Goal: Task Accomplishment & Management: Manage account settings

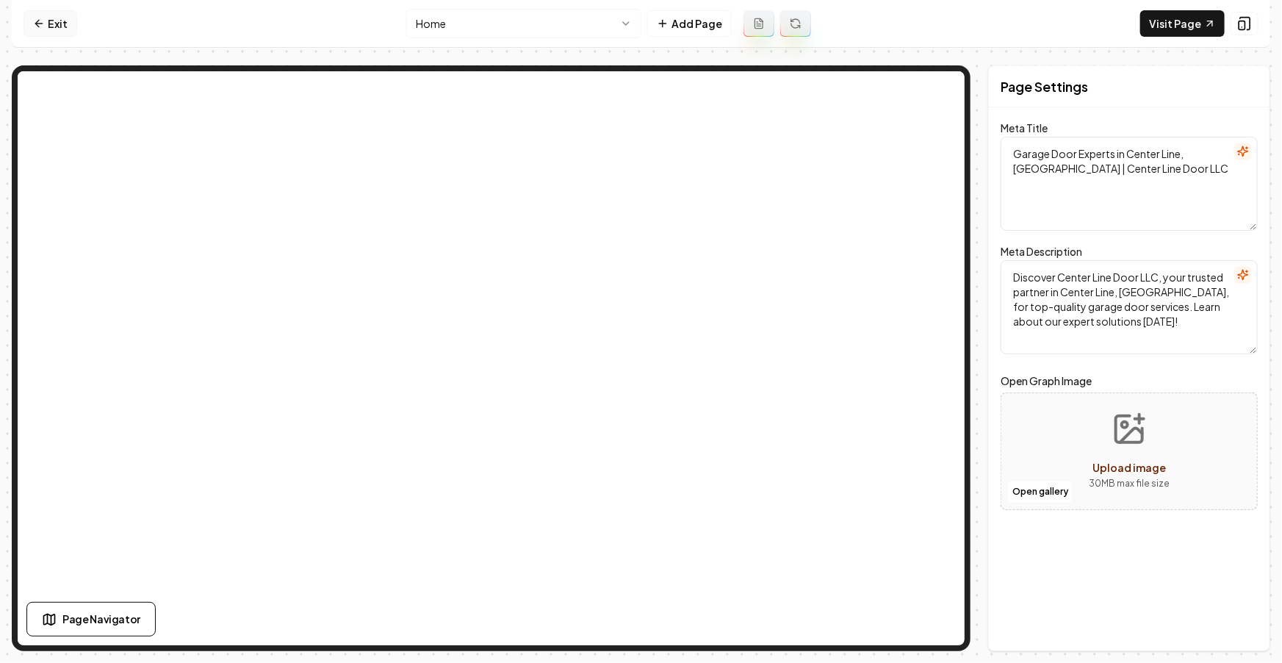
click at [64, 21] on link "Exit" at bounding box center [51, 23] width 54 height 26
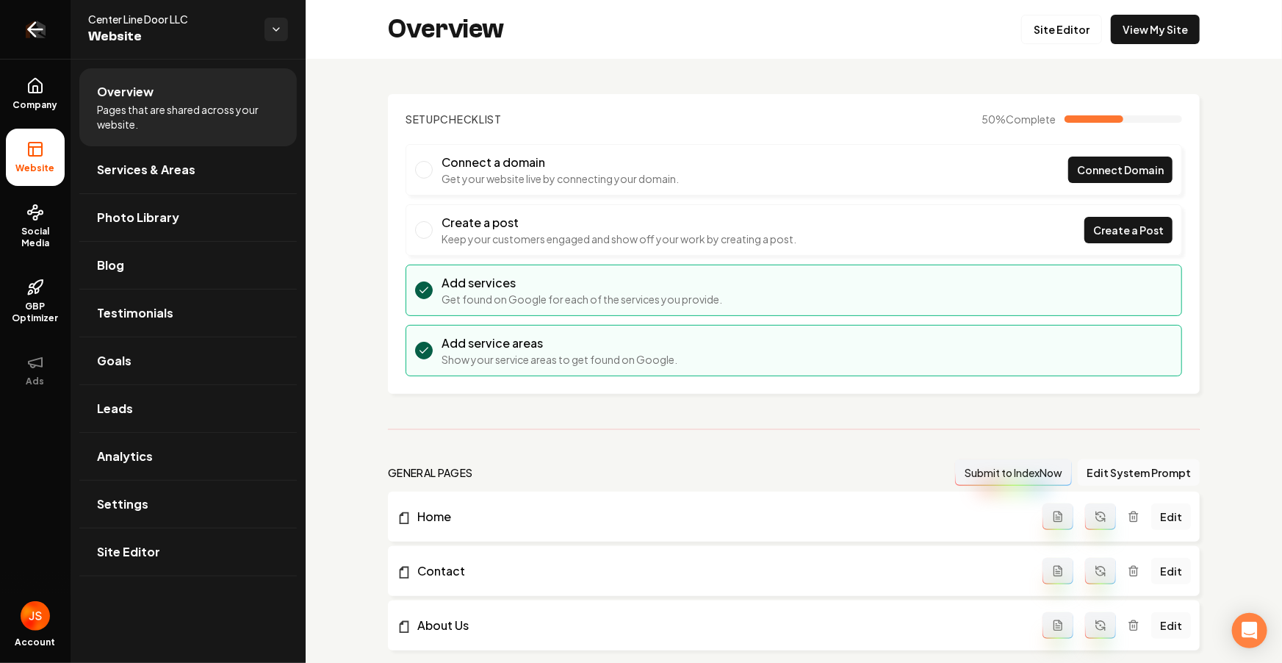
click at [57, 22] on link "Return to dashboard" at bounding box center [35, 29] width 71 height 59
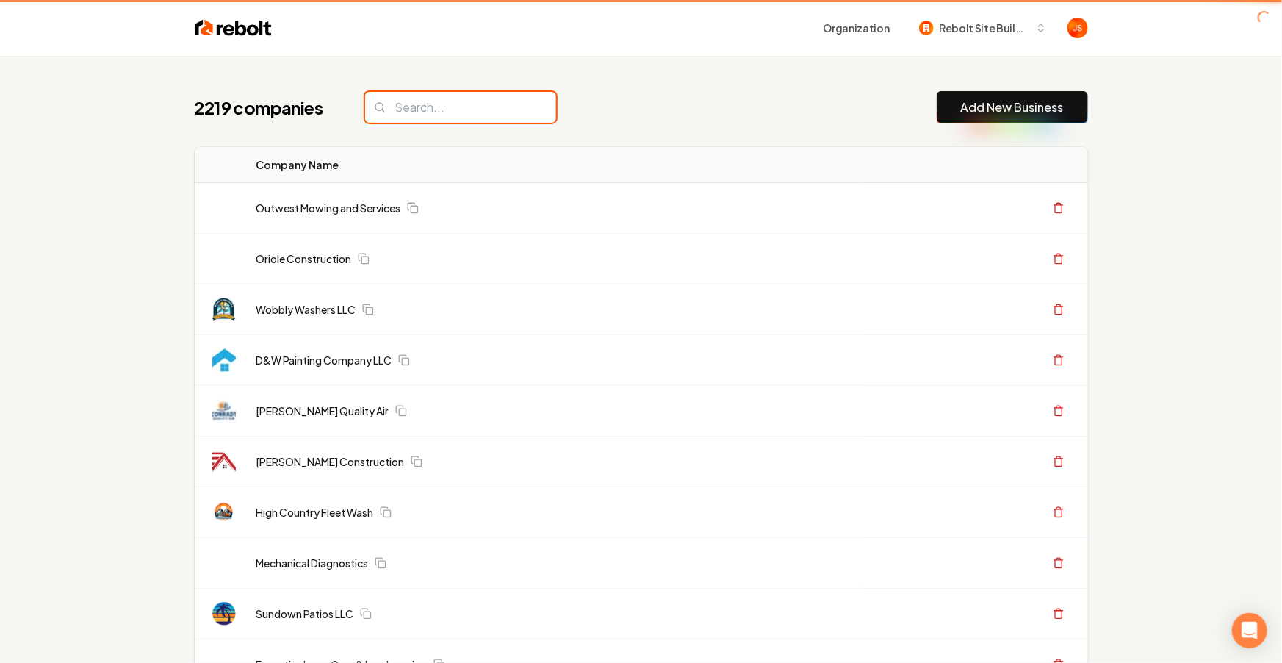
click at [417, 115] on input "search" at bounding box center [460, 107] width 191 height 31
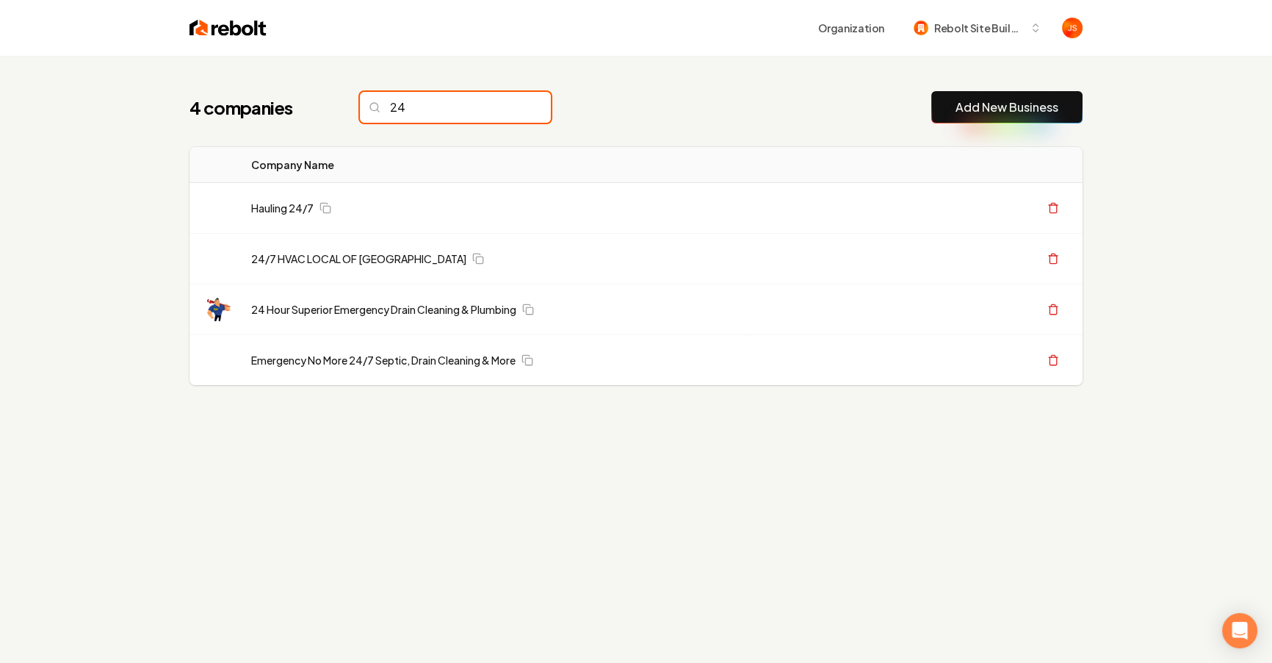
type input "24"
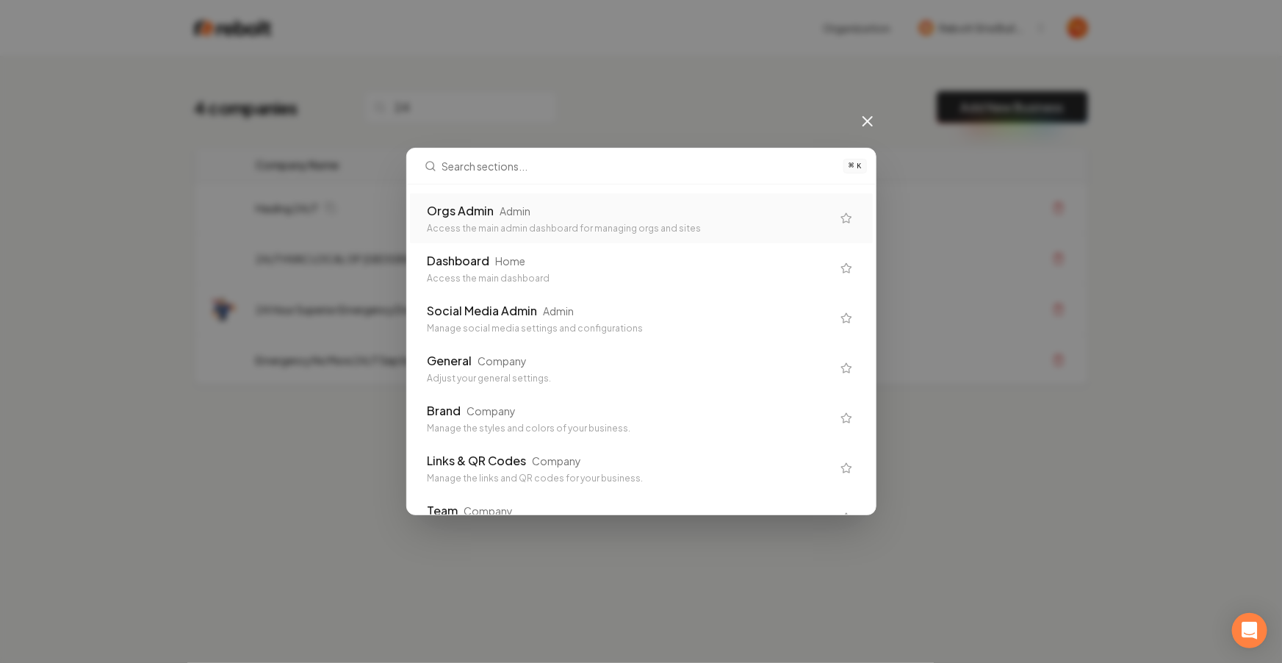
click at [518, 205] on div "Admin" at bounding box center [515, 211] width 31 height 15
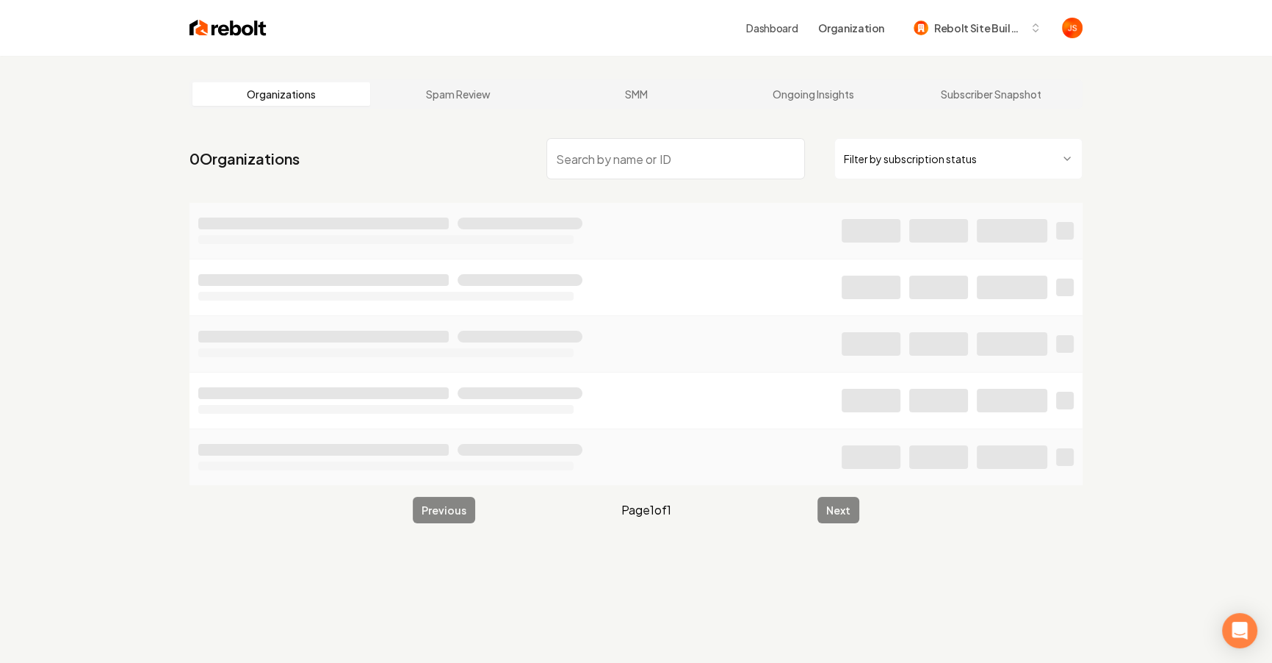
click at [886, 172] on html "Dashboard Organization Rebolt Site Builder Organizations Spam Review SMM Ongoin…" at bounding box center [636, 331] width 1272 height 663
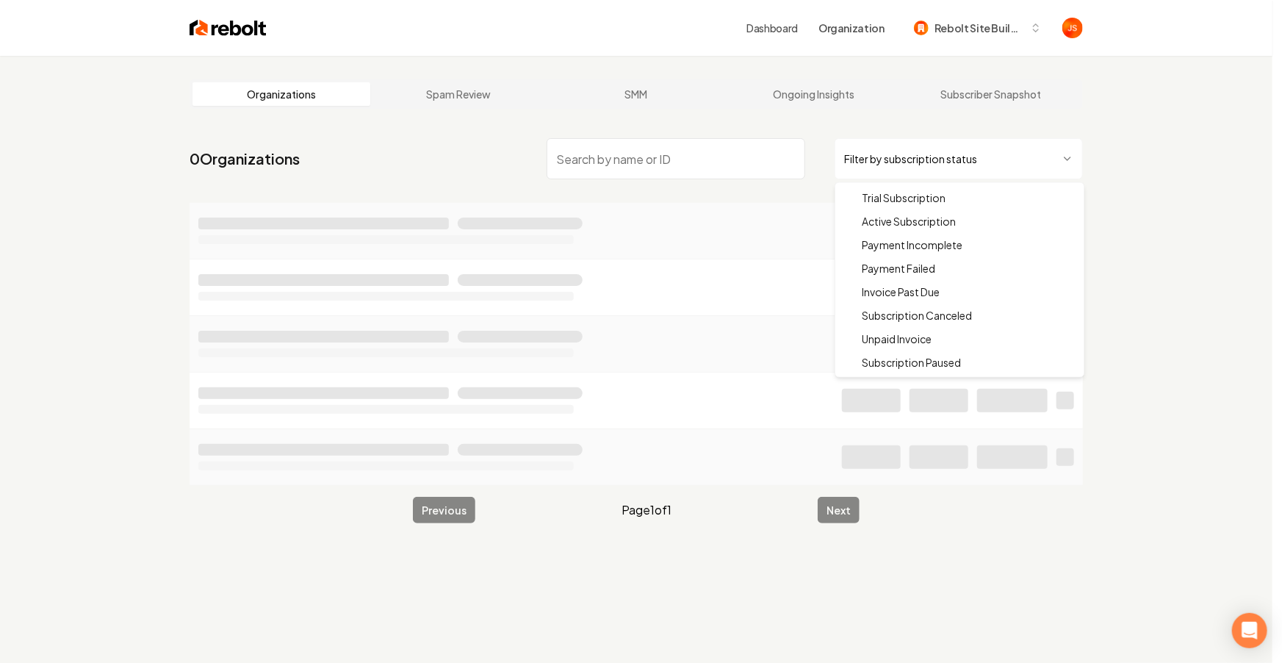
drag, startPoint x: 874, startPoint y: 220, endPoint x: 769, endPoint y: 166, distance: 118.3
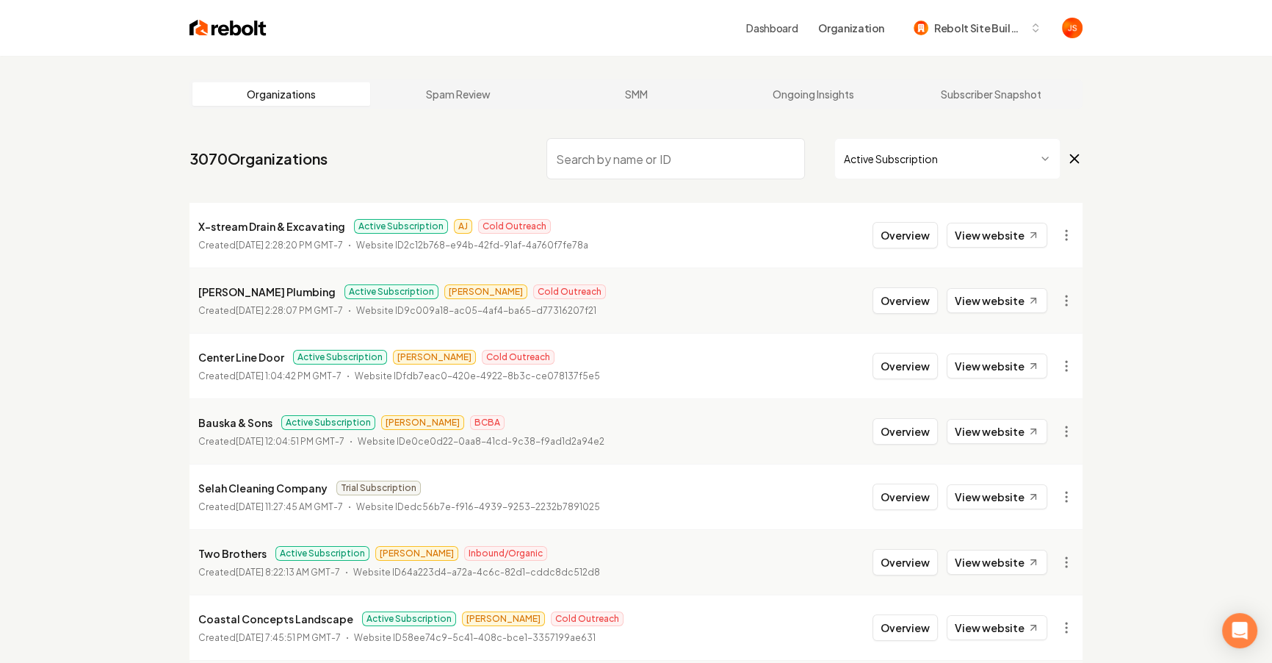
click at [755, 160] on input "search" at bounding box center [676, 158] width 259 height 41
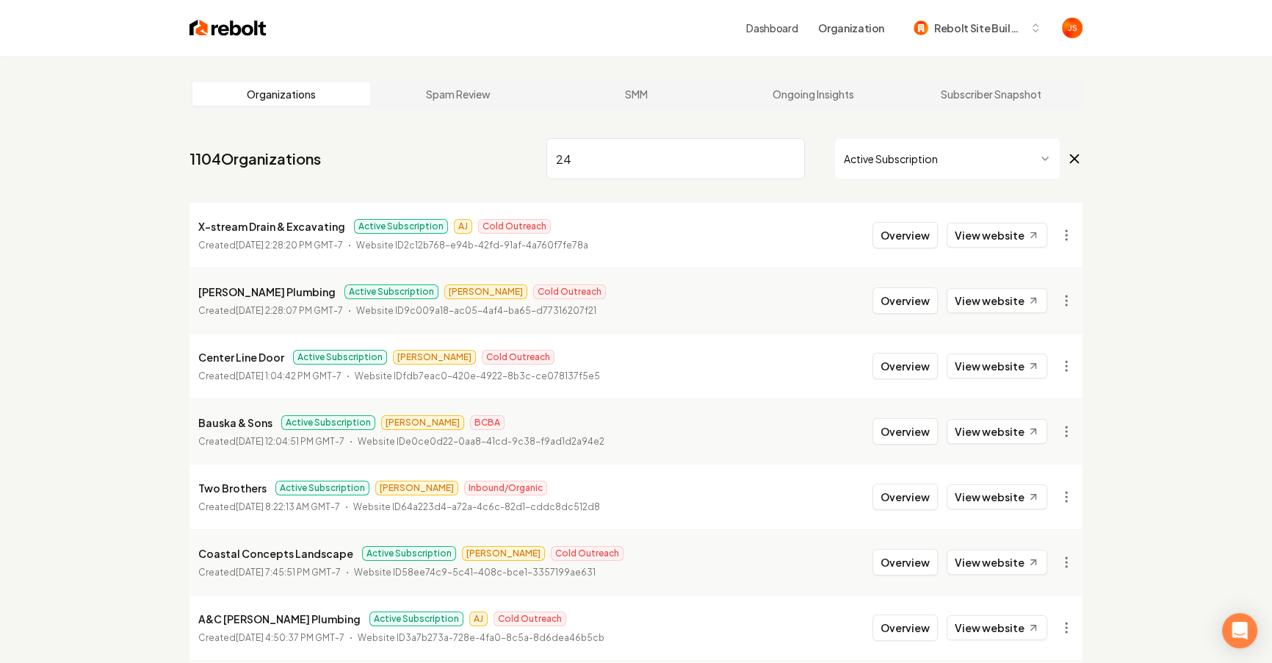
click at [979, 152] on html "Dashboard Organization Rebolt Site Builder Organizations Spam Review SMM Ongoin…" at bounding box center [636, 331] width 1272 height 663
click at [695, 144] on input "24" at bounding box center [676, 158] width 259 height 41
click at [685, 154] on input "24" at bounding box center [676, 158] width 259 height 41
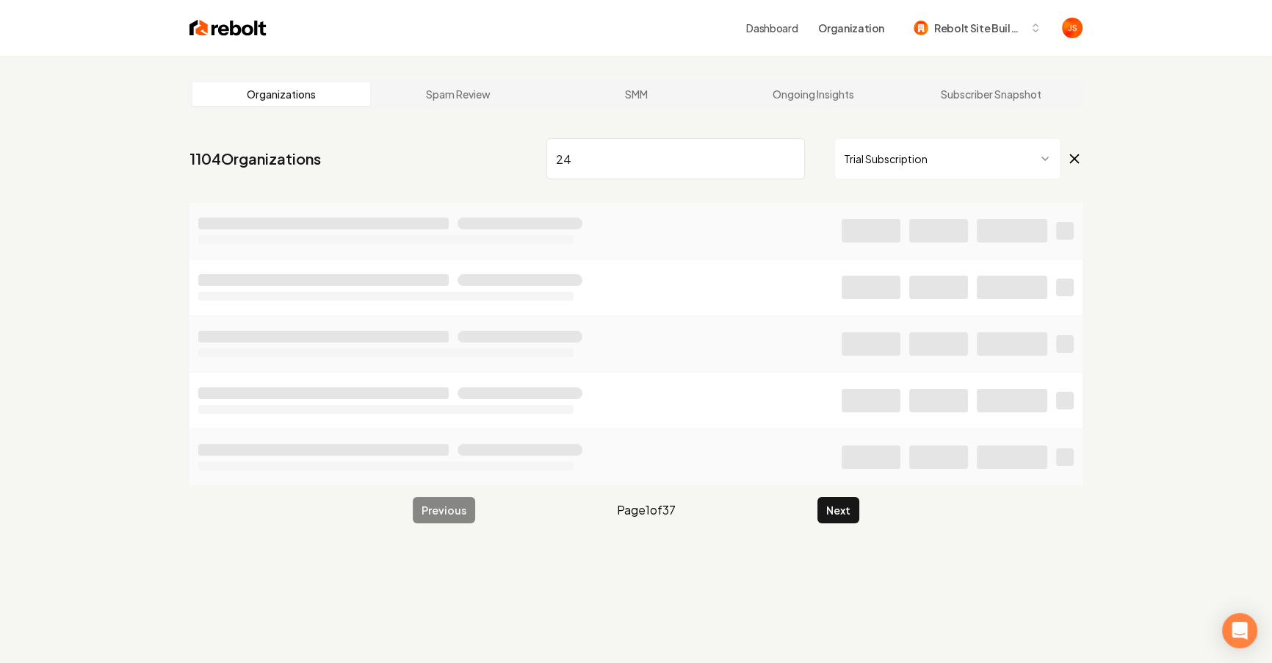
type input "2"
type input "24"
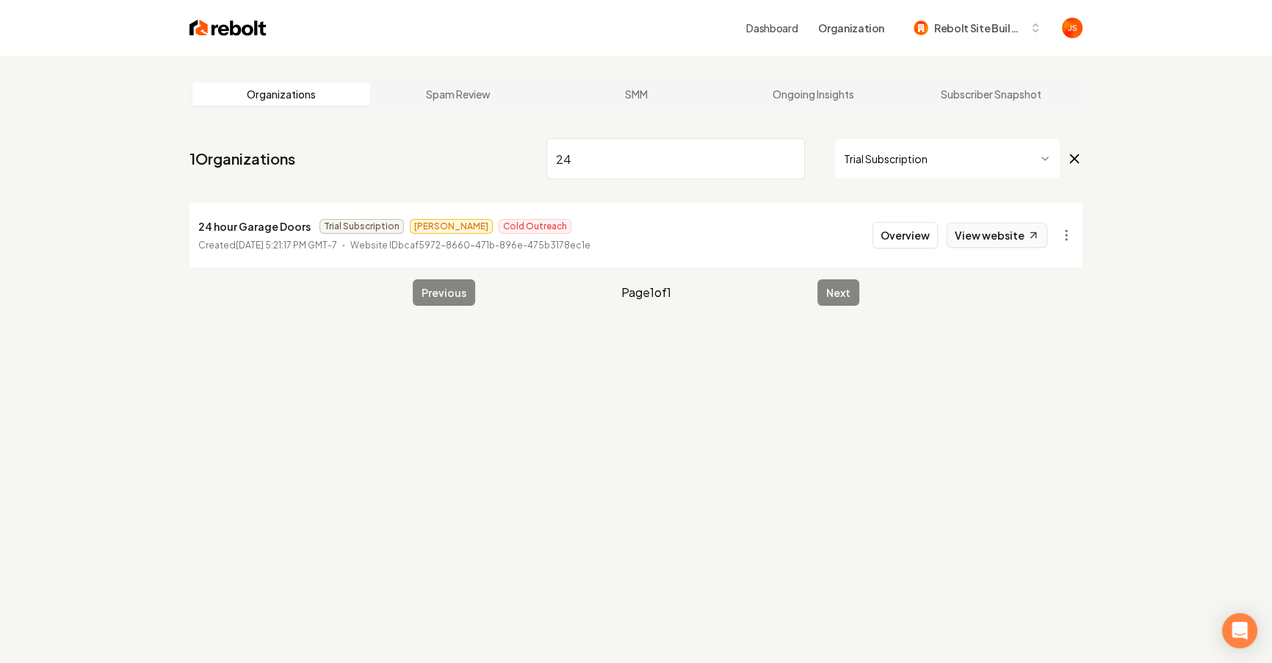
click at [972, 234] on link "View website" at bounding box center [997, 235] width 101 height 25
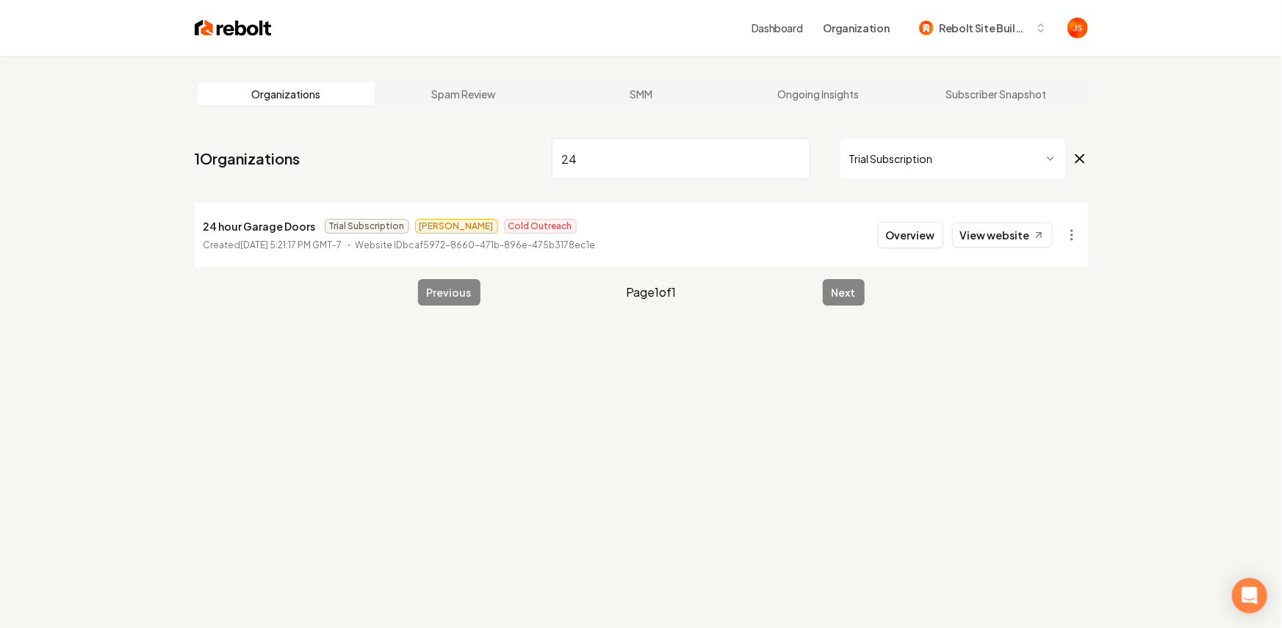
click at [838, 161] on html "Dashboard Organization Rebolt Site Builder Organizations Spam Review SMM Ongoin…" at bounding box center [641, 314] width 1282 height 628
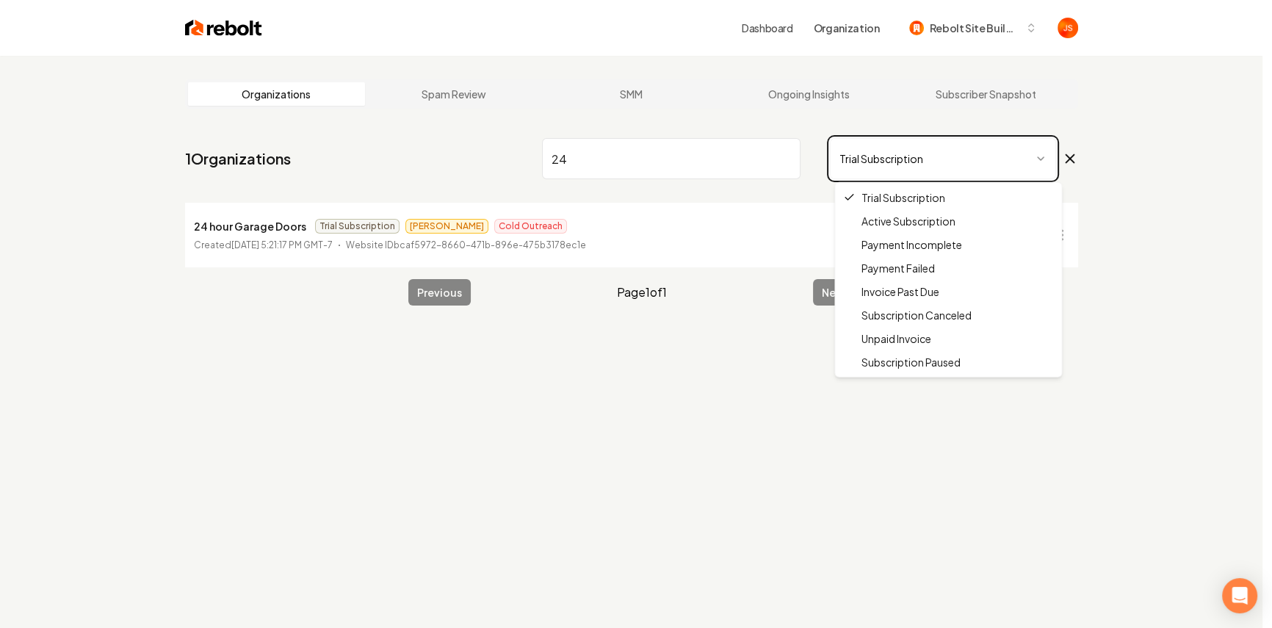
click at [807, 154] on html "Dashboard Organization Rebolt Site Builder Organizations Spam Review SMM Ongoin…" at bounding box center [636, 314] width 1272 height 628
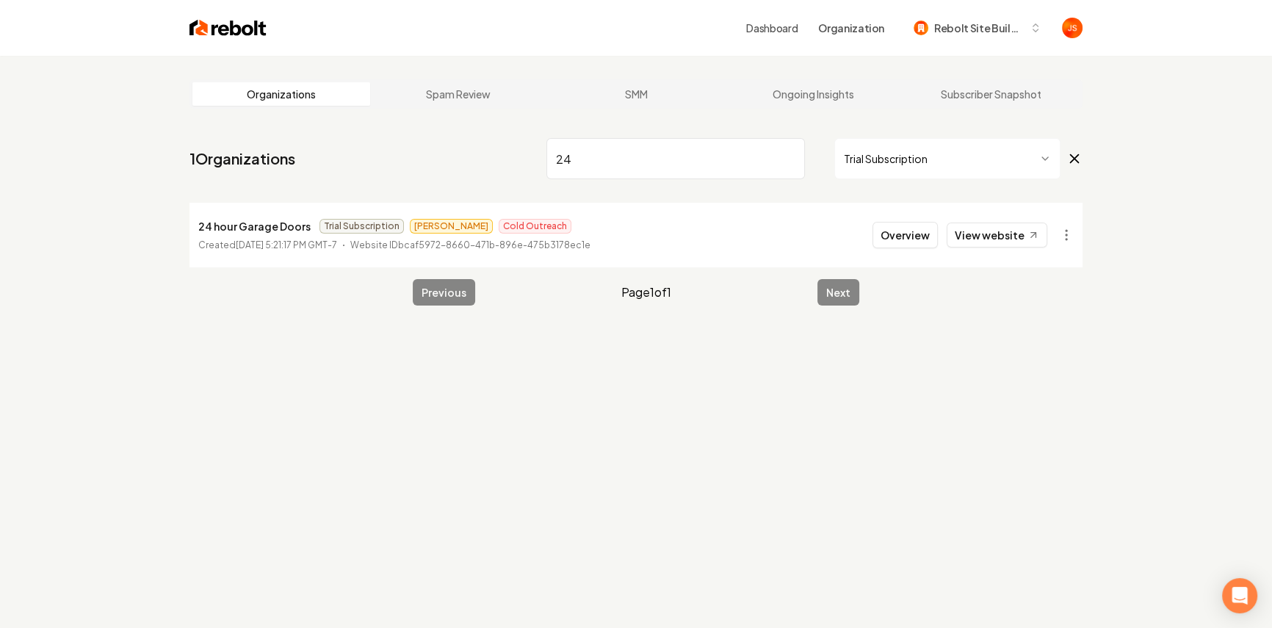
click at [851, 153] on html "Dashboard Organization Rebolt Site Builder Organizations Spam Review SMM Ongoin…" at bounding box center [636, 314] width 1272 height 628
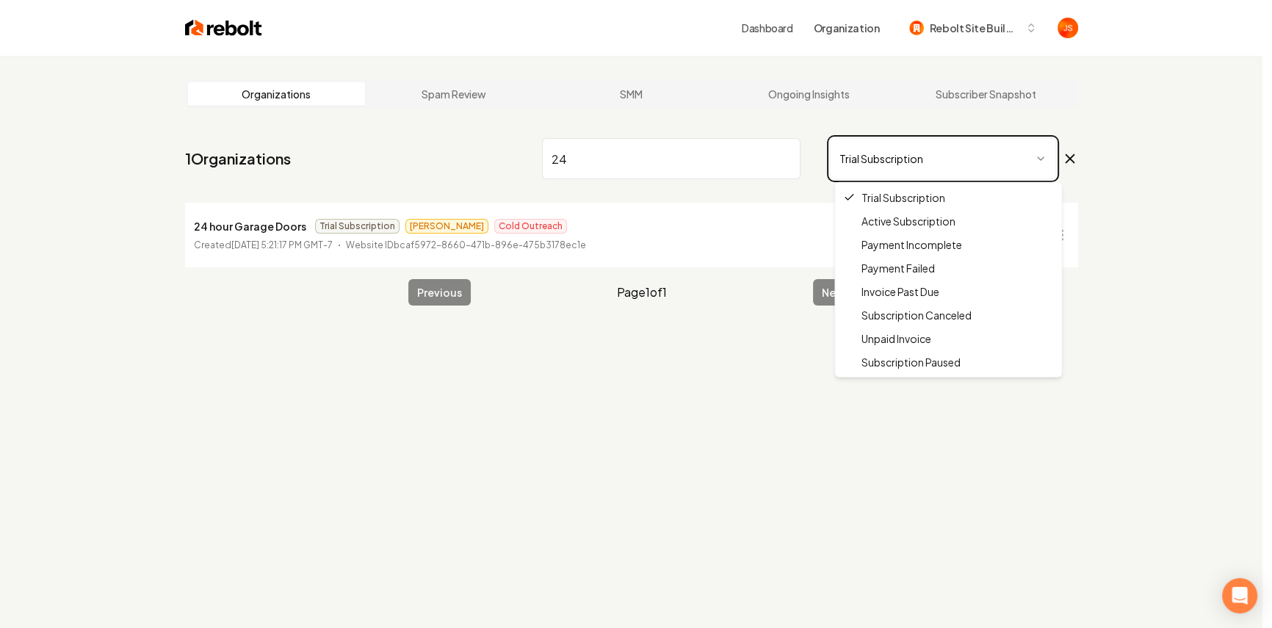
click at [791, 162] on html "Dashboard Organization Rebolt Site Builder Organizations Spam Review SMM Ongoin…" at bounding box center [636, 314] width 1272 height 628
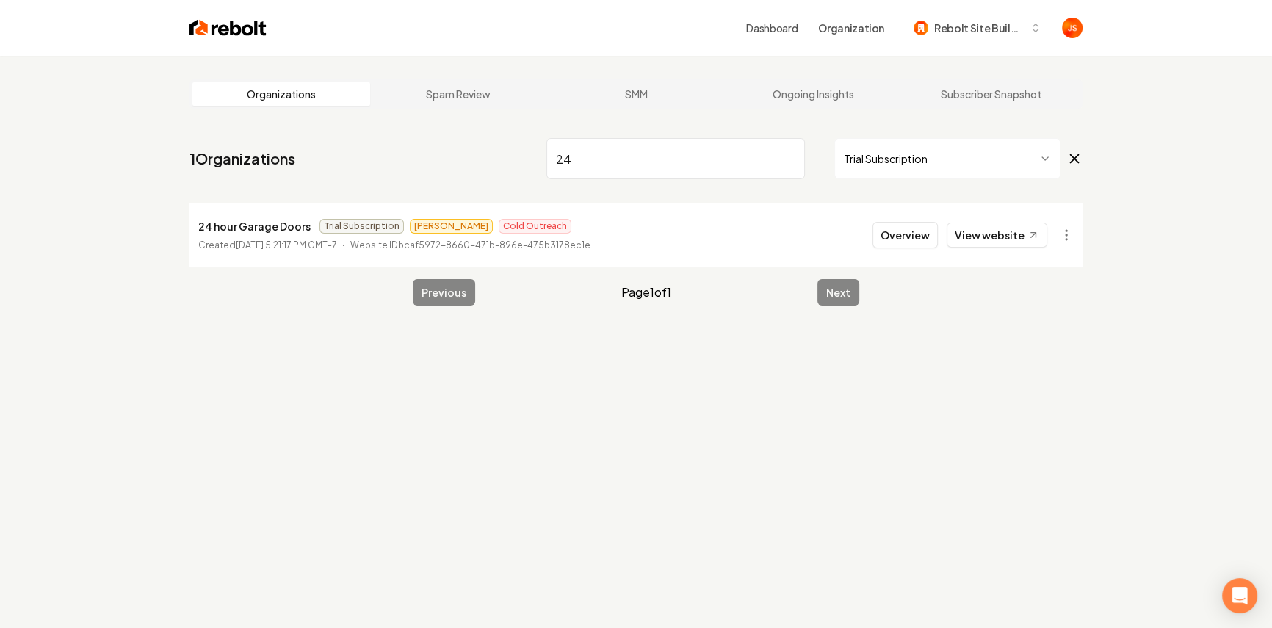
click at [796, 159] on input "24" at bounding box center [676, 158] width 259 height 41
click at [793, 159] on input "24" at bounding box center [676, 158] width 259 height 41
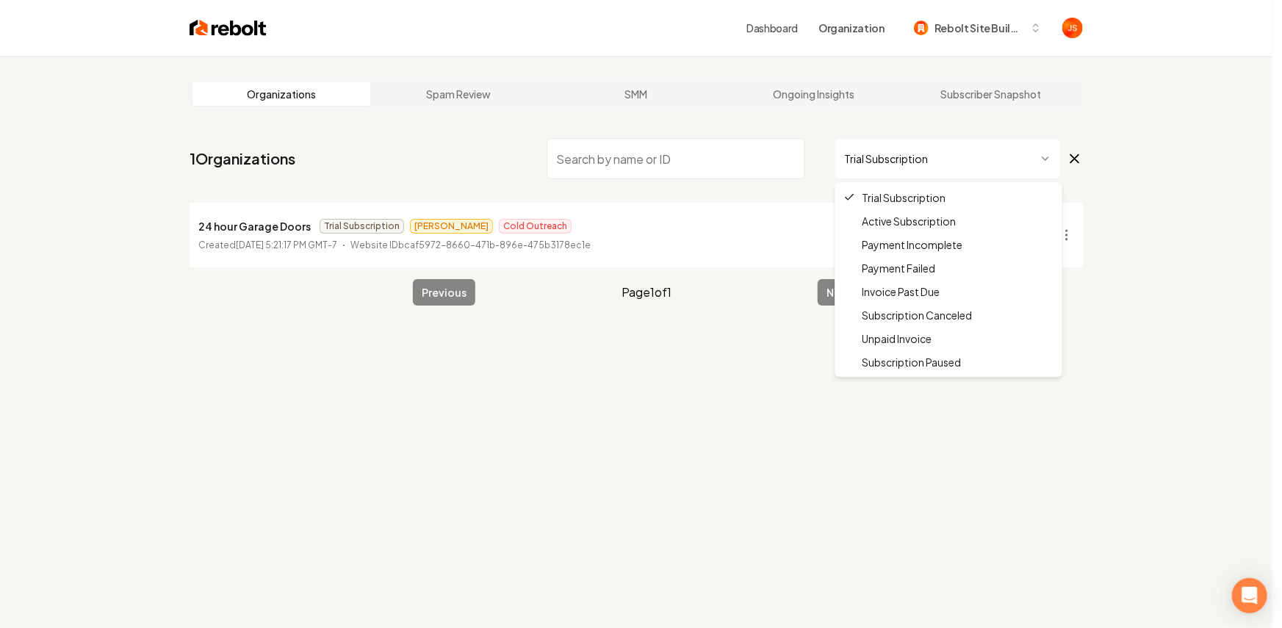
click at [842, 154] on html "Dashboard Organization Rebolt Site Builder Organizations Spam Review SMM Ongoin…" at bounding box center [641, 314] width 1282 height 628
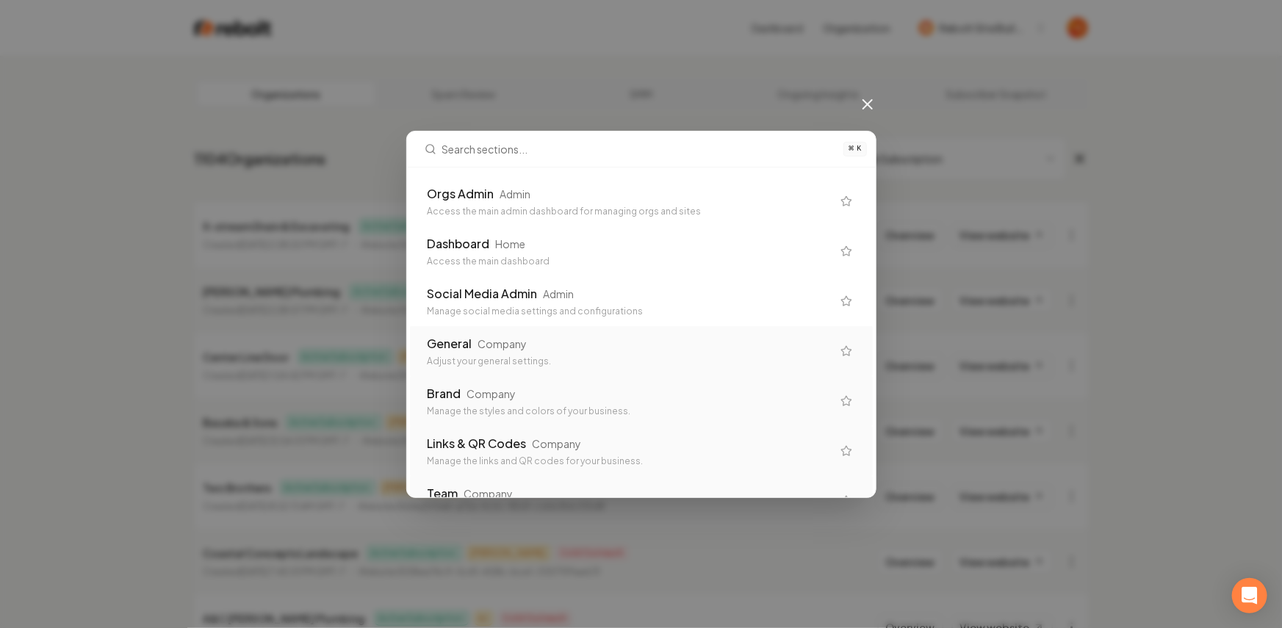
click at [486, 359] on div "Adjust your general settings." at bounding box center [630, 362] width 404 height 12
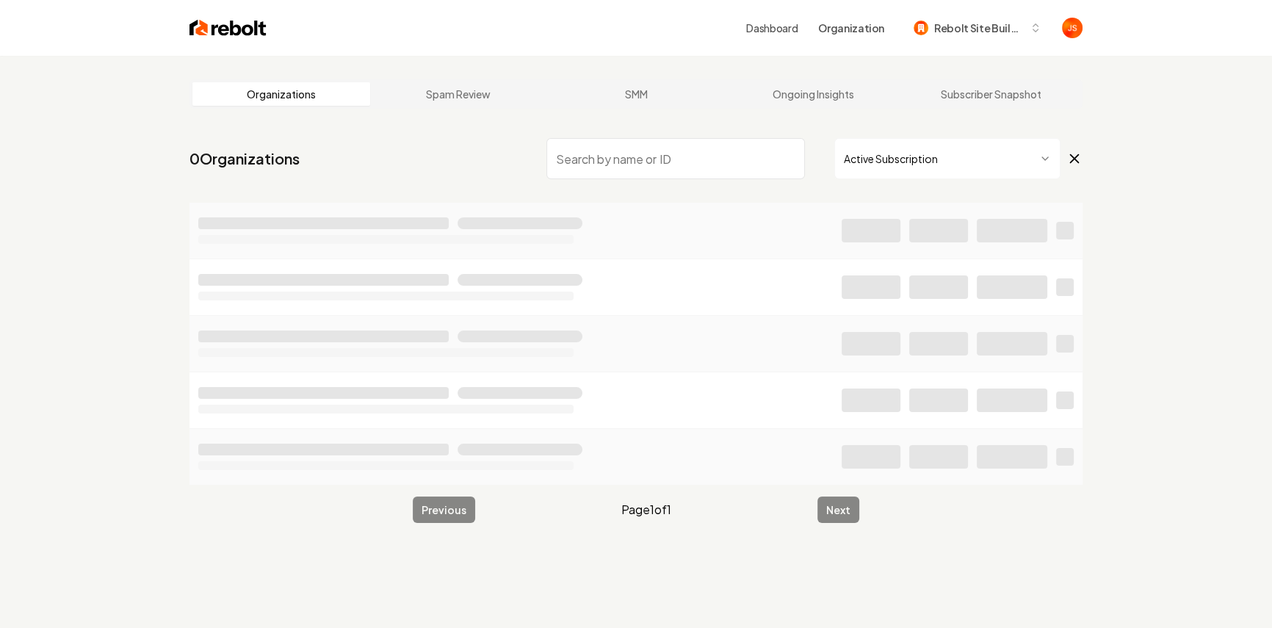
click at [660, 155] on input "search" at bounding box center [676, 158] width 259 height 41
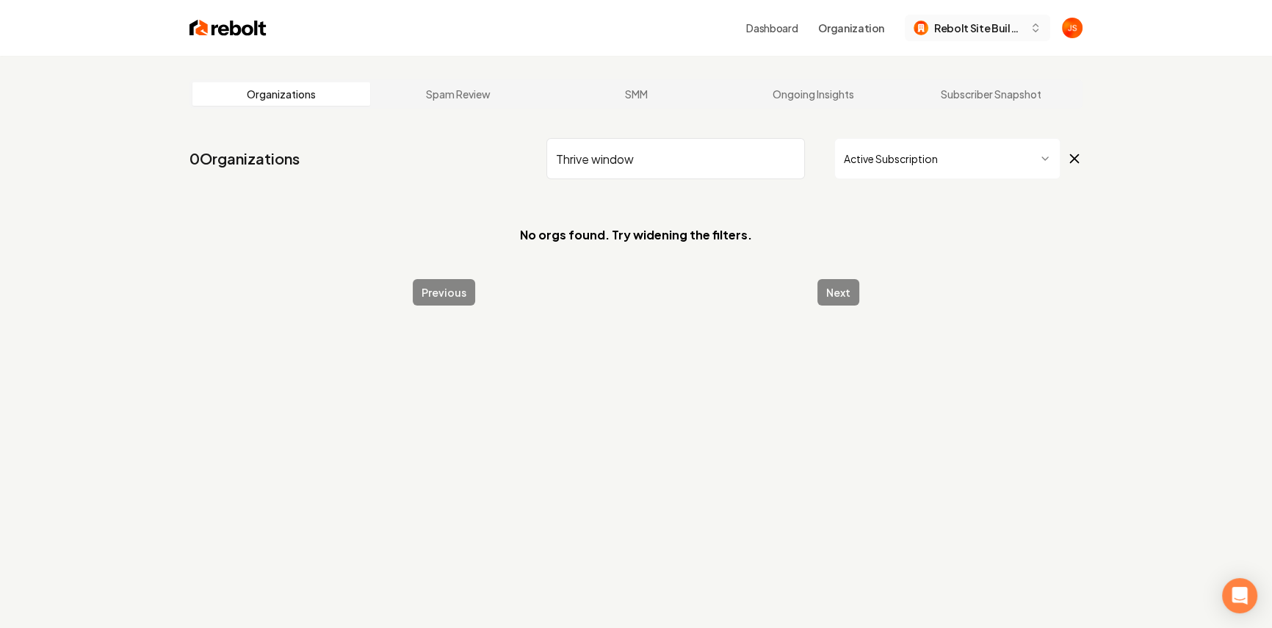
type input "Thrive window"
click at [955, 24] on span "Rebolt Site Builder" at bounding box center [980, 28] width 90 height 15
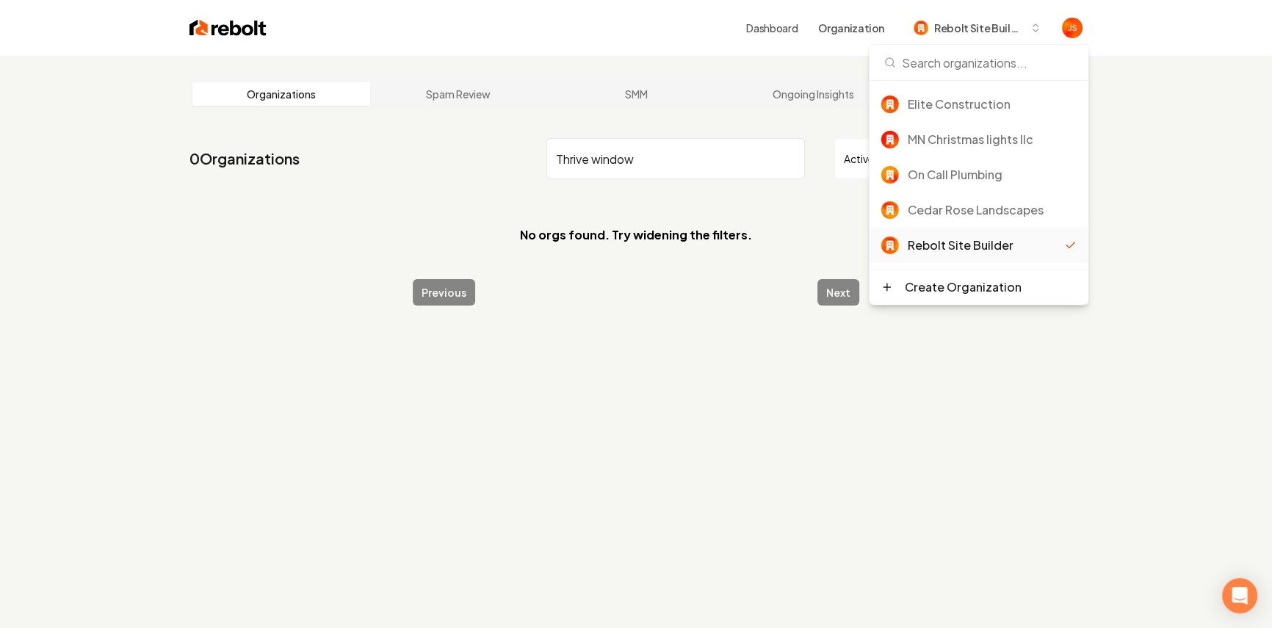
click at [683, 159] on input "Thrive window" at bounding box center [676, 158] width 259 height 41
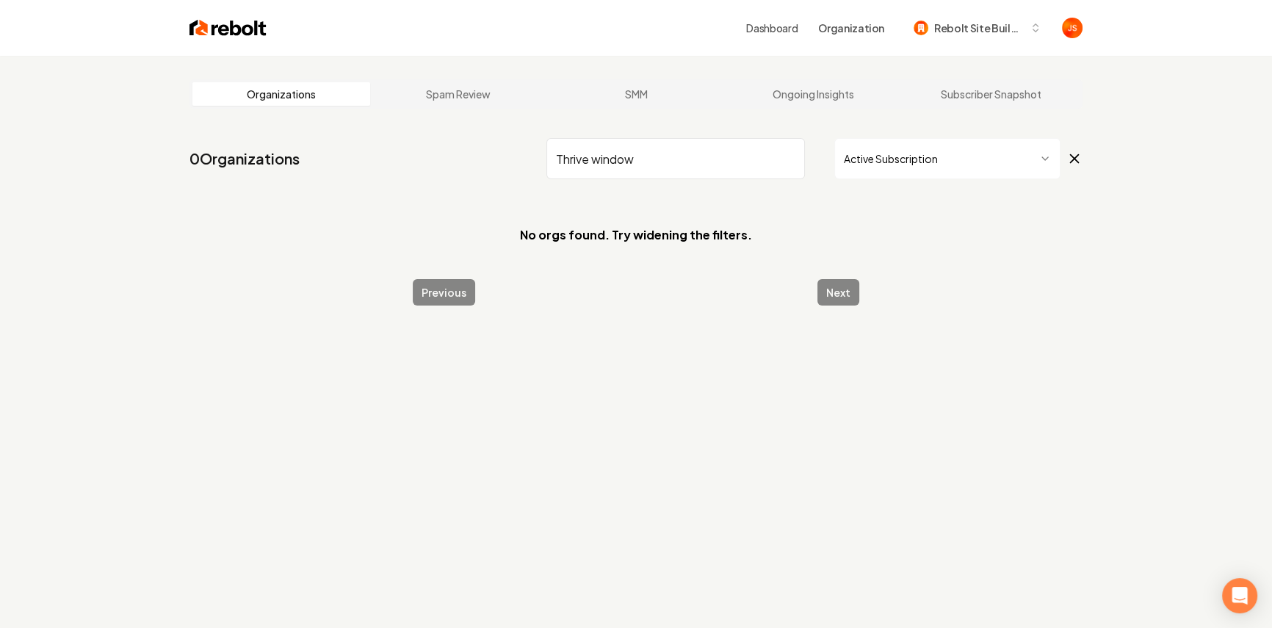
click at [683, 159] on input "Thrive window" at bounding box center [676, 158] width 259 height 41
click at [979, 24] on span "Rebolt Site Builder" at bounding box center [980, 28] width 90 height 15
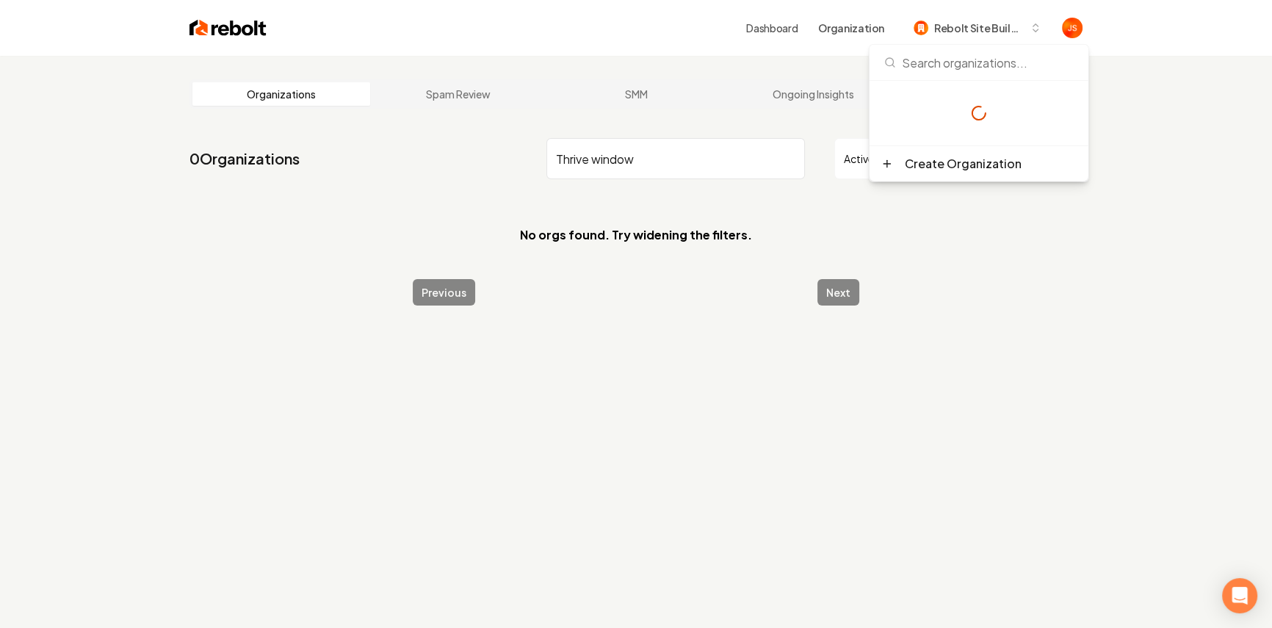
type input "Thrive window"
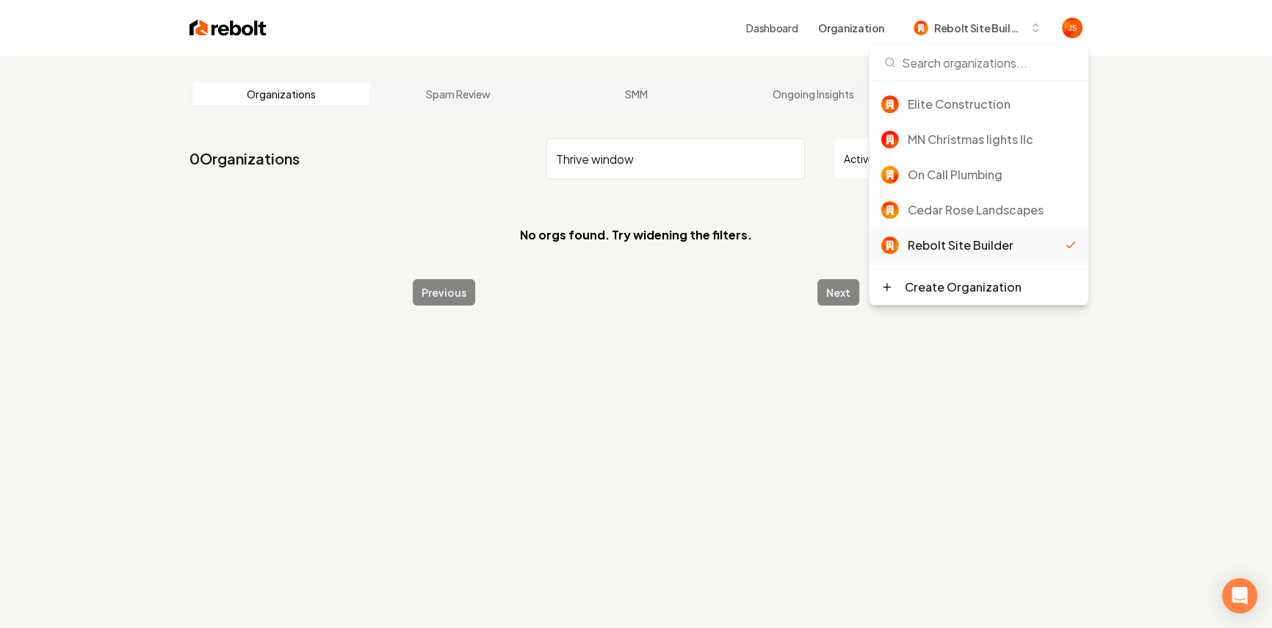
click at [706, 154] on input "Thrive window" at bounding box center [676, 158] width 259 height 41
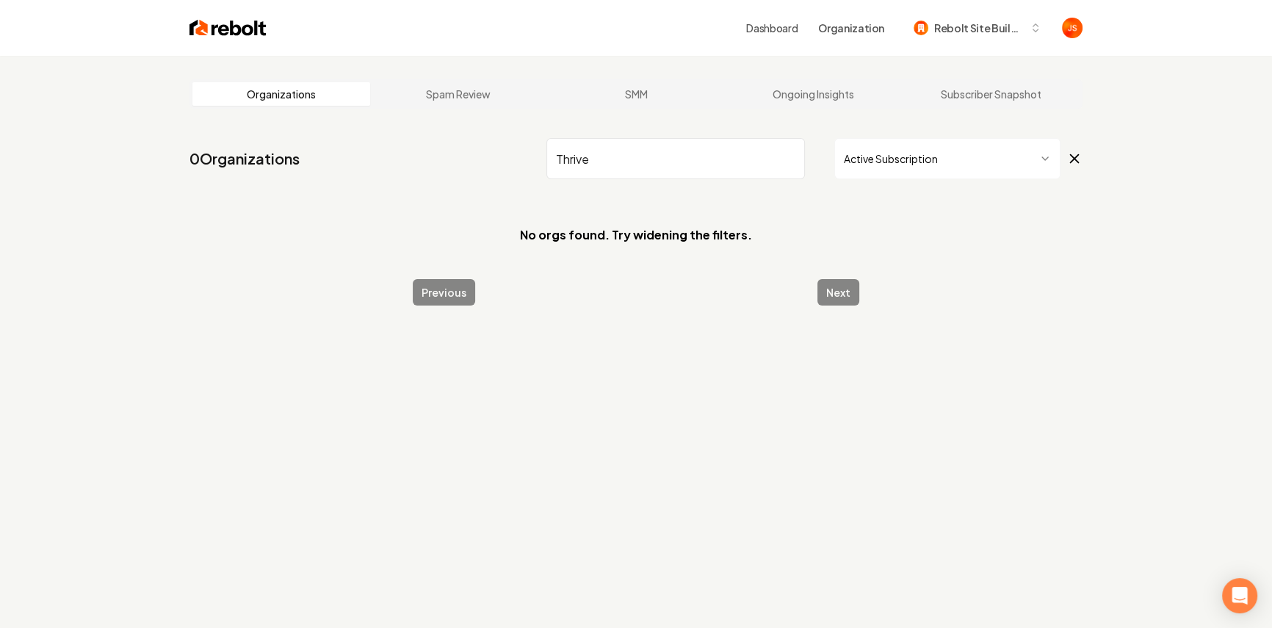
click at [647, 163] on input "Thrive" at bounding box center [676, 158] width 259 height 41
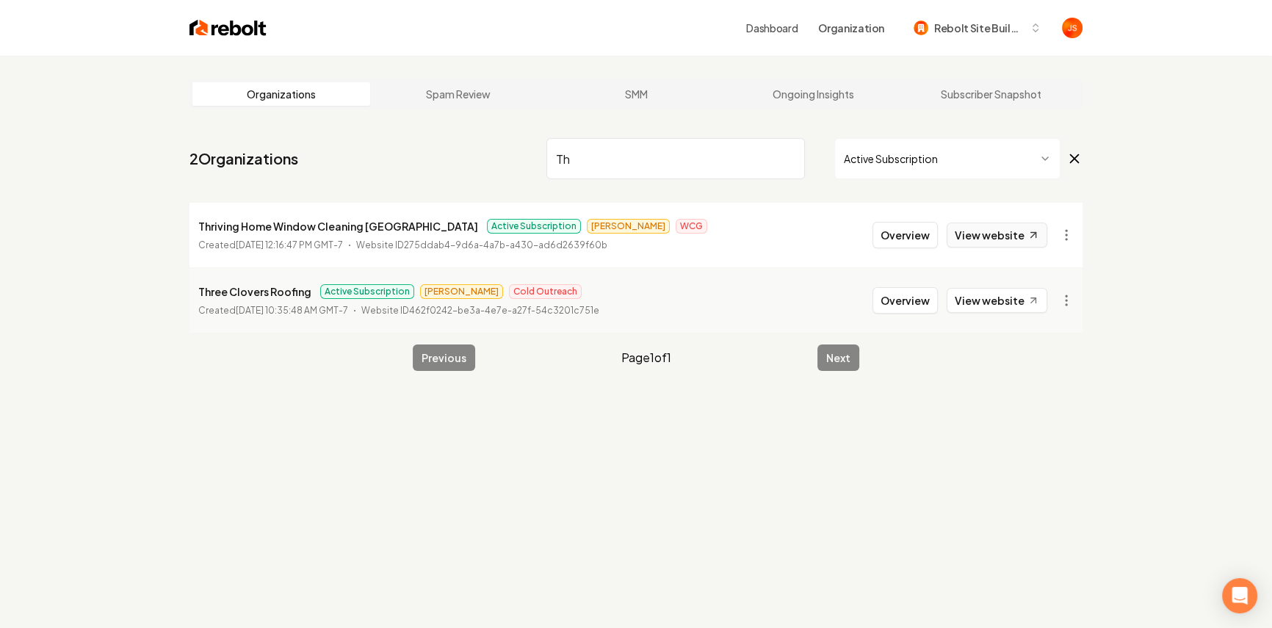
type input "Th"
click at [957, 236] on link "View website" at bounding box center [997, 235] width 101 height 25
click at [769, 153] on input "Th" at bounding box center [676, 158] width 259 height 41
click at [797, 161] on input "Th" at bounding box center [676, 158] width 259 height 41
click at [791, 159] on input "Th" at bounding box center [676, 158] width 259 height 41
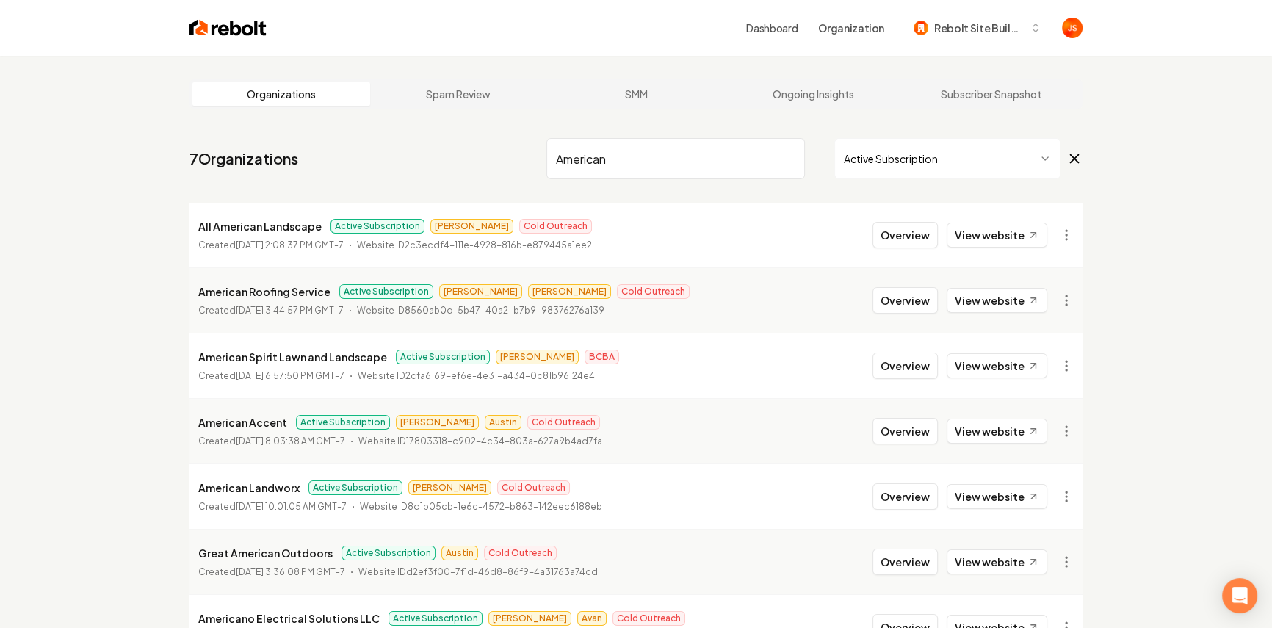
click at [683, 167] on input "American" at bounding box center [676, 158] width 259 height 41
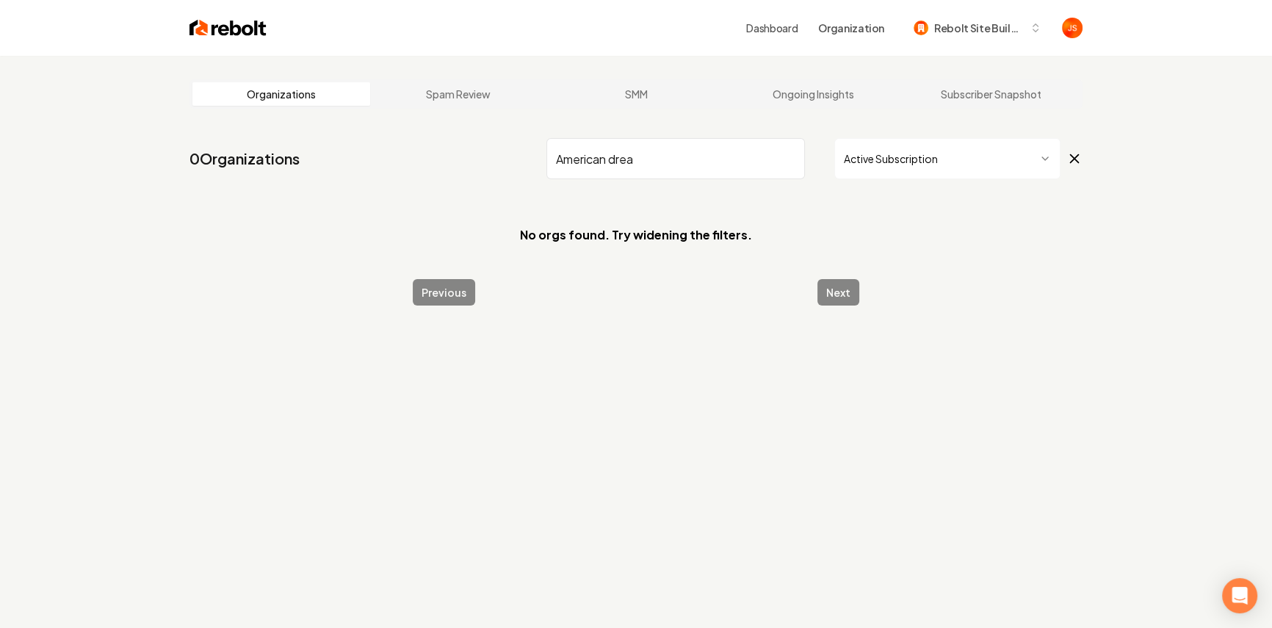
click at [696, 164] on input "American drea" at bounding box center [676, 158] width 259 height 41
drag, startPoint x: 696, startPoint y: 163, endPoint x: 555, endPoint y: 161, distance: 140.3
click at [555, 161] on input "American drea" at bounding box center [676, 158] width 259 height 41
type input "American drea"
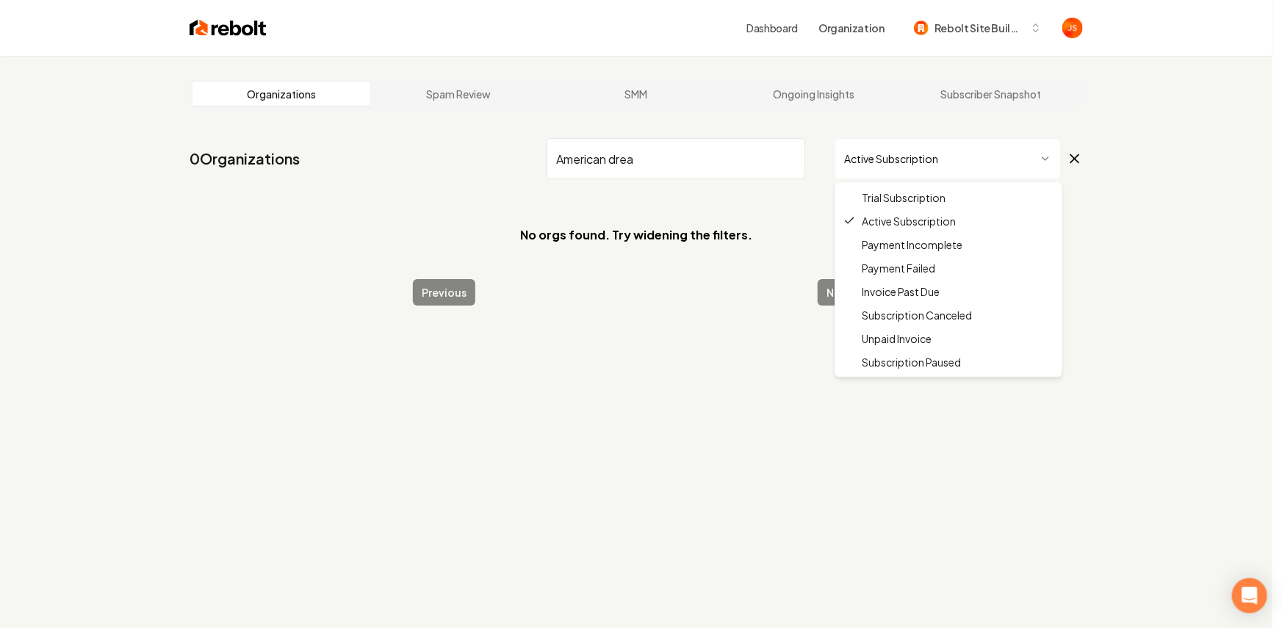
click at [851, 151] on html "Dashboard Organization Rebolt Site Builder Organizations Spam Review SMM Ongoin…" at bounding box center [641, 314] width 1282 height 628
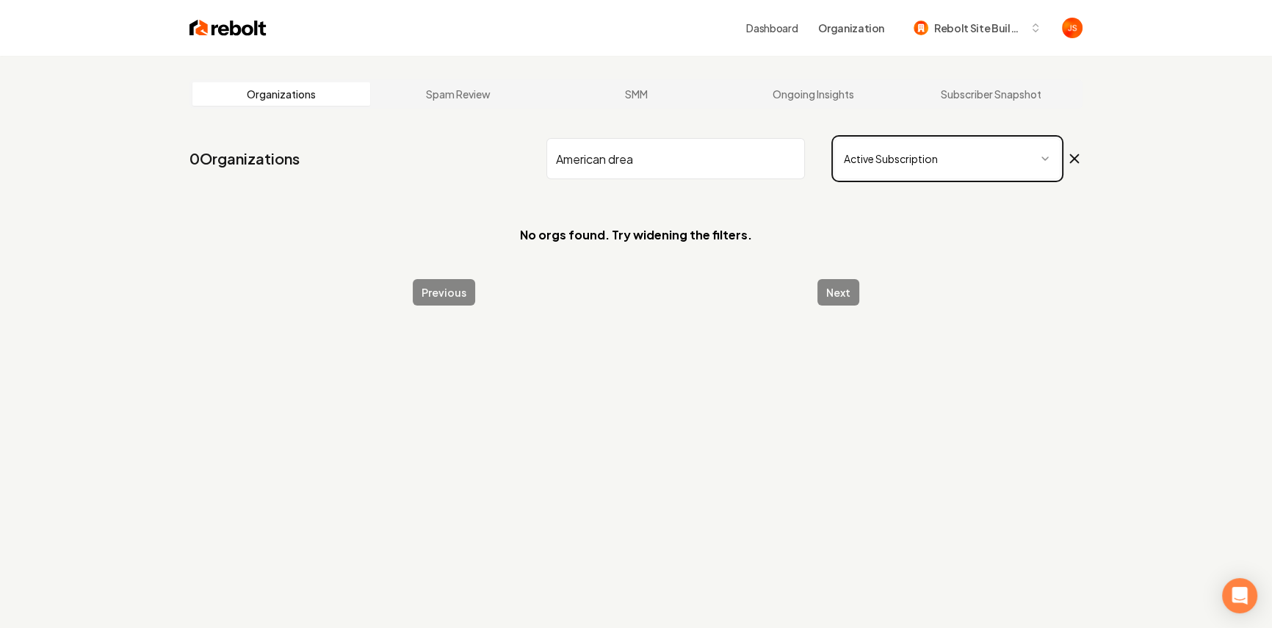
click at [798, 158] on html "Dashboard Organization Rebolt Site Builder Organizations Spam Review SMM Ongoin…" at bounding box center [636, 314] width 1272 height 628
click at [789, 159] on input "American drea" at bounding box center [676, 158] width 259 height 41
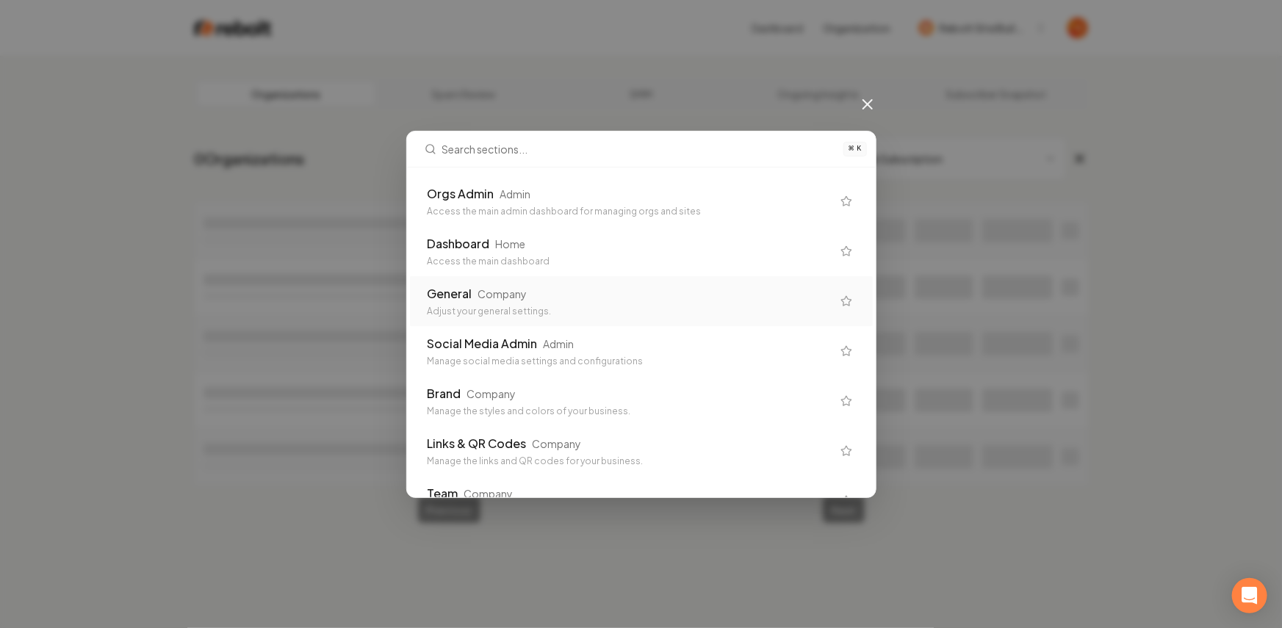
click at [638, 296] on div "General Company" at bounding box center [630, 294] width 404 height 18
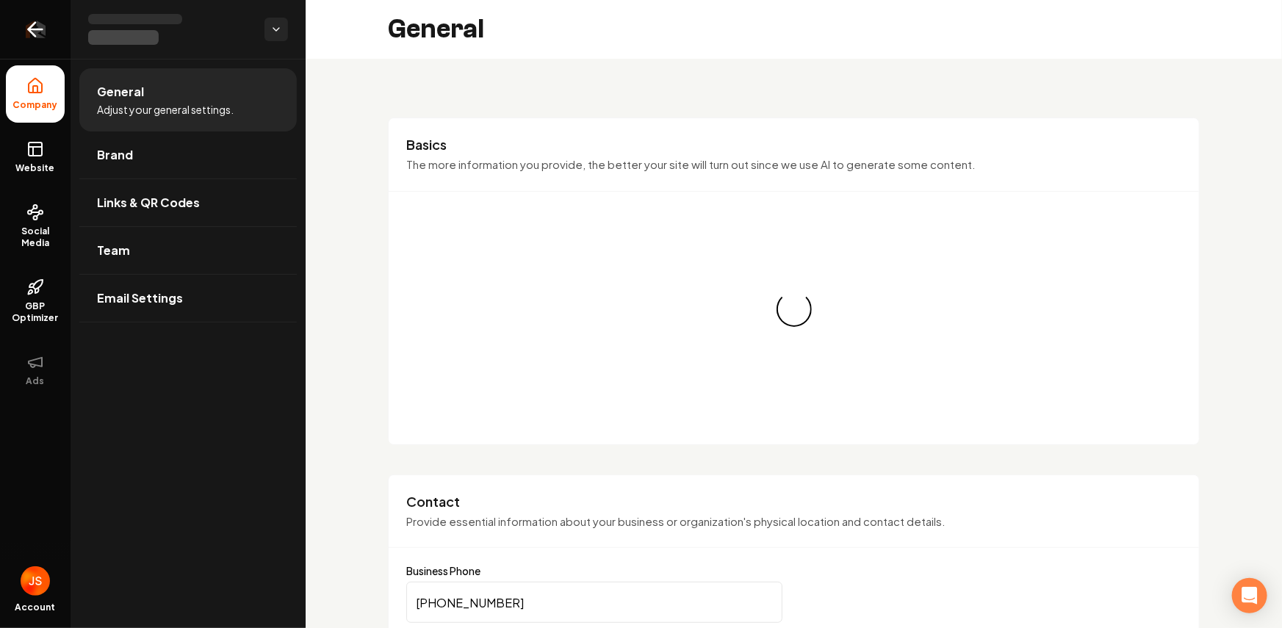
click at [51, 14] on link "Return to dashboard" at bounding box center [35, 29] width 71 height 59
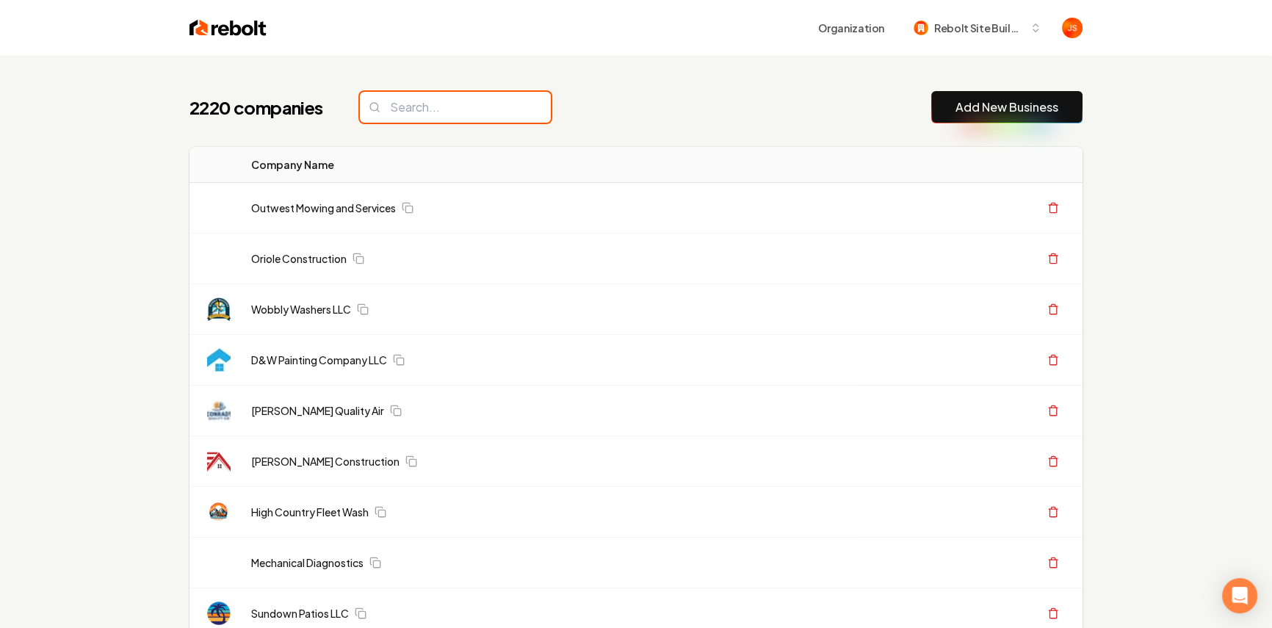
click at [405, 106] on input "search" at bounding box center [455, 107] width 191 height 31
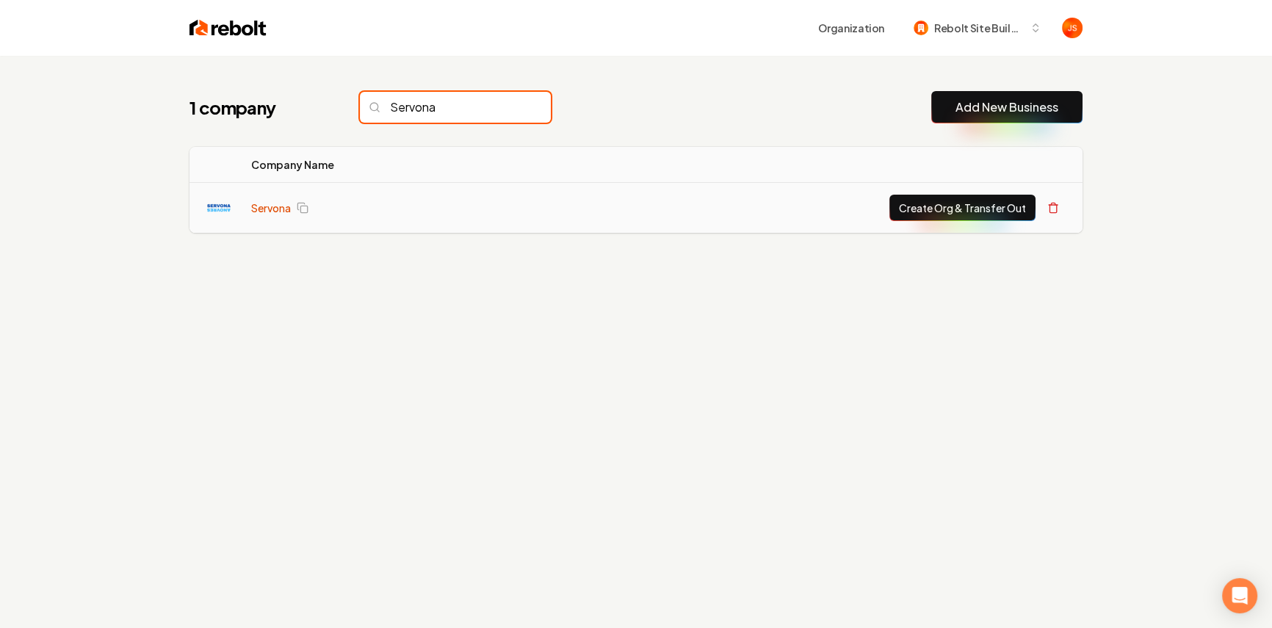
type input "Servona"
click at [287, 205] on link "Servona" at bounding box center [271, 208] width 40 height 15
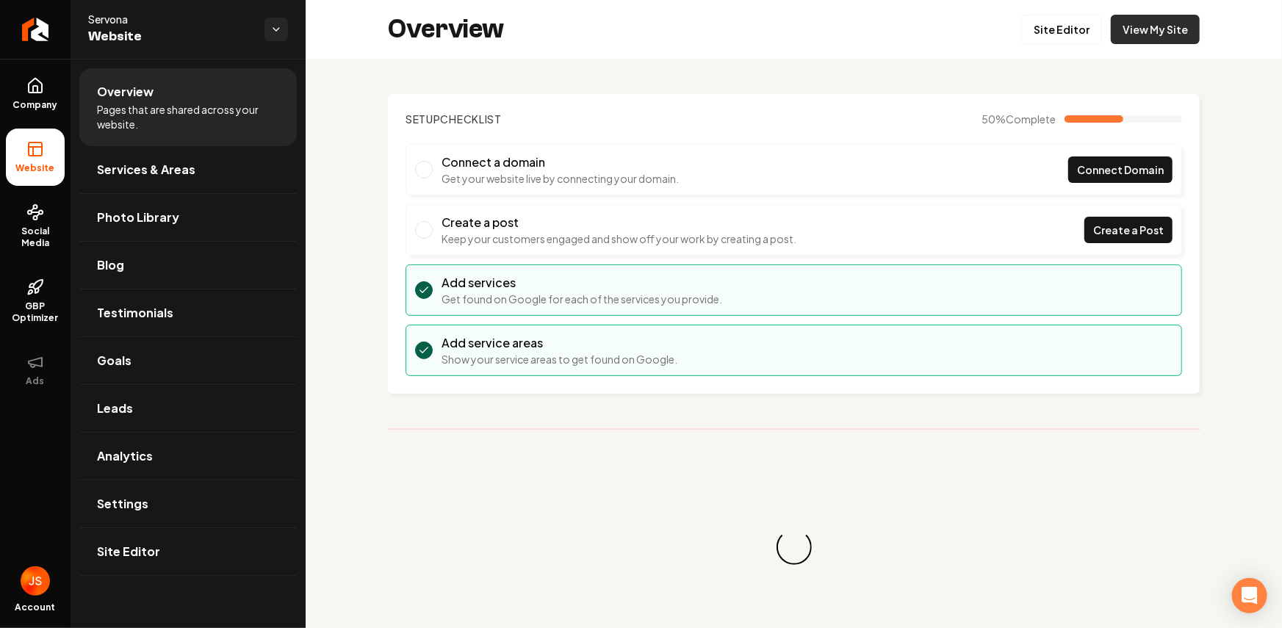
click at [1131, 38] on link "View My Site" at bounding box center [1155, 29] width 89 height 29
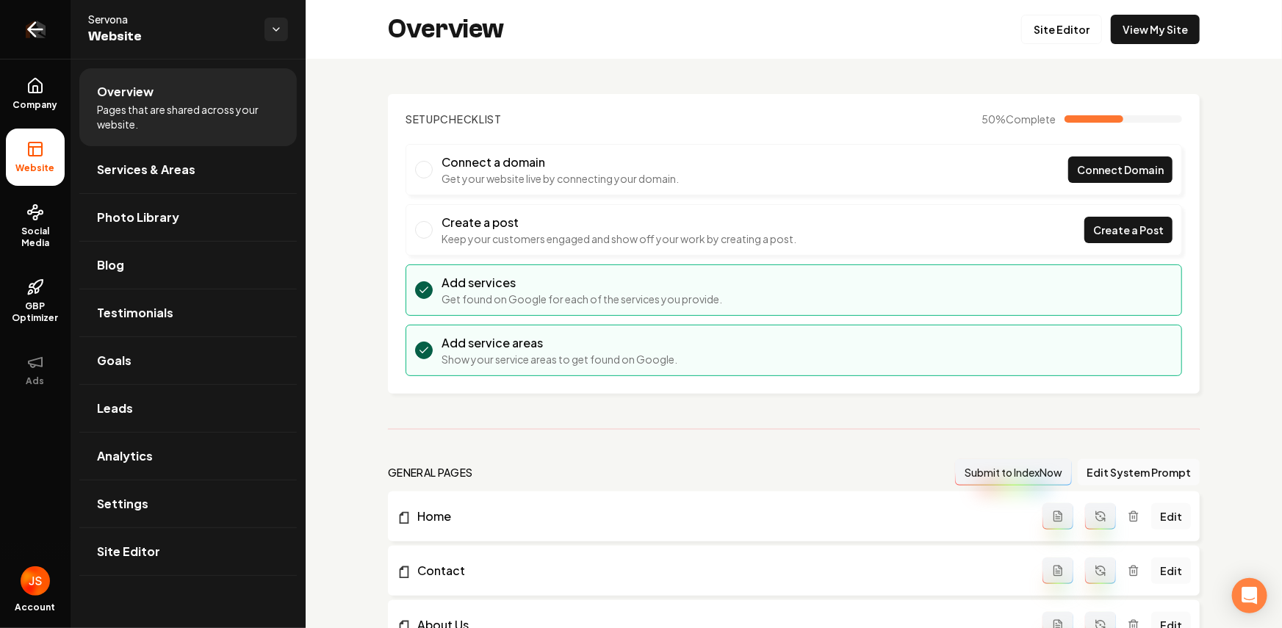
click at [47, 25] on link "Return to dashboard" at bounding box center [35, 29] width 71 height 59
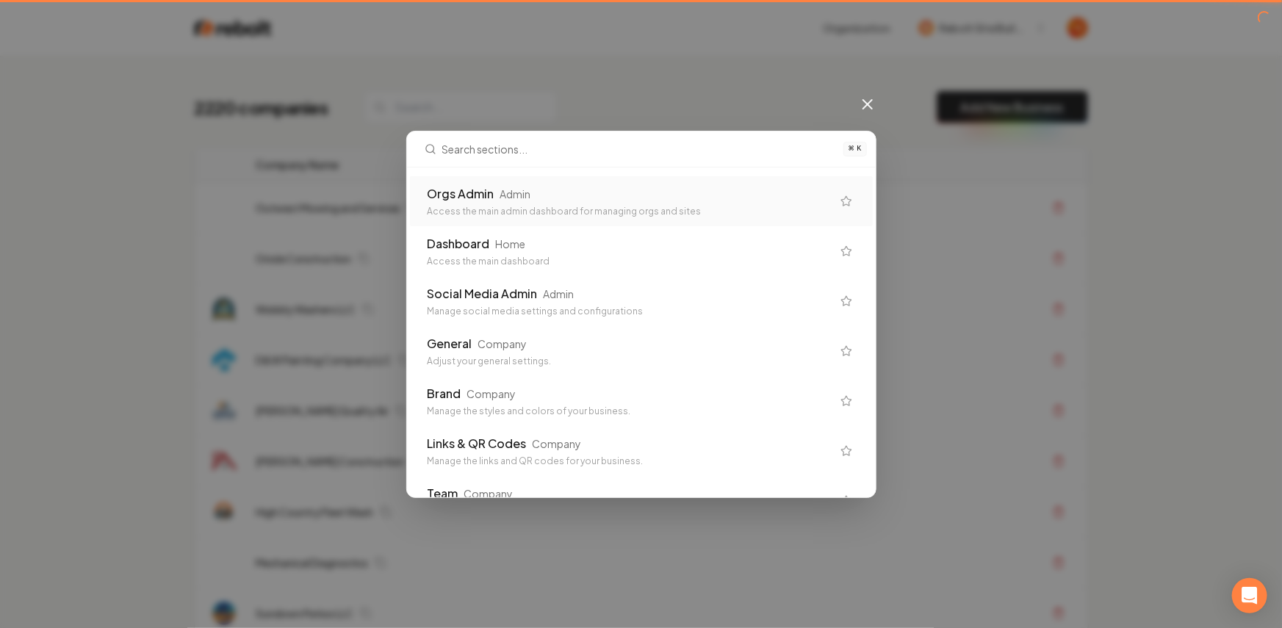
click at [587, 197] on div "Orgs Admin Admin" at bounding box center [630, 194] width 404 height 18
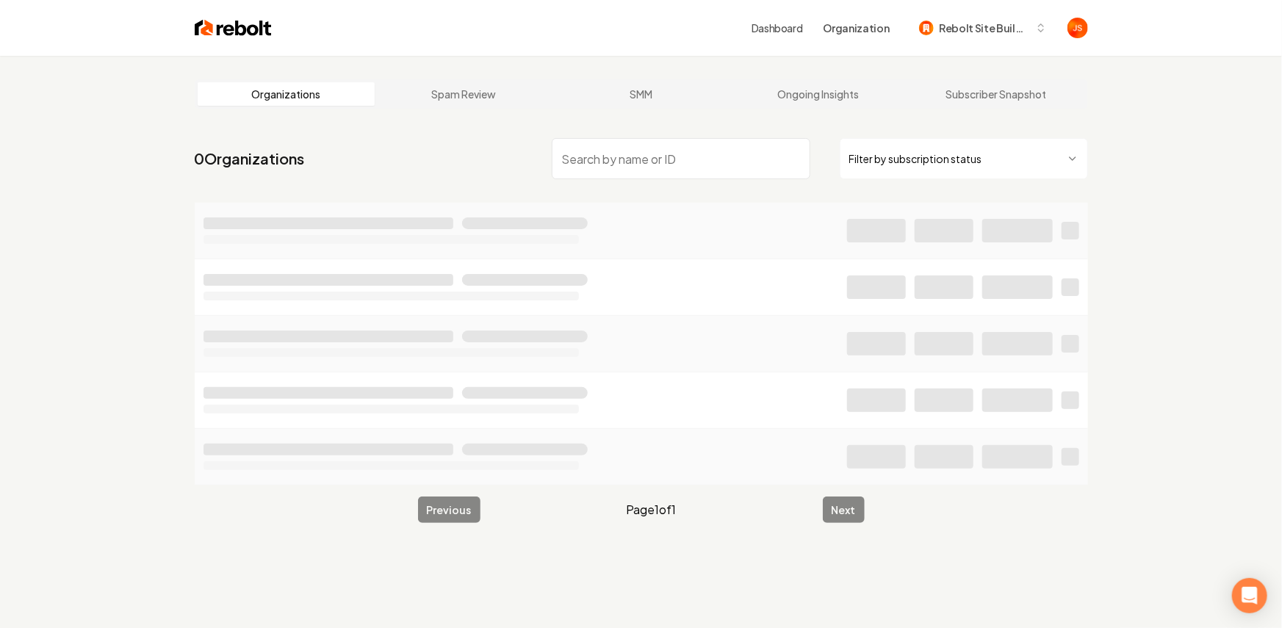
click at [878, 162] on html "Dashboard Organization Rebolt Site Builder Organizations Spam Review SMM Ongoin…" at bounding box center [641, 314] width 1282 height 628
click at [705, 162] on input "search" at bounding box center [676, 158] width 259 height 41
type input "S"
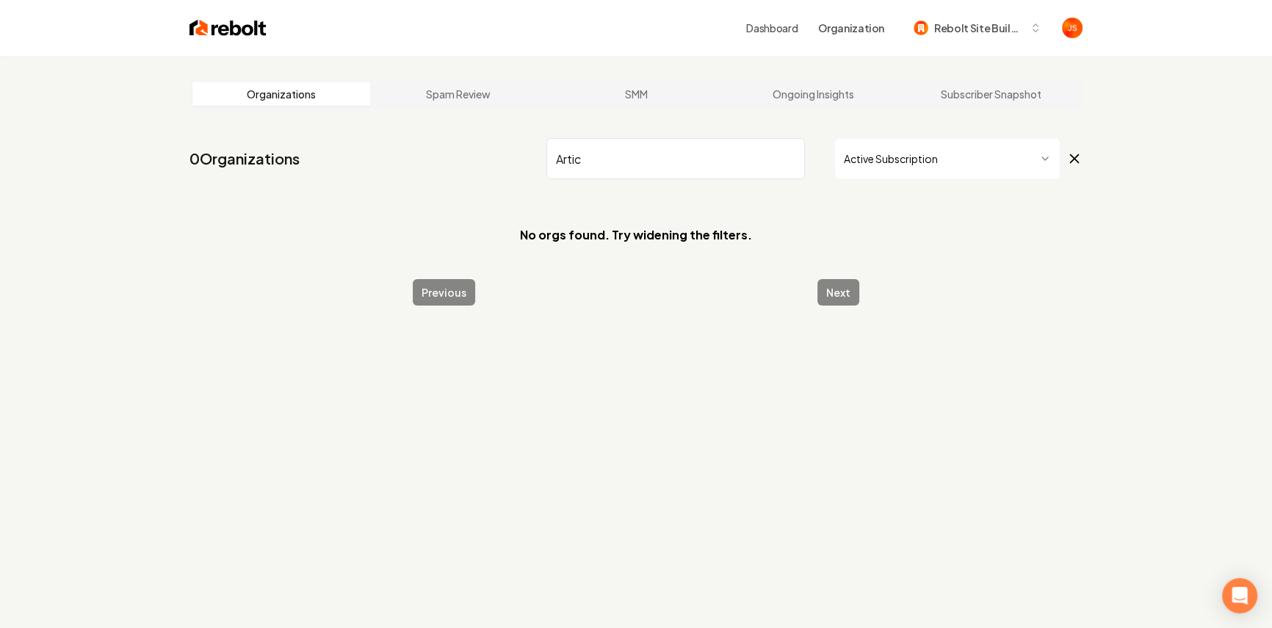
type input "Artic"
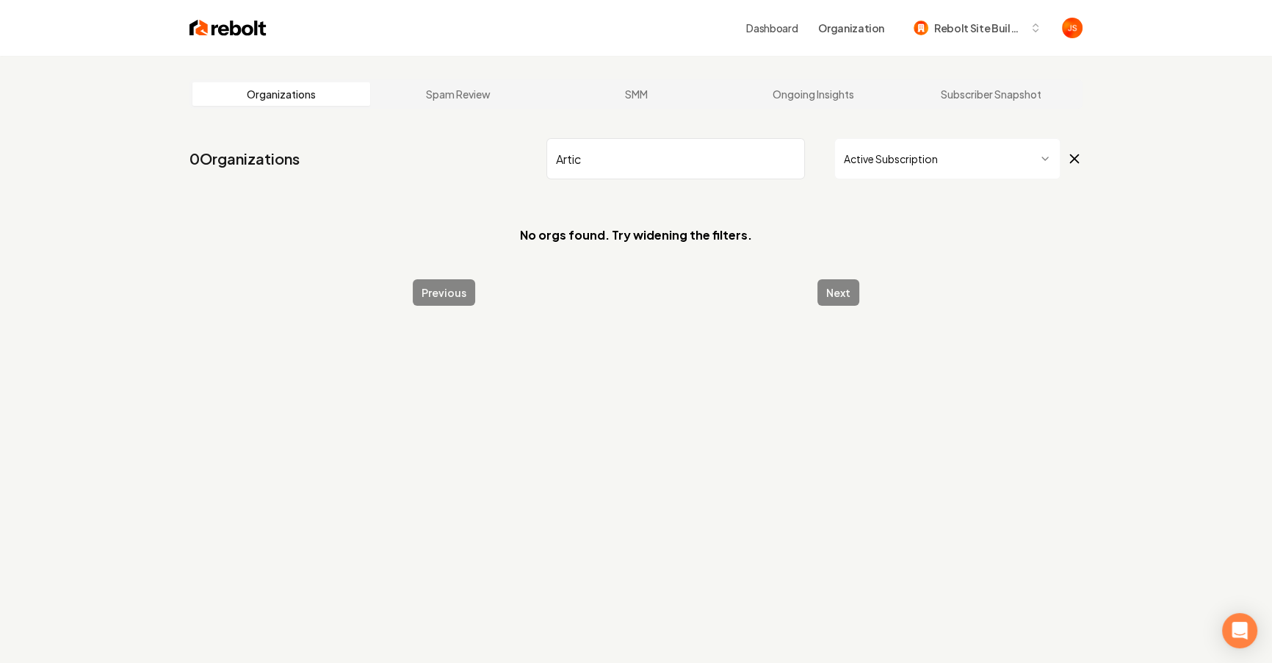
click at [796, 155] on input "Artic" at bounding box center [676, 158] width 259 height 41
click at [791, 161] on input "Artic" at bounding box center [676, 158] width 259 height 41
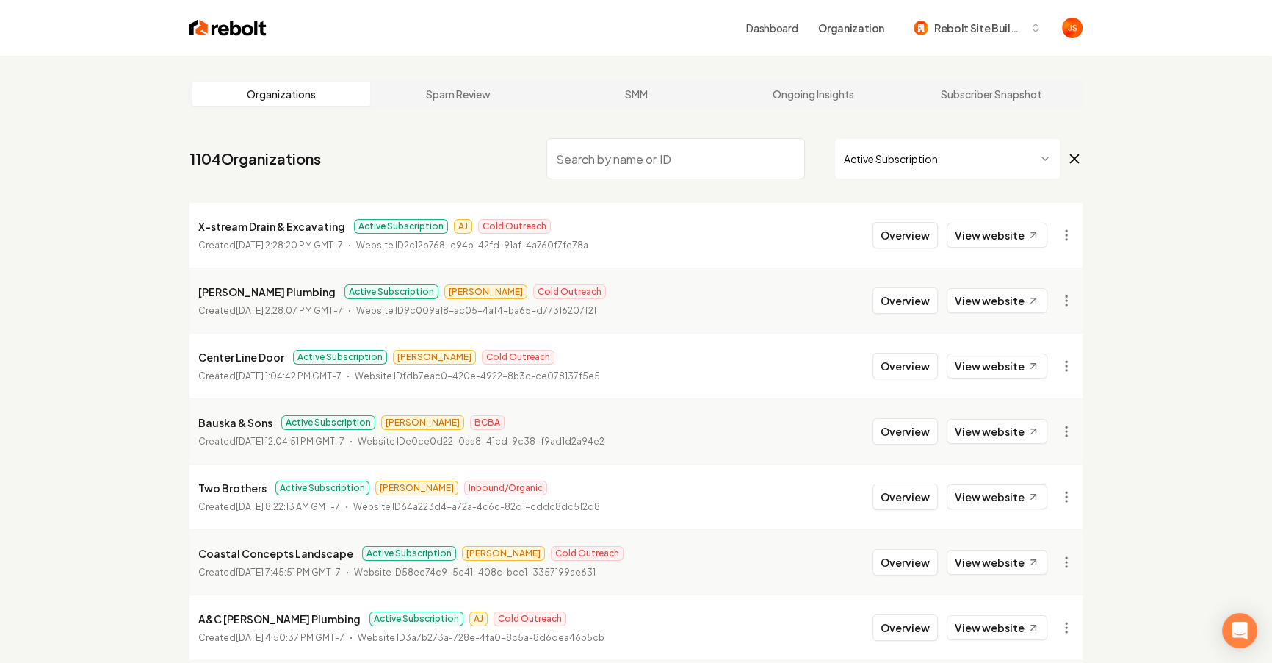
click at [651, 157] on input "search" at bounding box center [676, 158] width 259 height 41
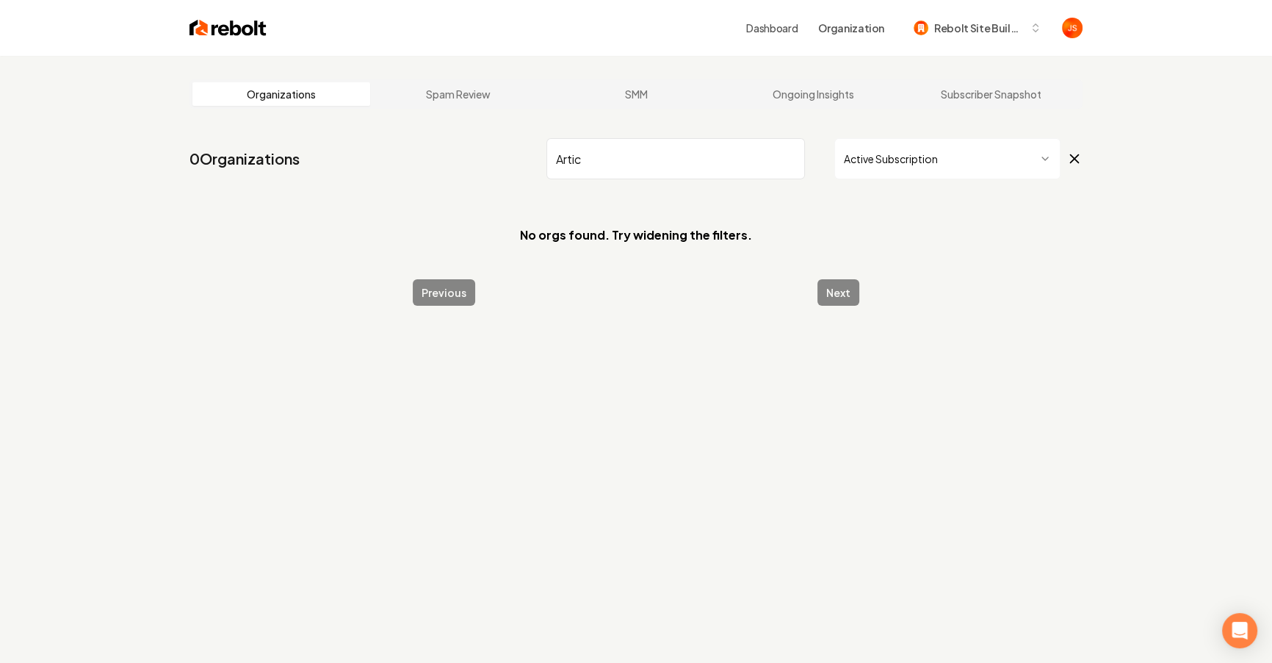
click at [908, 162] on html "Dashboard Organization Rebolt Site Builder Organizations Spam Review SMM Ongoin…" at bounding box center [636, 331] width 1272 height 663
click at [902, 173] on html "Dashboard Organization Rebolt Site Builder Organizations Spam Review SMM Ongoin…" at bounding box center [636, 331] width 1272 height 663
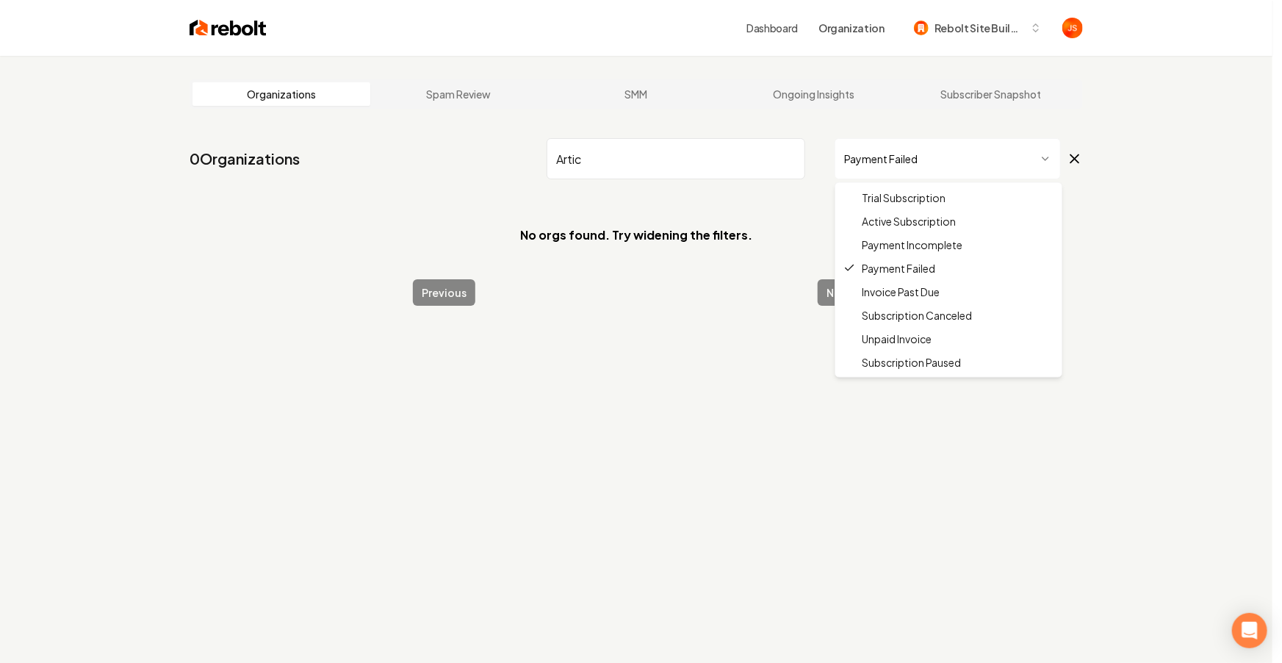
click at [899, 176] on html "Dashboard Organization Rebolt Site Builder Organizations Spam Review SMM Ongoin…" at bounding box center [641, 331] width 1282 height 663
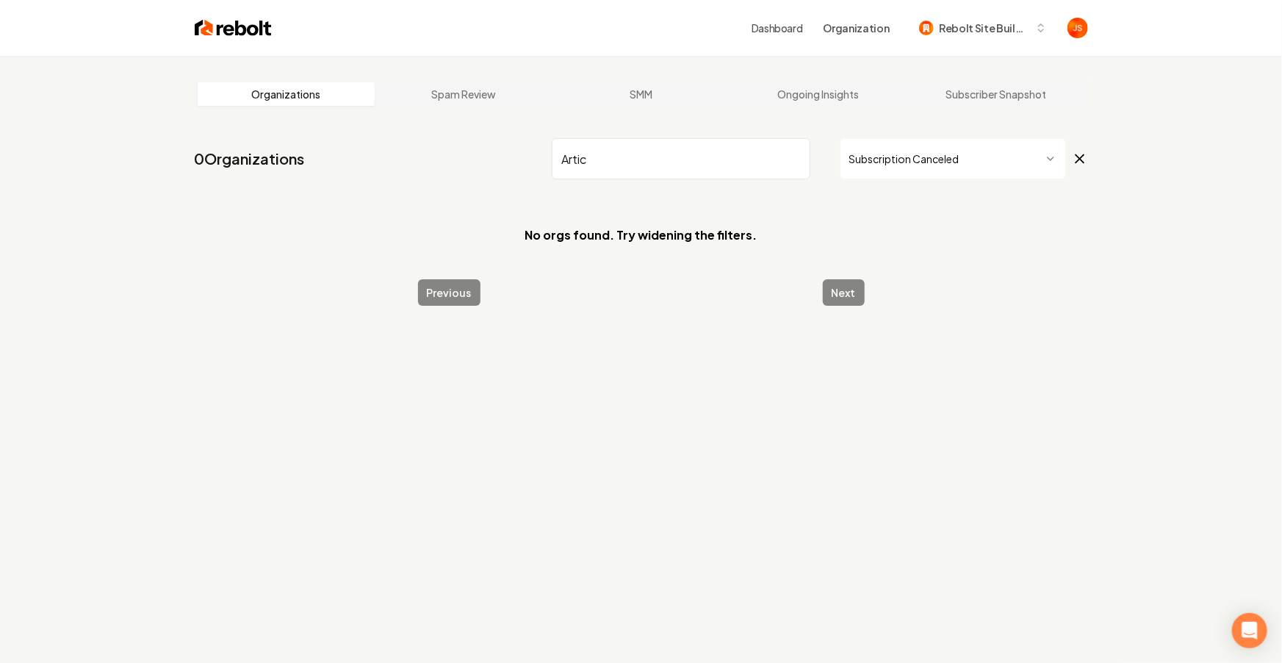
click at [891, 157] on html "Dashboard Organization Rebolt Site Builder Organizations Spam Review SMM Ongoin…" at bounding box center [641, 331] width 1282 height 663
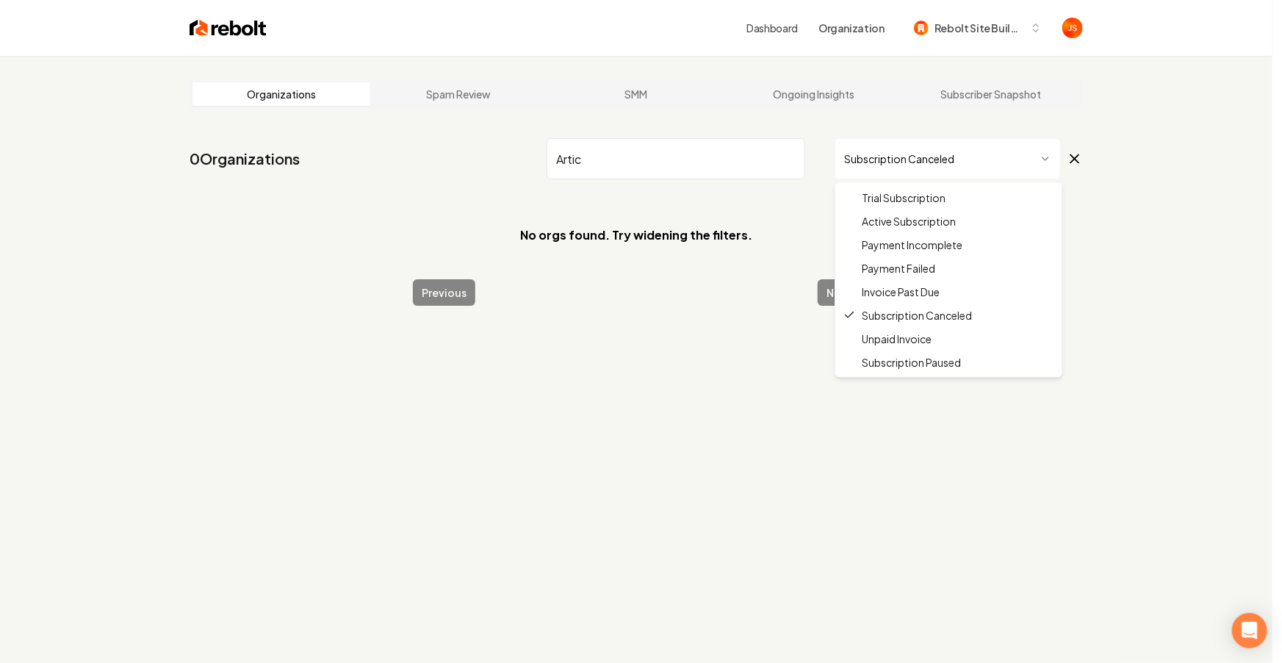
drag, startPoint x: 885, startPoint y: 198, endPoint x: 736, endPoint y: 180, distance: 150.3
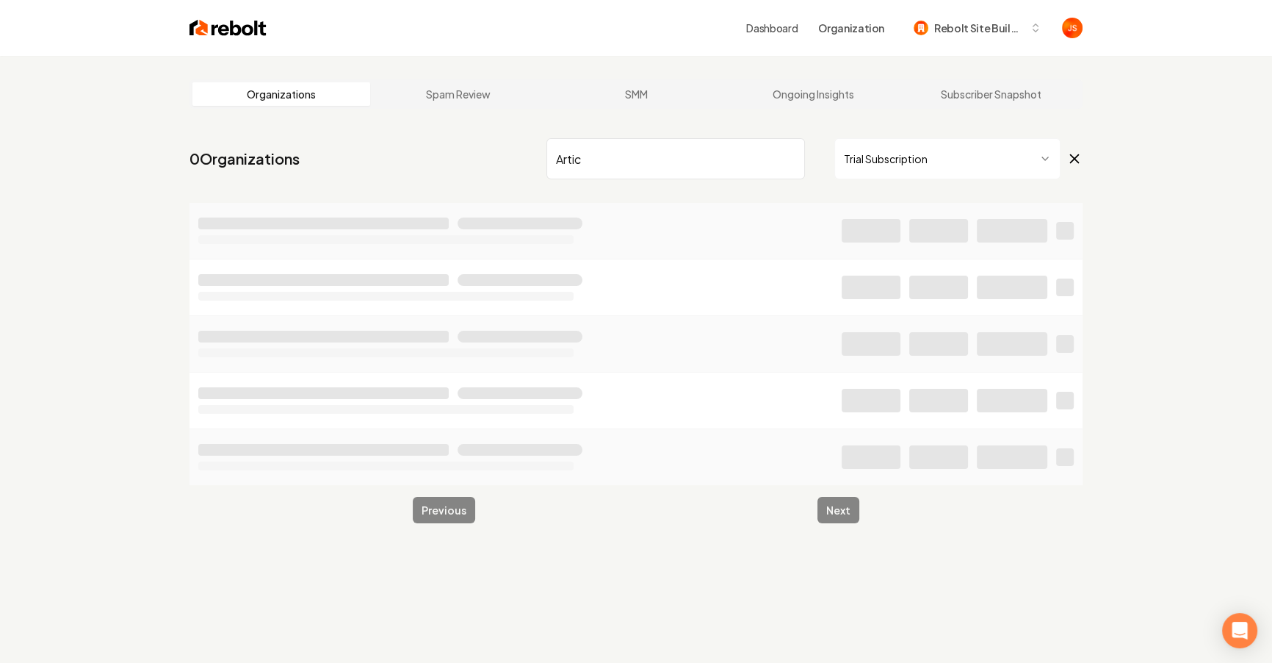
click at [659, 176] on input "Artic" at bounding box center [676, 158] width 259 height 41
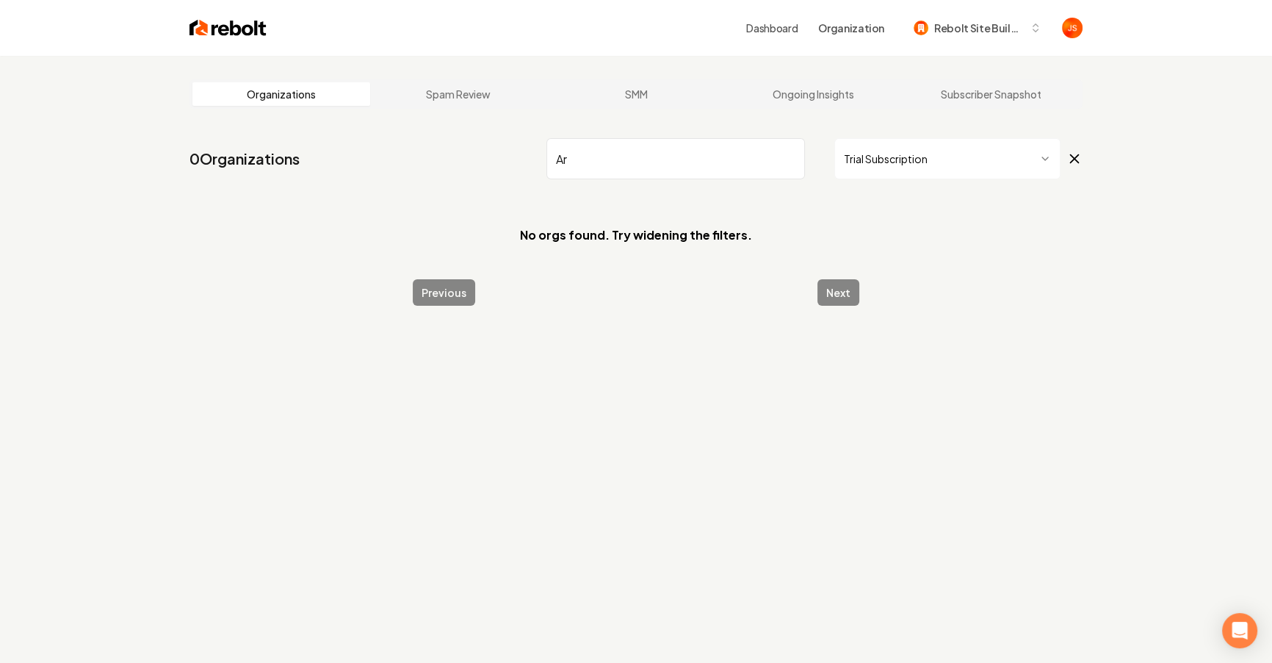
type input "A"
type input "s"
type input "Shine"
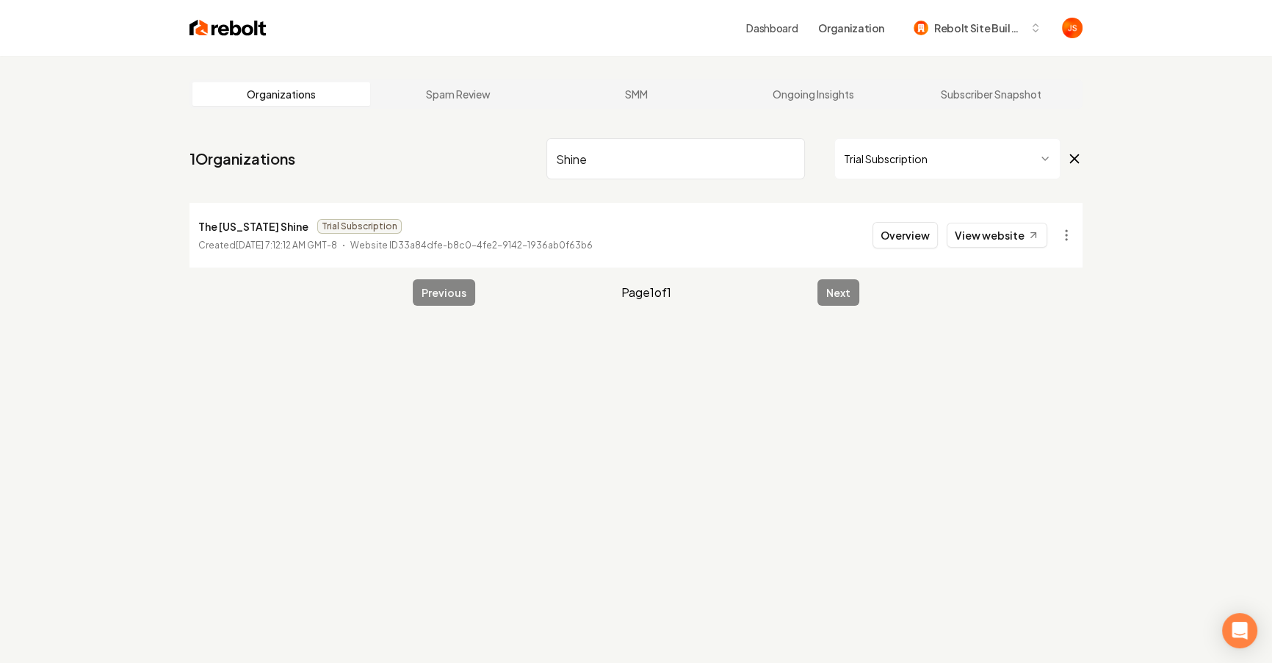
drag, startPoint x: 745, startPoint y: 164, endPoint x: 774, endPoint y: 163, distance: 29.4
click at [746, 164] on input "Shine" at bounding box center [676, 158] width 259 height 41
click at [774, 163] on input "Shine" at bounding box center [676, 158] width 259 height 41
click at [786, 159] on input "Shine" at bounding box center [676, 158] width 259 height 41
click at [791, 159] on input "Shine" at bounding box center [676, 158] width 259 height 41
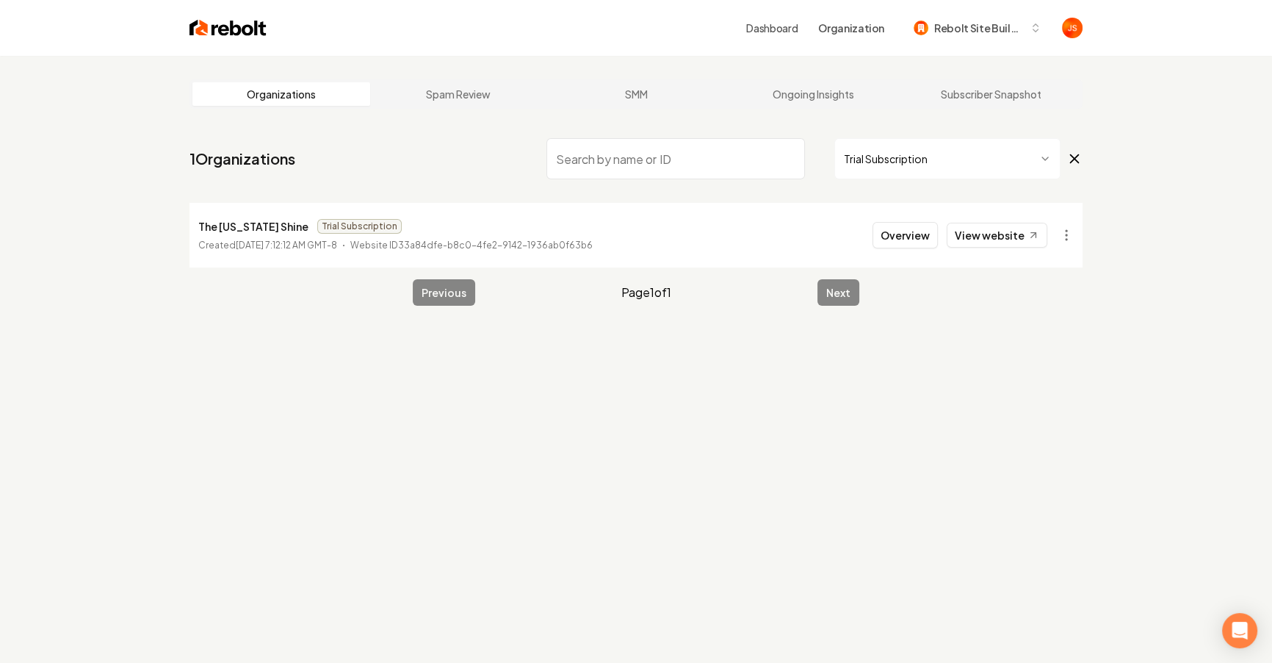
click at [874, 171] on html "Dashboard Organization Rebolt Site Builder Organizations Spam Review SMM Ongoin…" at bounding box center [636, 331] width 1272 height 663
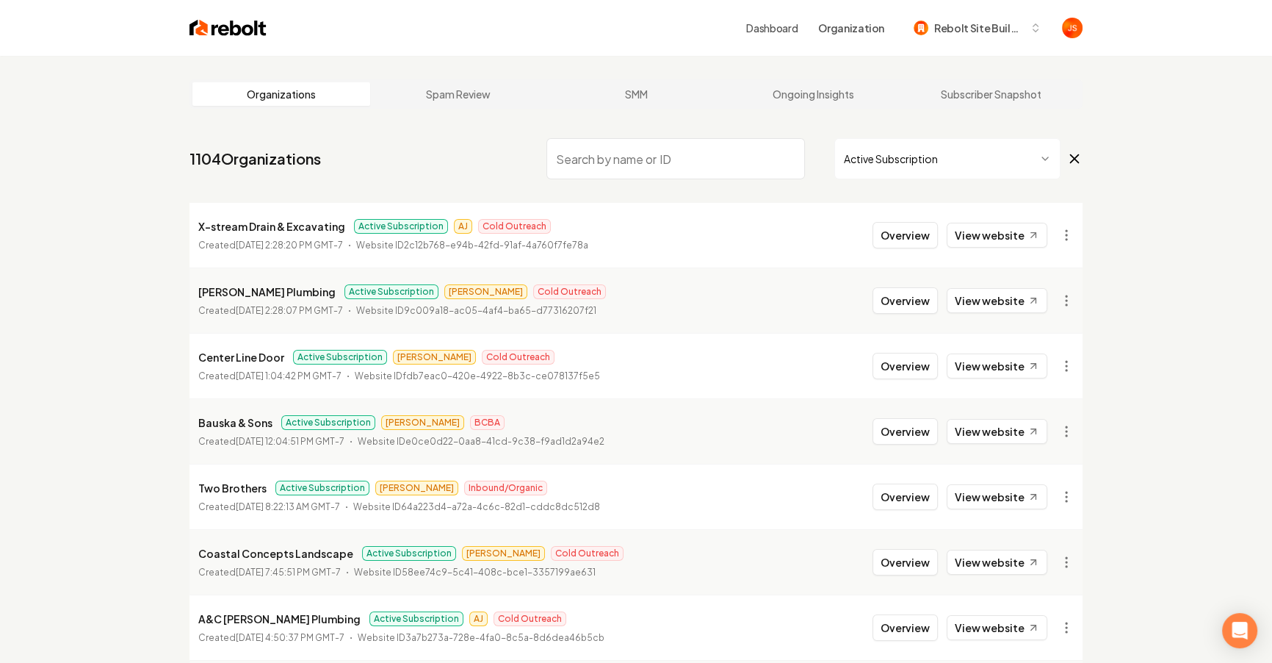
click at [692, 154] on input "search" at bounding box center [676, 158] width 259 height 41
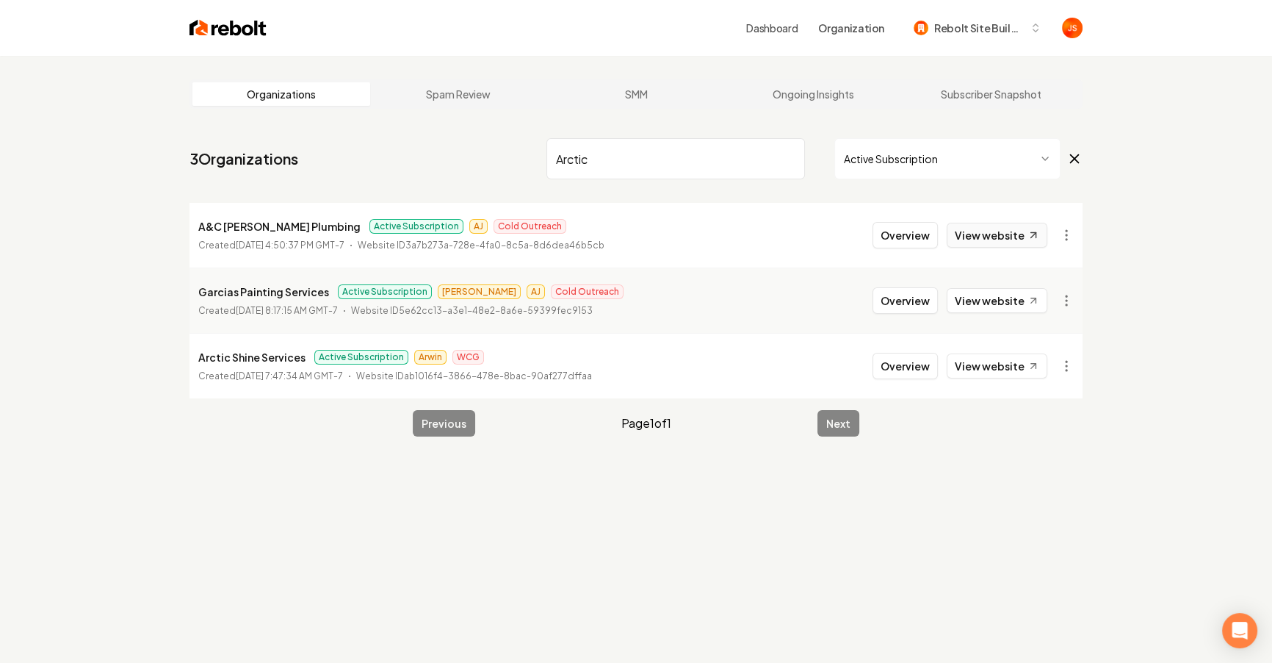
type input "Arctic"
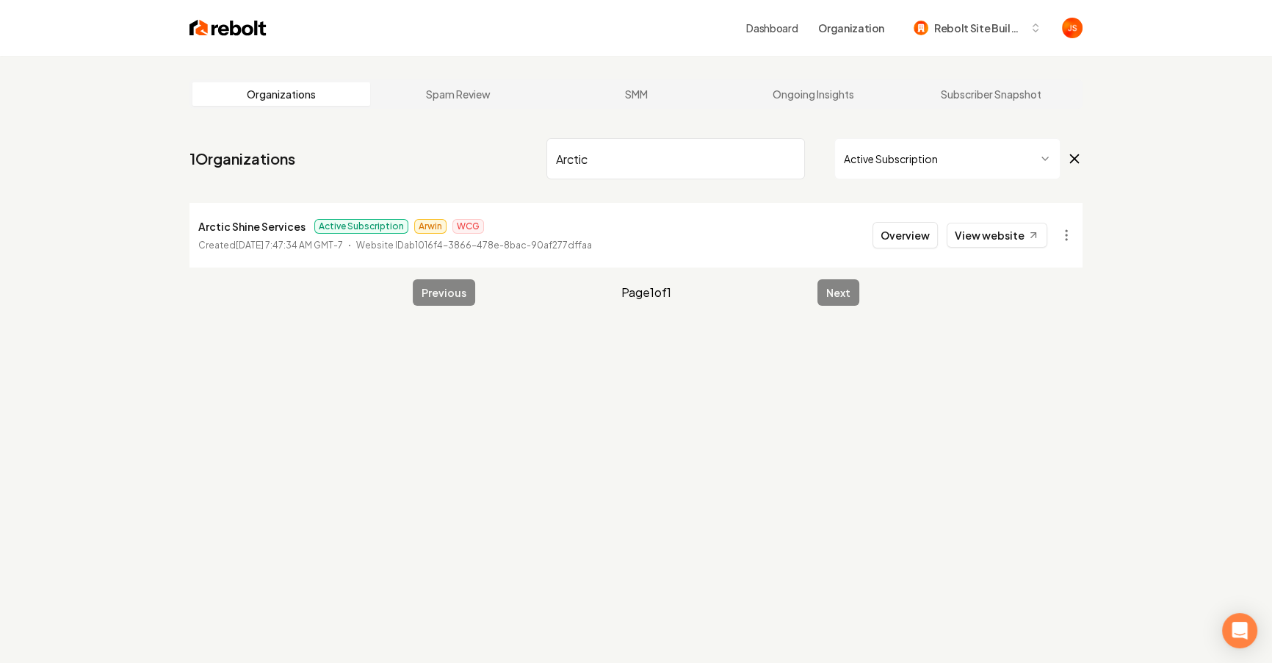
click at [998, 237] on link "View website" at bounding box center [997, 235] width 101 height 25
click at [910, 159] on html "Dashboard Organization Rebolt Site Builder Organizations Spam Review SMM Ongoin…" at bounding box center [641, 331] width 1282 height 663
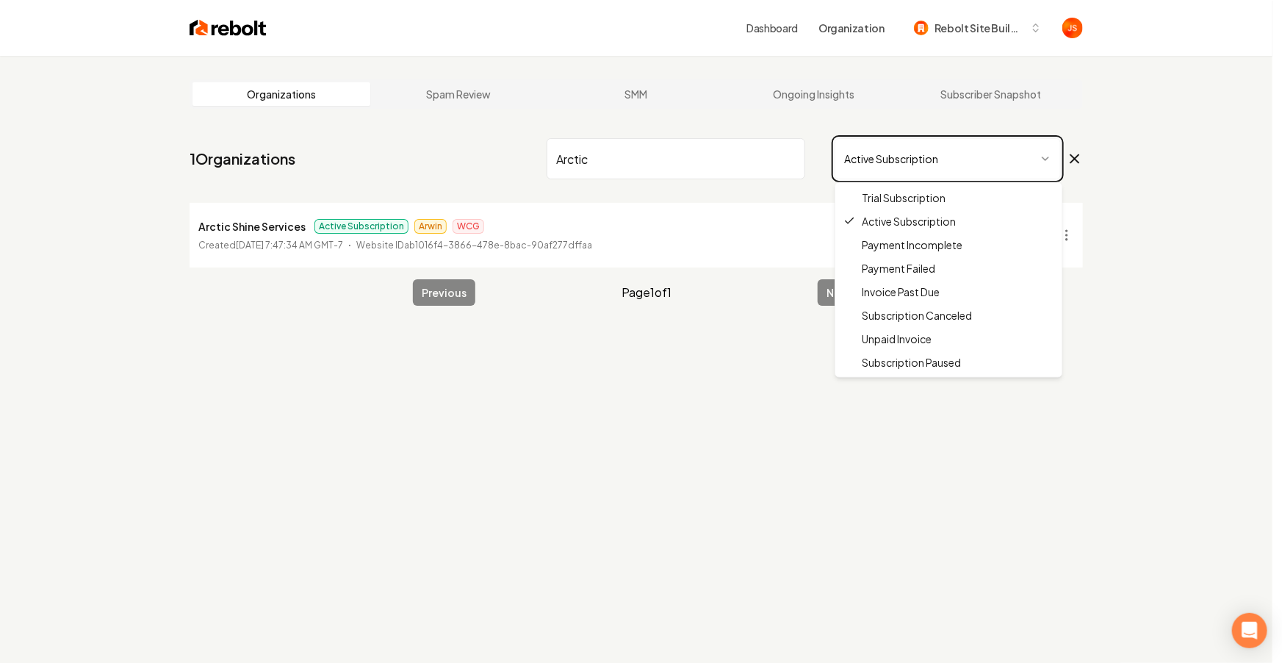
click at [785, 159] on html "Dashboard Organization Rebolt Site Builder Organizations Spam Review SMM Ongoin…" at bounding box center [641, 331] width 1282 height 663
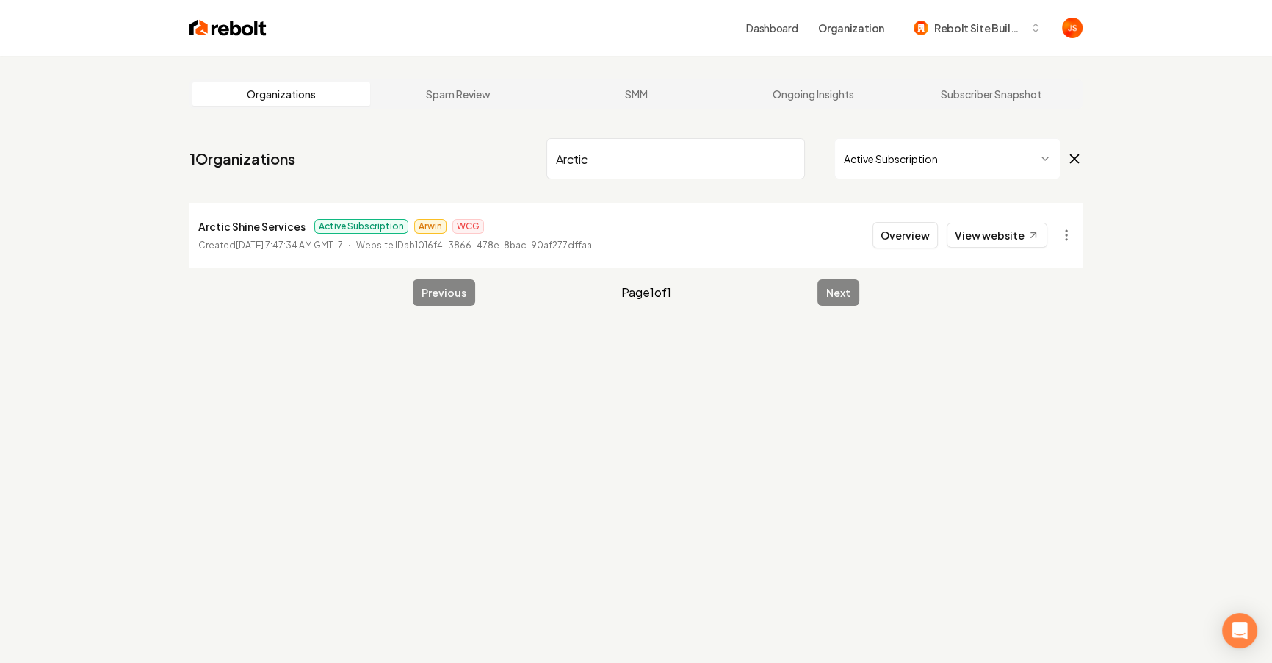
click at [791, 156] on input "Arctic" at bounding box center [676, 158] width 259 height 41
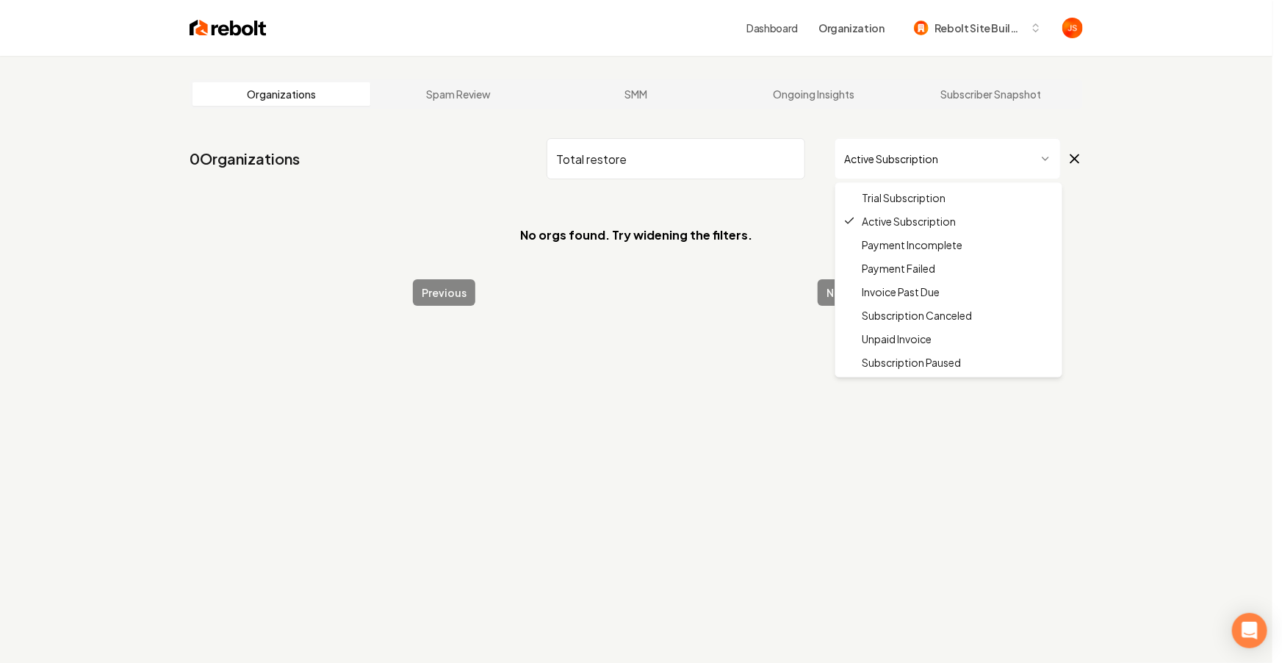
click at [879, 155] on html "Dashboard Organization Rebolt Site Builder Organizations Spam Review SMM Ongoin…" at bounding box center [641, 331] width 1282 height 663
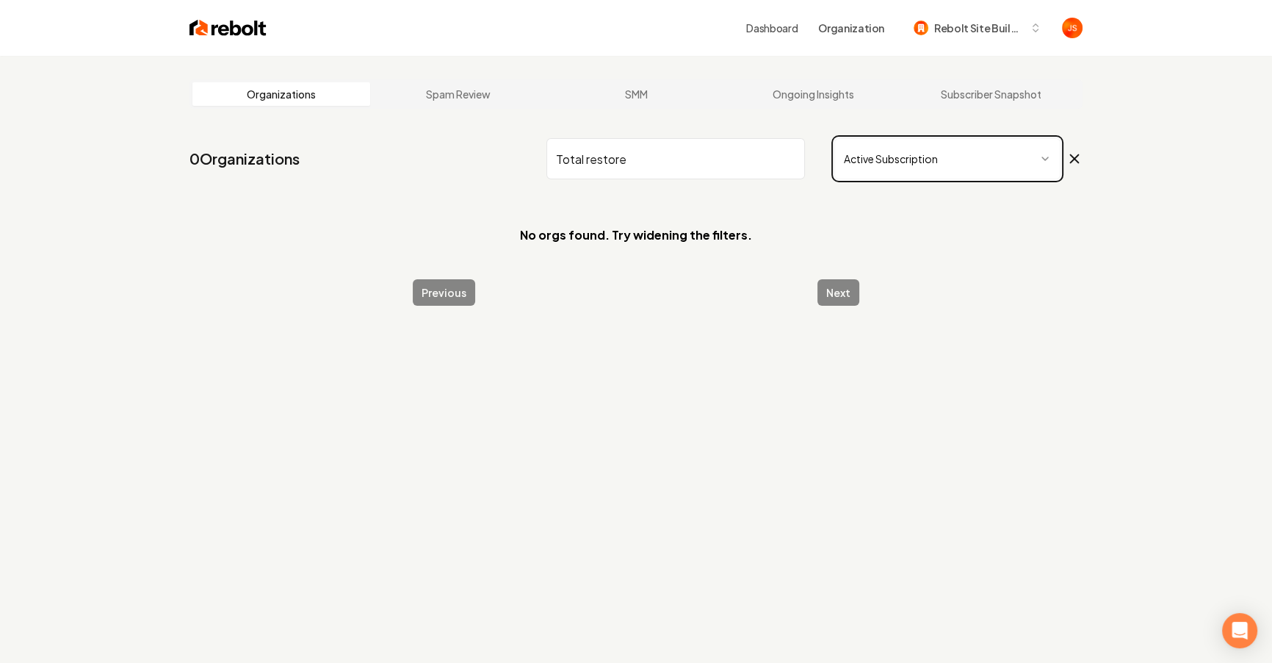
click at [702, 163] on html "Dashboard Organization Rebolt Site Builder Organizations Spam Review SMM Ongoin…" at bounding box center [636, 331] width 1272 height 663
click at [702, 163] on input "Total restore" at bounding box center [676, 158] width 259 height 41
click at [691, 162] on input "Total restore" at bounding box center [676, 158] width 259 height 41
drag, startPoint x: 674, startPoint y: 163, endPoint x: 618, endPoint y: 162, distance: 56.6
click at [618, 162] on input "Total restore" at bounding box center [676, 158] width 259 height 41
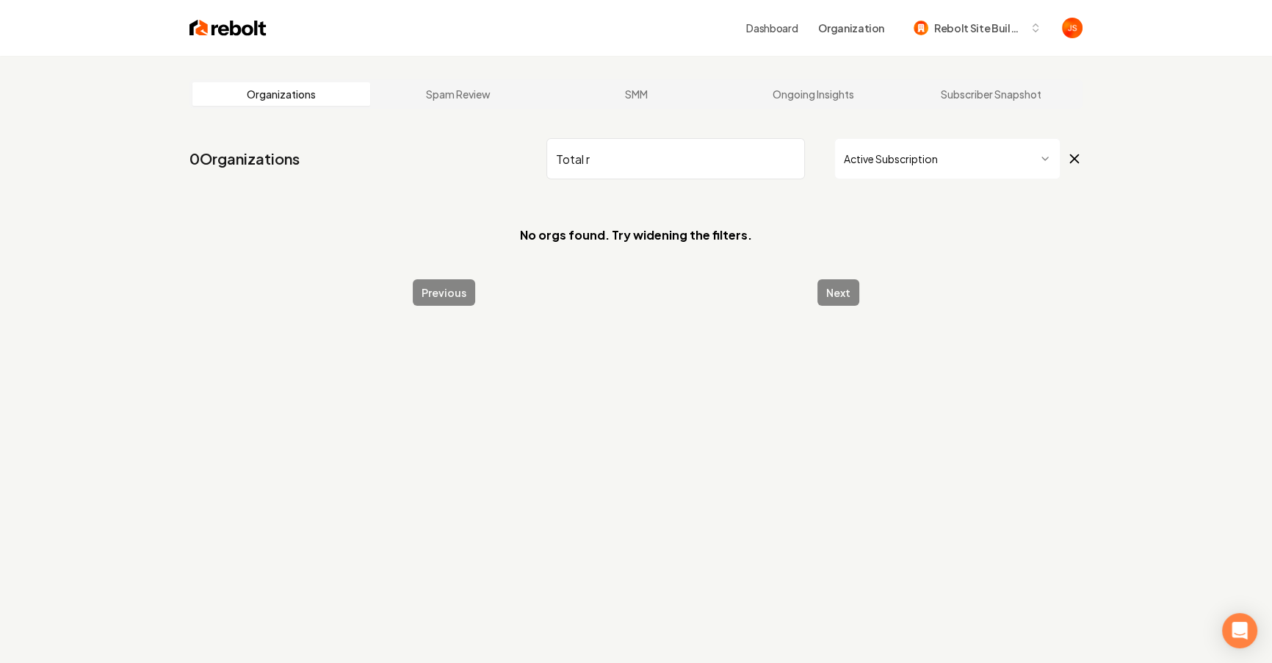
type input "Total r"
click at [946, 154] on html "Dashboard Organization Rebolt Site Builder Organizations Spam Review SMM Ongoin…" at bounding box center [636, 331] width 1272 height 663
click at [899, 155] on html "Dashboard Organization Rebolt Site Builder Organizations Spam Review SMM Ongoin…" at bounding box center [641, 331] width 1282 height 663
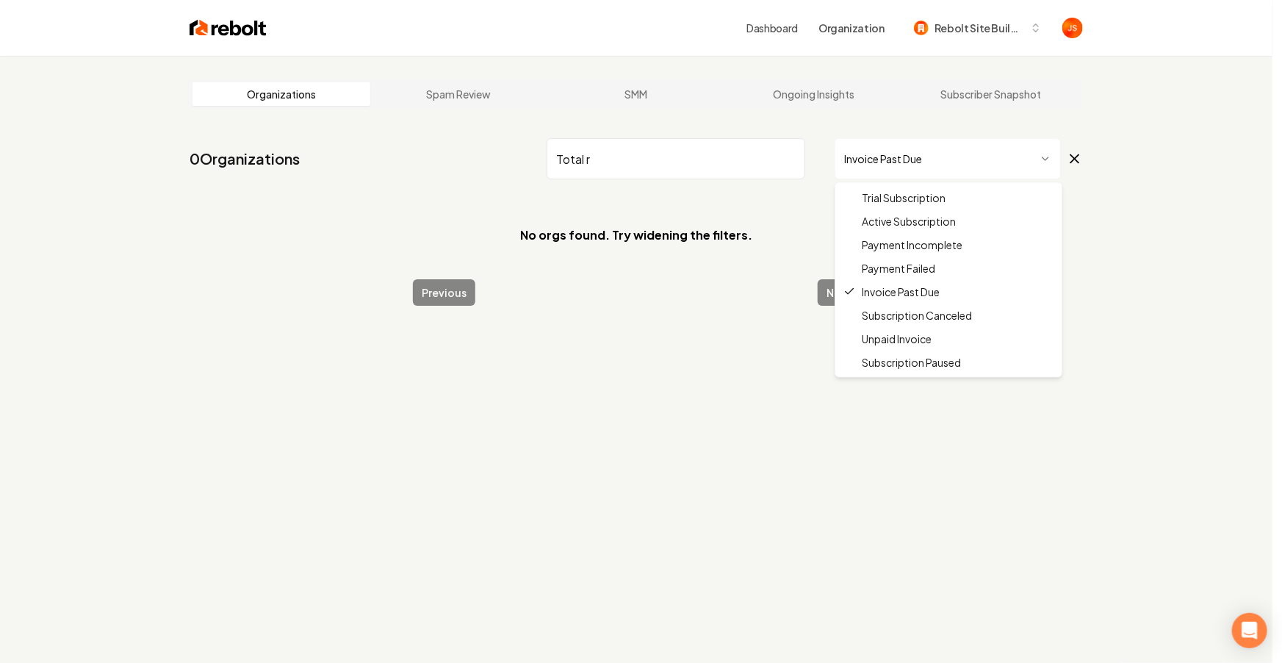
click at [904, 173] on html "Dashboard Organization Rebolt Site Builder Organizations Spam Review SMM Ongoin…" at bounding box center [641, 331] width 1282 height 663
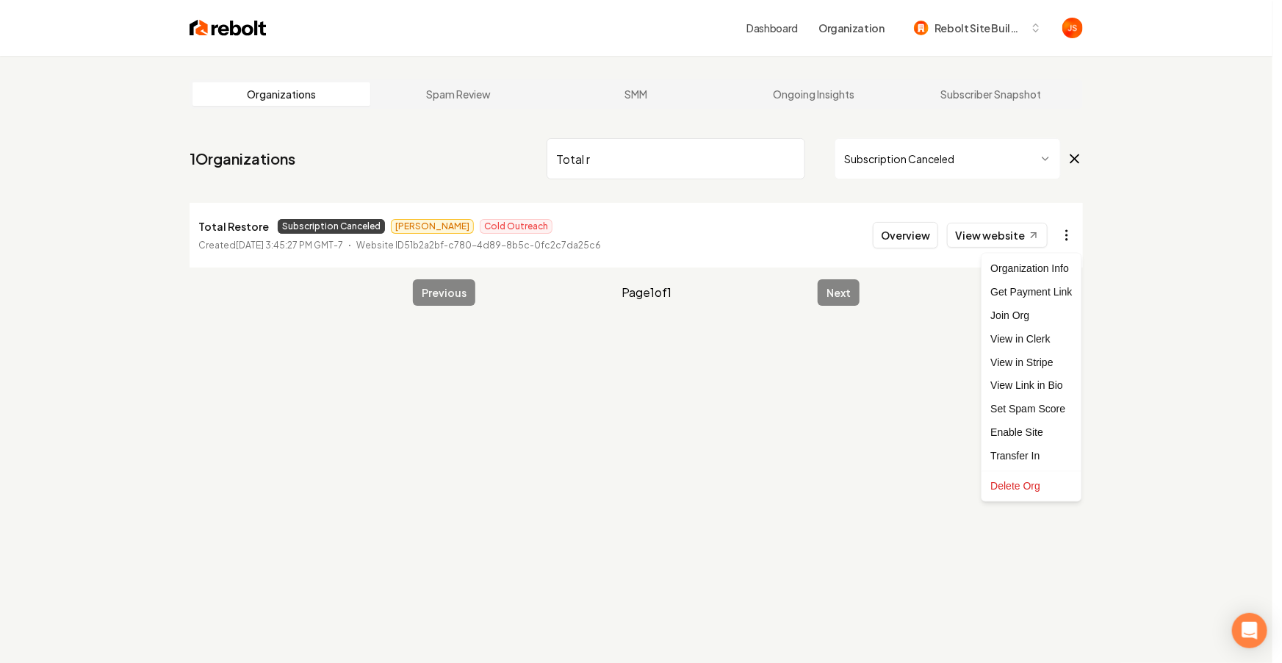
click at [1077, 233] on html "Dashboard Organization Rebolt Site Builder Organizations Spam Review SMM Ongoin…" at bounding box center [641, 331] width 1282 height 663
click at [1015, 362] on link "View in Stripe" at bounding box center [1030, 362] width 93 height 24
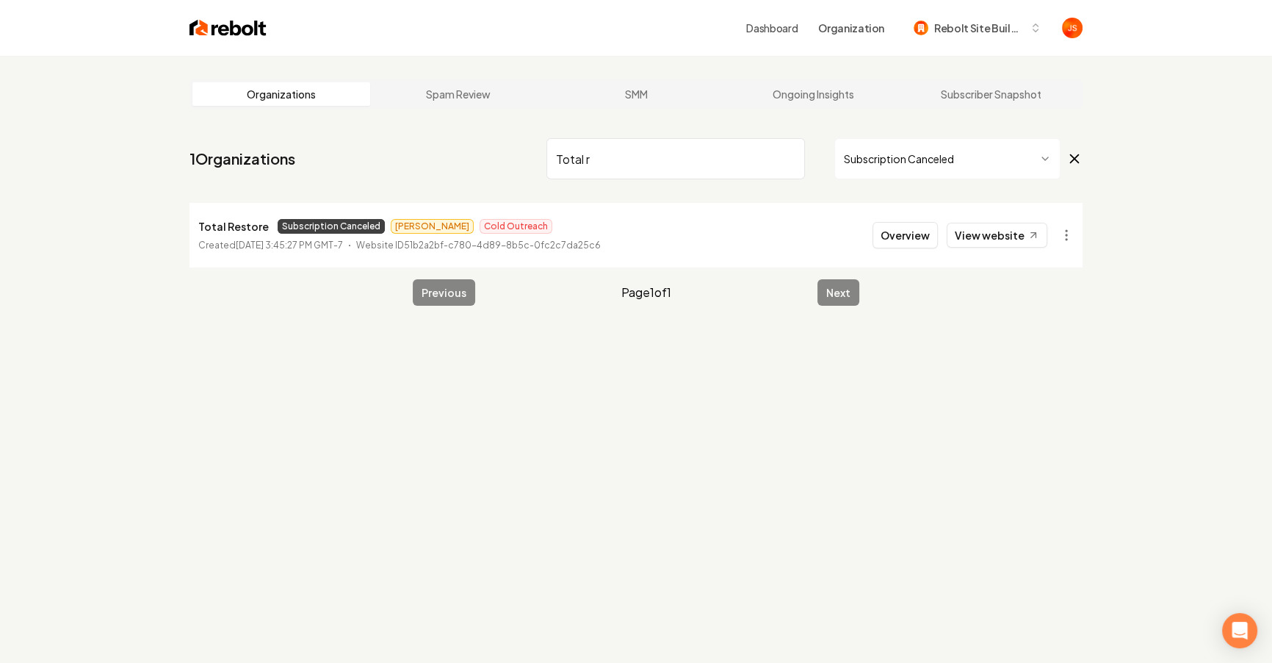
click at [779, 161] on input "Total r" at bounding box center [676, 158] width 259 height 41
click at [793, 155] on input "Total r" at bounding box center [676, 158] width 259 height 41
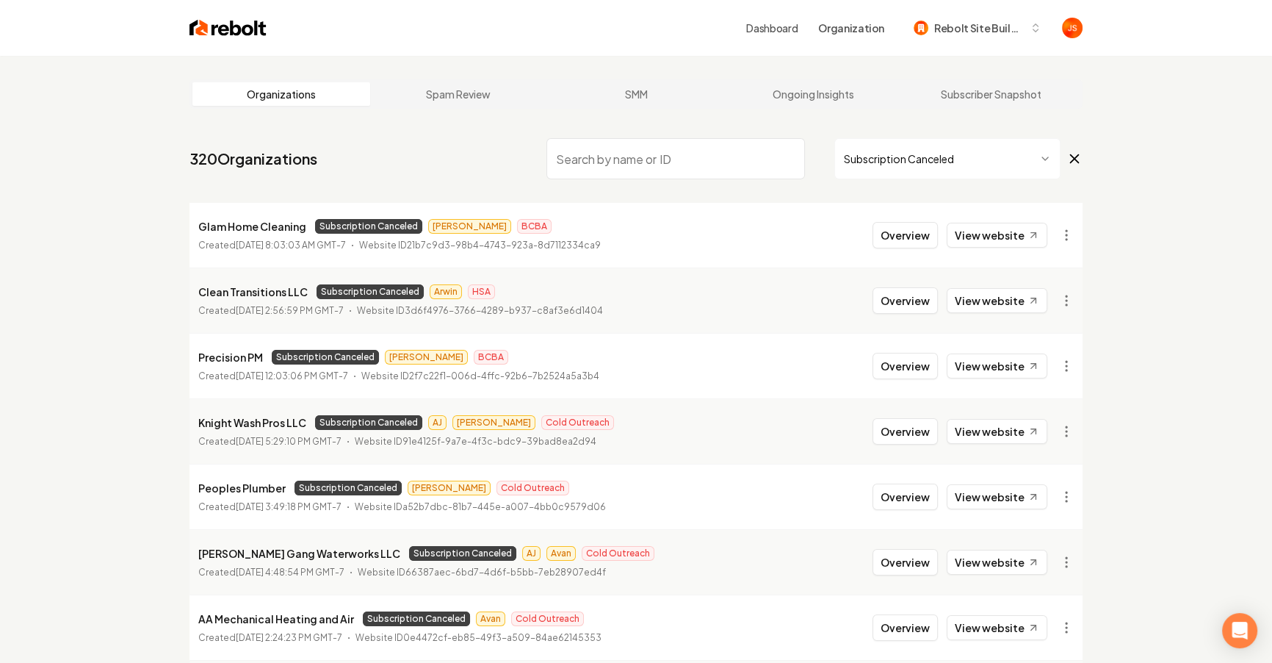
click at [719, 165] on input "search" at bounding box center [676, 158] width 259 height 41
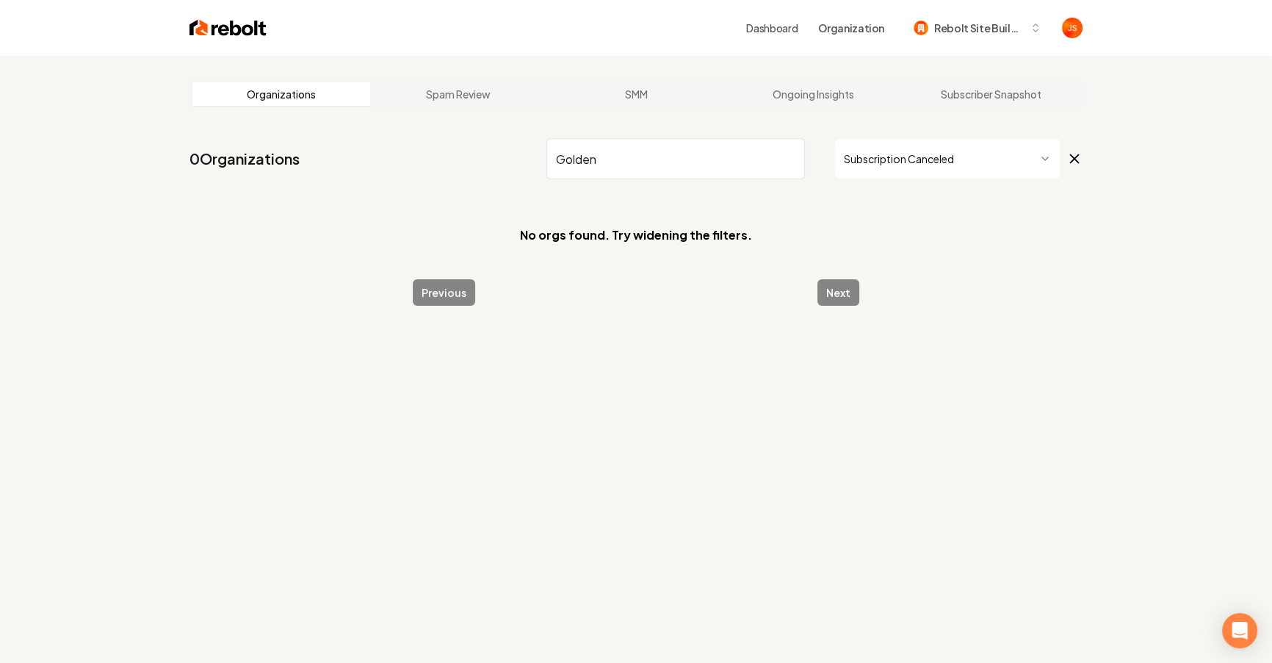
type input "Golden"
click at [919, 154] on html "Dashboard Organization Rebolt Site Builder Organizations Spam Review SMM Ongoin…" at bounding box center [636, 331] width 1272 height 663
click at [907, 170] on html "Dashboard Organization Rebolt Site Builder Organizations Spam Review SMM Ongoin…" at bounding box center [636, 331] width 1272 height 663
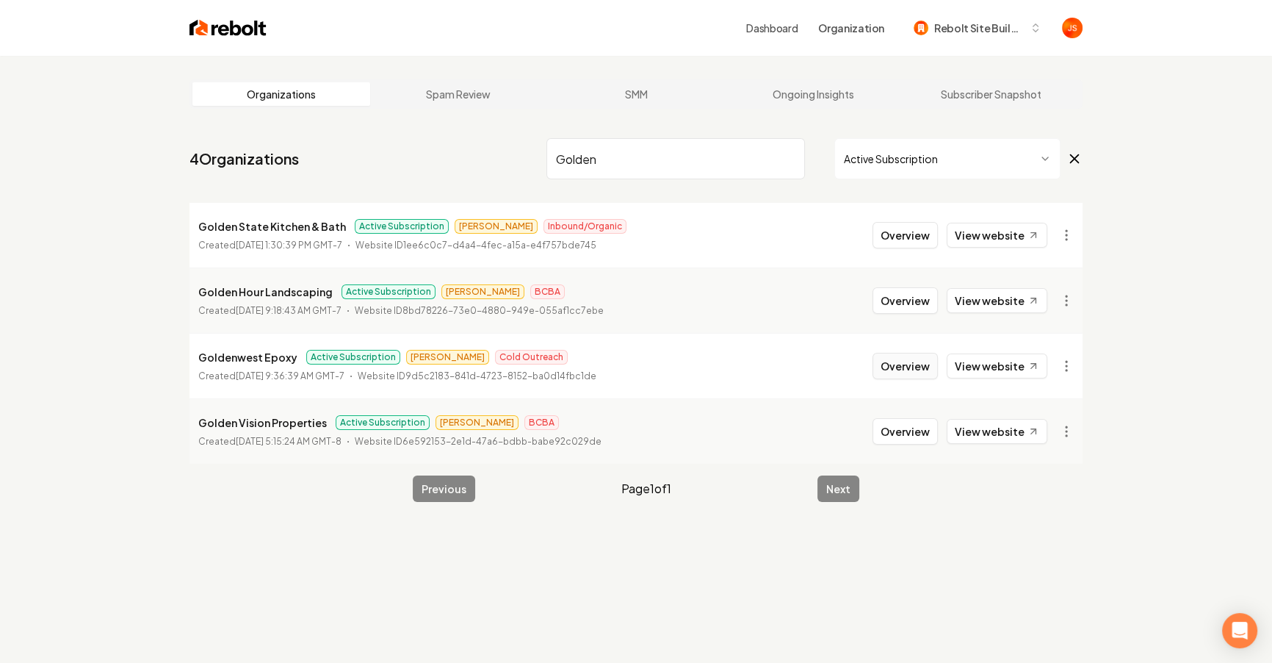
click at [898, 358] on button "Overview" at bounding box center [905, 366] width 65 height 26
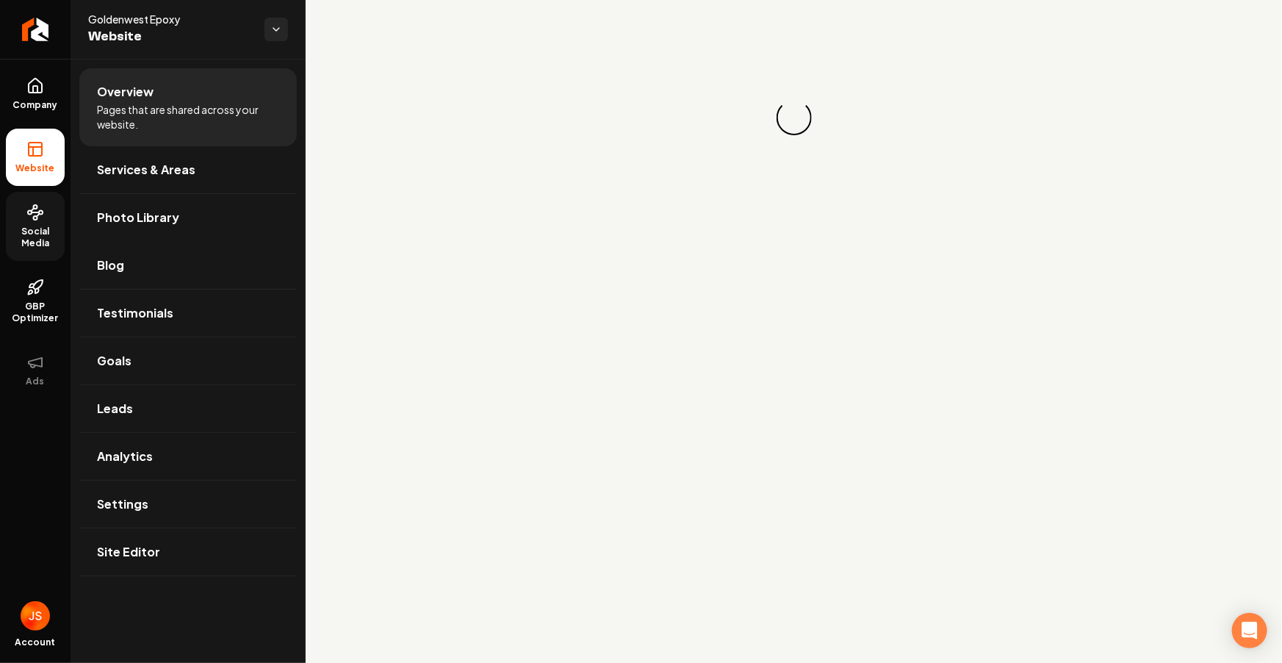
click at [21, 222] on link "Social Media" at bounding box center [35, 226] width 59 height 69
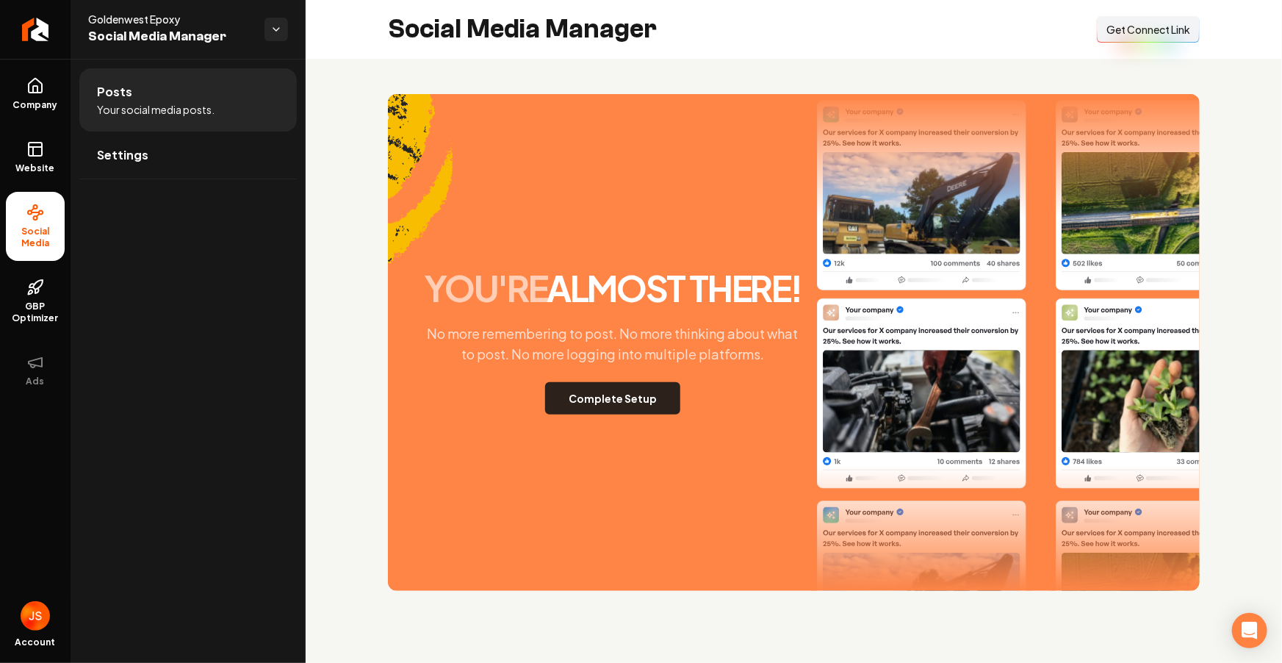
click at [633, 395] on button "Complete Setup" at bounding box center [612, 398] width 135 height 32
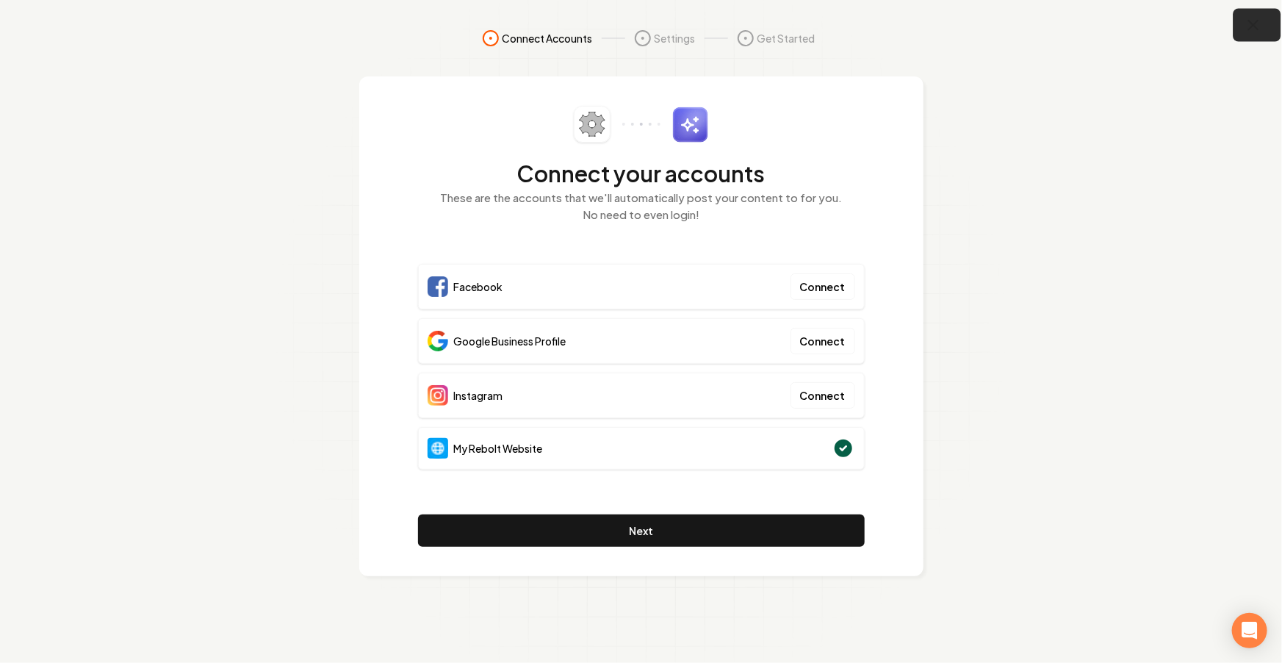
click at [1260, 27] on icon "button" at bounding box center [1254, 25] width 18 height 18
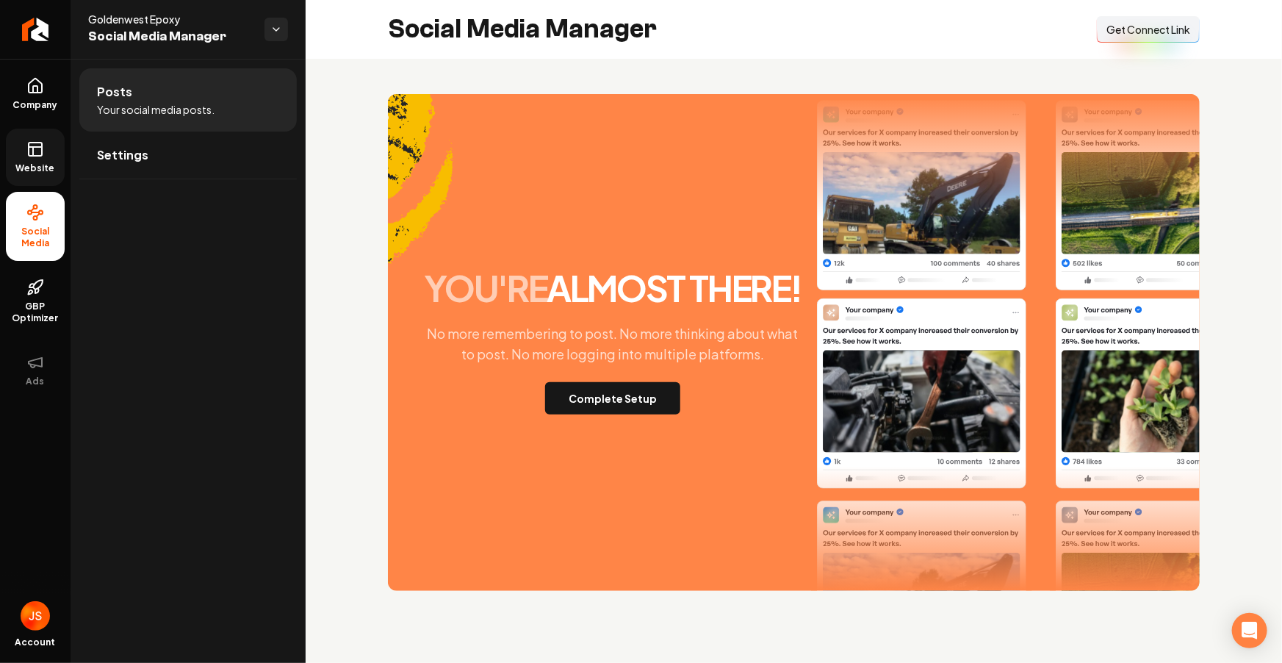
click at [57, 167] on span "Website" at bounding box center [35, 168] width 51 height 12
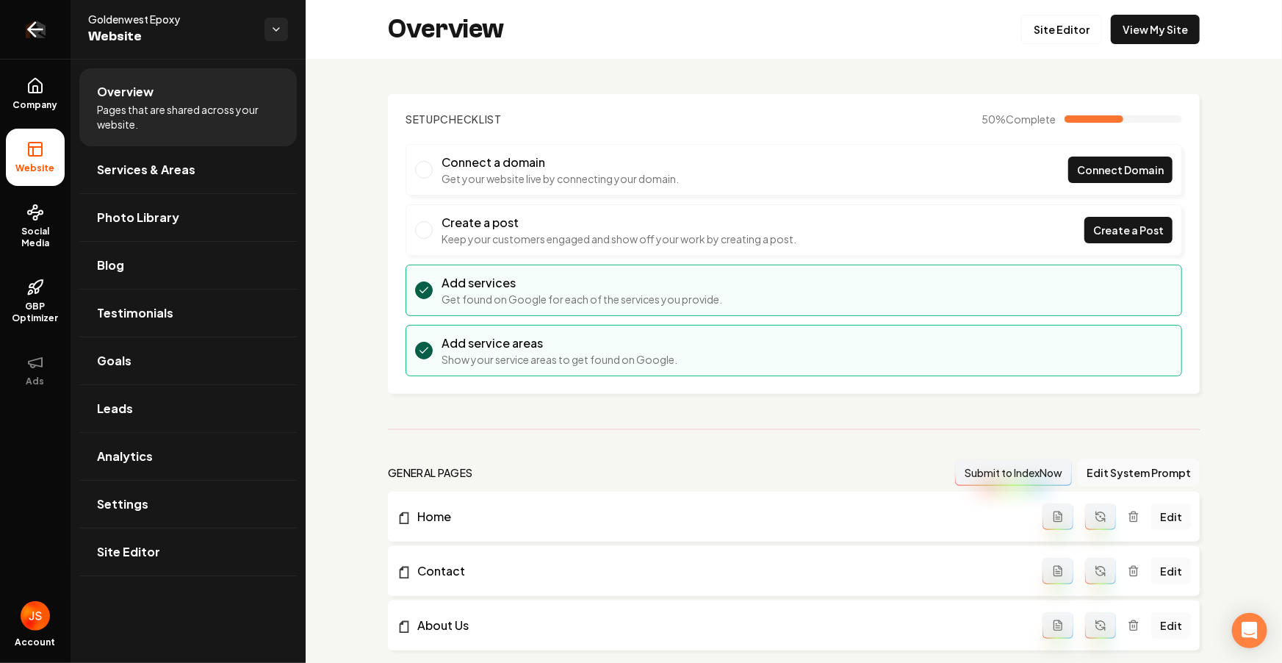
click at [29, 36] on icon "Return to dashboard" at bounding box center [36, 30] width 24 height 24
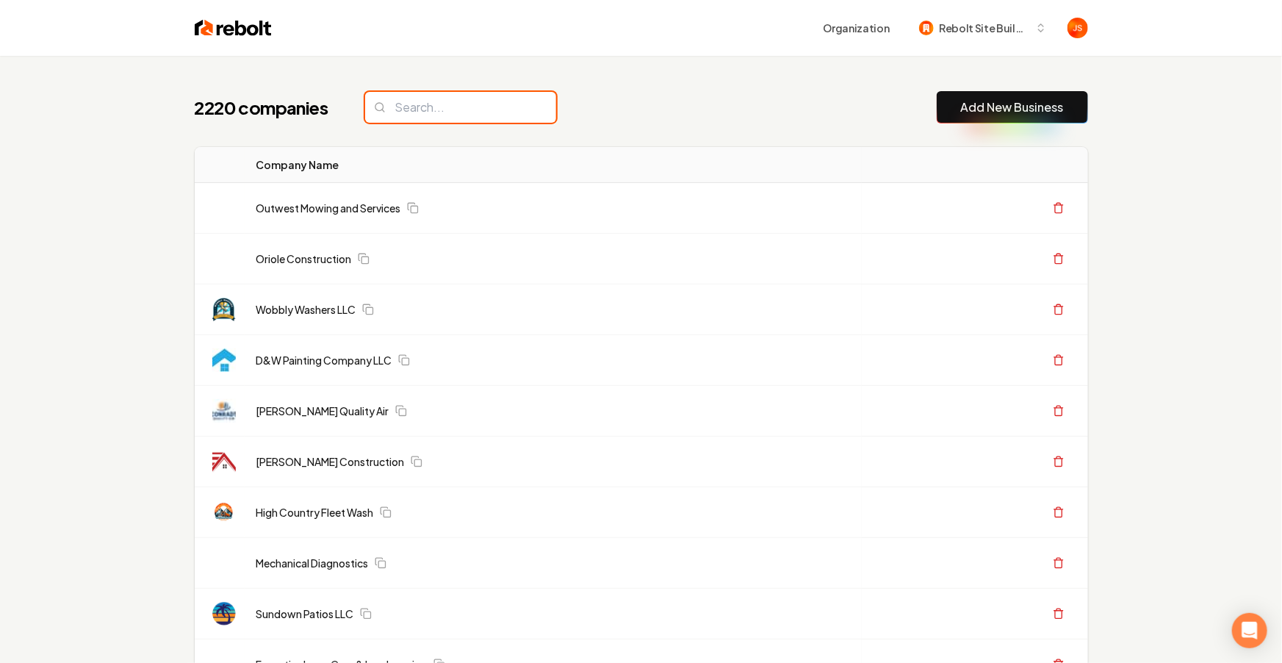
click at [439, 107] on input "search" at bounding box center [460, 107] width 191 height 31
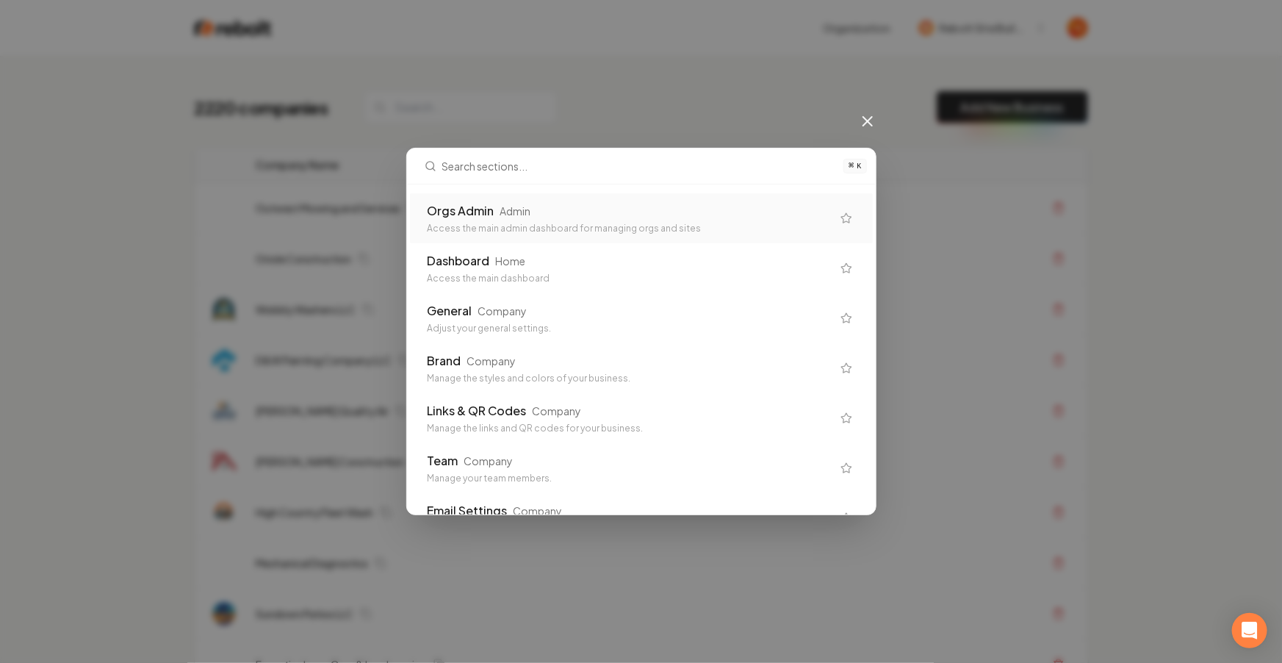
click at [461, 202] on div "Orgs Admin" at bounding box center [461, 211] width 67 height 18
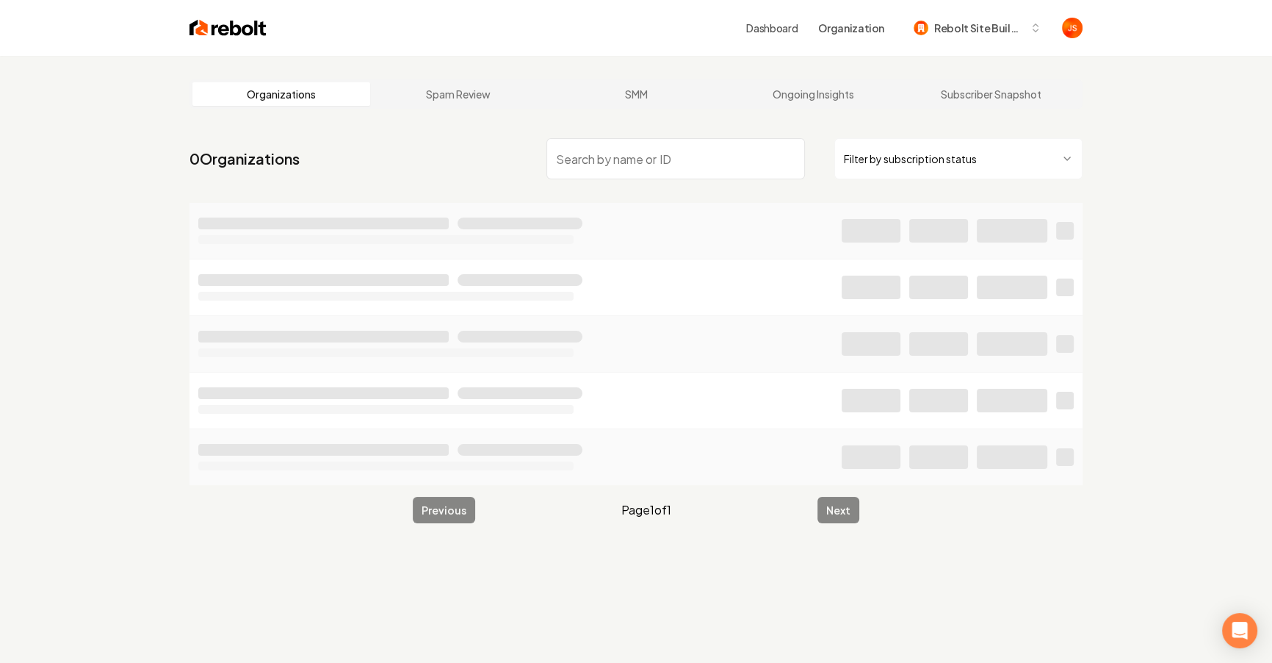
click at [925, 179] on span "Filter by subscription status" at bounding box center [959, 158] width 248 height 41
click at [902, 170] on html "Dashboard Organization Rebolt Site Builder Organizations Spam Review SMM Ongoin…" at bounding box center [636, 331] width 1272 height 663
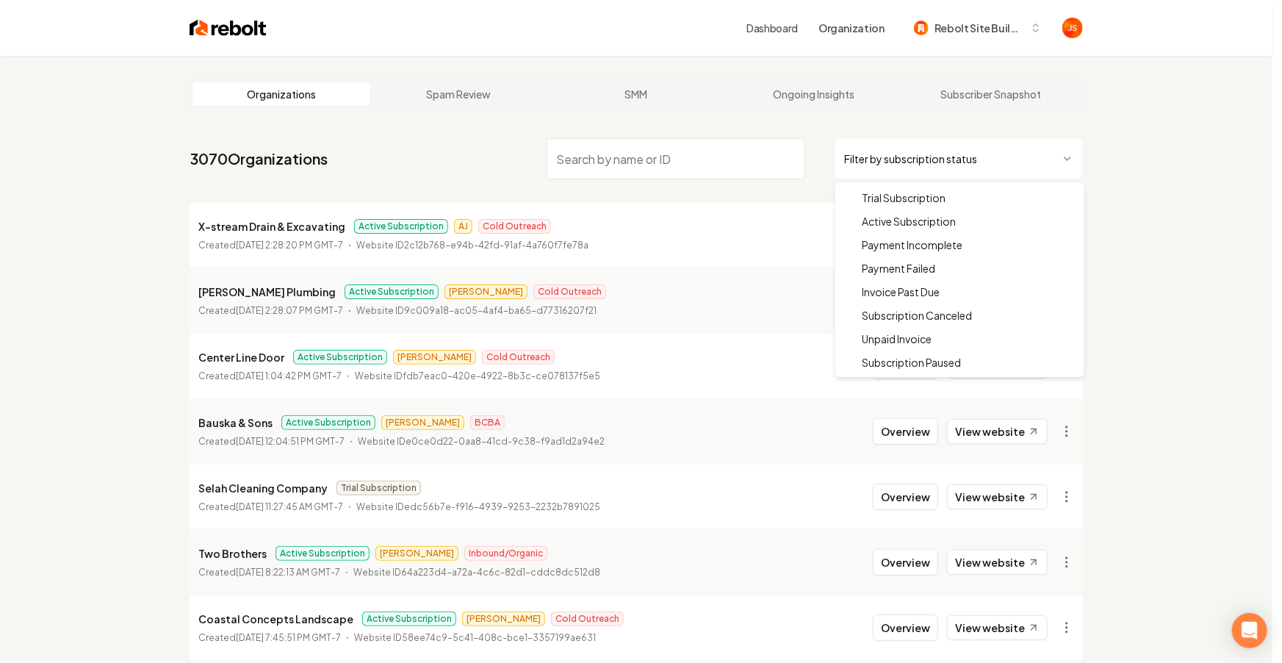
drag, startPoint x: 894, startPoint y: 209, endPoint x: 721, endPoint y: 144, distance: 185.3
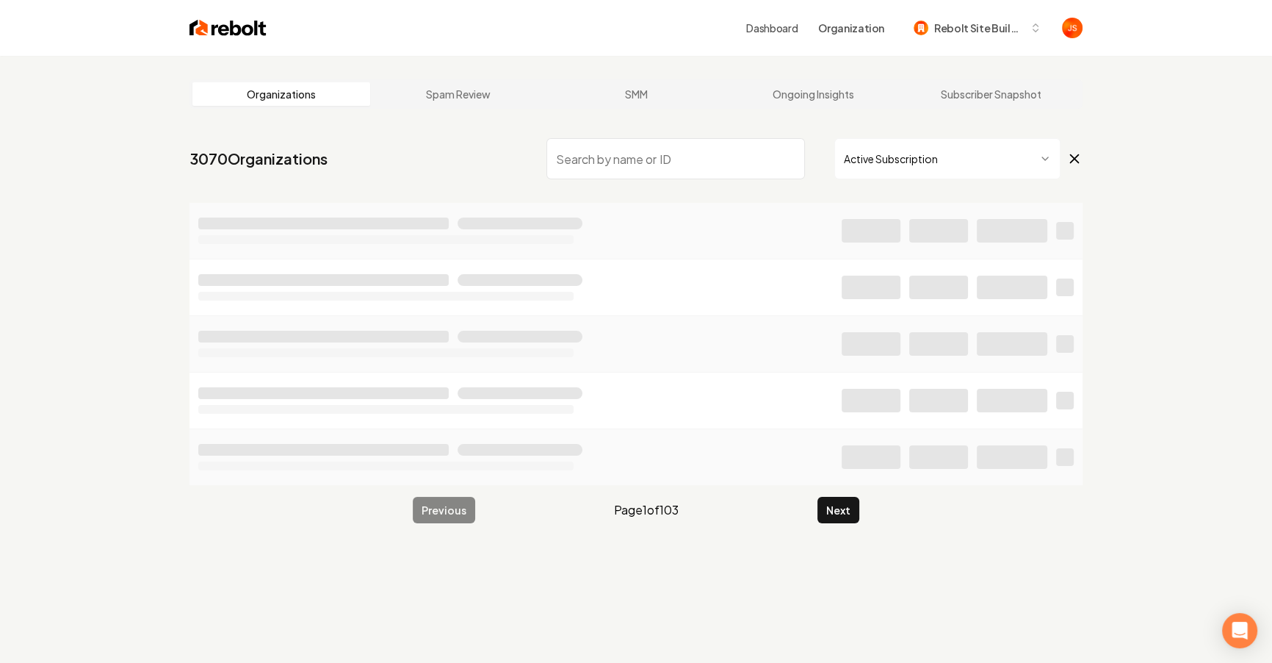
click at [713, 141] on input "search" at bounding box center [676, 158] width 259 height 41
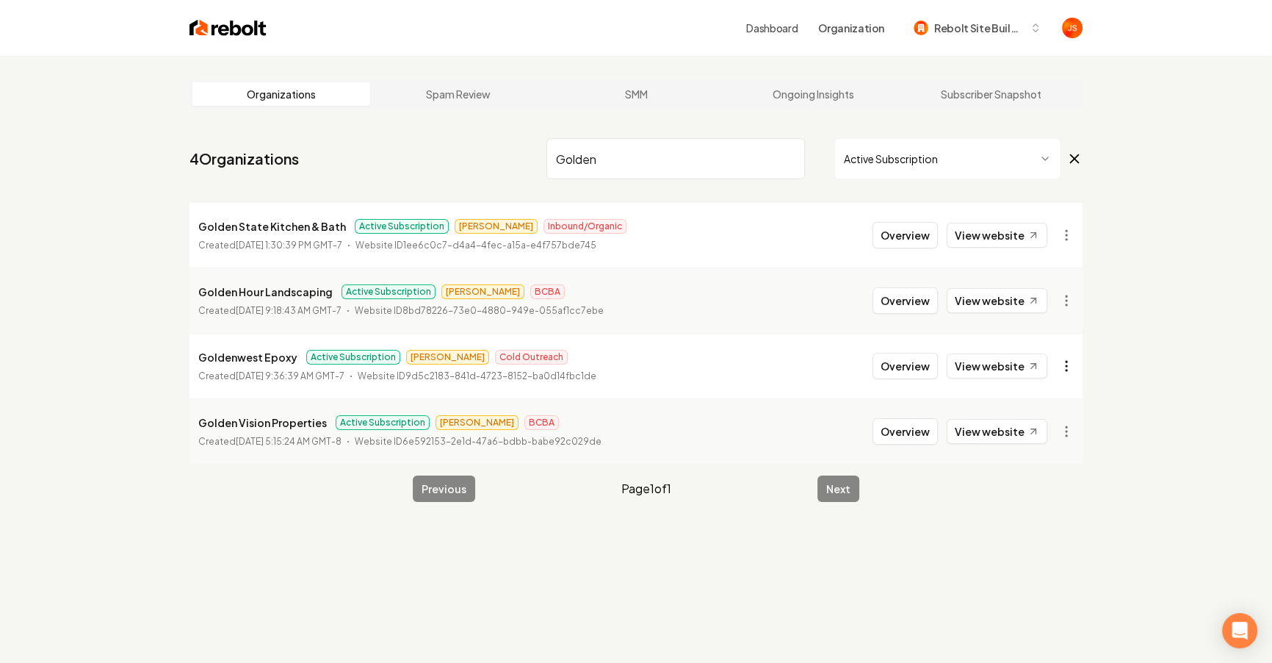
type input "Golden"
click at [1076, 364] on html "Dashboard Organization Rebolt Site Builder Organizations Spam Review SMM Ongoin…" at bounding box center [641, 331] width 1282 height 663
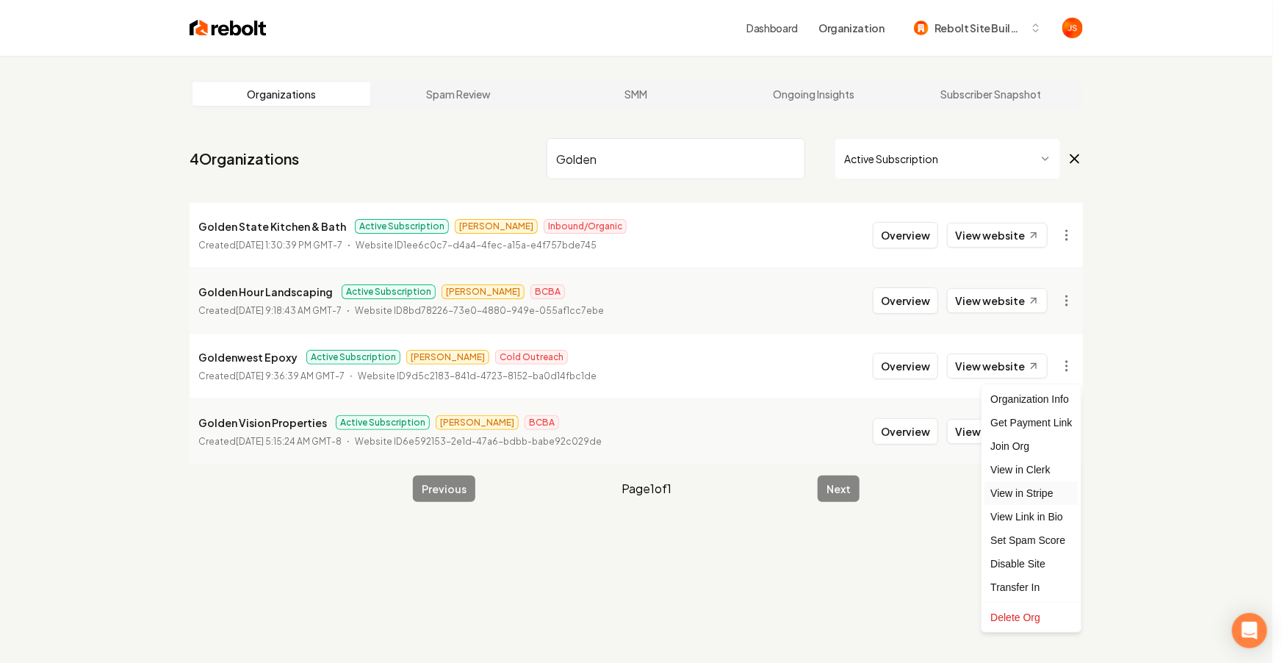
click at [1037, 492] on link "View in Stripe" at bounding box center [1030, 493] width 93 height 24
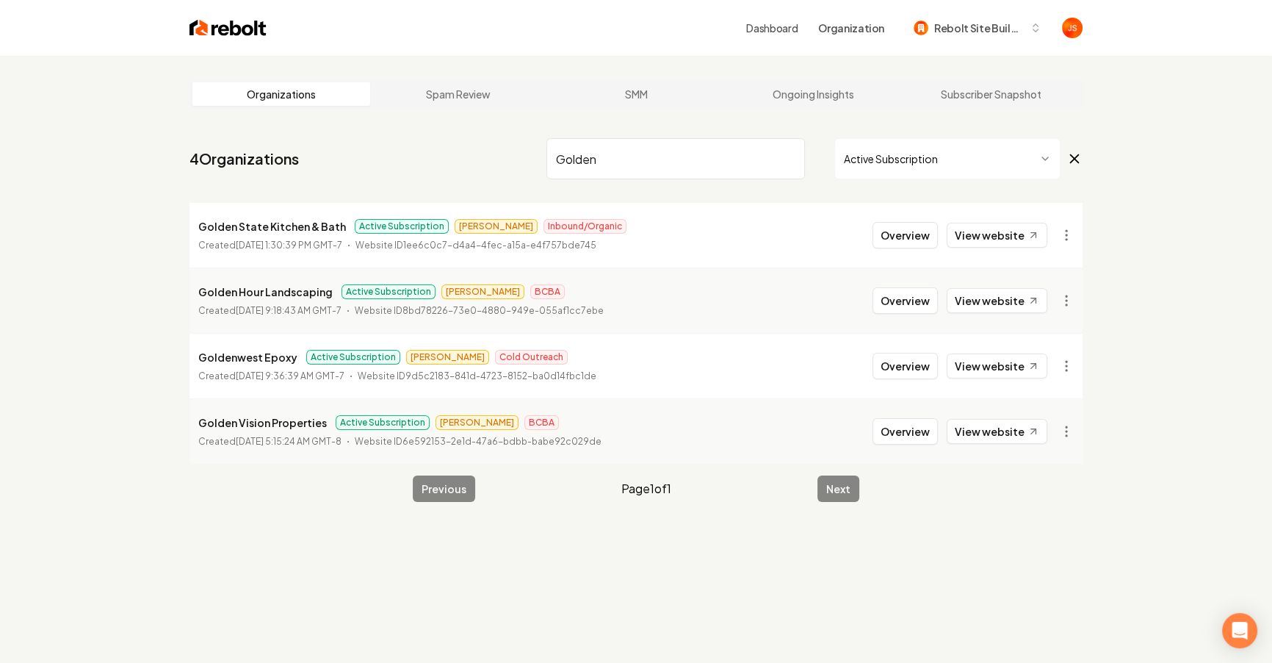
click at [874, 366] on li "Goldenwest Epoxy Active Subscription James Cold Outreach Created April 9, 2025,…" at bounding box center [636, 365] width 893 height 65
click at [902, 368] on button "Overview" at bounding box center [905, 366] width 65 height 26
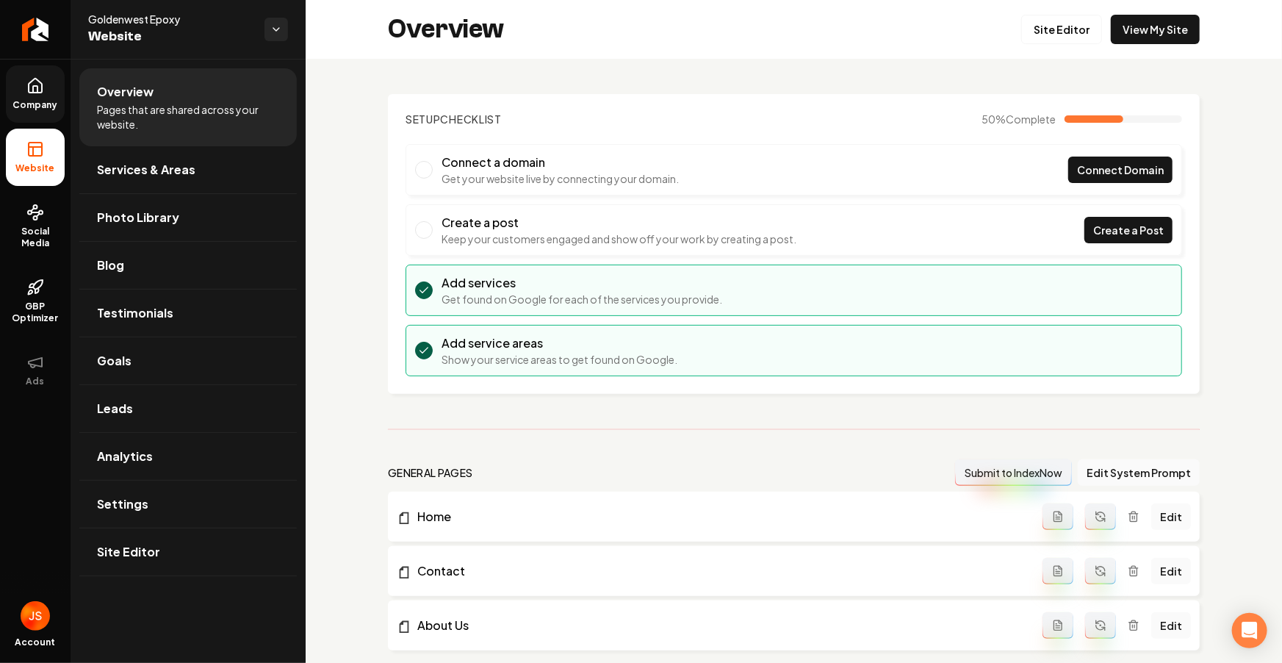
click at [32, 107] on span "Company" at bounding box center [35, 105] width 57 height 12
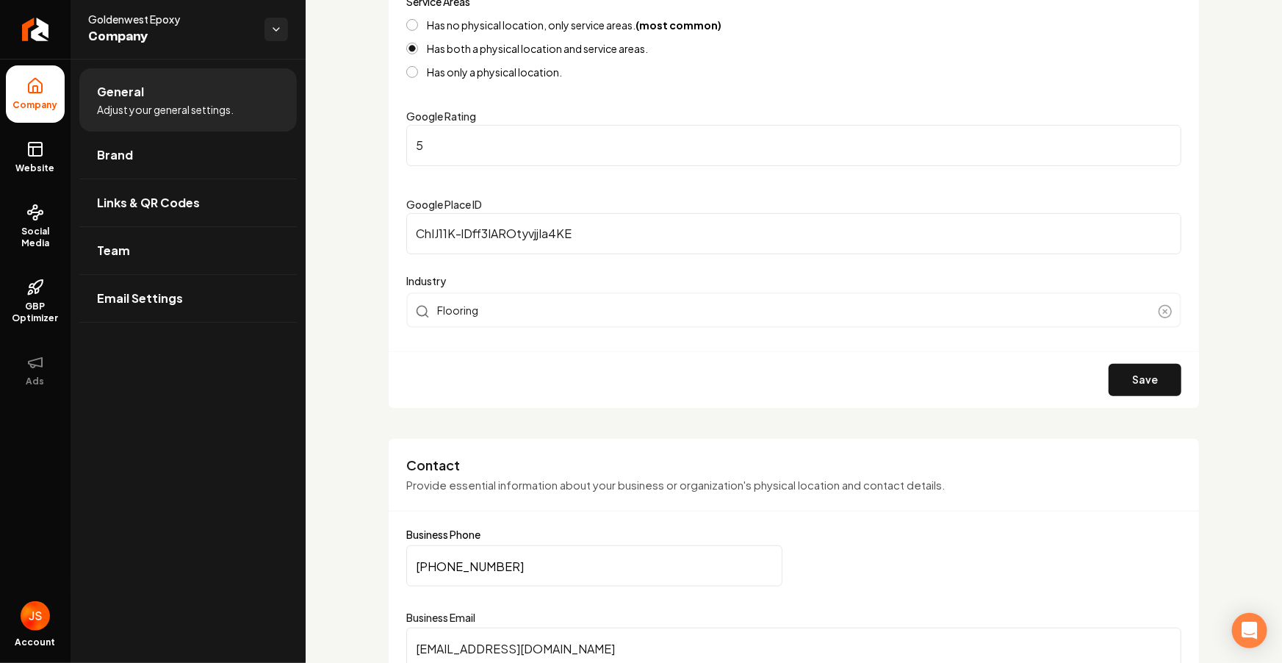
scroll to position [317, 0]
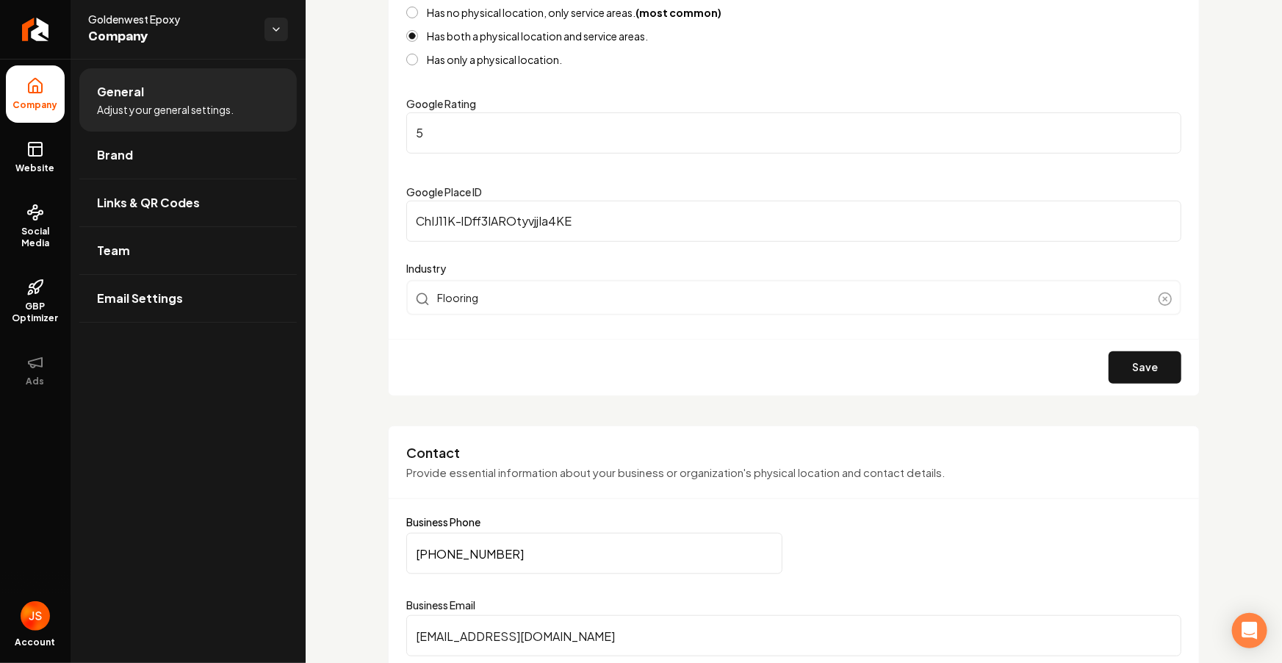
click at [485, 547] on input "(949) 689-6154" at bounding box center [594, 553] width 376 height 41
click at [30, 26] on icon "Return to dashboard" at bounding box center [36, 30] width 24 height 24
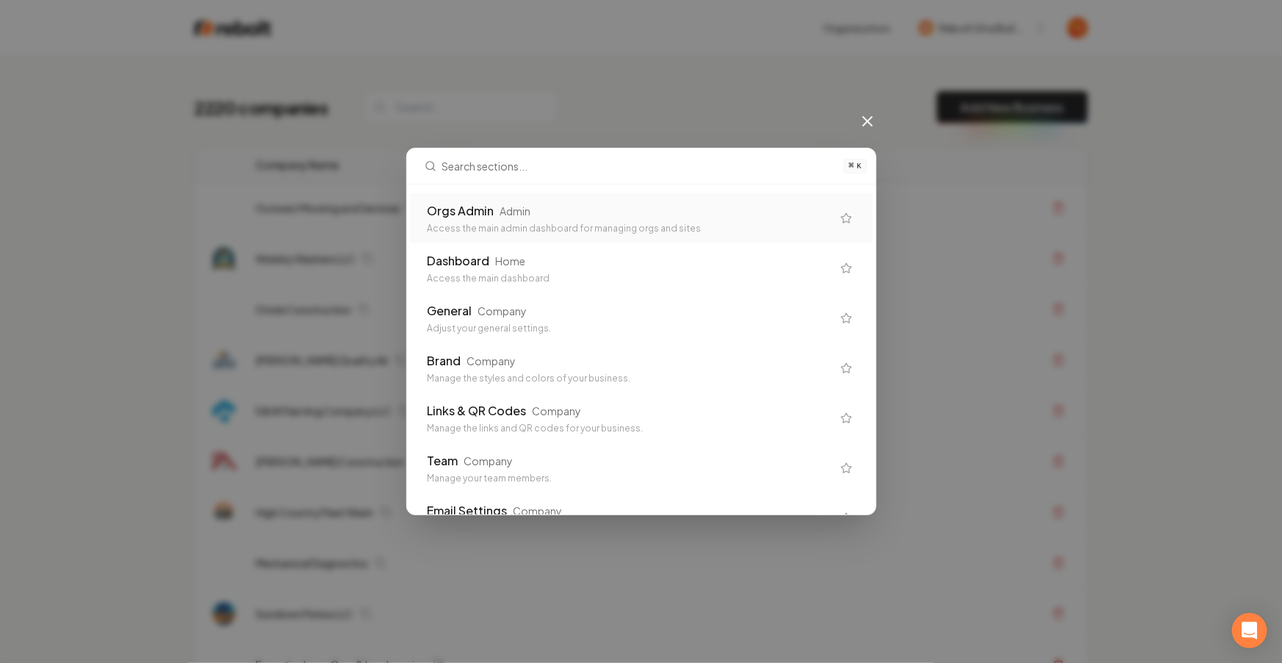
click at [657, 207] on div "Orgs Admin Admin" at bounding box center [630, 211] width 404 height 18
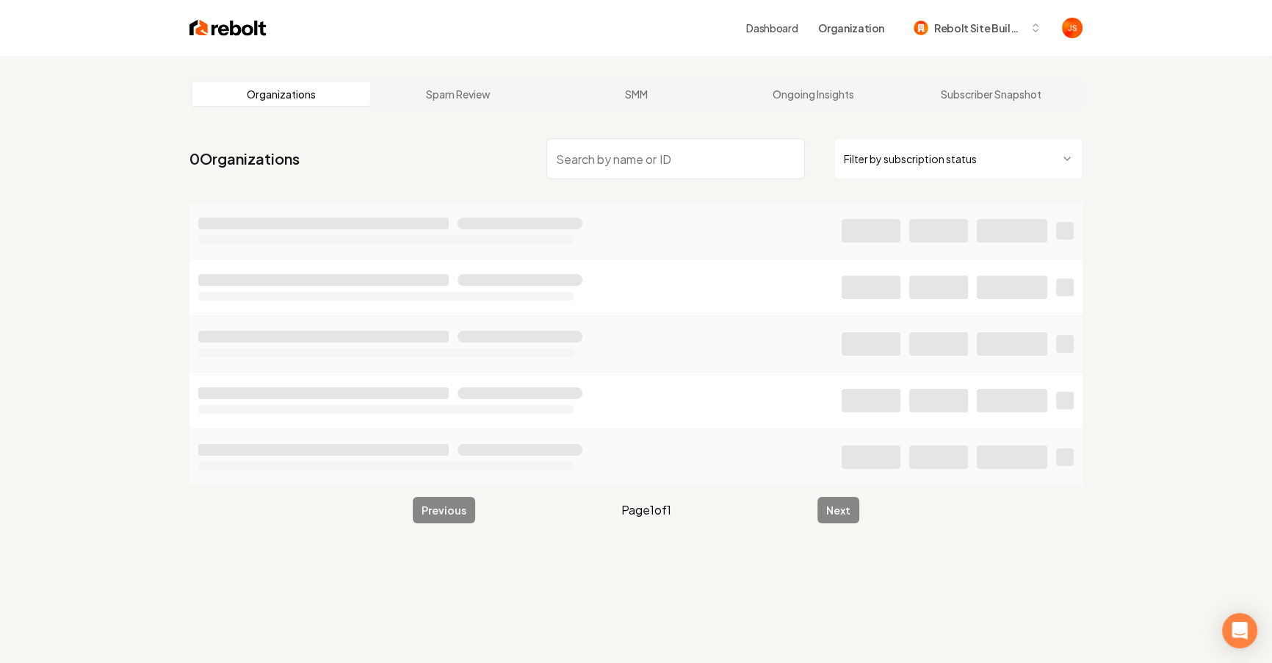
click at [980, 162] on html "Dashboard Organization Rebolt Site Builder Organizations Spam Review SMM Ongoin…" at bounding box center [636, 331] width 1272 height 663
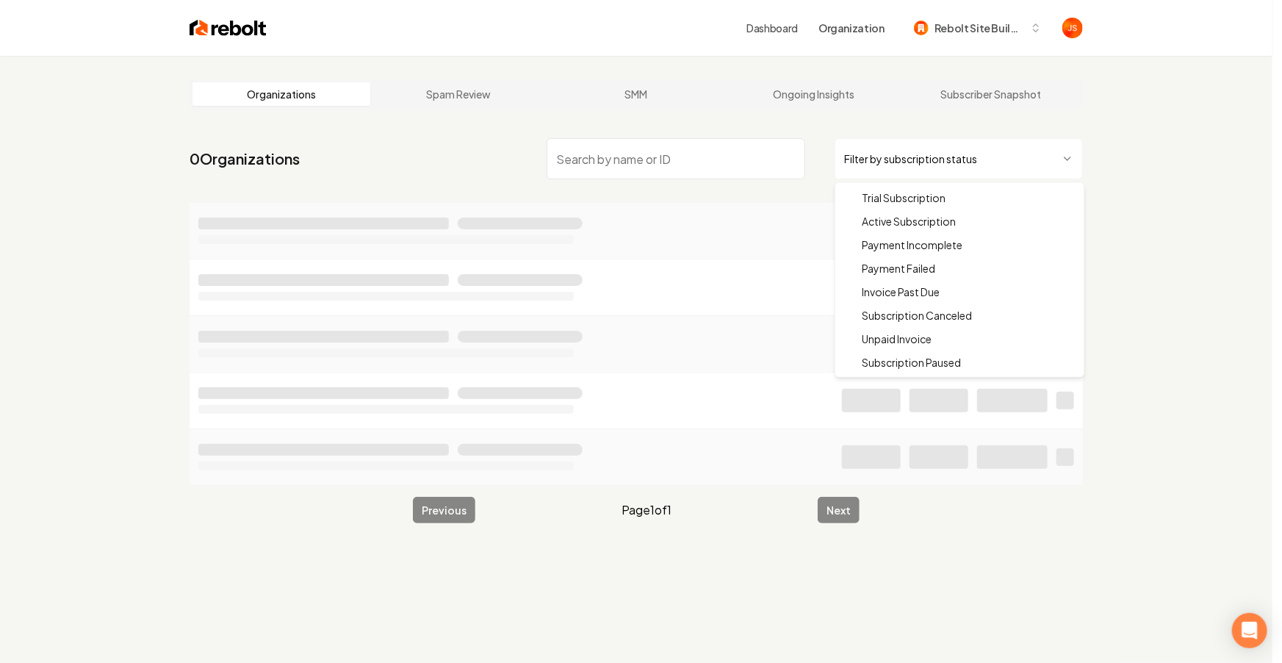
drag, startPoint x: 928, startPoint y: 217, endPoint x: 751, endPoint y: 176, distance: 181.9
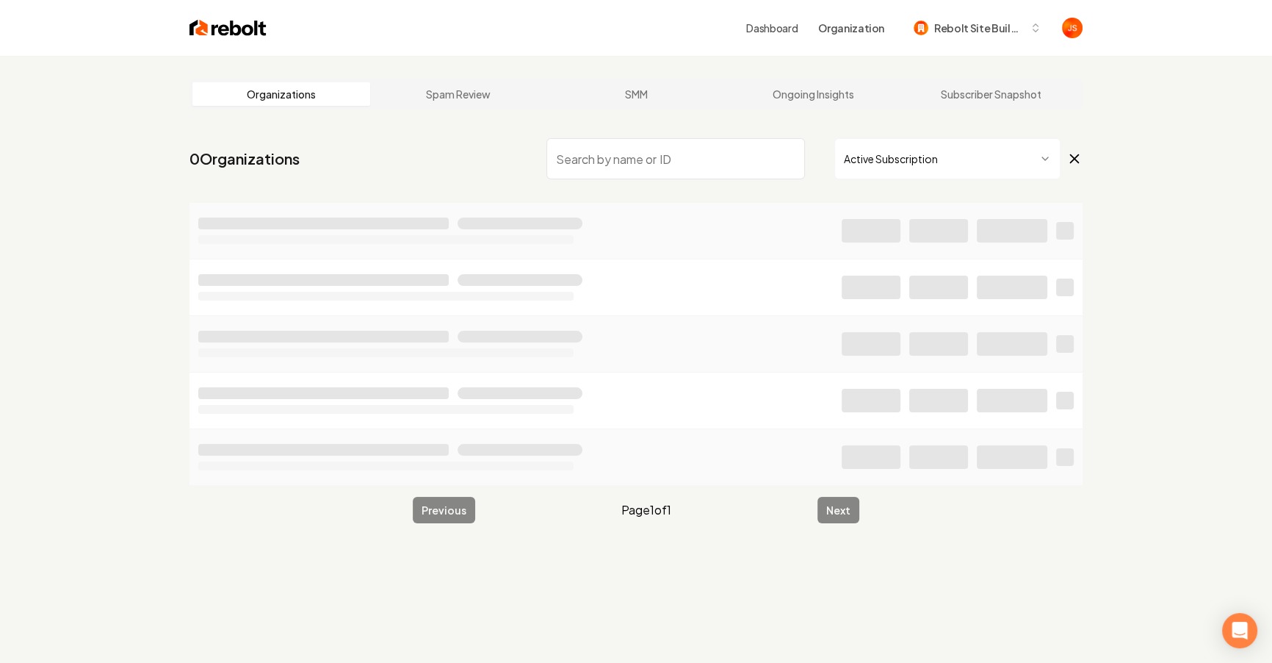
click at [730, 170] on input "search" at bounding box center [676, 158] width 259 height 41
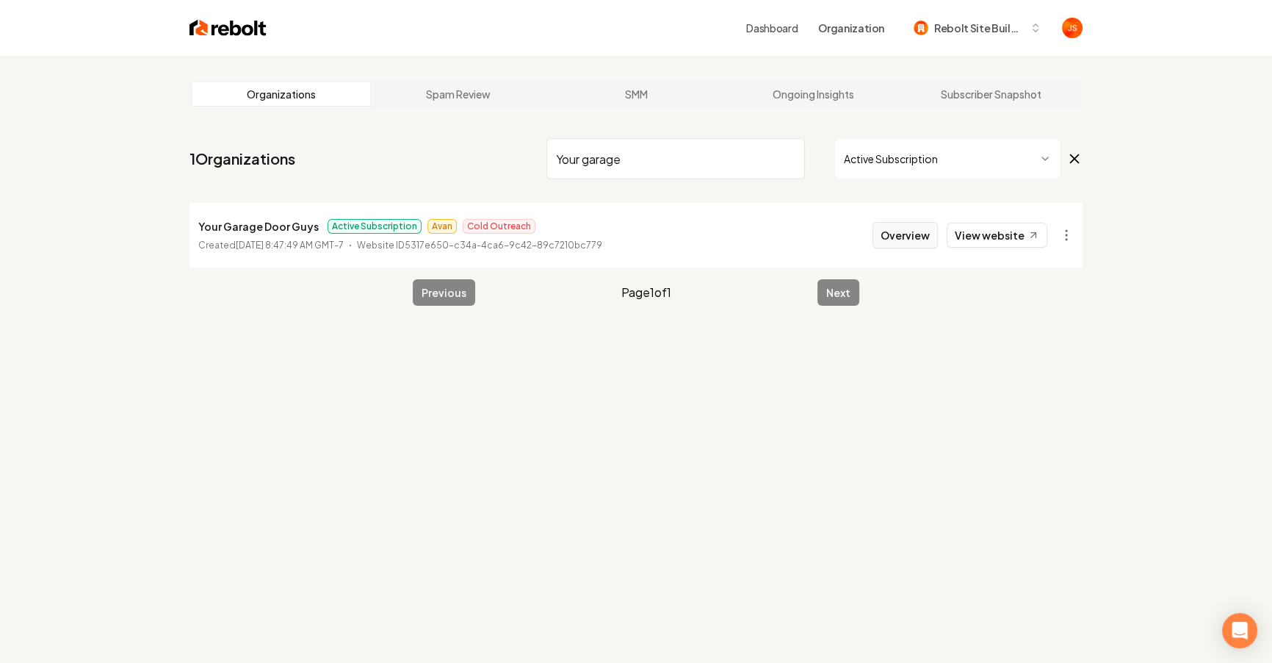
type input "Your garage"
click at [893, 233] on button "Overview" at bounding box center [905, 235] width 65 height 26
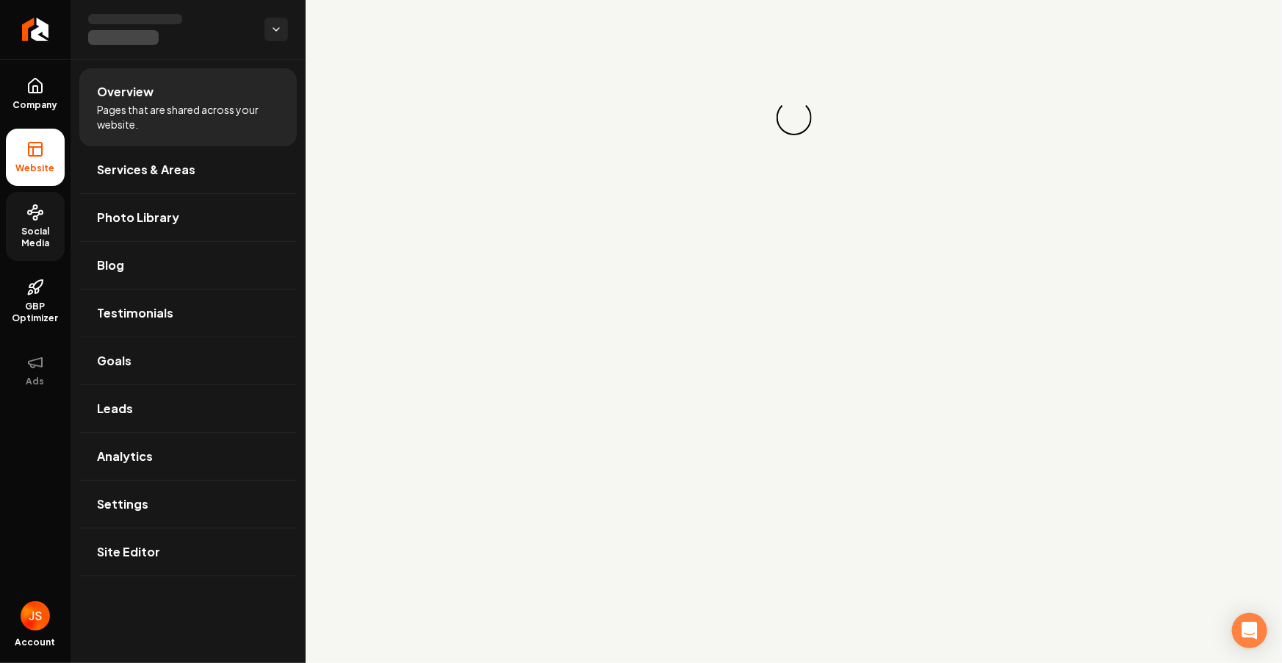
click at [60, 228] on span "Social Media" at bounding box center [35, 238] width 59 height 24
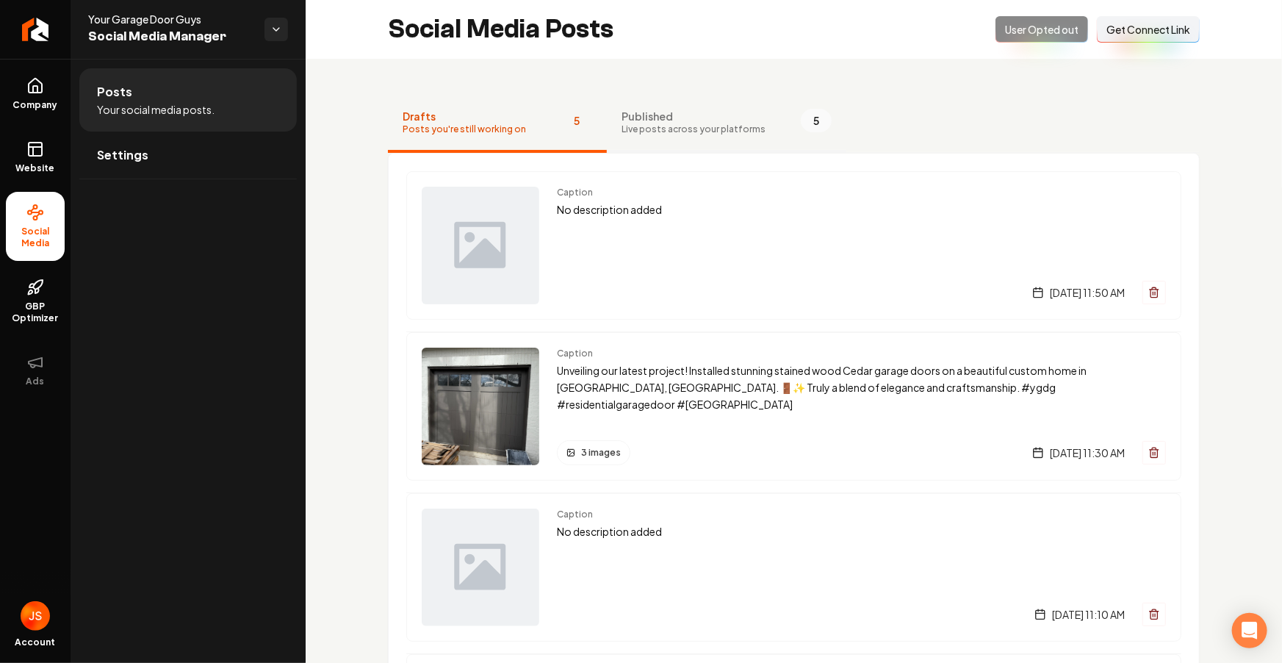
click at [715, 121] on span "Published" at bounding box center [694, 116] width 144 height 15
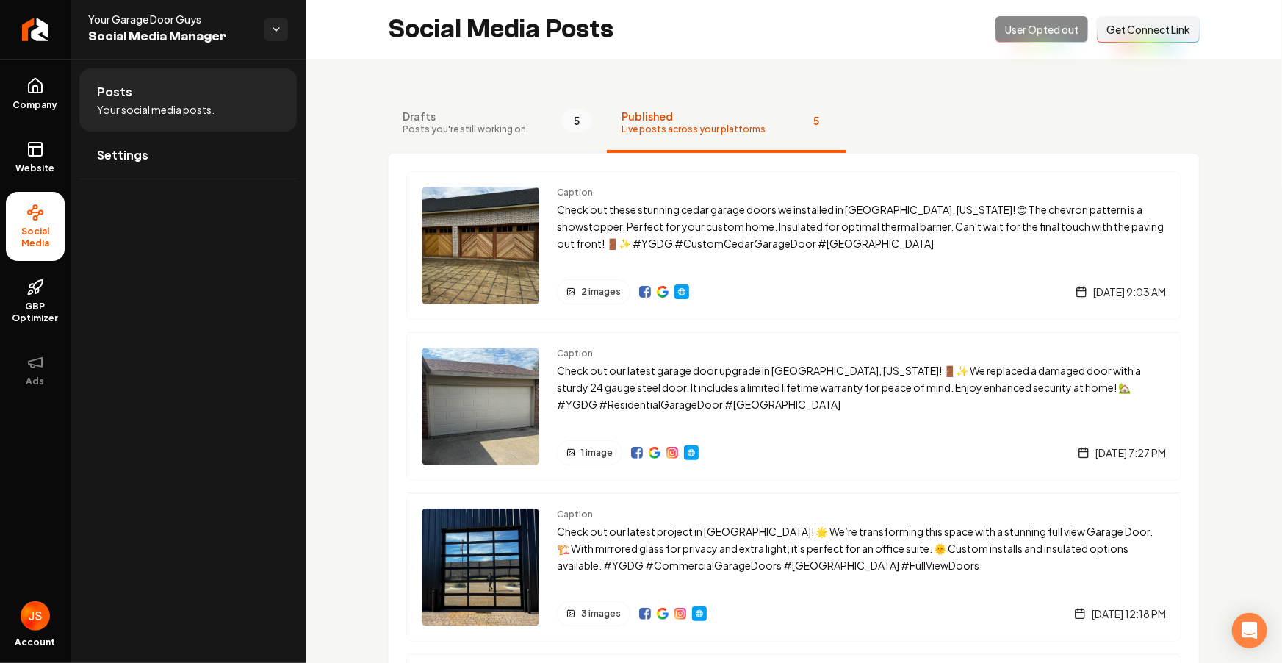
click at [515, 123] on span "Posts you're still working on" at bounding box center [464, 129] width 123 height 12
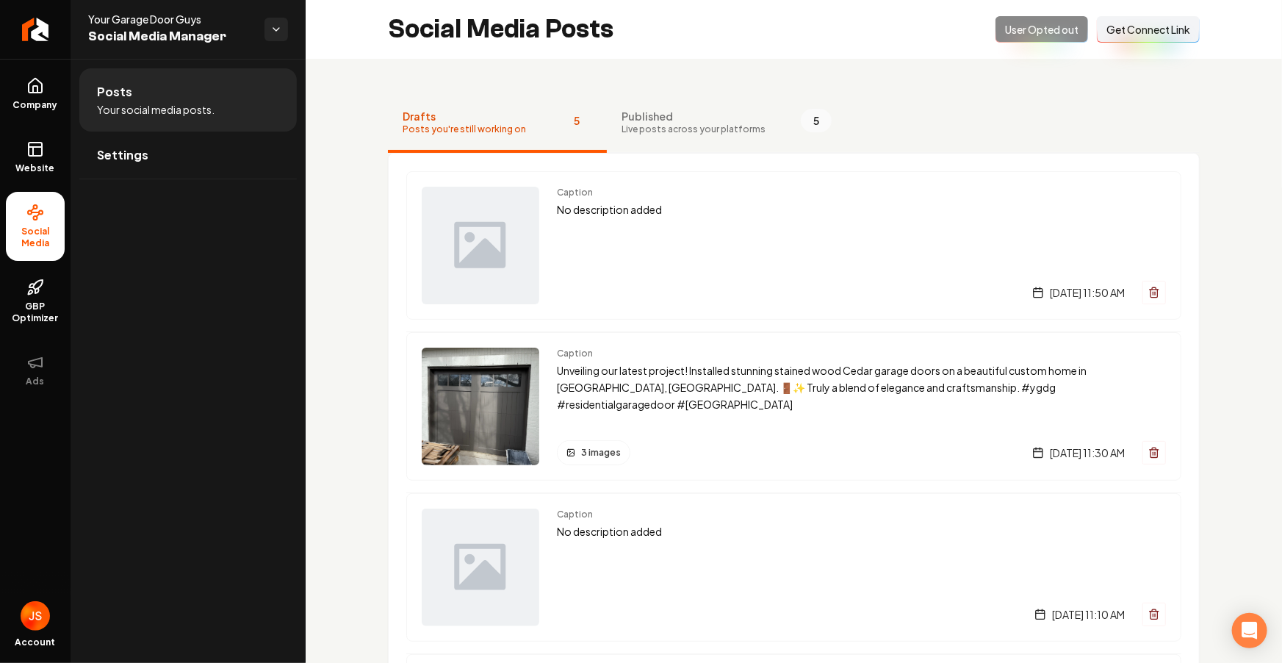
click at [1035, 29] on div "Opted Out User Opted out Connect Link Get Connect Link" at bounding box center [1097, 29] width 204 height 26
click at [166, 148] on link "Settings" at bounding box center [187, 155] width 217 height 47
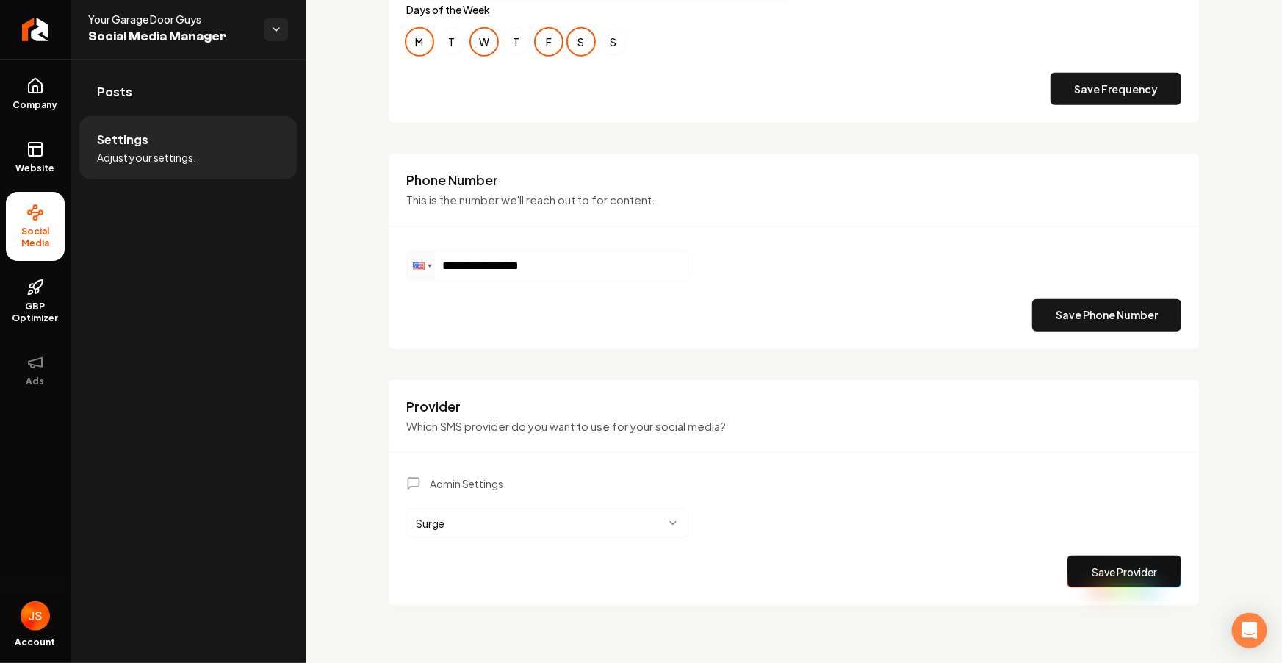
scroll to position [3, 0]
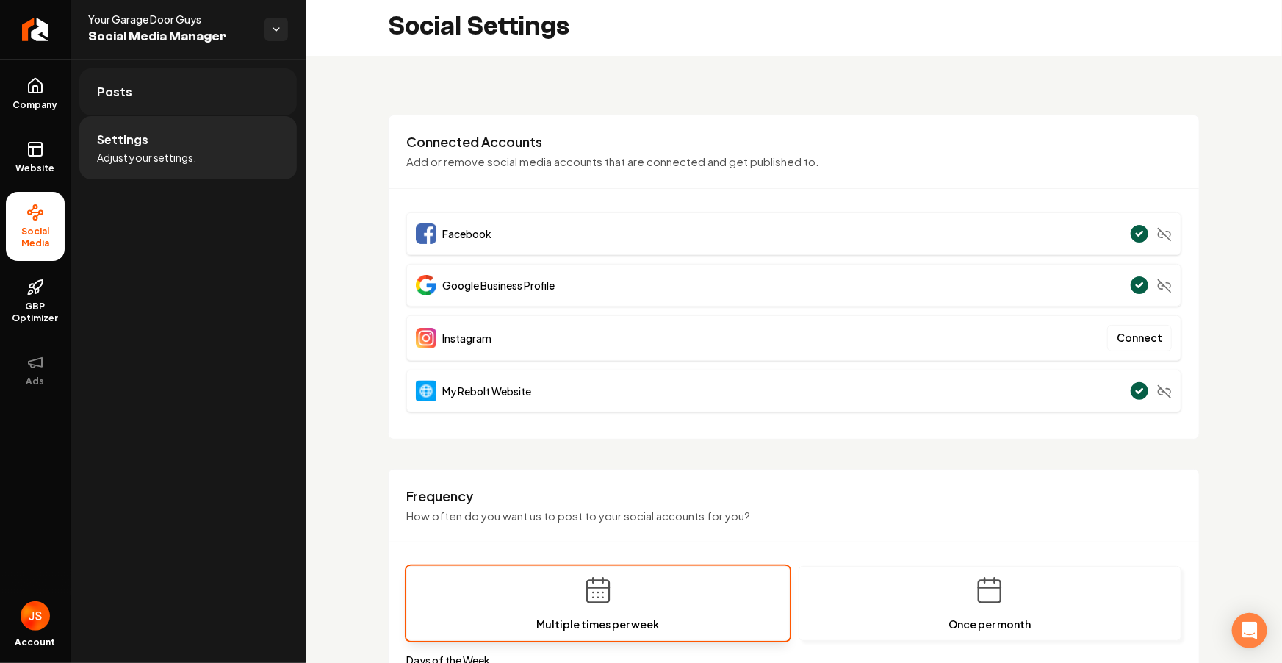
click at [137, 88] on link "Posts" at bounding box center [187, 91] width 217 height 47
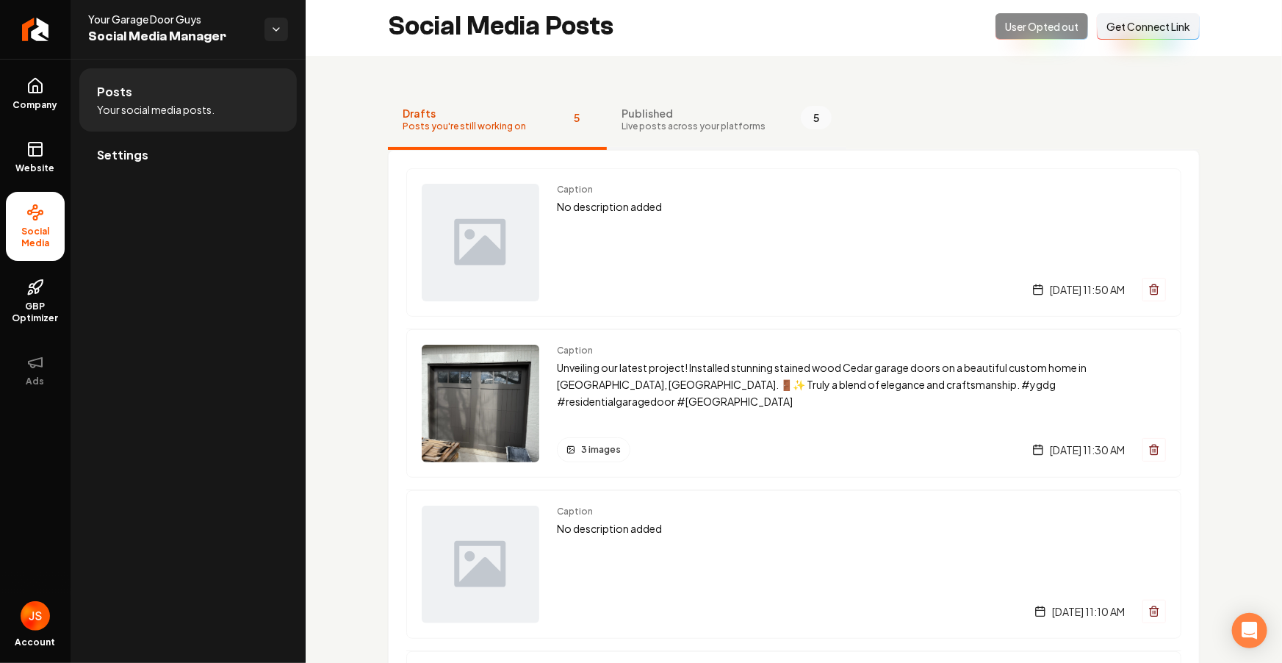
click at [710, 126] on span "Live posts across your platforms" at bounding box center [694, 126] width 144 height 12
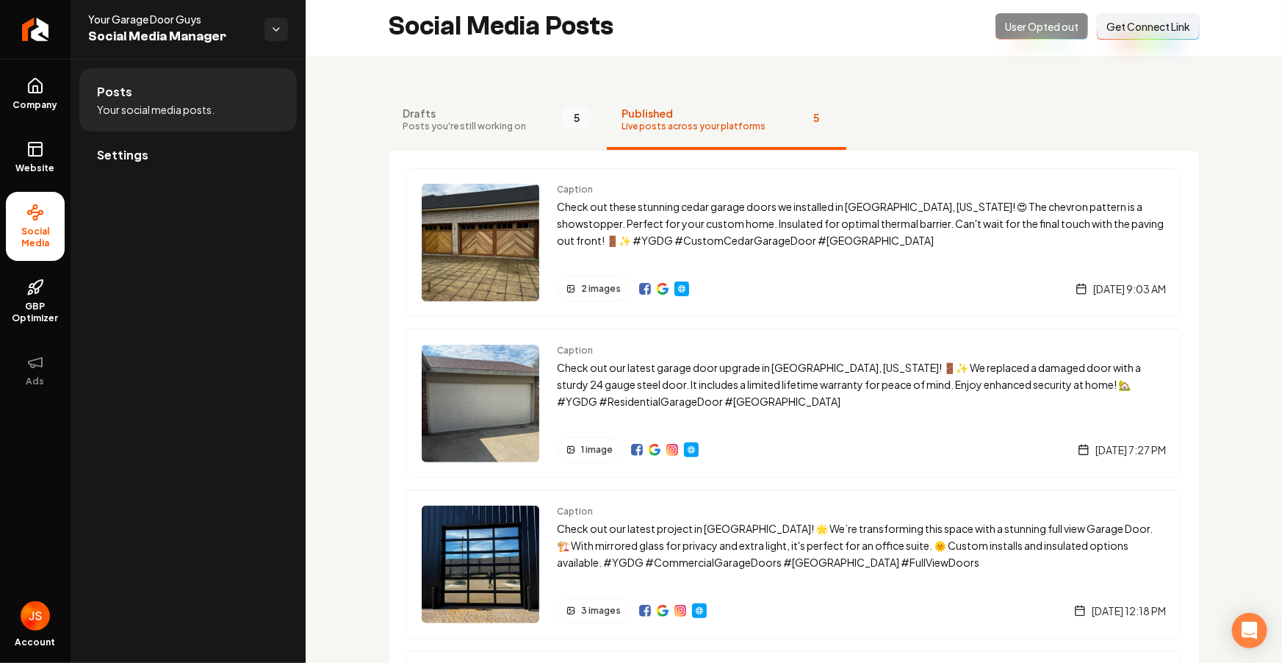
click at [1033, 32] on div "Opted Out User Opted out Connect Link Get Connect Link" at bounding box center [1097, 26] width 204 height 26
click at [1032, 26] on div "Opted Out User Opted out Connect Link Get Connect Link" at bounding box center [1097, 26] width 204 height 26
click at [1116, 31] on span "Get Connect Link" at bounding box center [1148, 26] width 84 height 15
click at [695, 132] on button "Published Live posts across your platforms 5" at bounding box center [727, 120] width 240 height 59
click at [483, 134] on button "Drafts Posts you're still working on 5" at bounding box center [497, 120] width 219 height 59
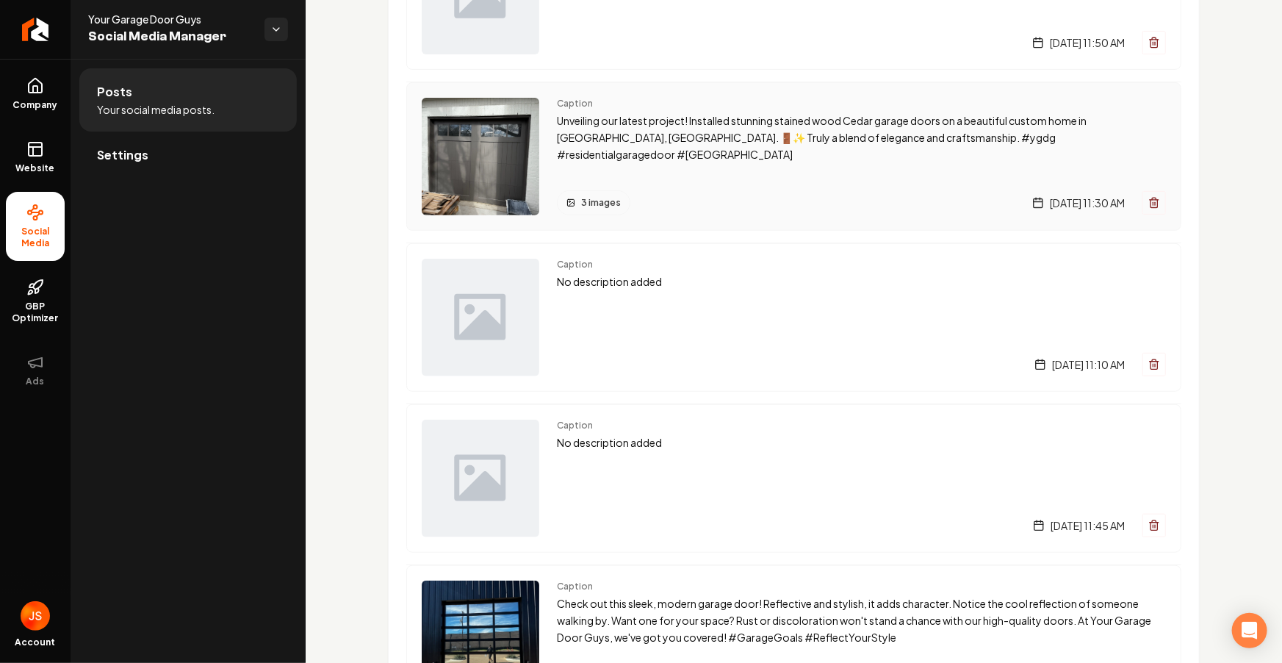
scroll to position [251, 0]
click at [118, 148] on span "Settings" at bounding box center [122, 155] width 51 height 18
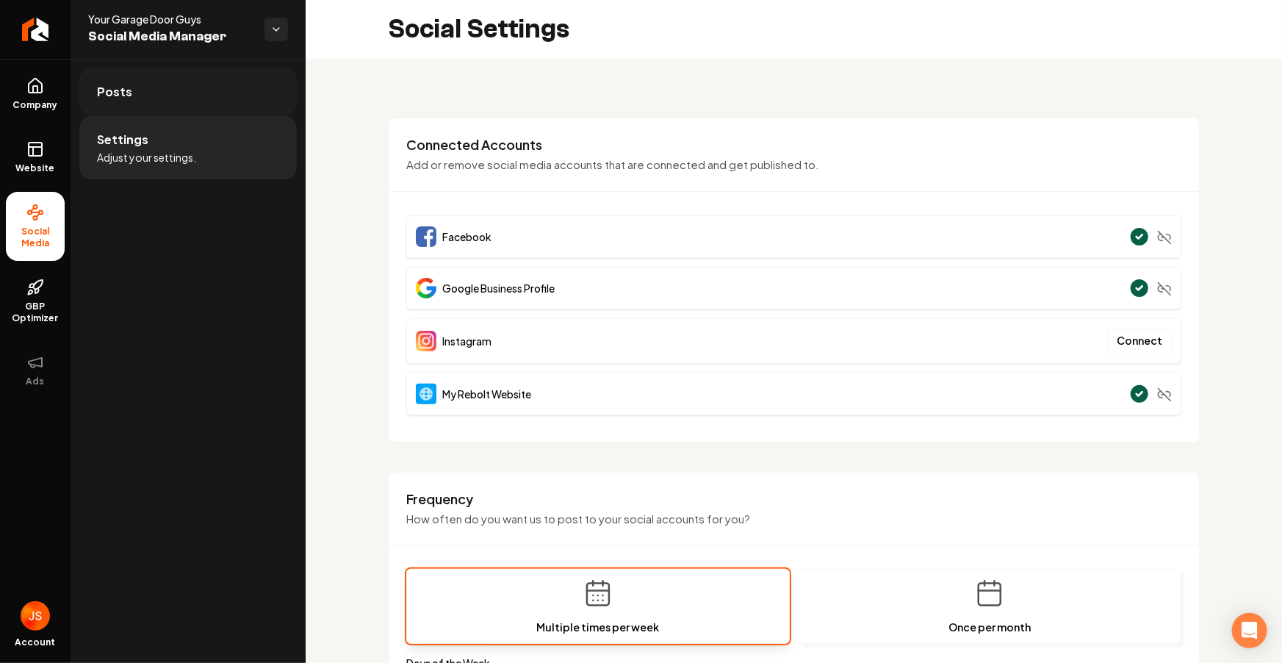
click at [195, 94] on link "Posts" at bounding box center [187, 91] width 217 height 47
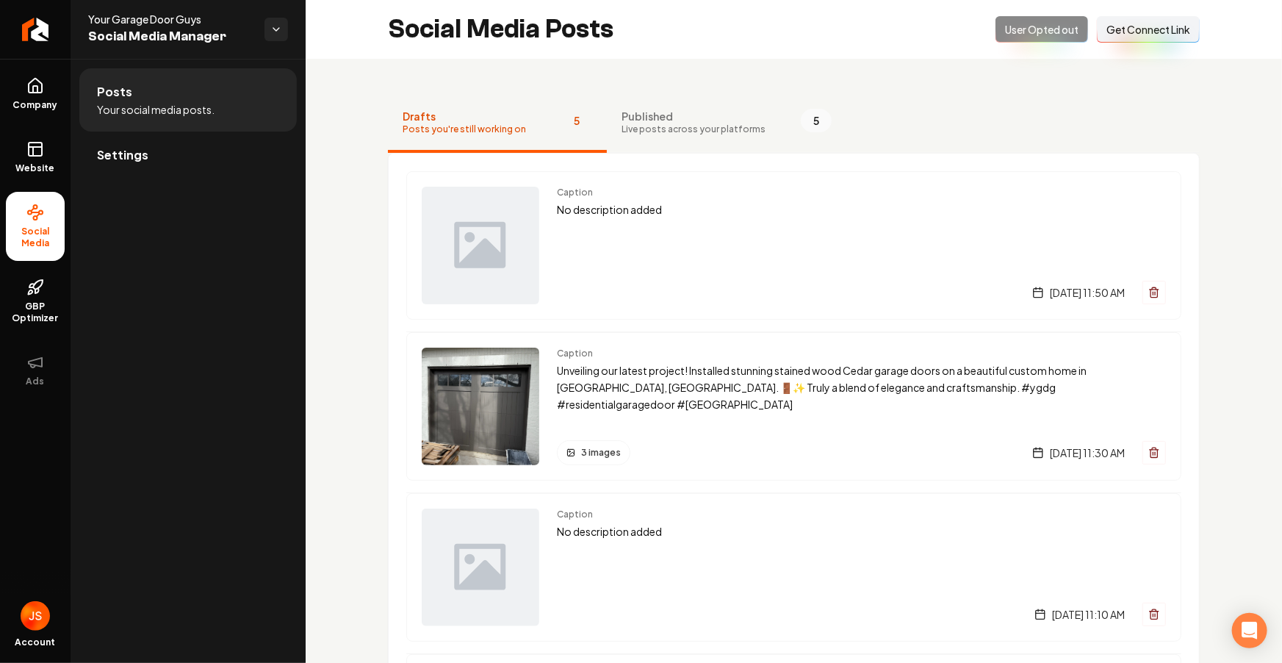
click at [1006, 37] on div "Opted Out User Opted out Connect Link Get Connect Link" at bounding box center [1097, 29] width 204 height 26
click at [1008, 28] on div "Opted Out User Opted out Connect Link Get Connect Link" at bounding box center [1097, 29] width 204 height 26
click at [1000, 49] on div "Social Media Posts Opted Out User Opted out Connect Link Get Connect Link" at bounding box center [794, 29] width 976 height 59
click at [694, 124] on span "Live posts across your platforms" at bounding box center [694, 129] width 144 height 12
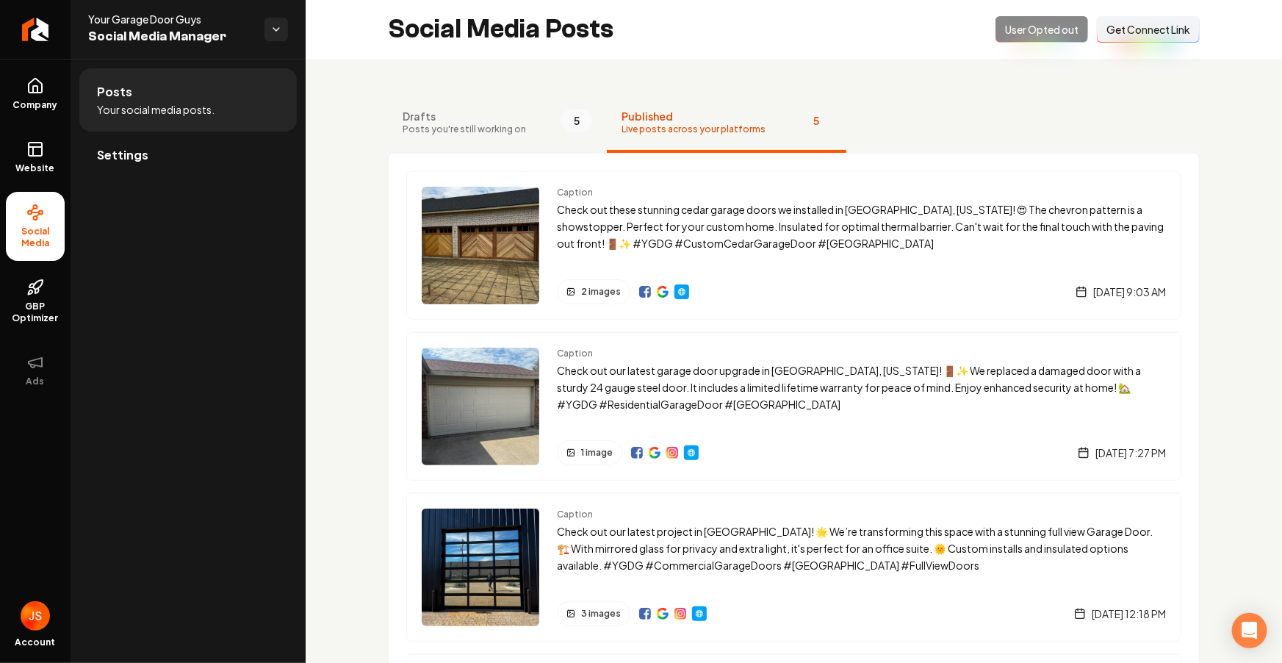
click at [515, 137] on button "Drafts Posts you're still working on 5" at bounding box center [497, 123] width 219 height 59
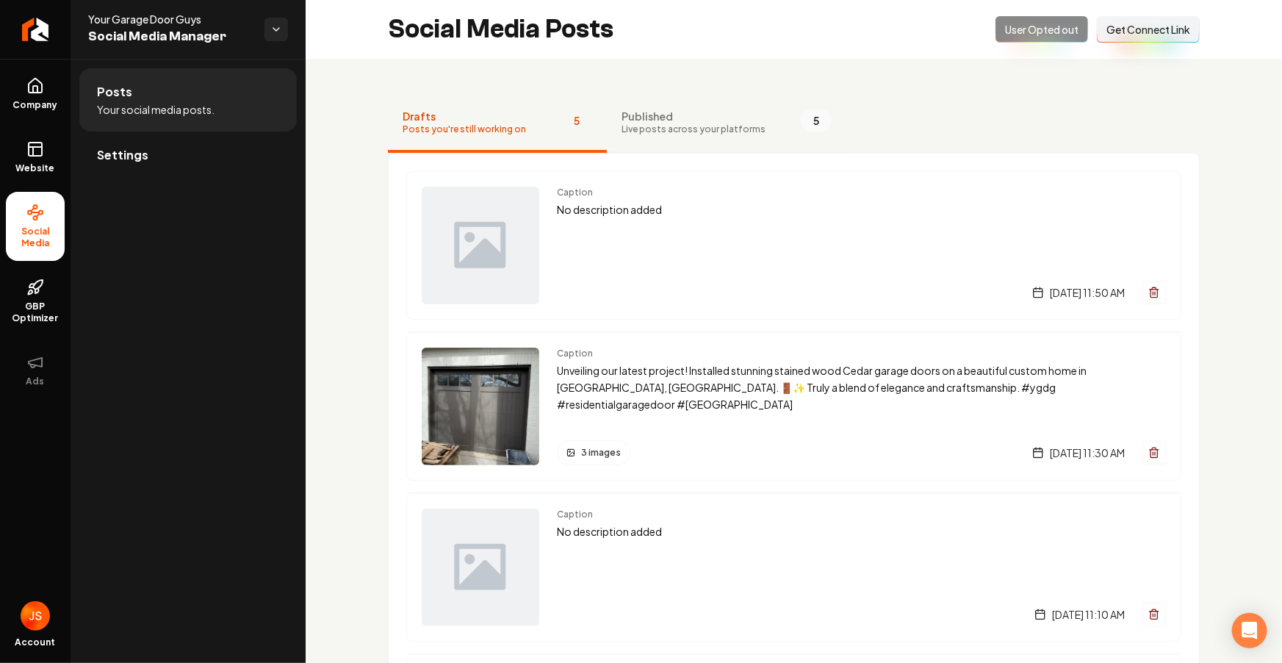
click at [638, 125] on span "Live posts across your platforms" at bounding box center [694, 129] width 144 height 12
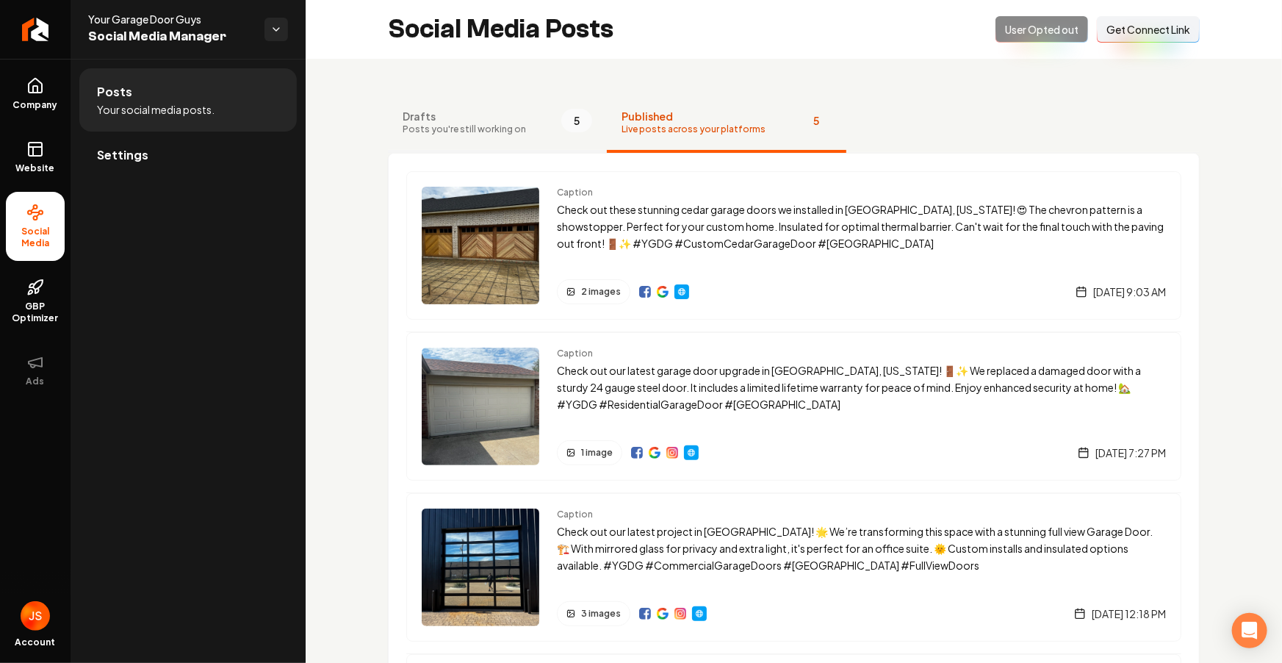
click at [507, 128] on span "Posts you're still working on" at bounding box center [464, 129] width 123 height 12
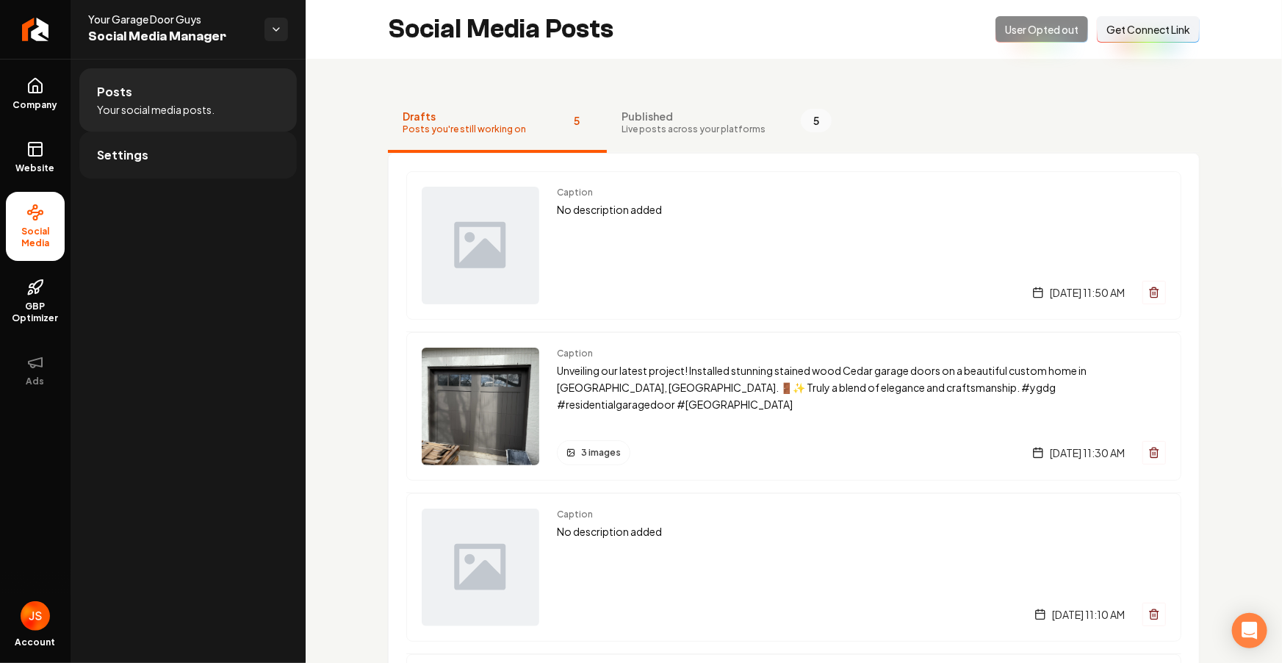
click at [158, 152] on link "Settings" at bounding box center [187, 155] width 217 height 47
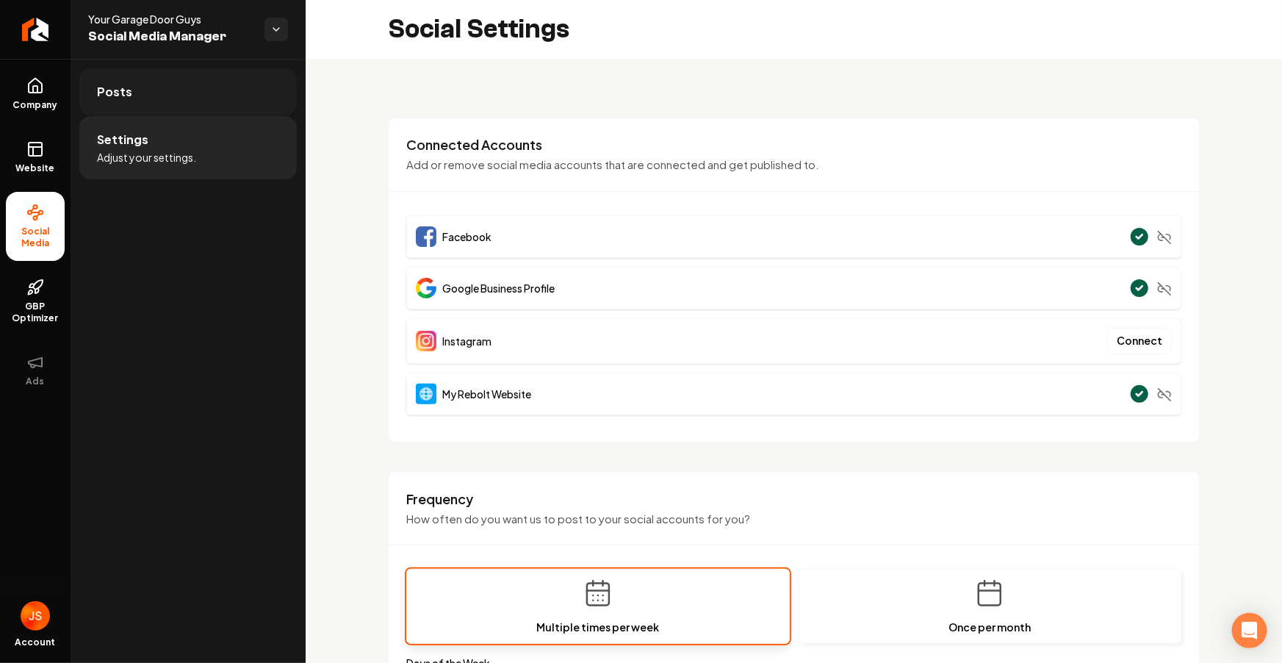
click at [137, 89] on link "Posts" at bounding box center [187, 91] width 217 height 47
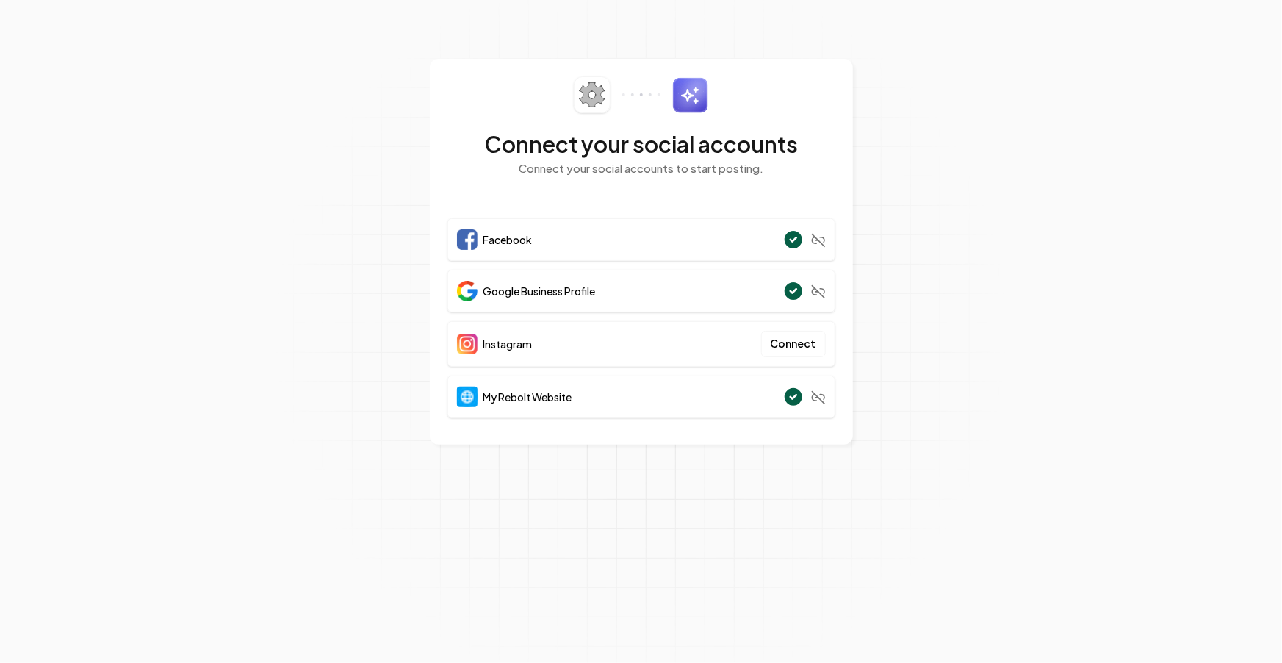
click at [1206, 36] on section "Connect your social accounts Connect your social accounts to start posting. Fac…" at bounding box center [641, 331] width 1282 height 663
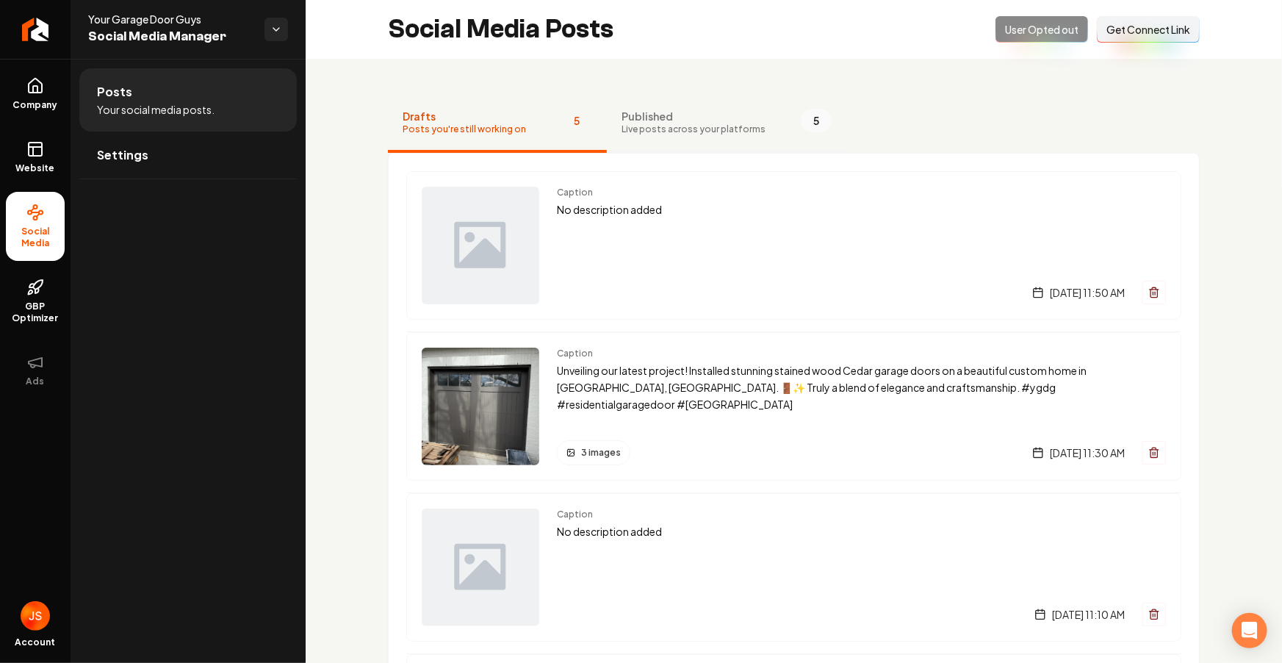
click at [622, 118] on span "Published" at bounding box center [694, 116] width 144 height 15
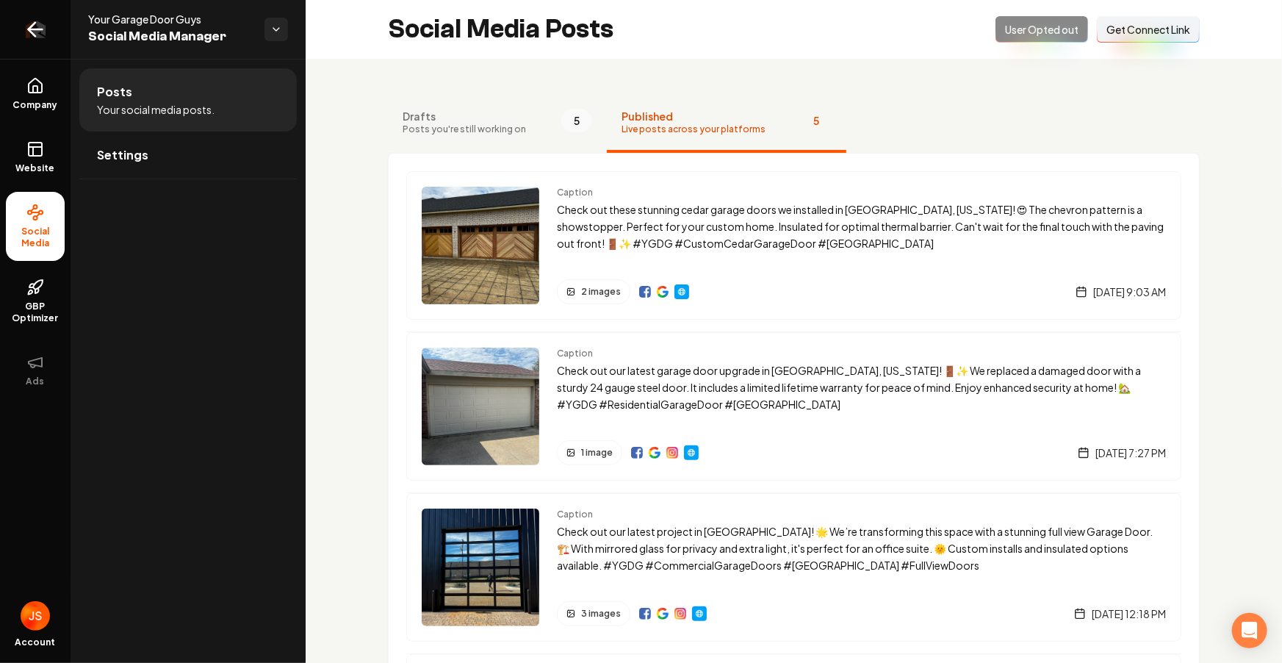
click at [20, 33] on link "Return to dashboard" at bounding box center [35, 29] width 71 height 59
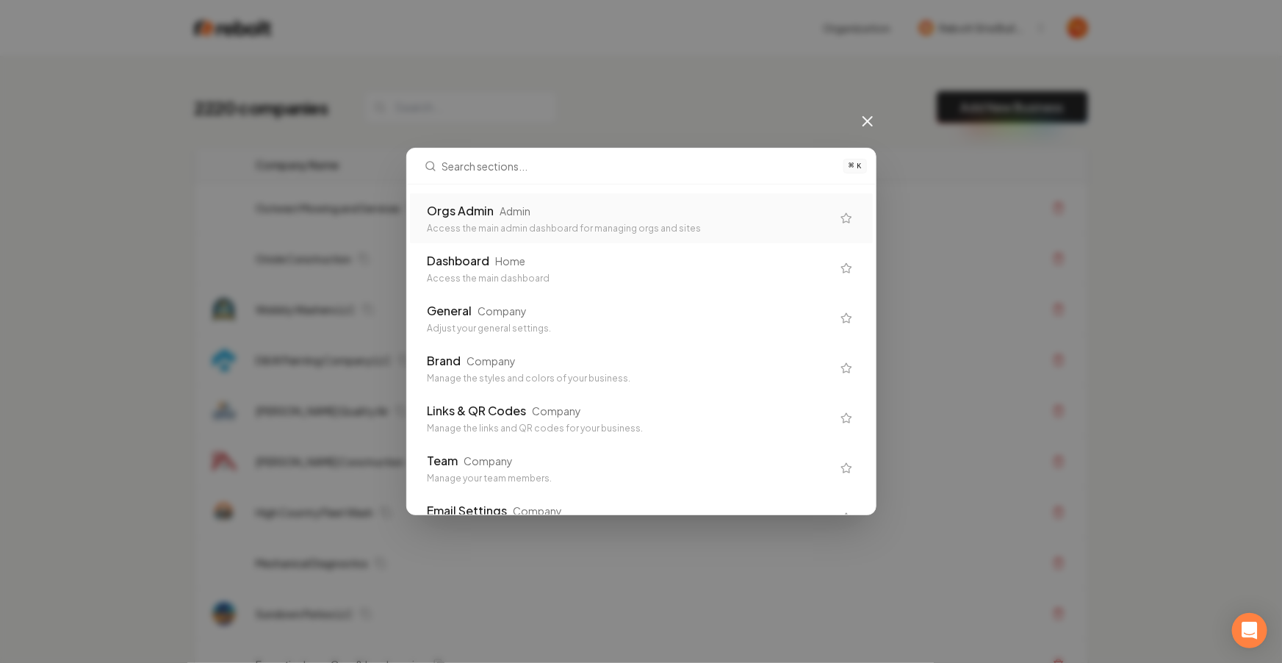
click at [596, 221] on div "Orgs Admin Admin Access the main admin dashboard for managing orgs and sites" at bounding box center [630, 218] width 404 height 32
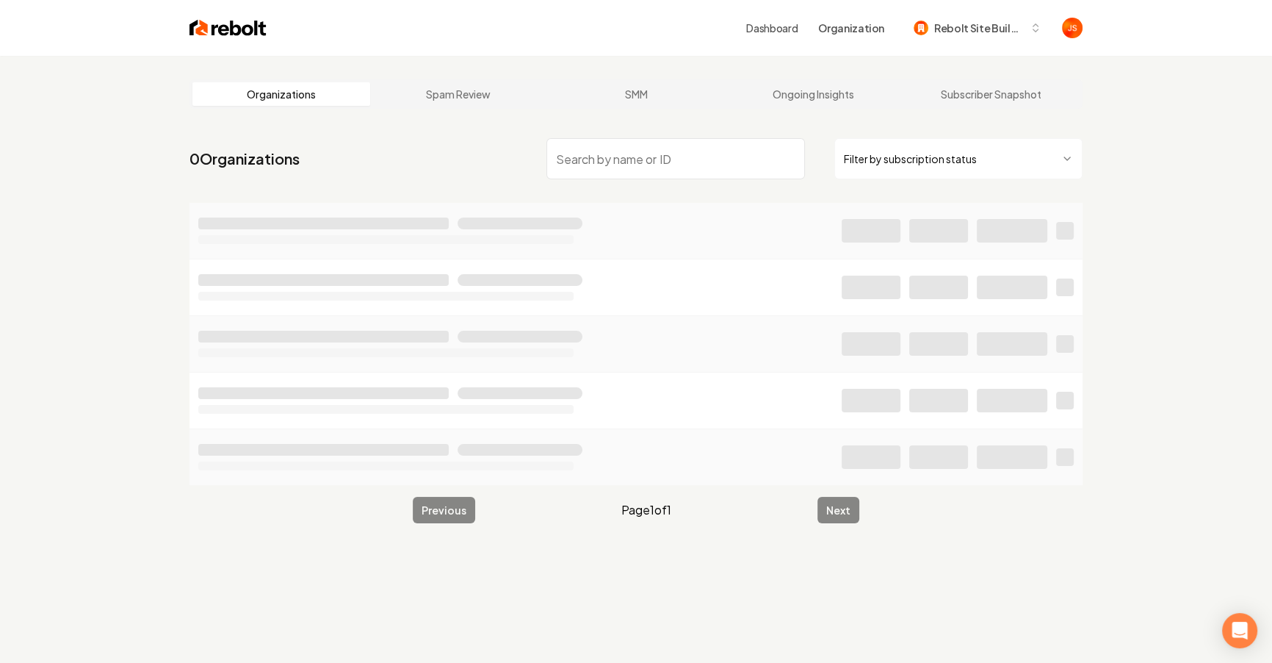
click at [898, 168] on html "Dashboard Organization Rebolt Site Builder Organizations Spam Review SMM Ongoin…" at bounding box center [636, 331] width 1272 height 663
click at [711, 160] on input "search" at bounding box center [676, 158] width 259 height 41
click at [921, 166] on html "Dashboard Organization Rebolt Site Builder Organizations Spam Review SMM Ongoin…" at bounding box center [636, 331] width 1272 height 663
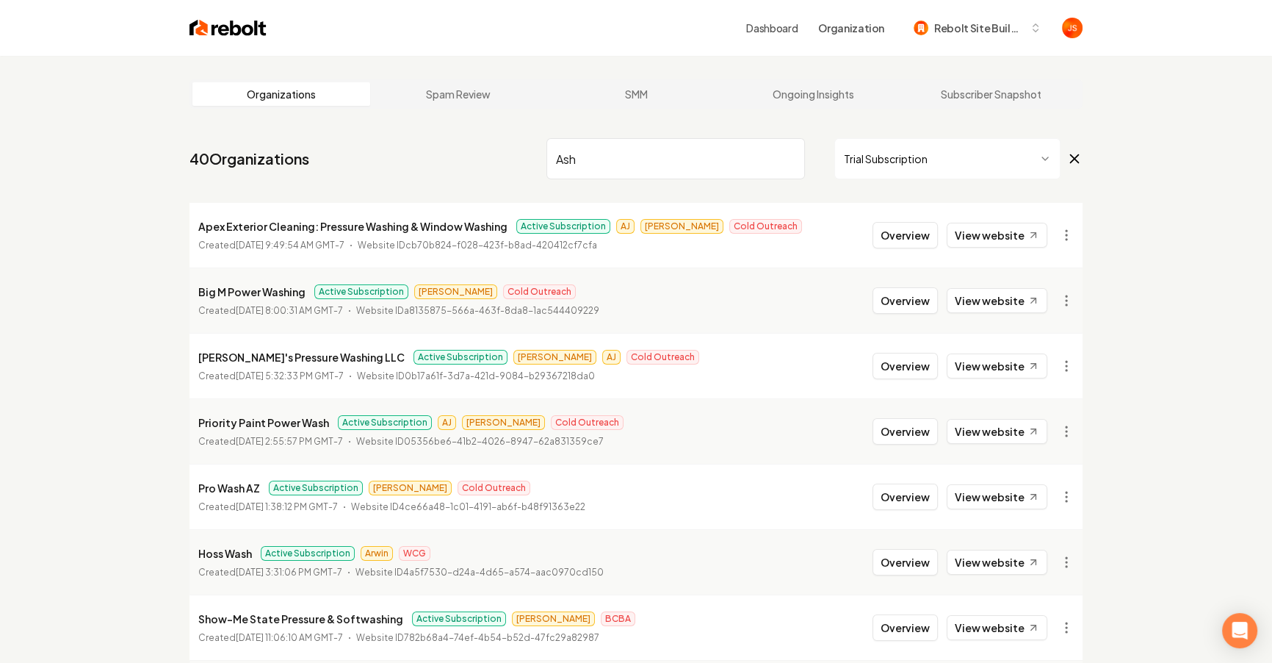
click at [636, 163] on input "Ash" at bounding box center [676, 158] width 259 height 41
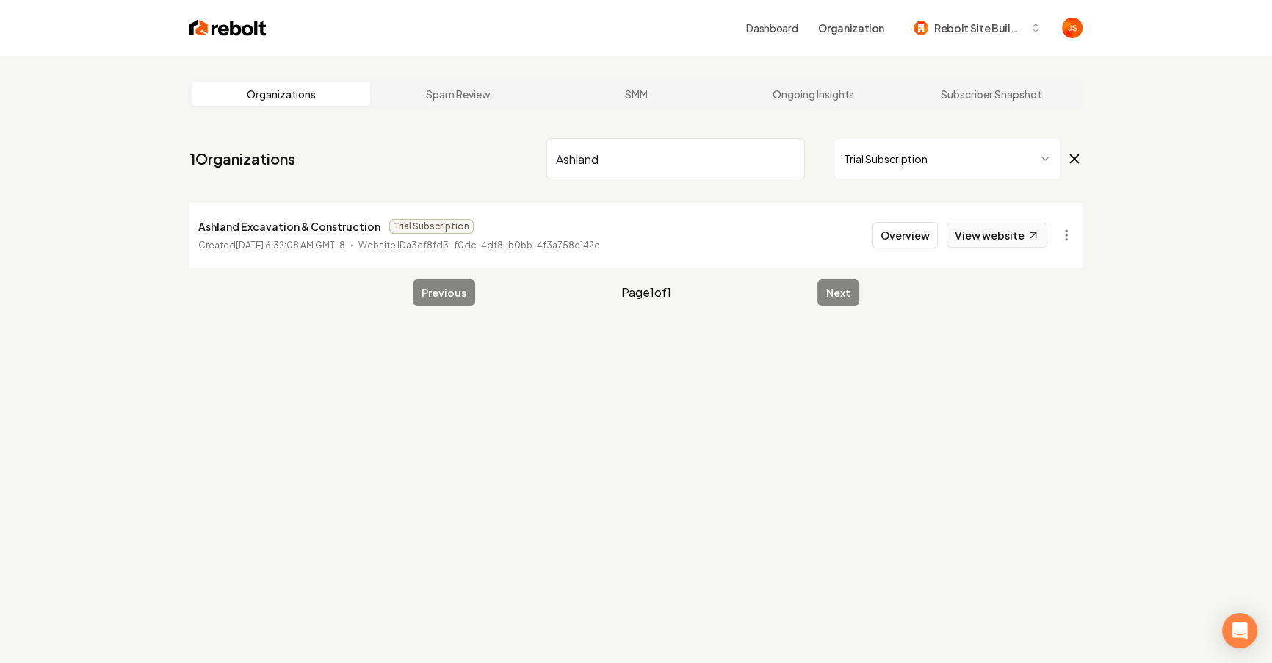
type input "Ashland"
click at [1008, 239] on link "View website" at bounding box center [997, 235] width 101 height 25
click at [908, 235] on button "Overview" at bounding box center [905, 235] width 65 height 26
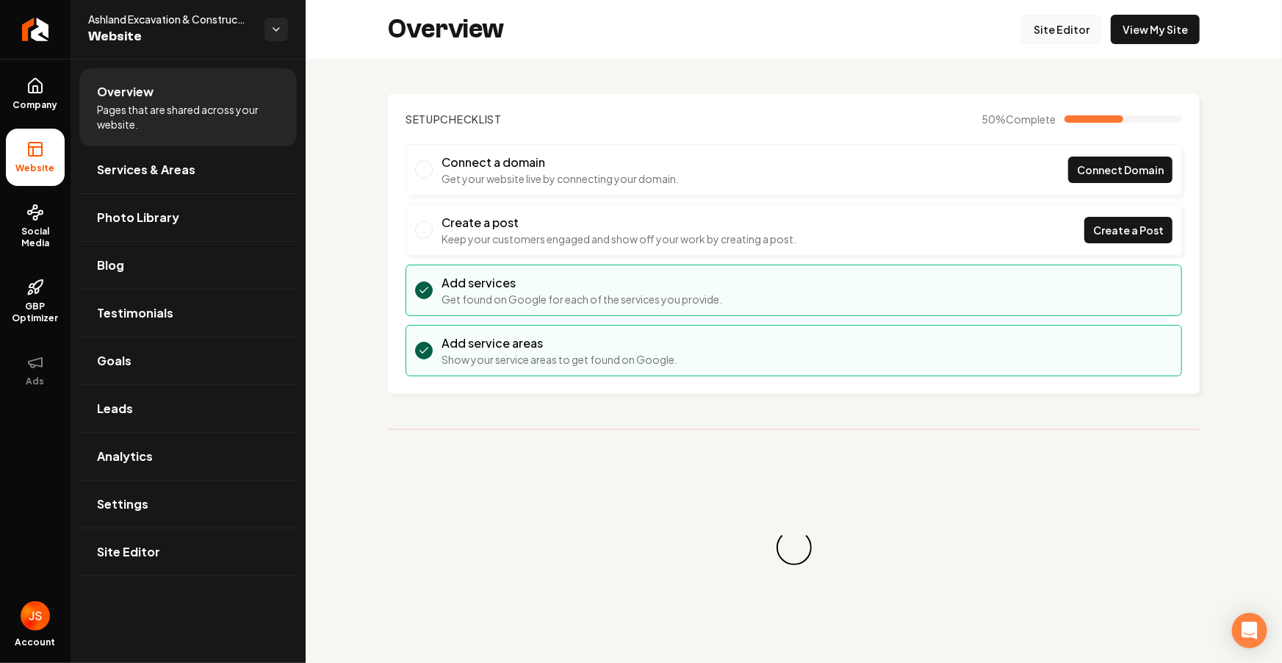
click at [1047, 34] on link "Site Editor" at bounding box center [1061, 29] width 81 height 29
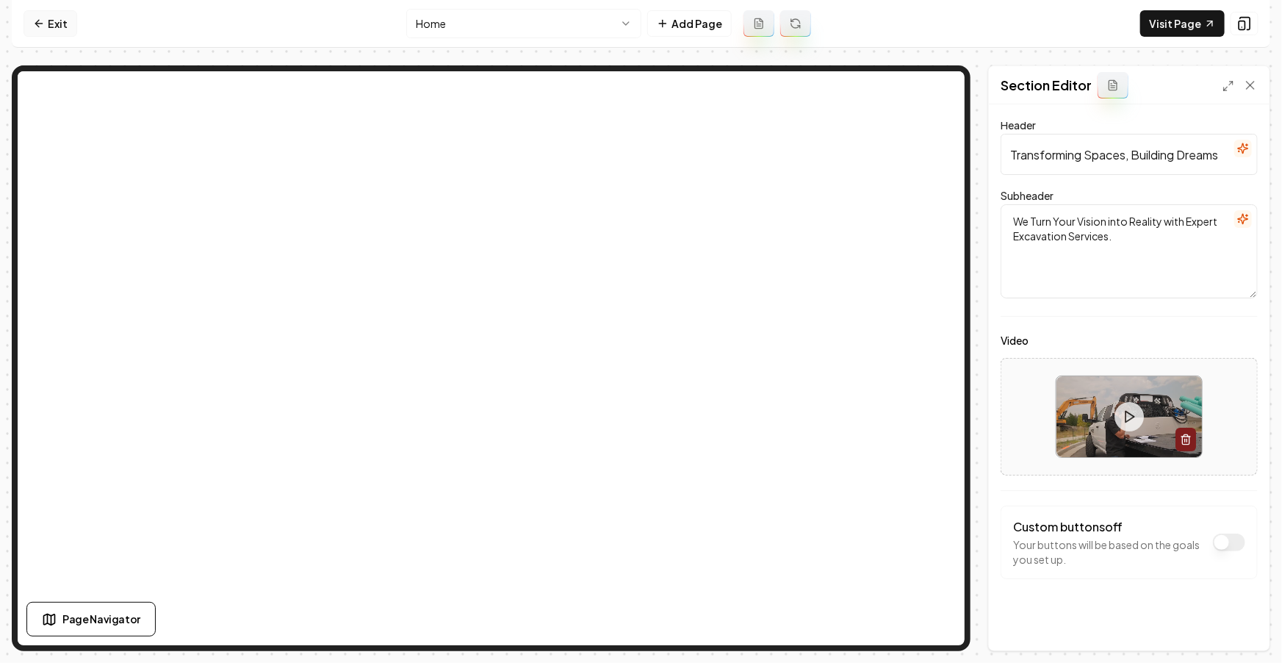
click at [56, 19] on link "Exit" at bounding box center [51, 23] width 54 height 26
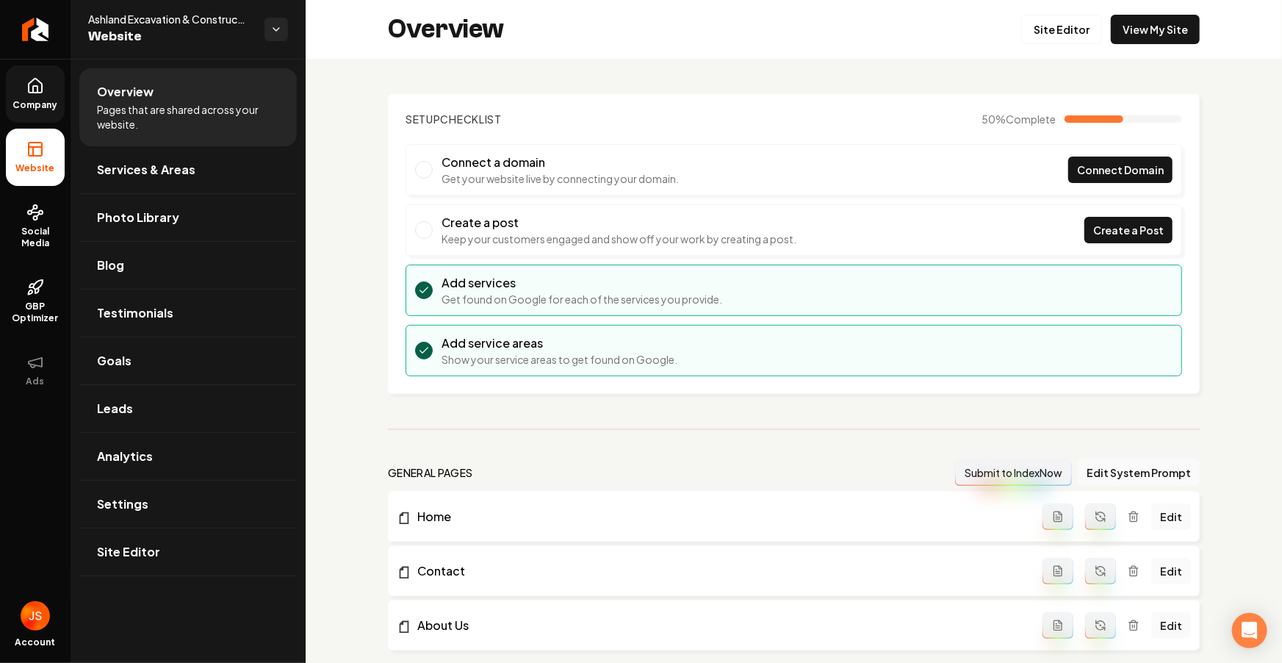
click at [54, 81] on link "Company" at bounding box center [35, 93] width 59 height 57
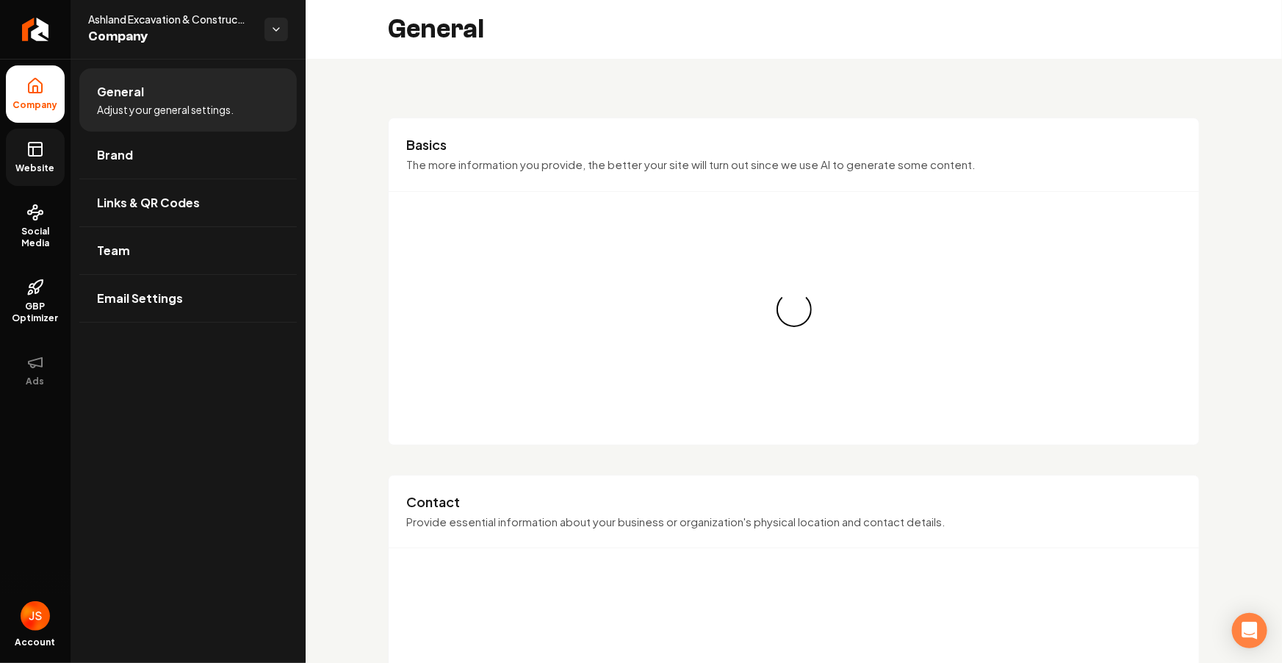
click at [41, 133] on link "Website" at bounding box center [35, 157] width 59 height 57
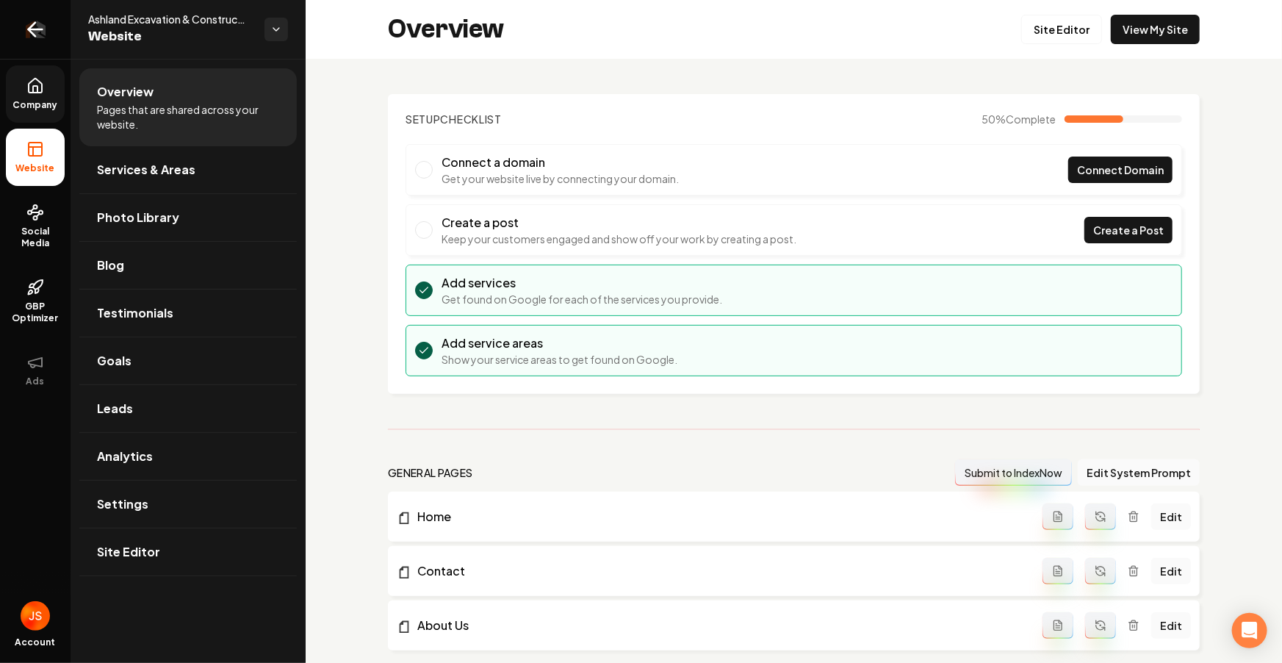
click at [50, 38] on link "Return to dashboard" at bounding box center [35, 29] width 71 height 59
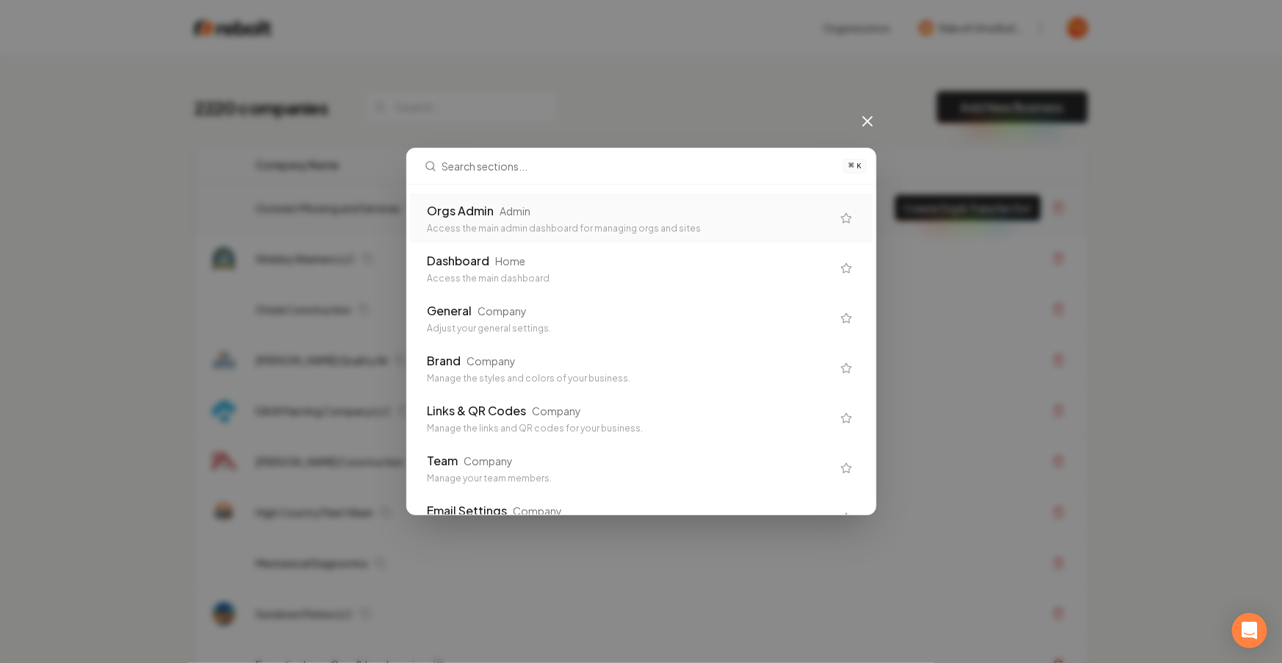
click at [467, 214] on div "Orgs Admin" at bounding box center [461, 211] width 67 height 18
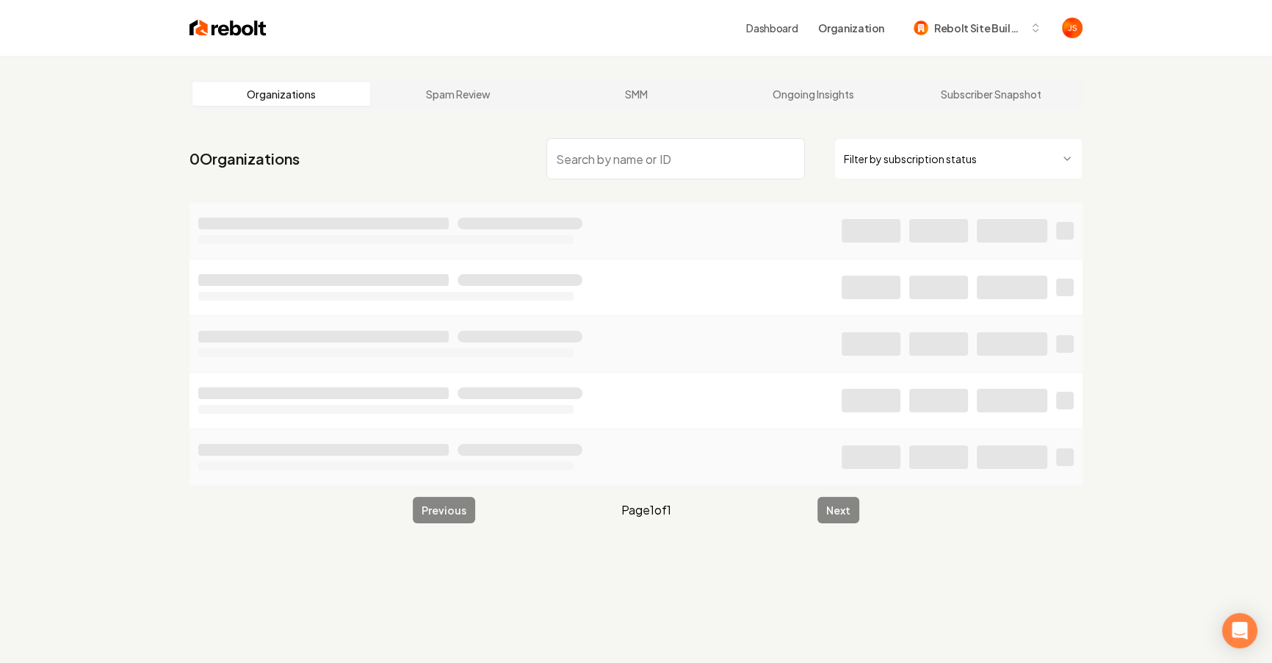
click at [899, 160] on html "Dashboard Organization Rebolt Site Builder Organizations Spam Review SMM Ongoin…" at bounding box center [636, 331] width 1272 height 663
click at [733, 166] on input "search" at bounding box center [676, 158] width 259 height 41
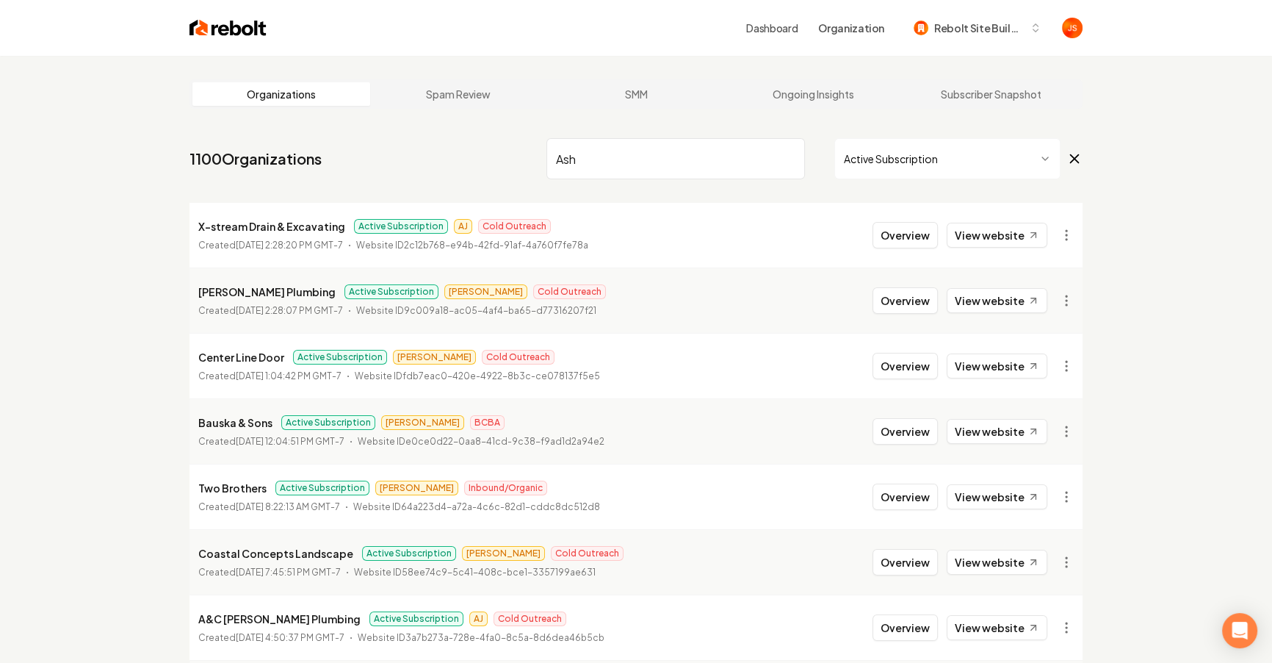
click at [962, 166] on html "Dashboard Organization Rebolt Site Builder Organizations Spam Review SMM Ongoin…" at bounding box center [636, 331] width 1272 height 663
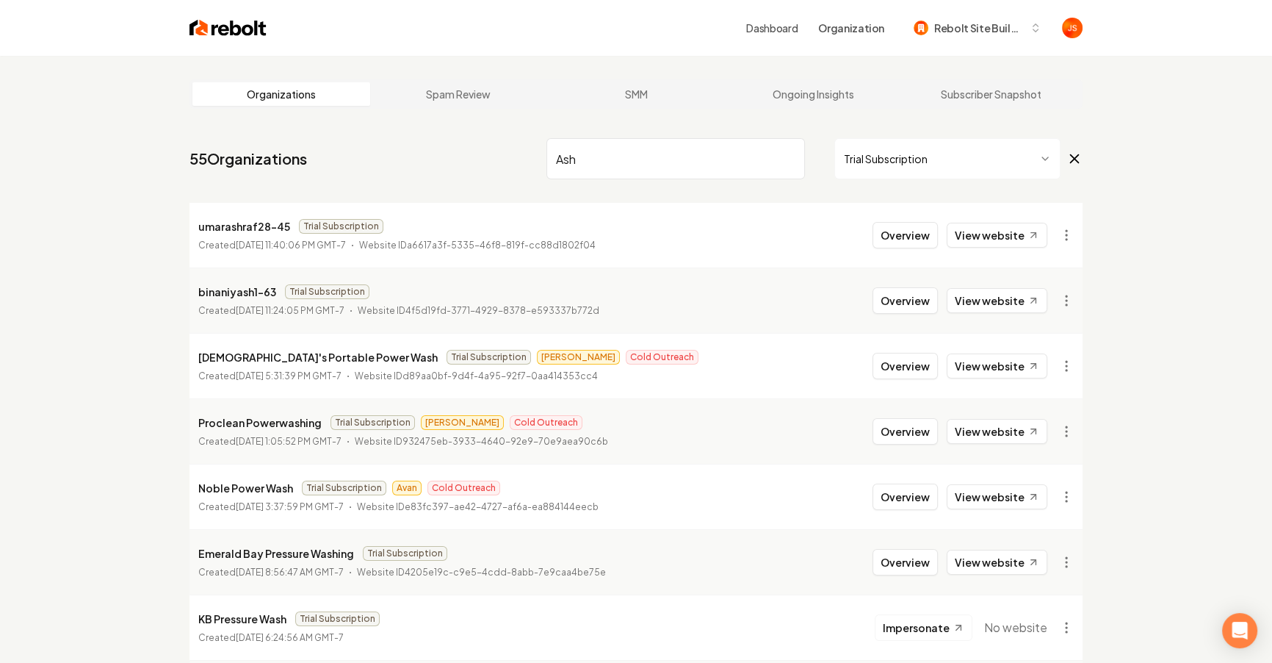
click at [669, 164] on input "Ash" at bounding box center [676, 158] width 259 height 41
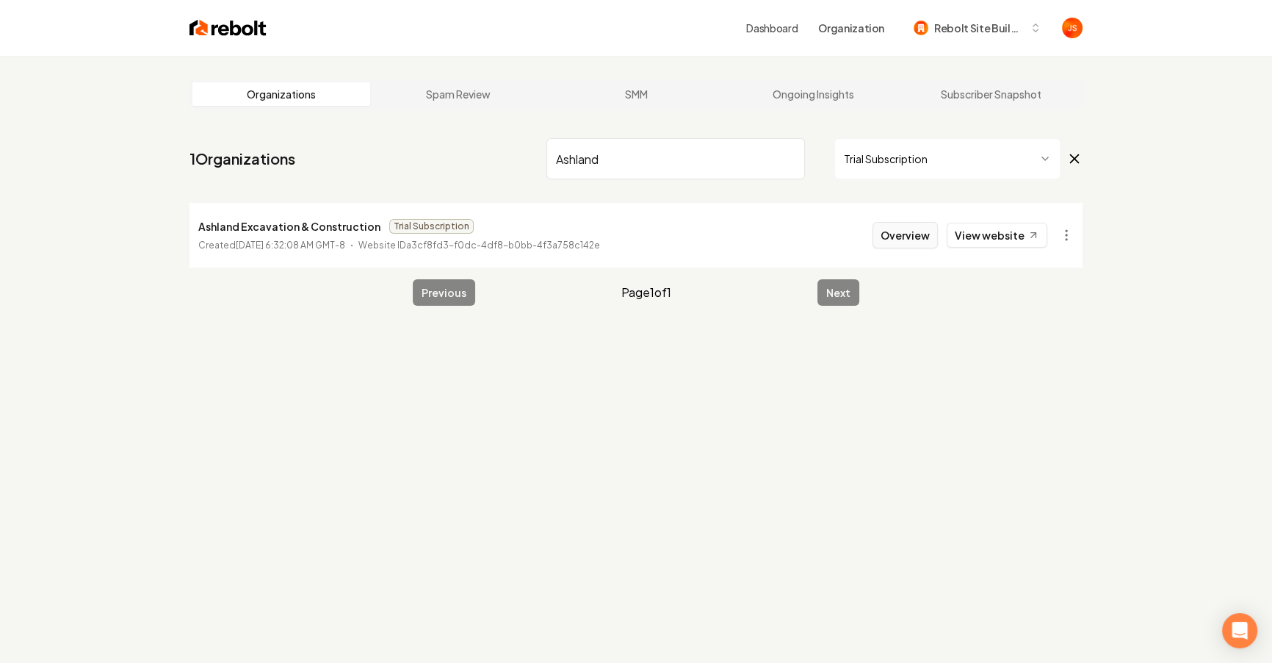
type input "Ashland"
click at [913, 233] on button "Overview" at bounding box center [905, 235] width 65 height 26
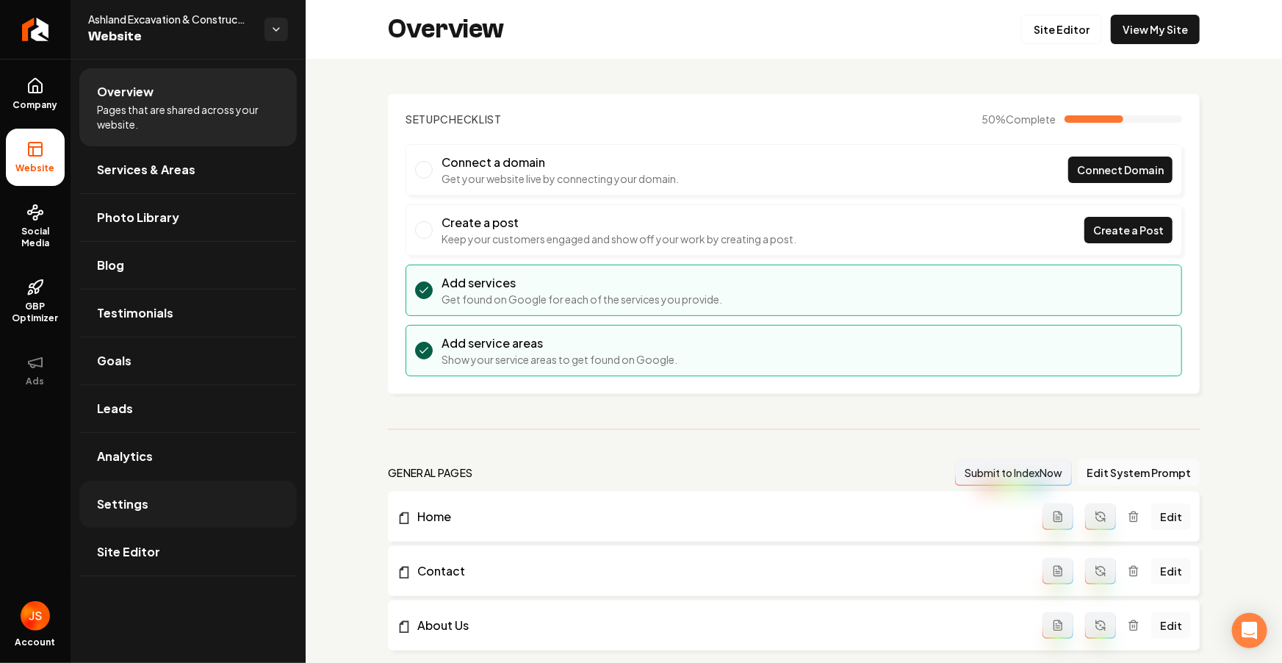
click at [118, 515] on link "Settings" at bounding box center [187, 503] width 217 height 47
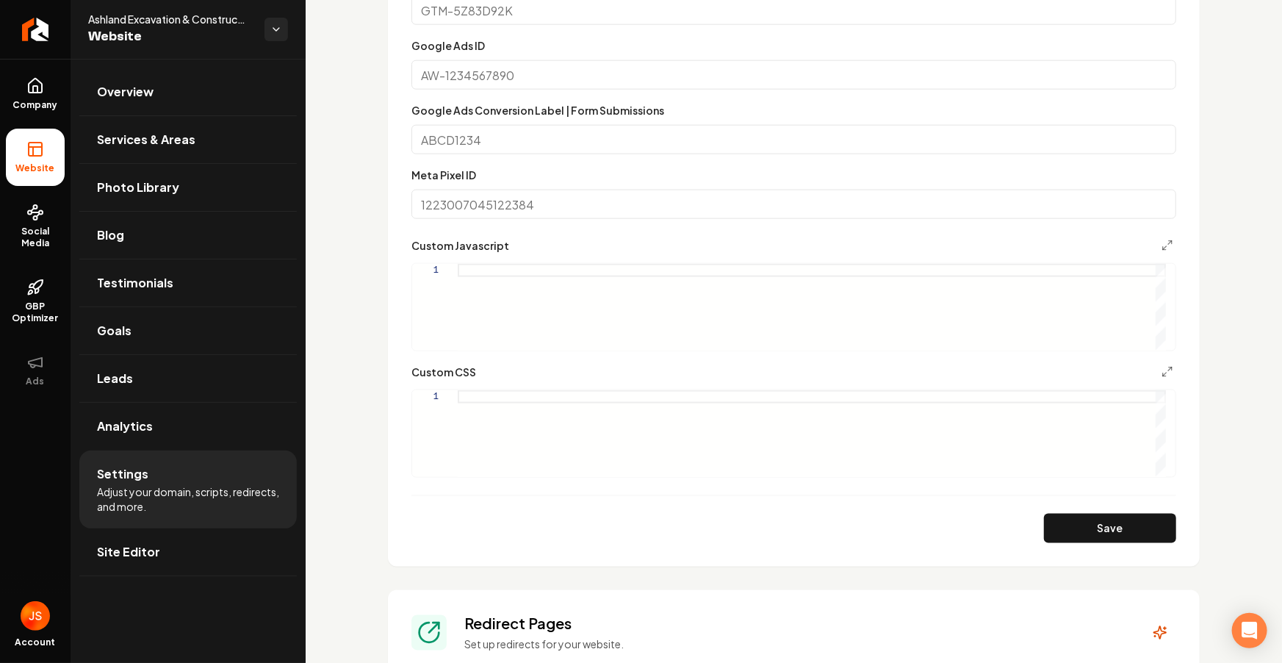
scroll to position [792, 0]
click at [532, 280] on div "Main content area" at bounding box center [812, 306] width 708 height 87
click at [1078, 533] on button "Save" at bounding box center [1110, 527] width 132 height 29
type textarea "**********"
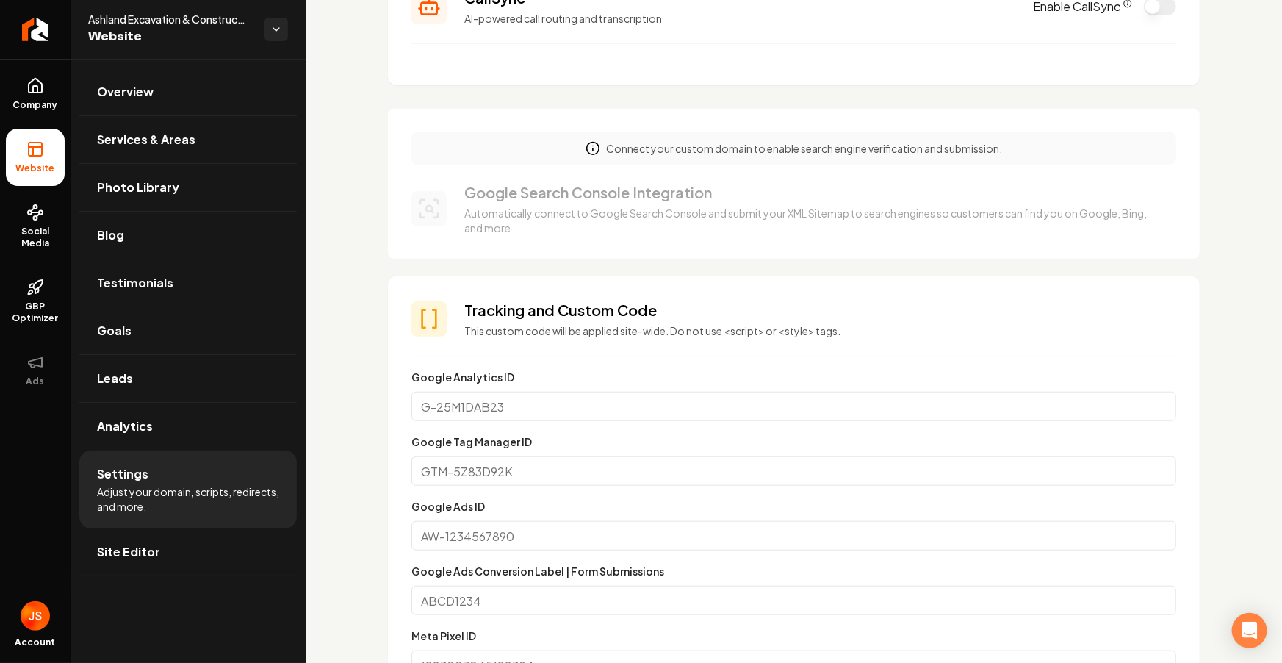
scroll to position [0, 0]
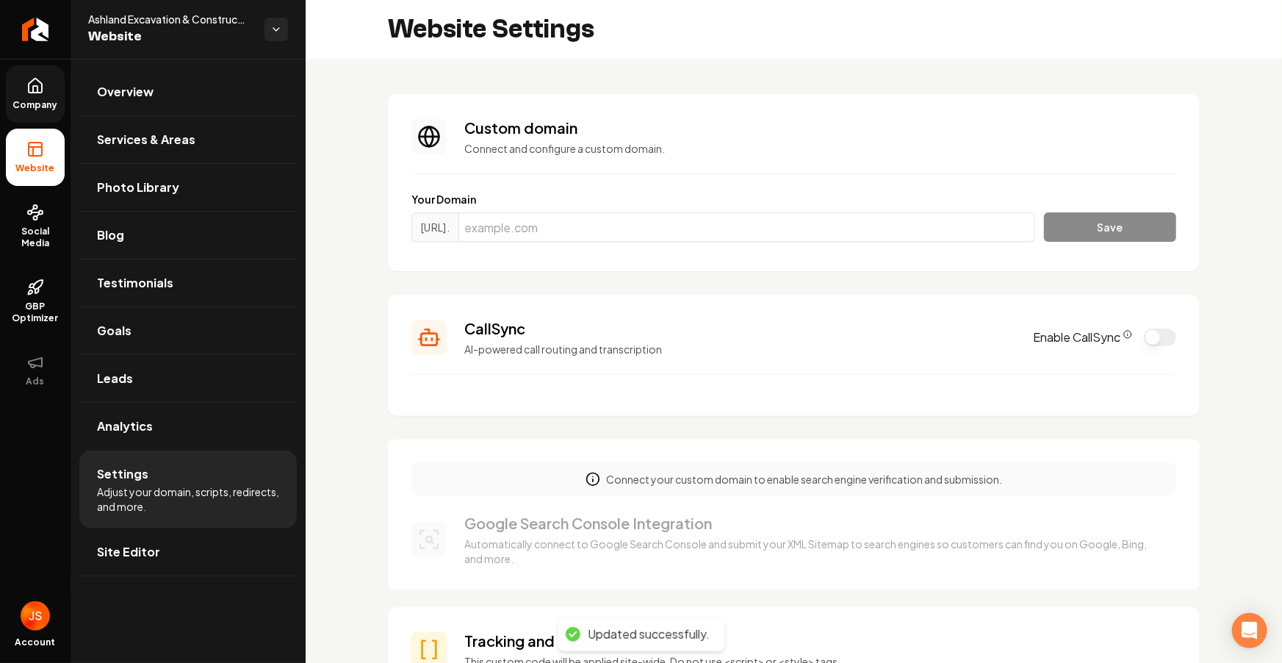
click at [19, 93] on link "Company" at bounding box center [35, 93] width 59 height 57
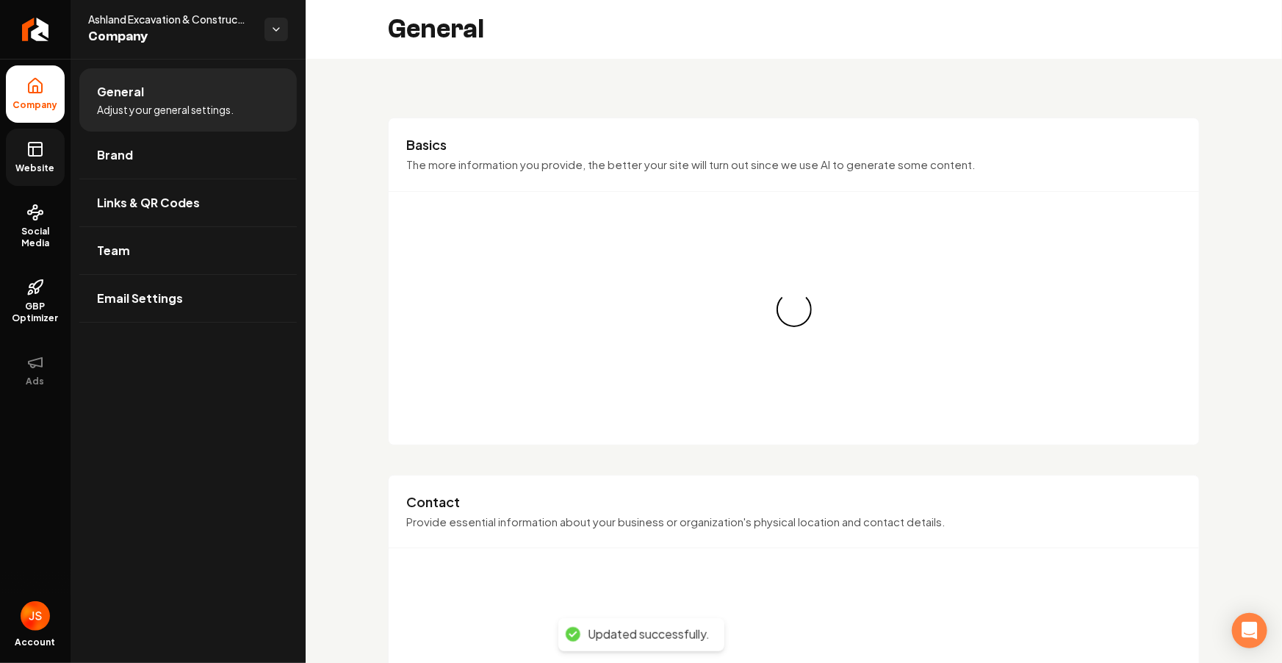
click at [19, 130] on link "Website" at bounding box center [35, 157] width 59 height 57
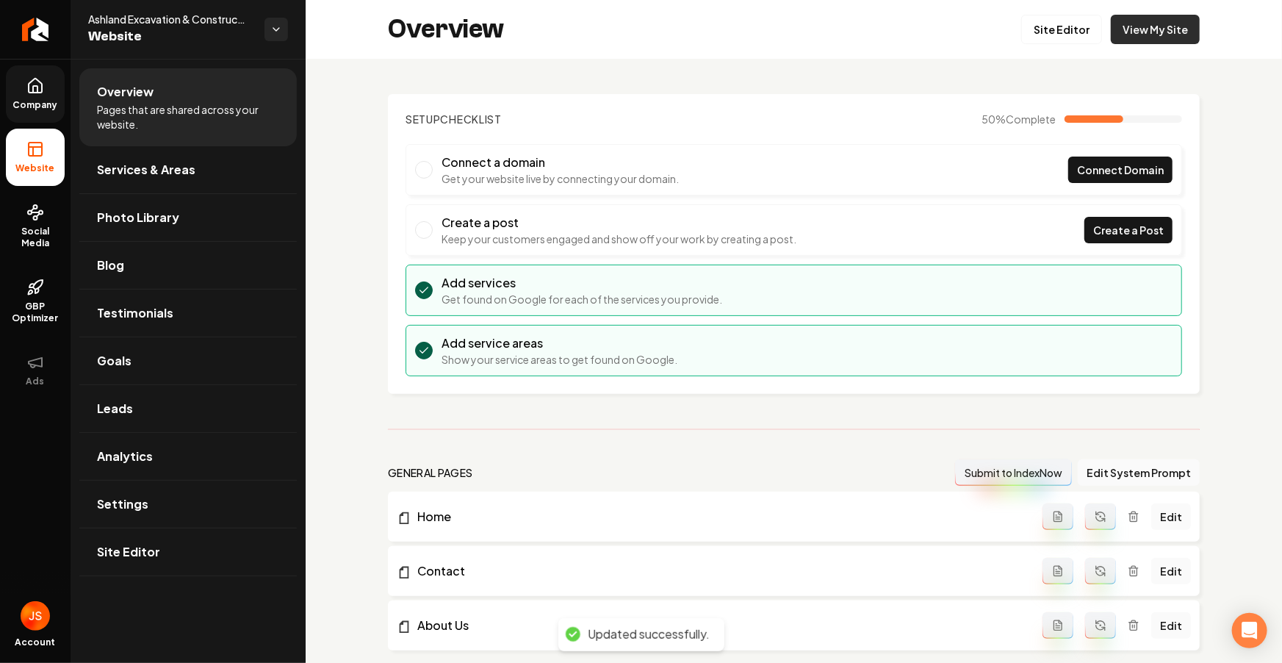
click at [1155, 38] on link "View My Site" at bounding box center [1155, 29] width 89 height 29
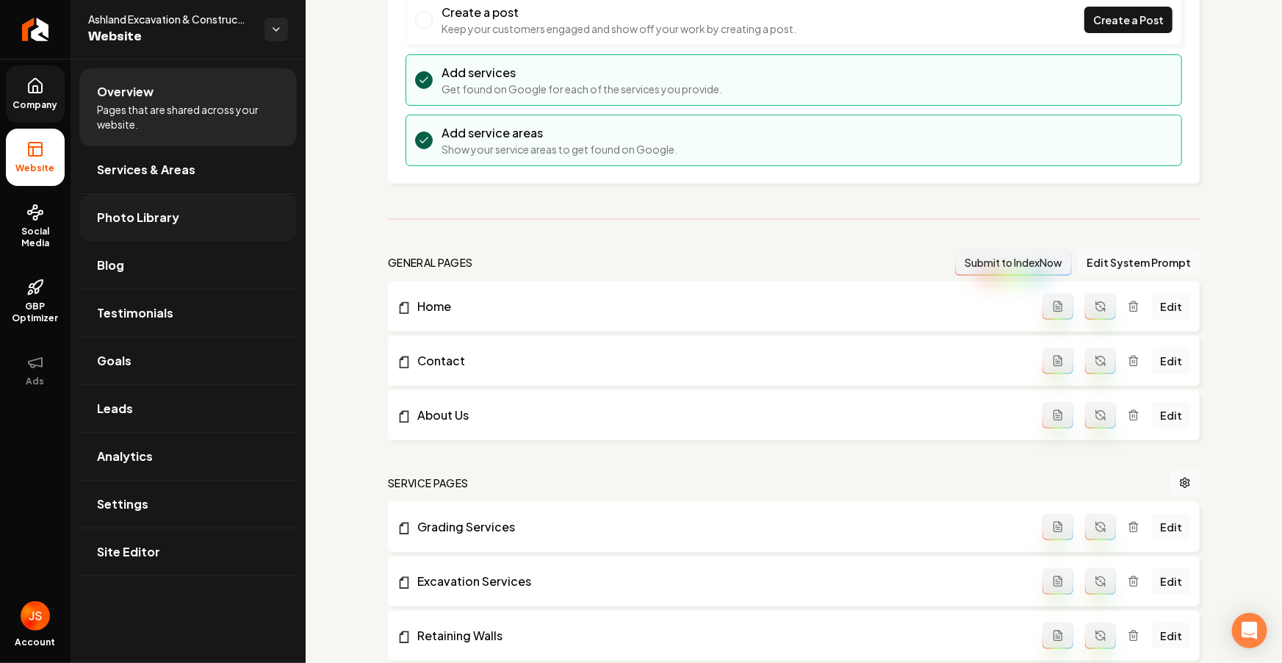
scroll to position [458, 0]
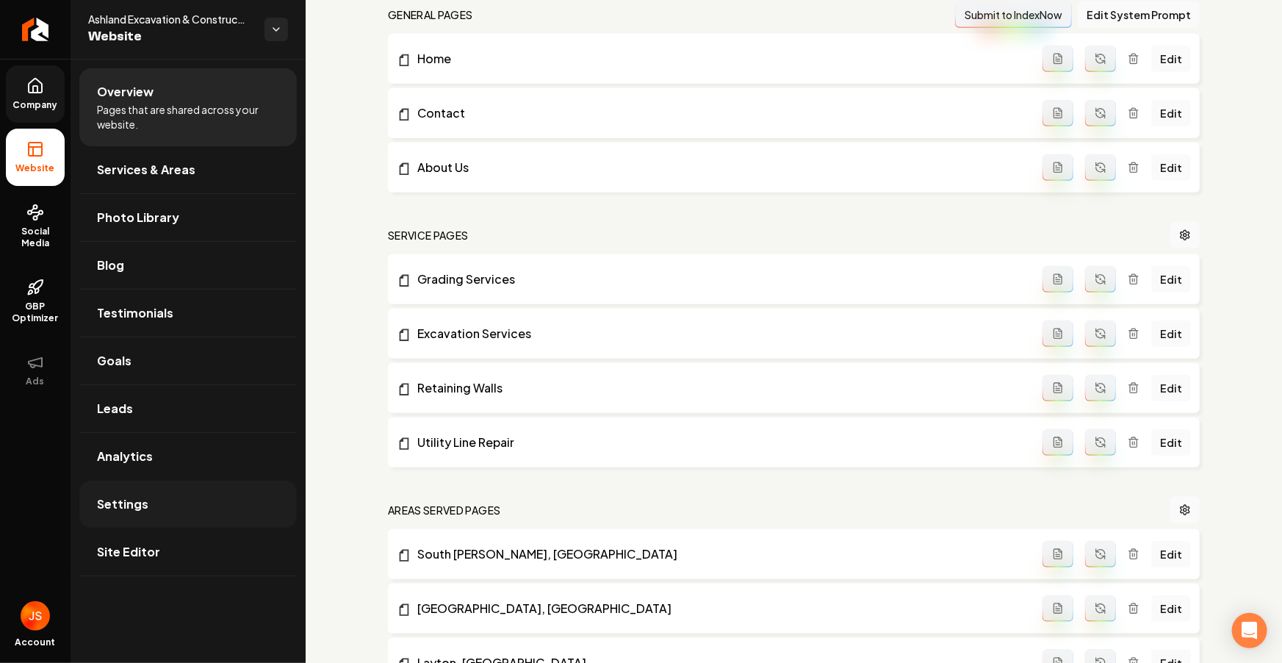
click at [130, 505] on span "Settings" at bounding box center [122, 504] width 51 height 18
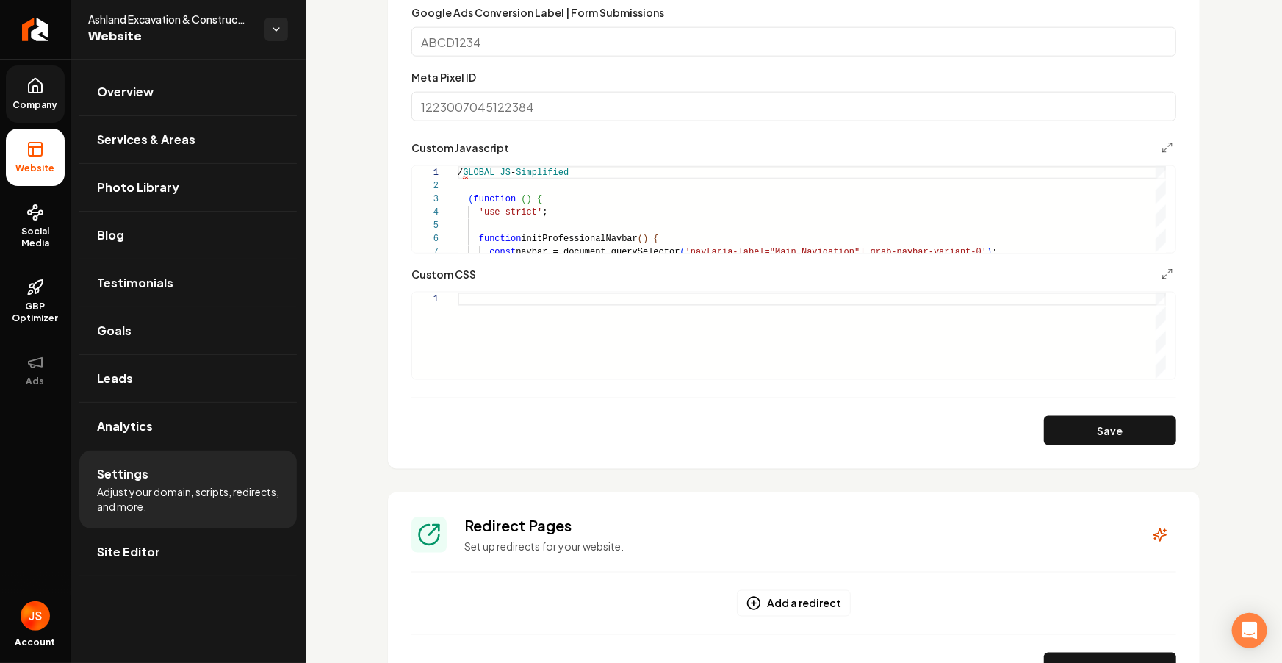
scroll to position [989, 0]
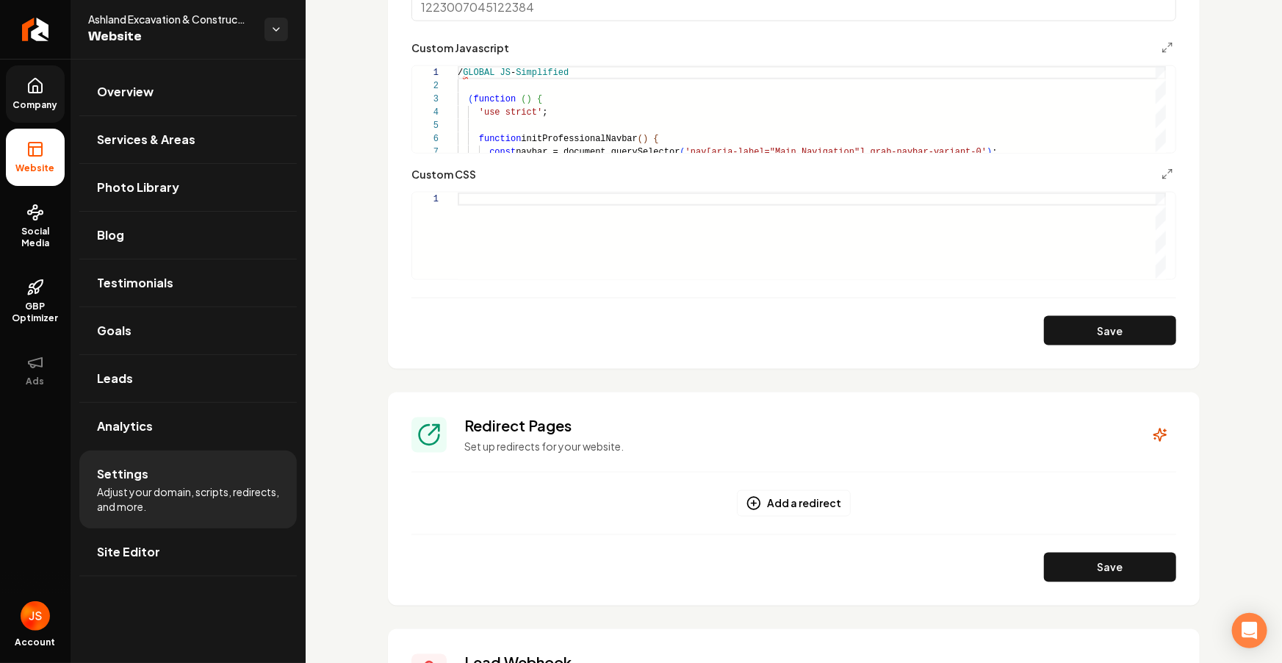
click at [533, 203] on div "Main content area" at bounding box center [812, 235] width 708 height 87
type textarea "**********"
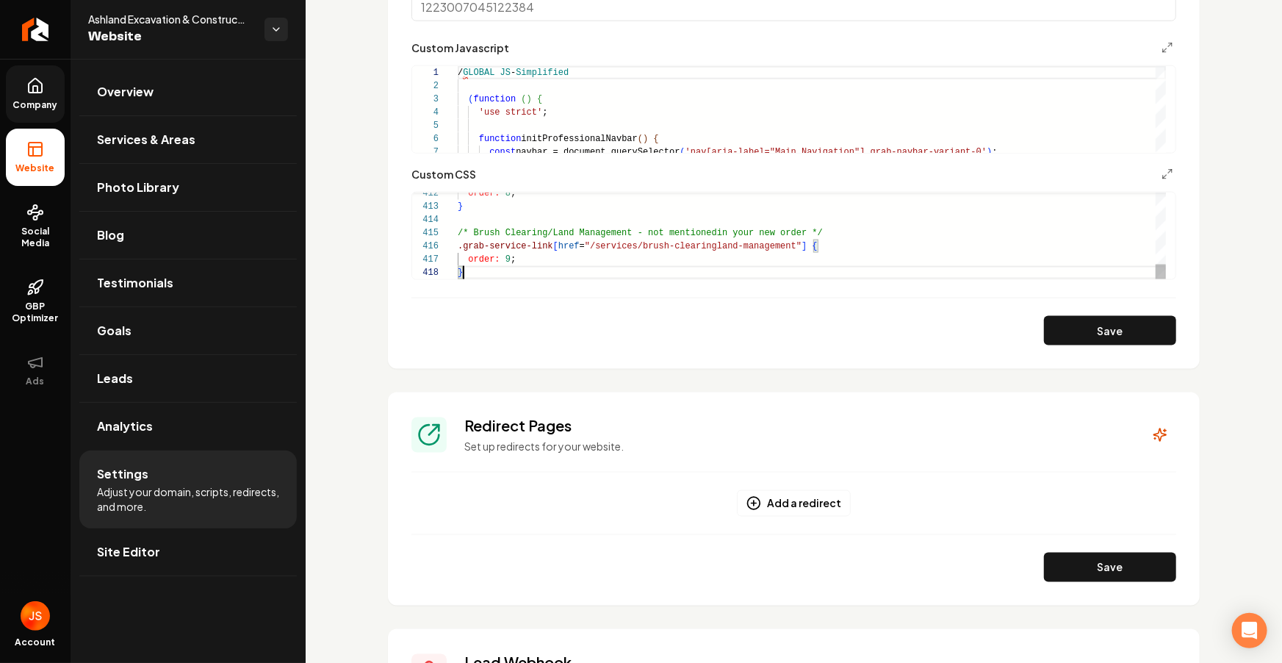
scroll to position [92, 5]
click at [1061, 314] on form "**********" at bounding box center [793, 27] width 765 height 635
click at [1059, 323] on button "Save" at bounding box center [1110, 330] width 132 height 29
click at [24, 96] on link "Company" at bounding box center [35, 93] width 59 height 57
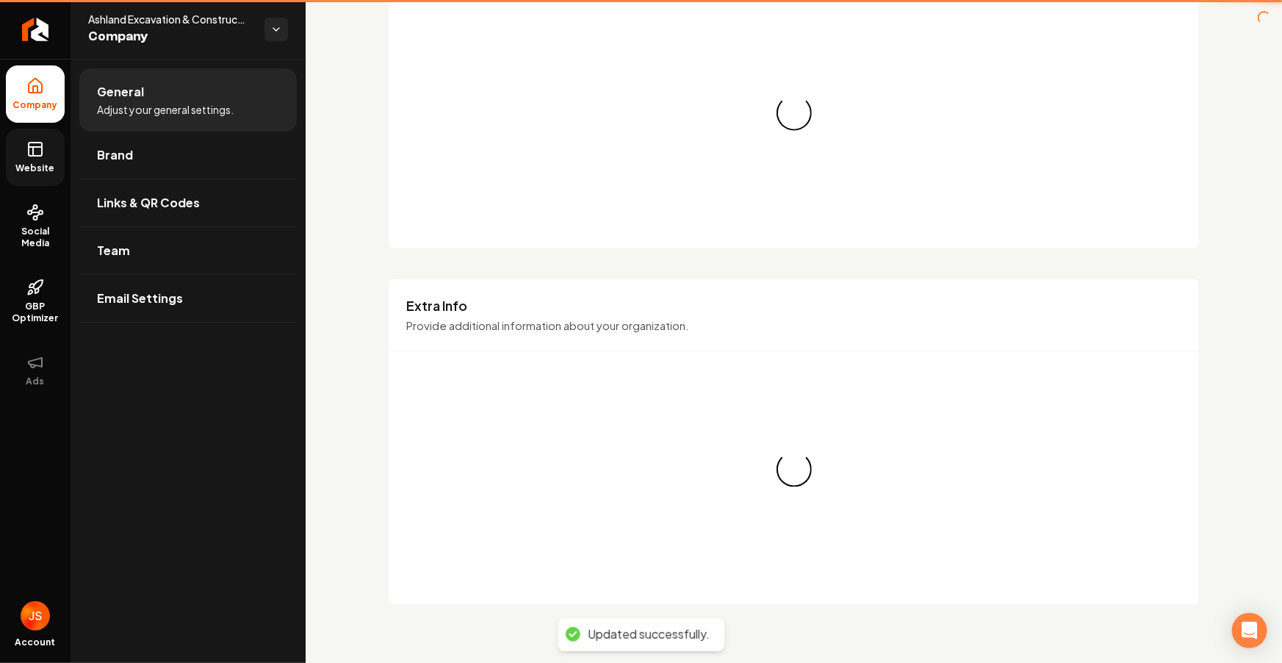
click at [26, 165] on span "Website" at bounding box center [35, 168] width 51 height 12
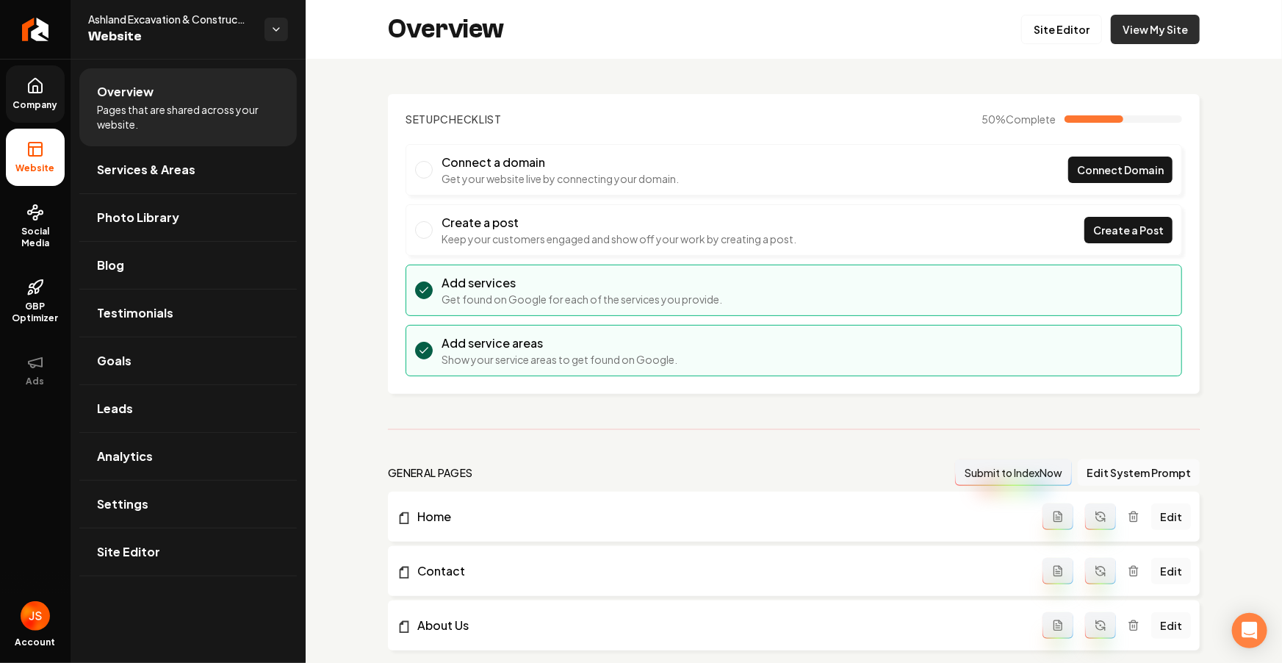
click at [1160, 33] on link "View My Site" at bounding box center [1155, 29] width 89 height 29
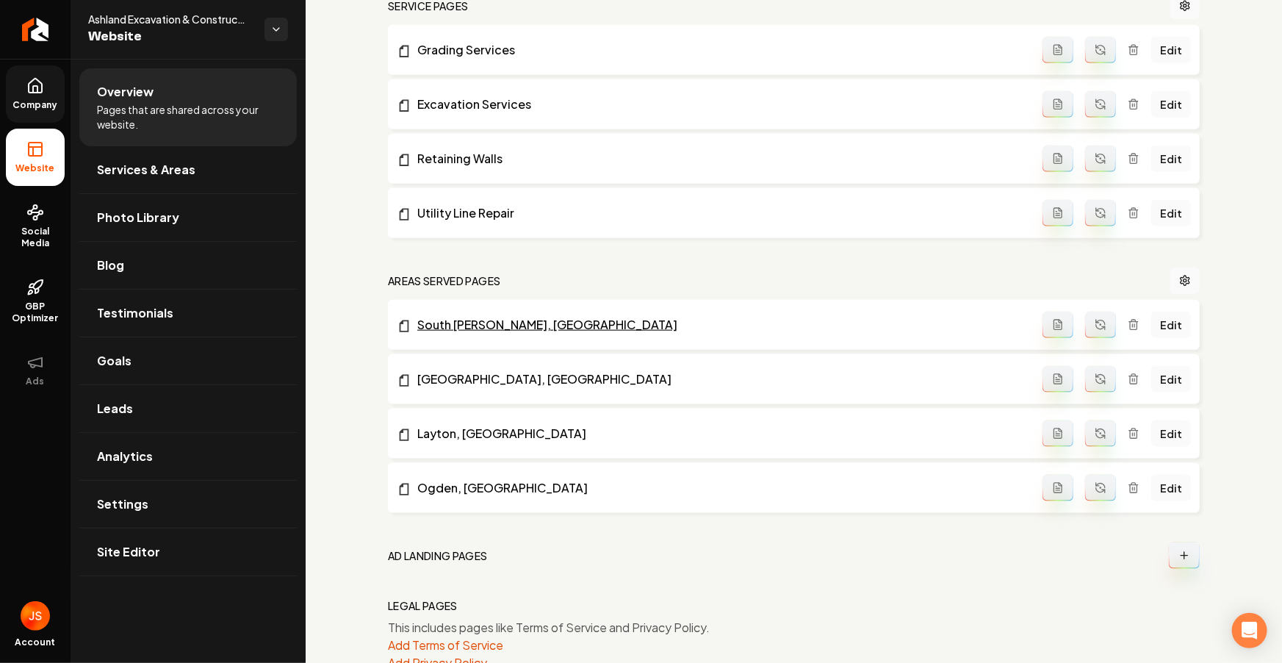
scroll to position [730, 0]
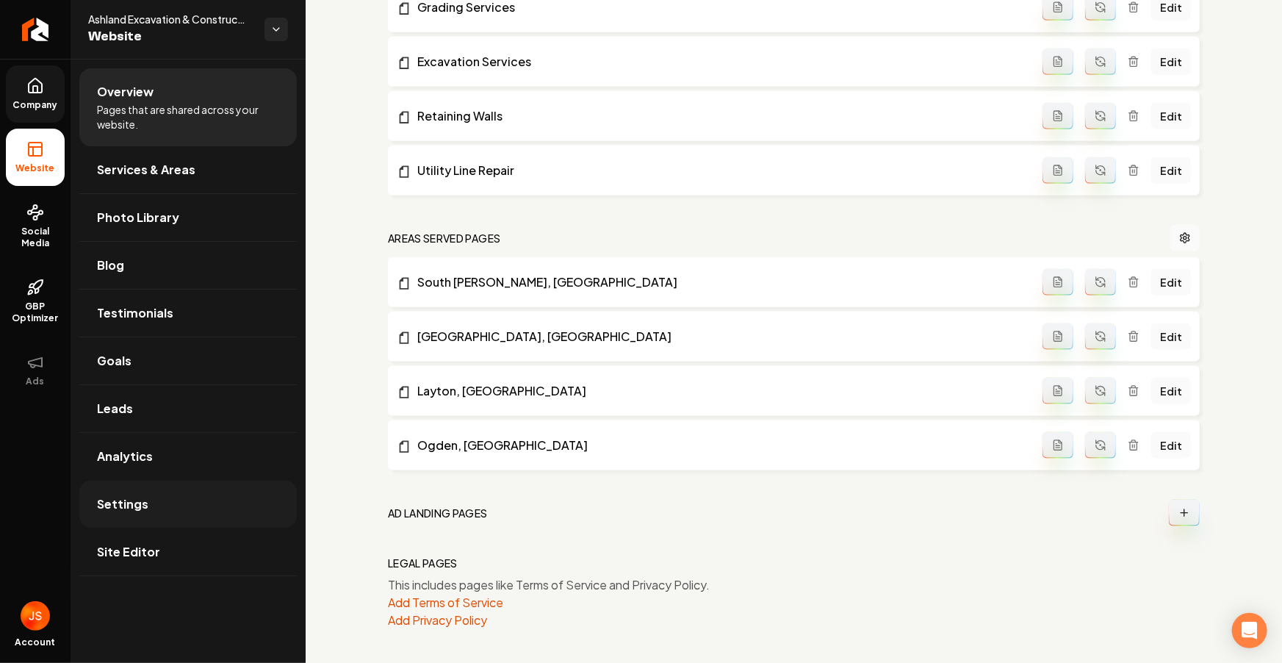
click at [136, 502] on span "Settings" at bounding box center [122, 504] width 51 height 18
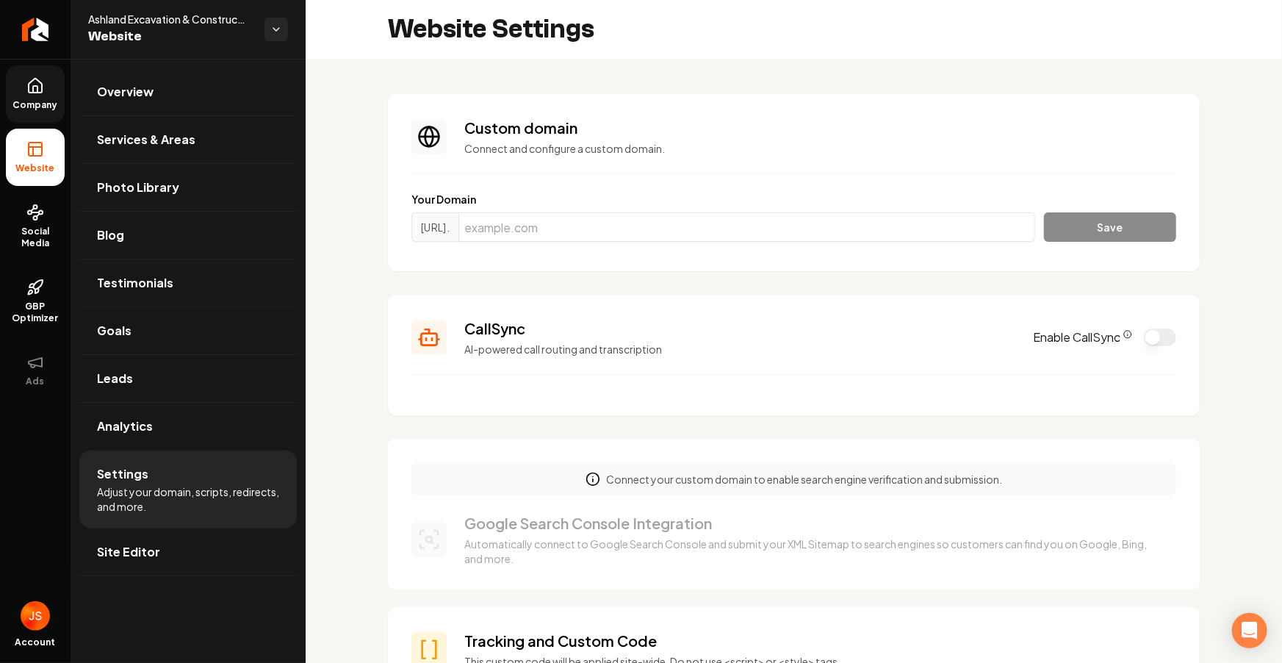
scroll to position [874, 0]
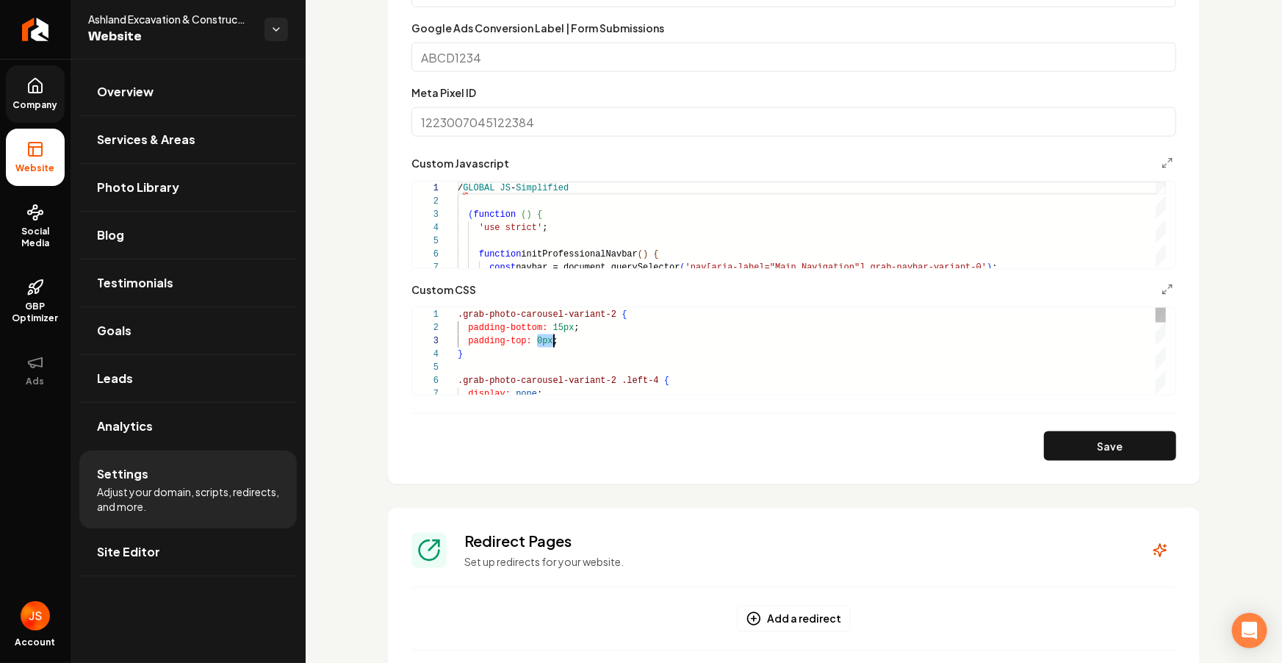
type textarea "**********"
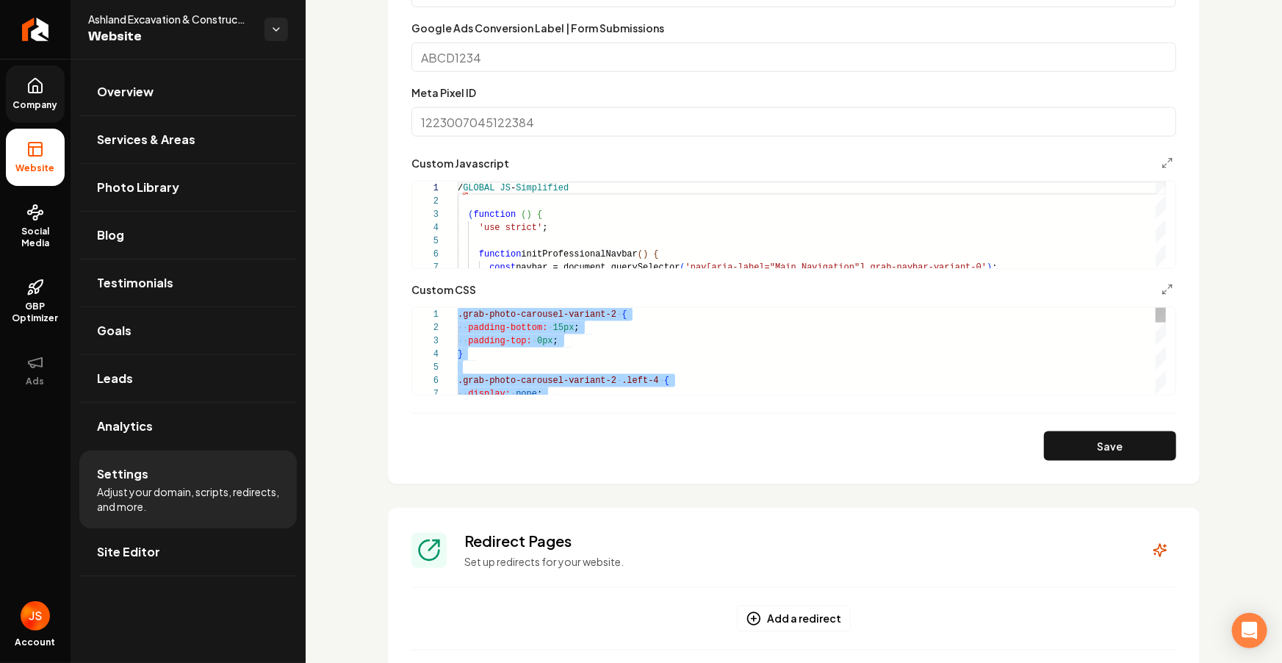
scroll to position [0, 0]
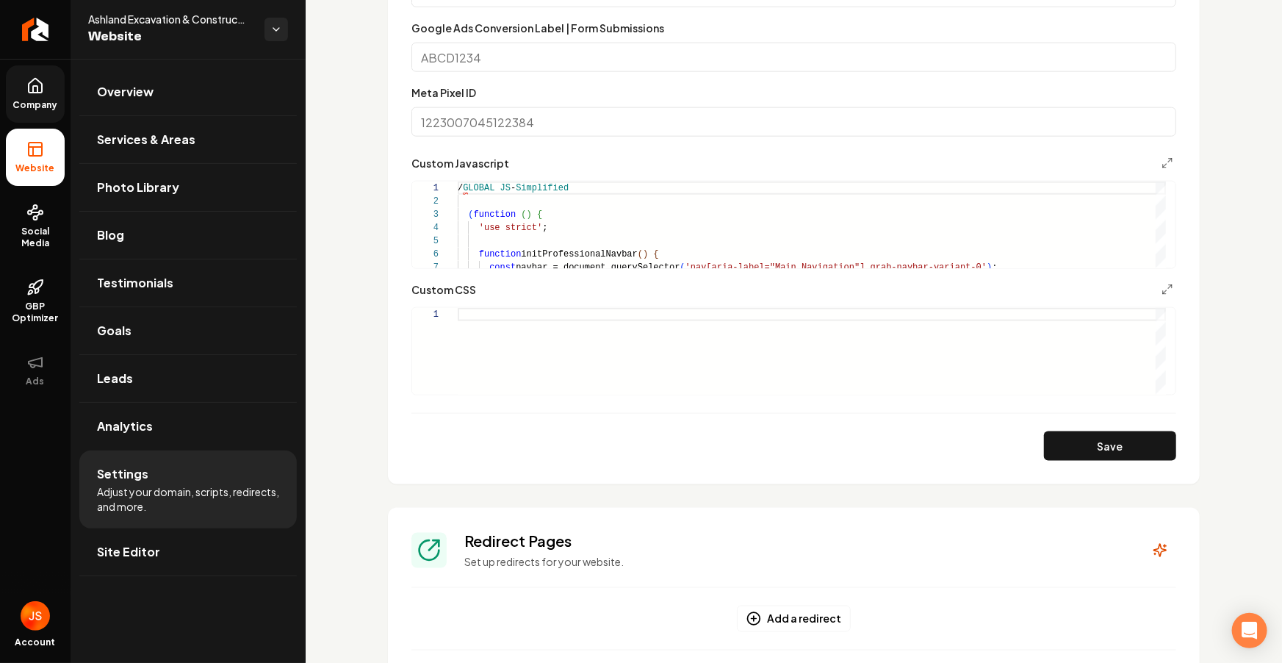
click at [738, 438] on div "Save" at bounding box center [793, 445] width 765 height 29
click at [1122, 439] on button "Save" at bounding box center [1110, 445] width 132 height 29
click at [40, 93] on icon at bounding box center [35, 86] width 18 height 18
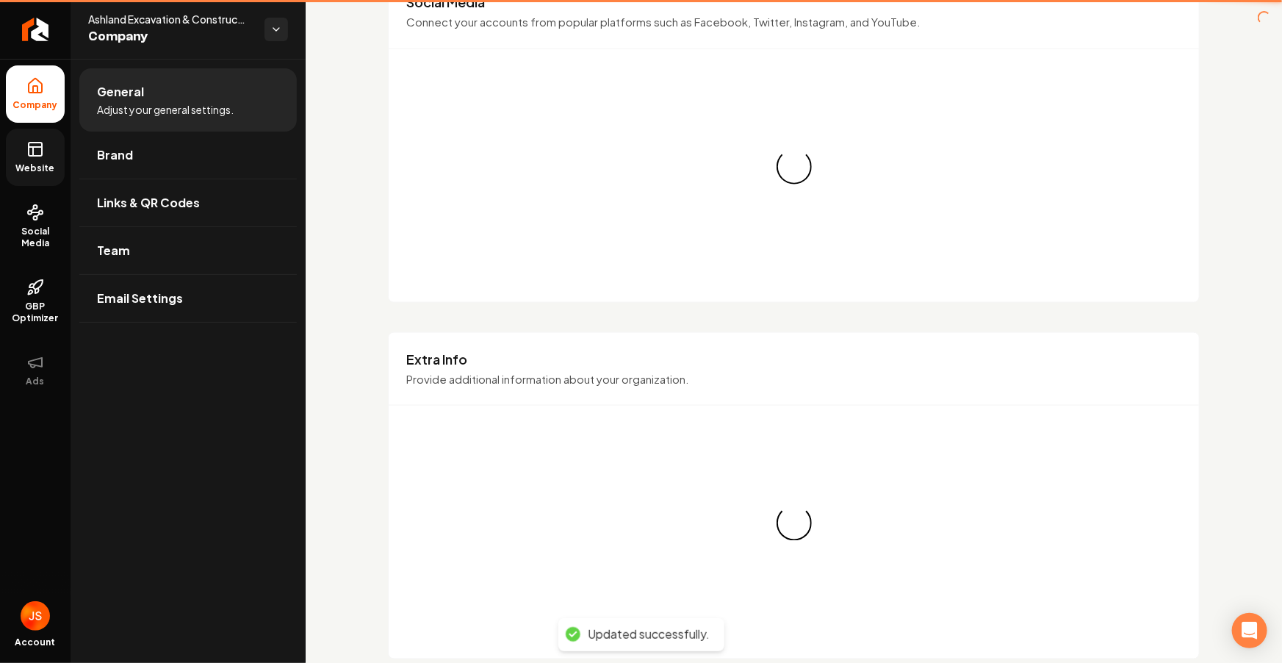
click at [33, 147] on icon at bounding box center [35, 147] width 13 height 0
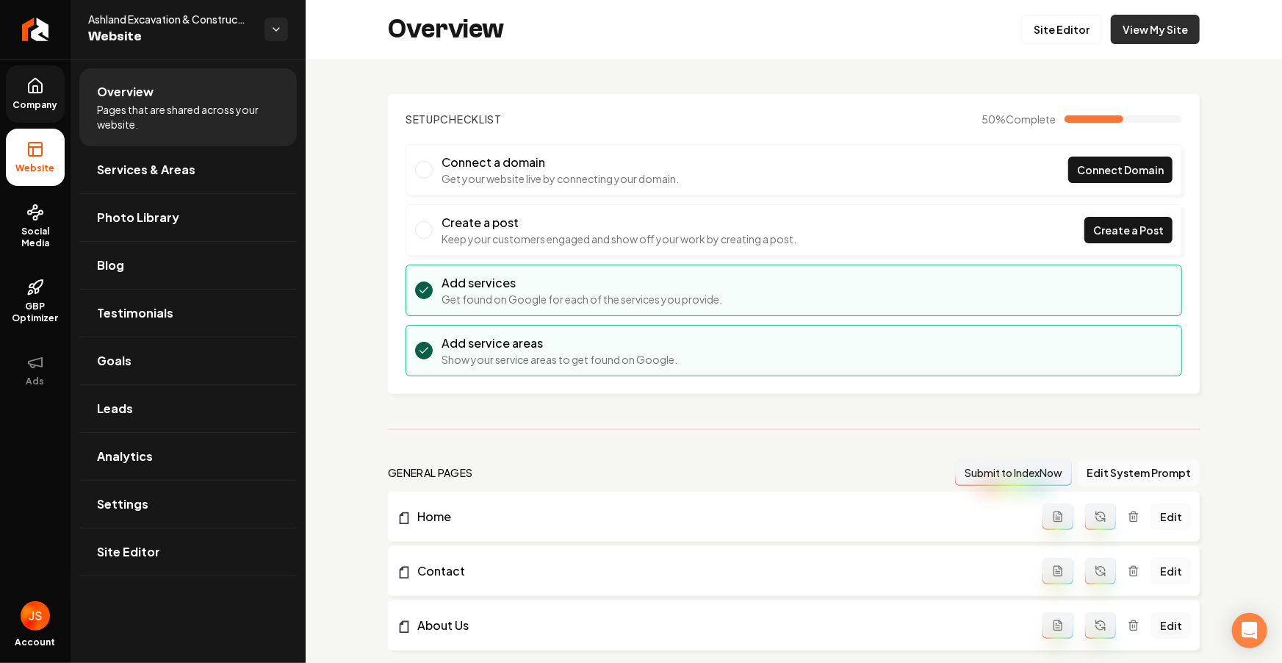
click at [1111, 32] on link "View My Site" at bounding box center [1155, 29] width 89 height 29
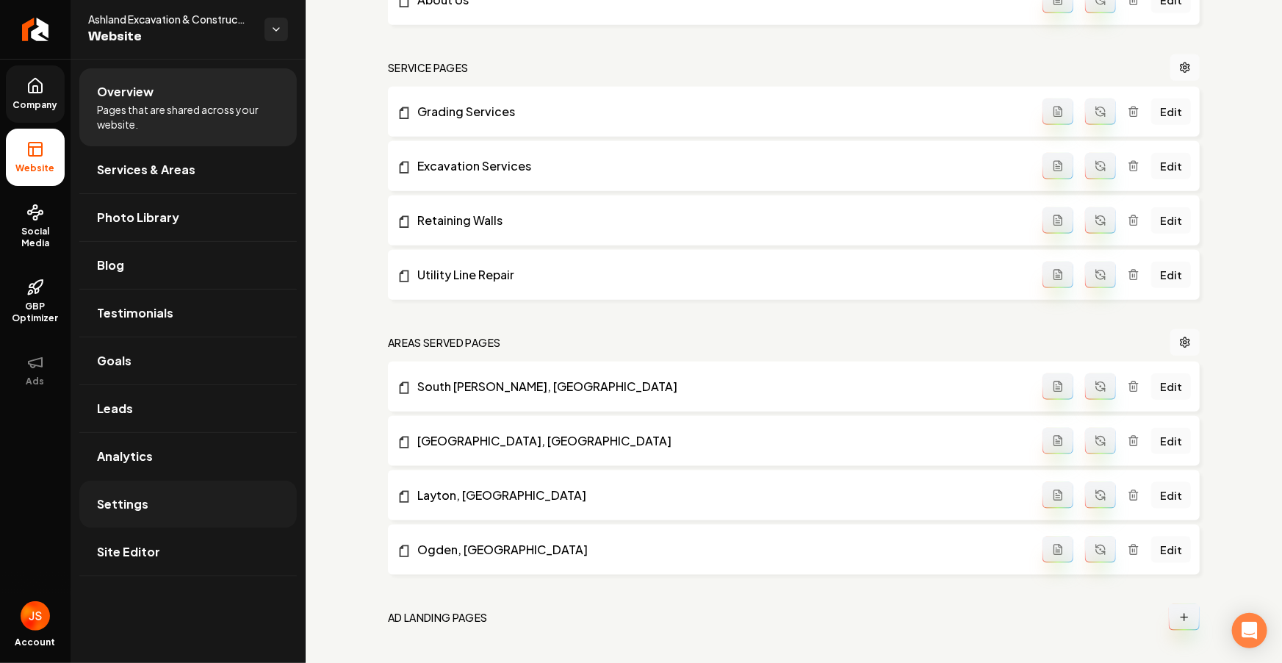
click at [140, 513] on link "Settings" at bounding box center [187, 503] width 217 height 47
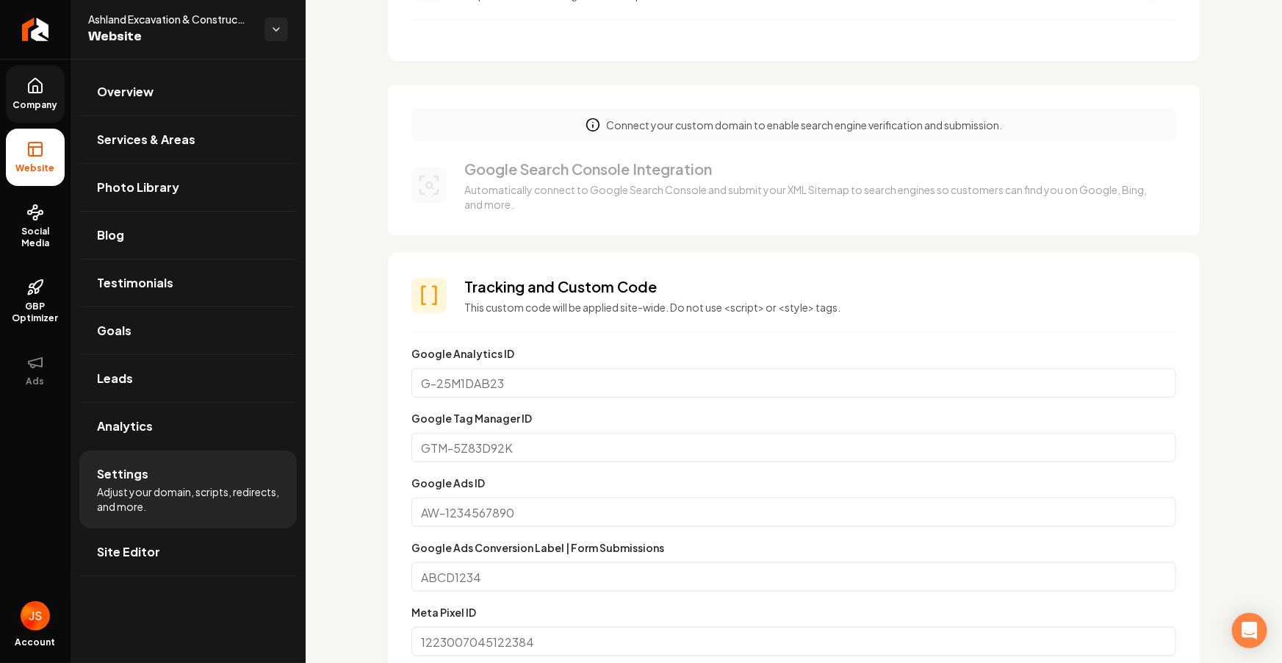
scroll to position [655, 0]
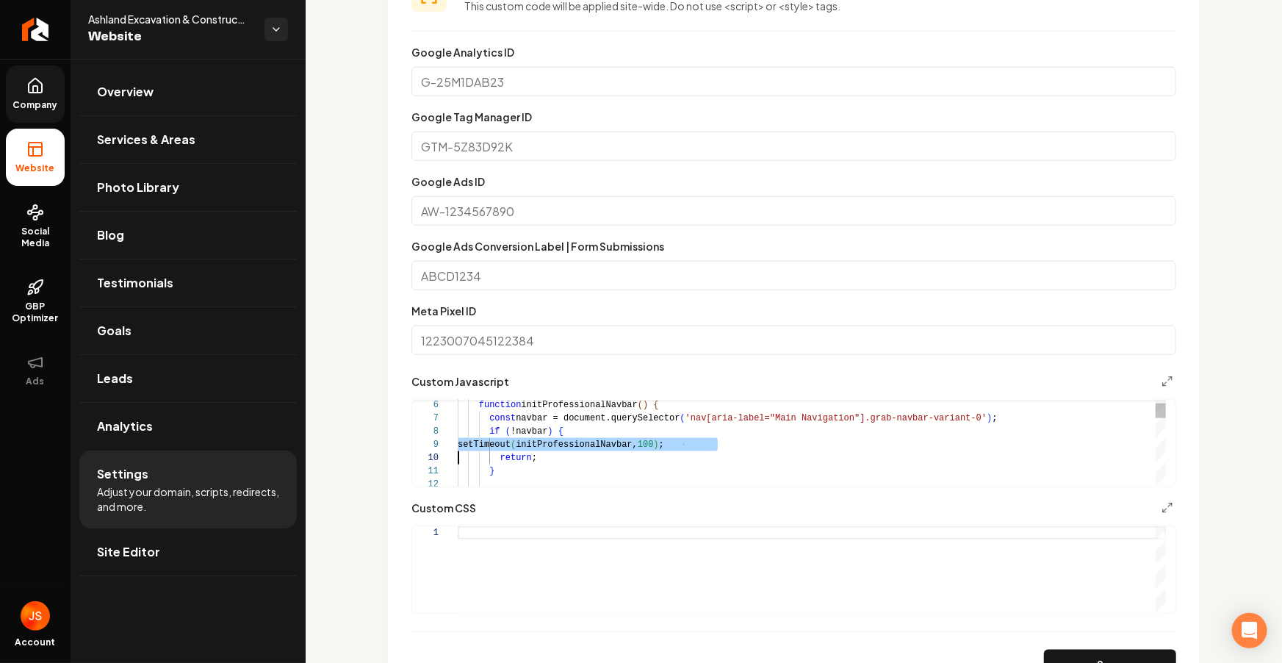
type textarea "**********"
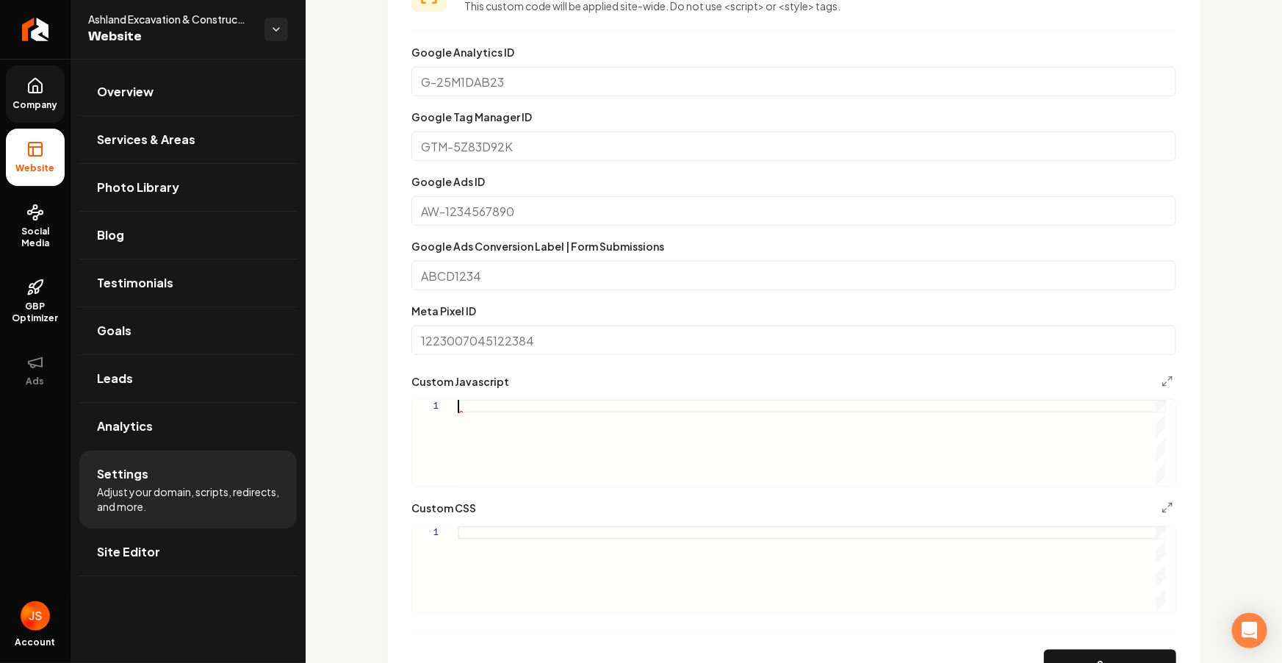
type textarea "**********"
click at [1071, 656] on button "Save" at bounding box center [1110, 663] width 132 height 29
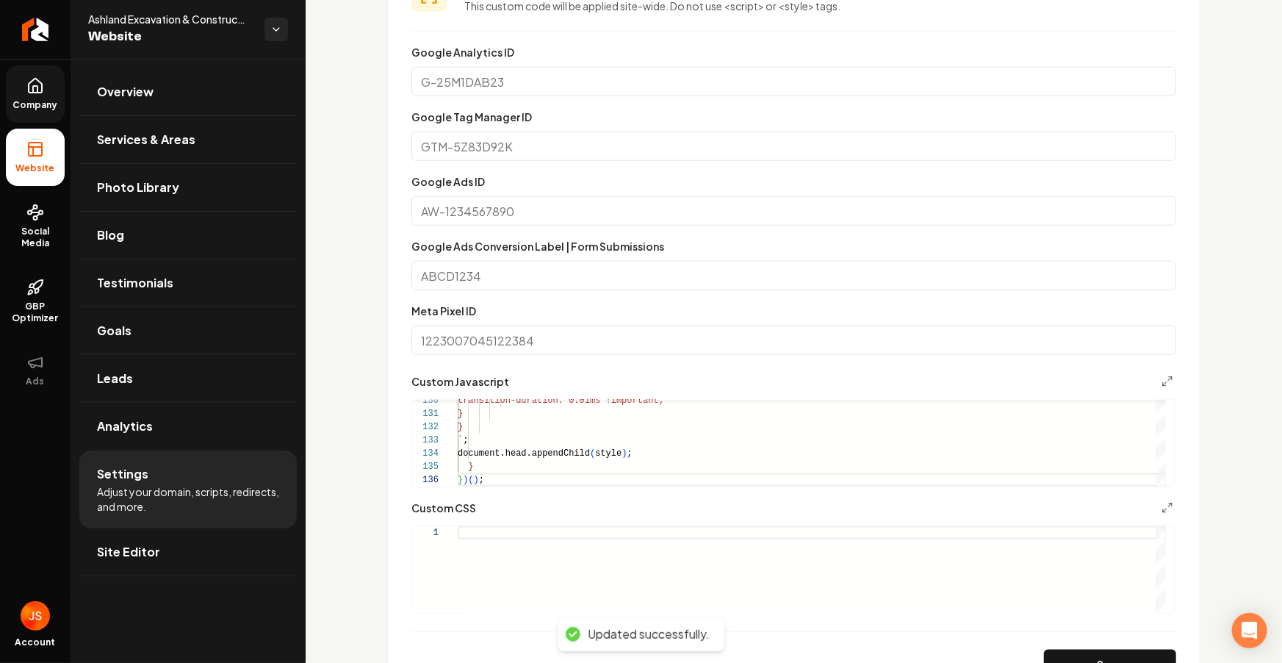
click at [40, 92] on icon at bounding box center [35, 86] width 13 height 14
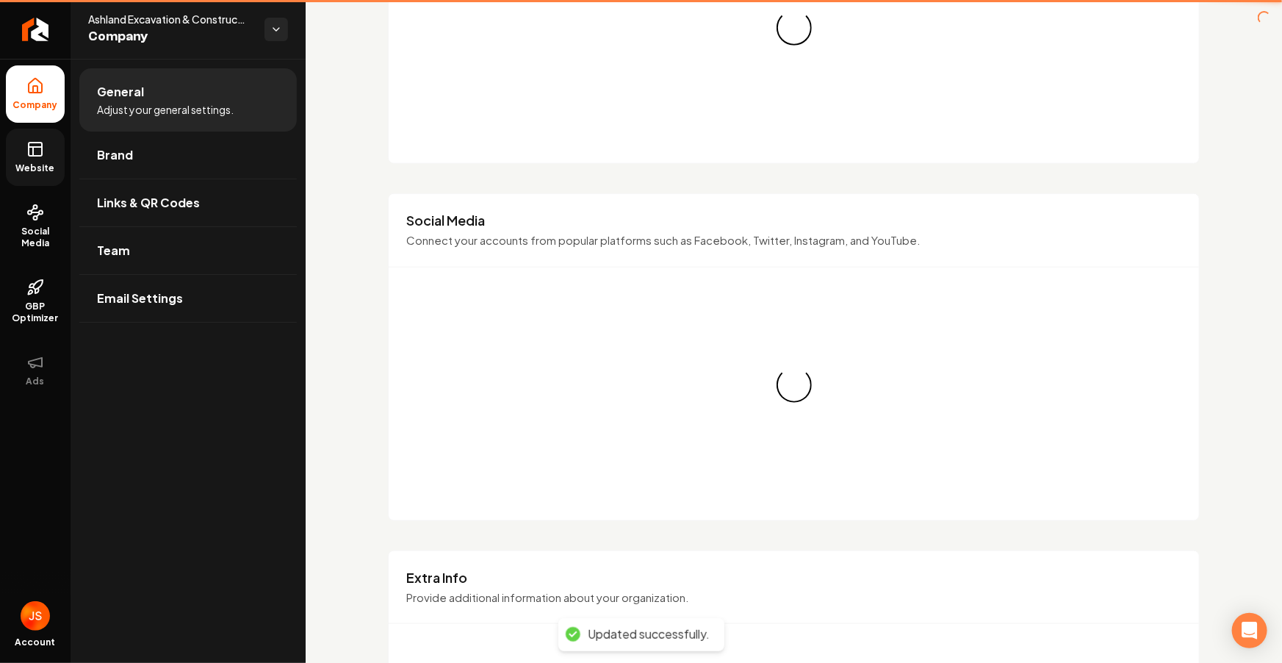
drag, startPoint x: 35, startPoint y: 141, endPoint x: 57, endPoint y: 135, distance: 22.8
click at [35, 141] on icon at bounding box center [35, 149] width 18 height 18
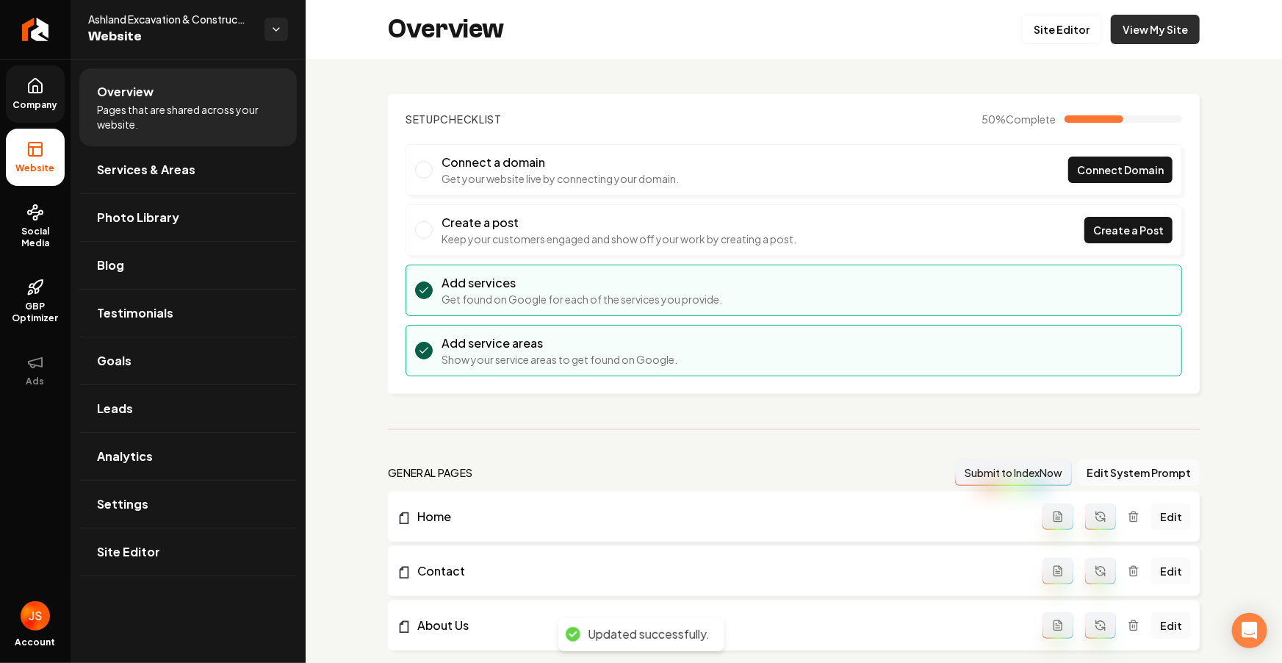
click at [1150, 40] on link "View My Site" at bounding box center [1155, 29] width 89 height 29
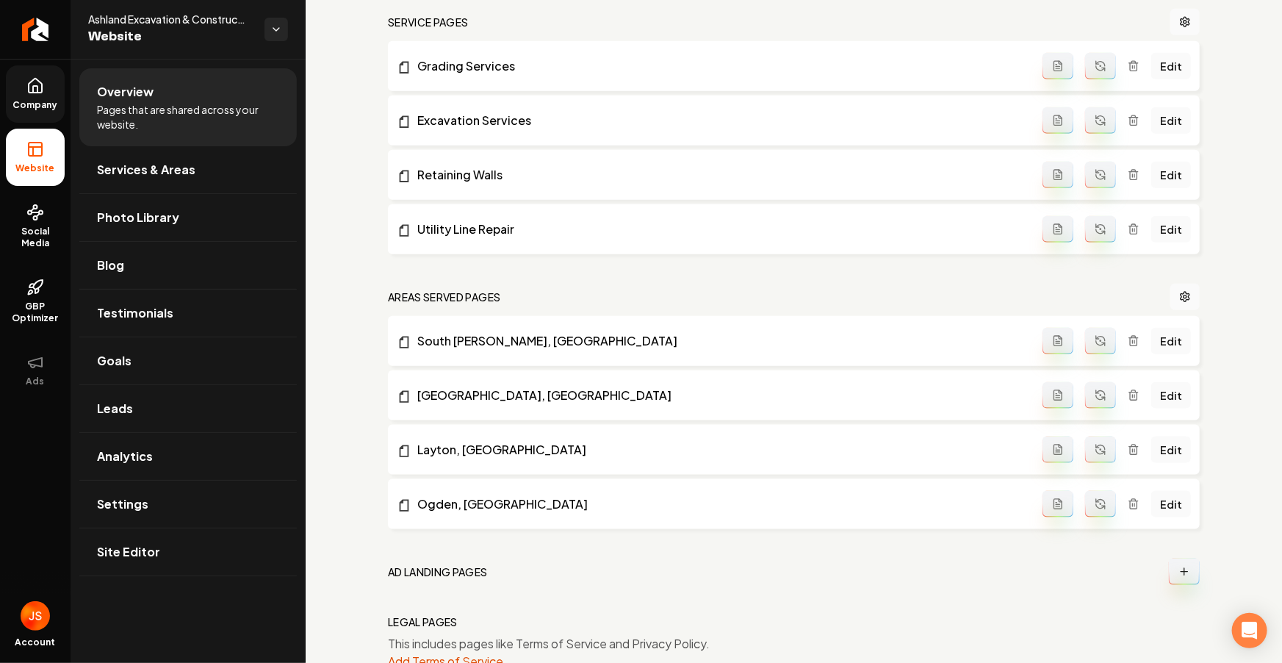
scroll to position [730, 0]
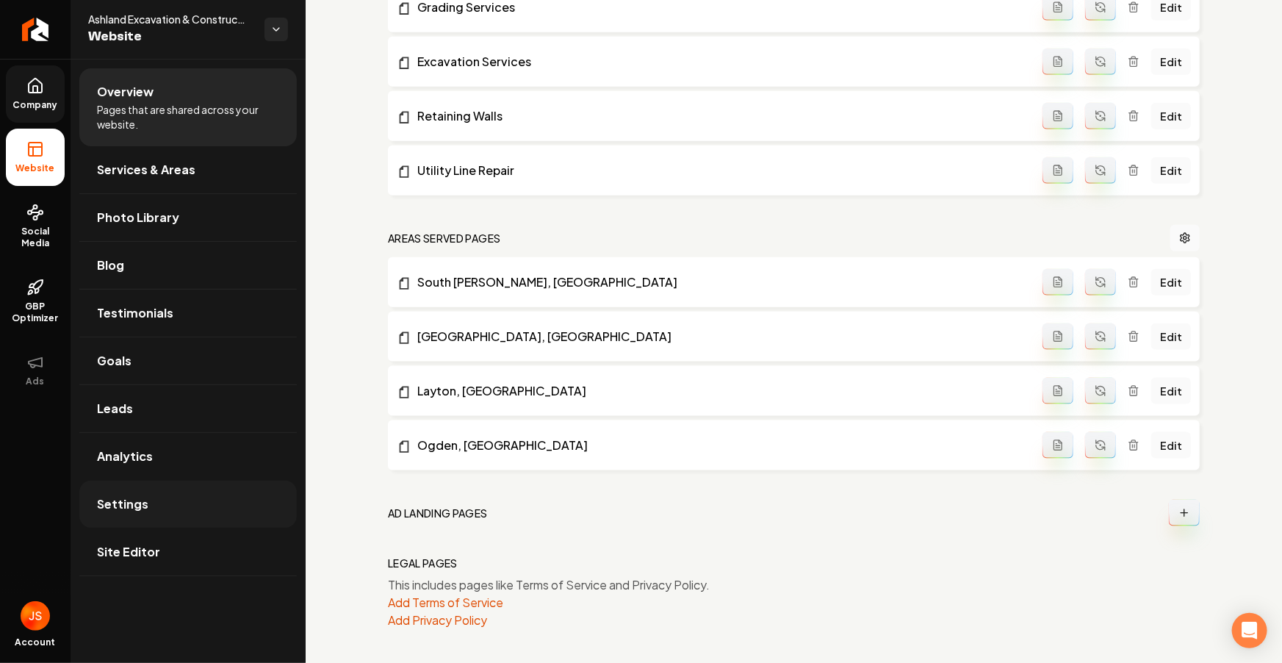
click at [150, 496] on link "Settings" at bounding box center [187, 503] width 217 height 47
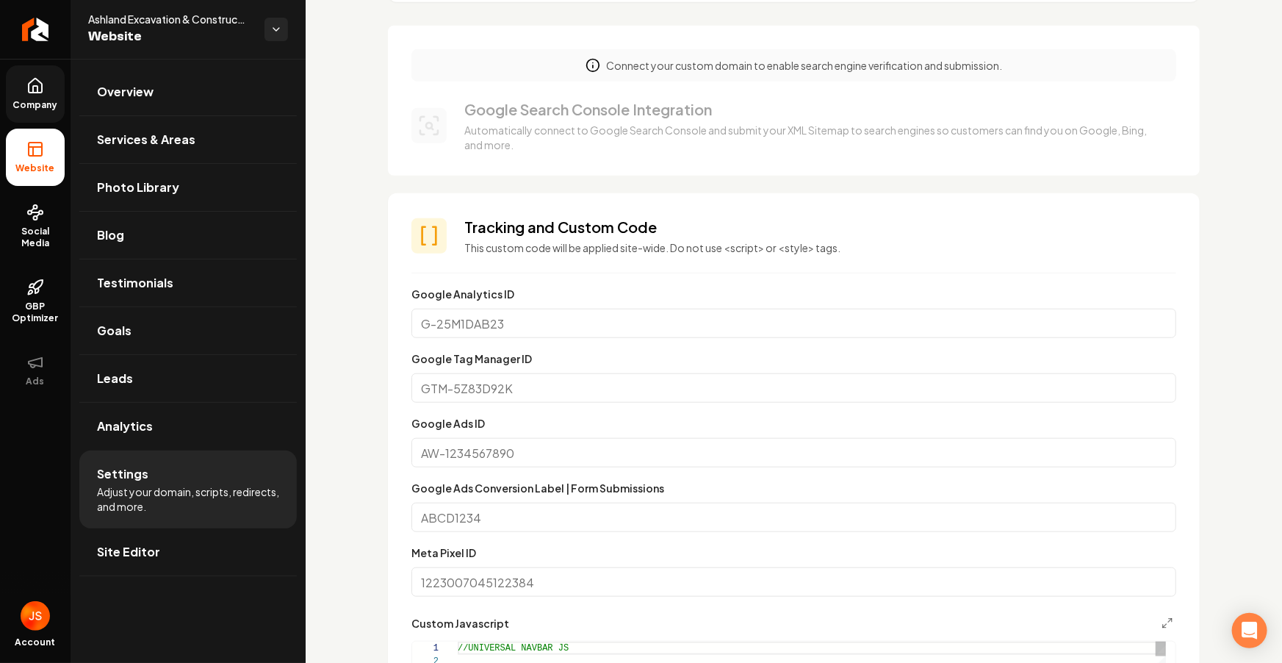
scroll to position [669, 0]
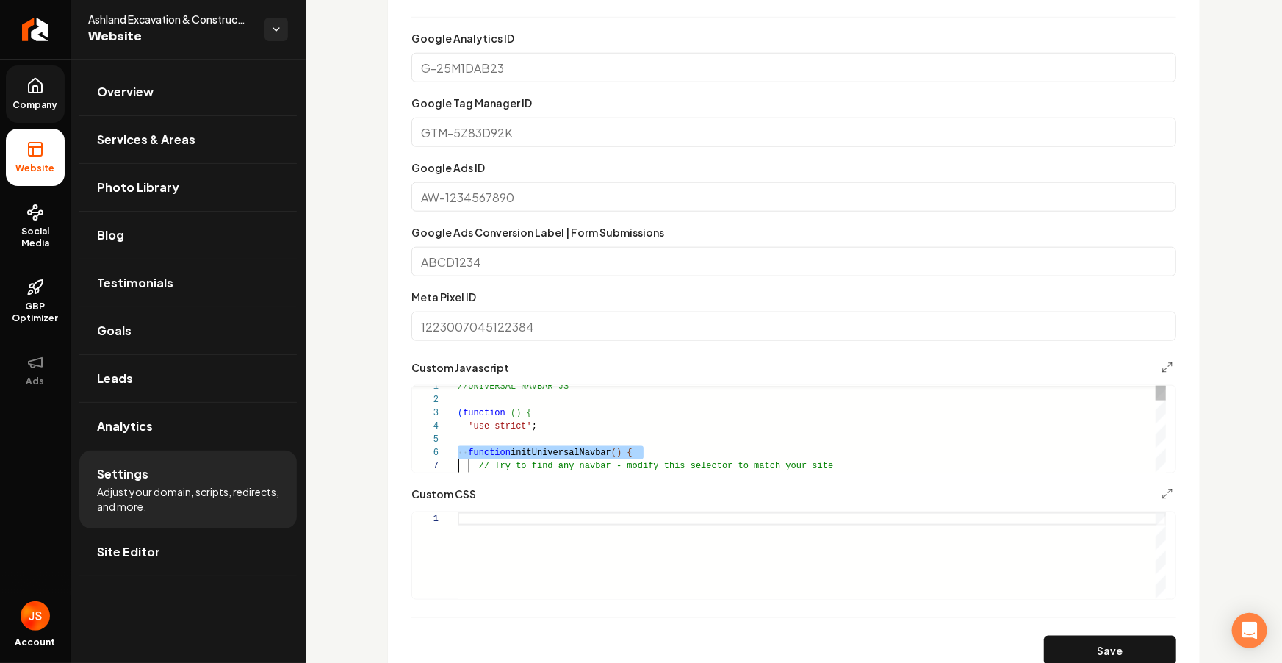
type textarea "**********"
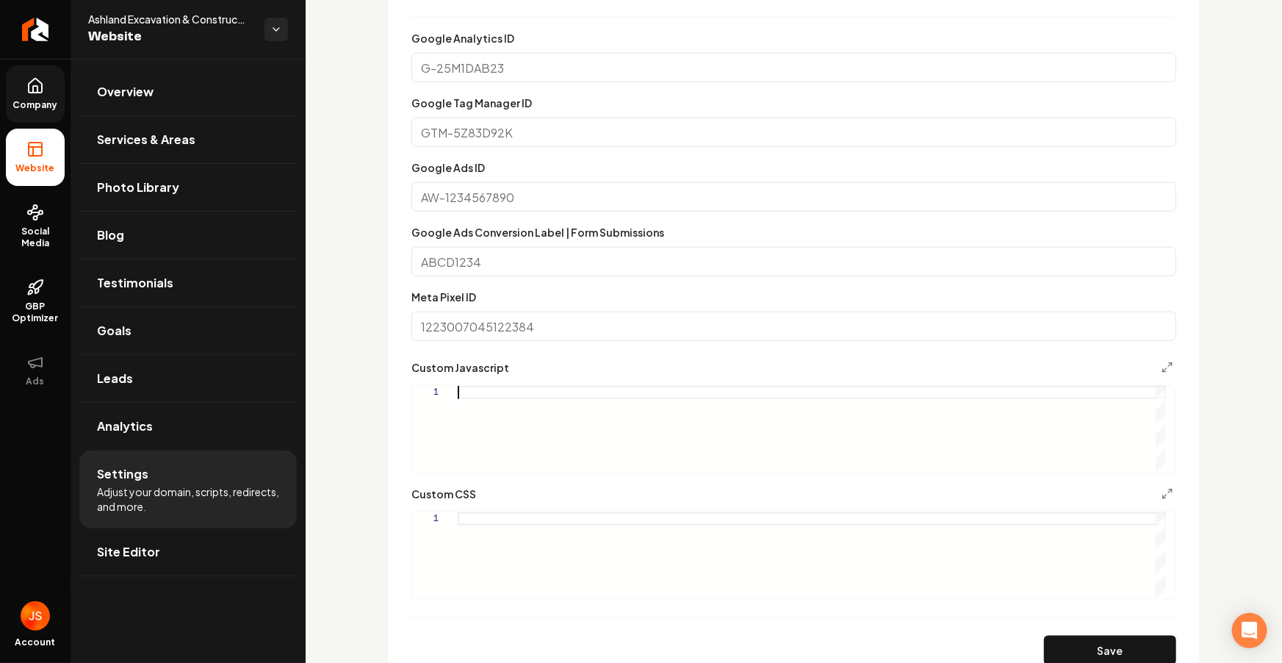
type textarea "**********"
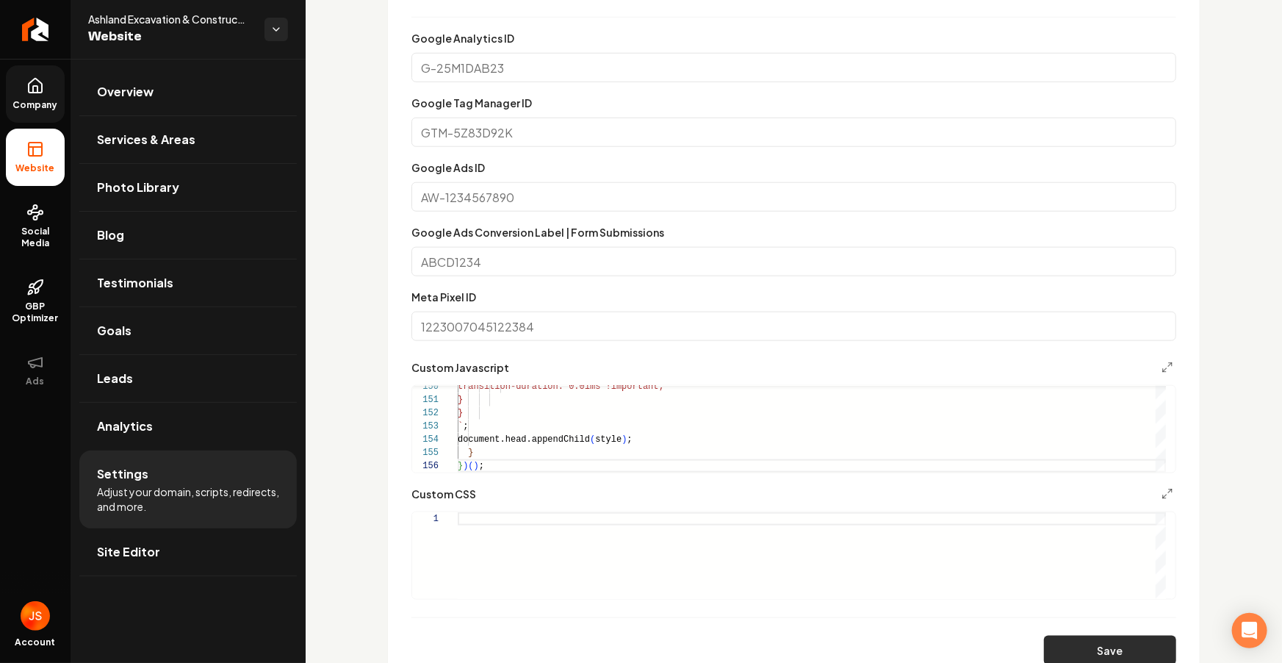
click at [1073, 655] on button "Save" at bounding box center [1110, 649] width 132 height 29
click at [23, 96] on link "Company" at bounding box center [35, 93] width 59 height 57
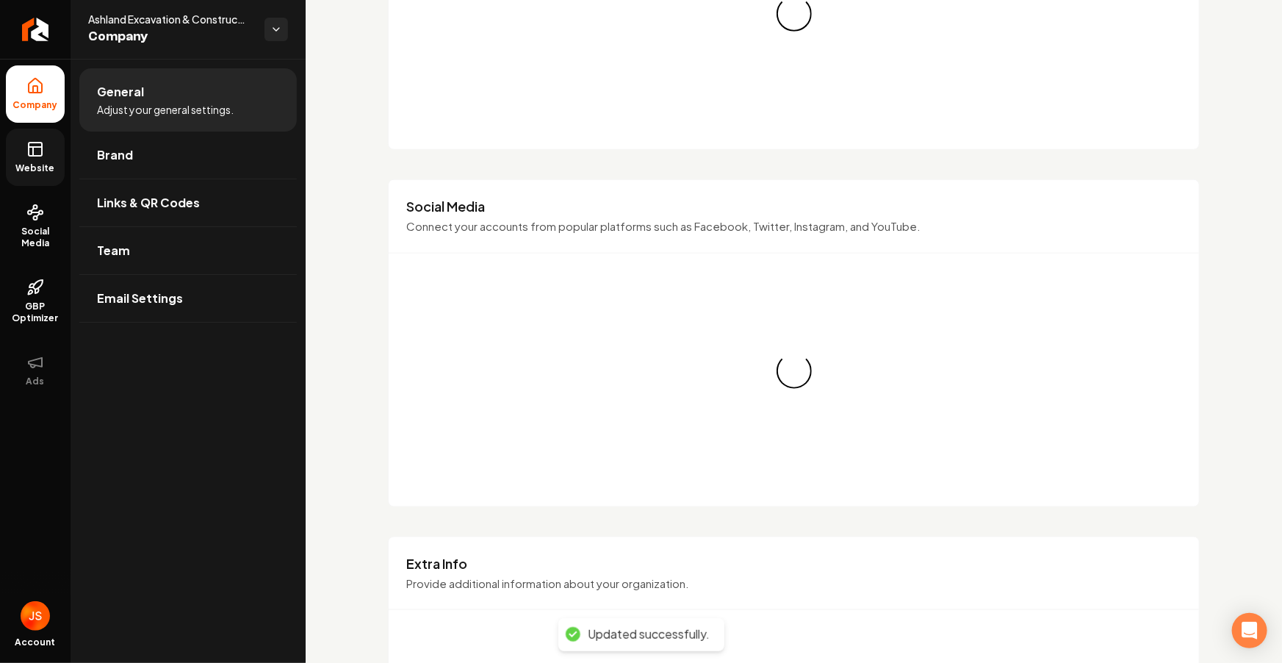
click at [29, 144] on rect at bounding box center [35, 149] width 13 height 13
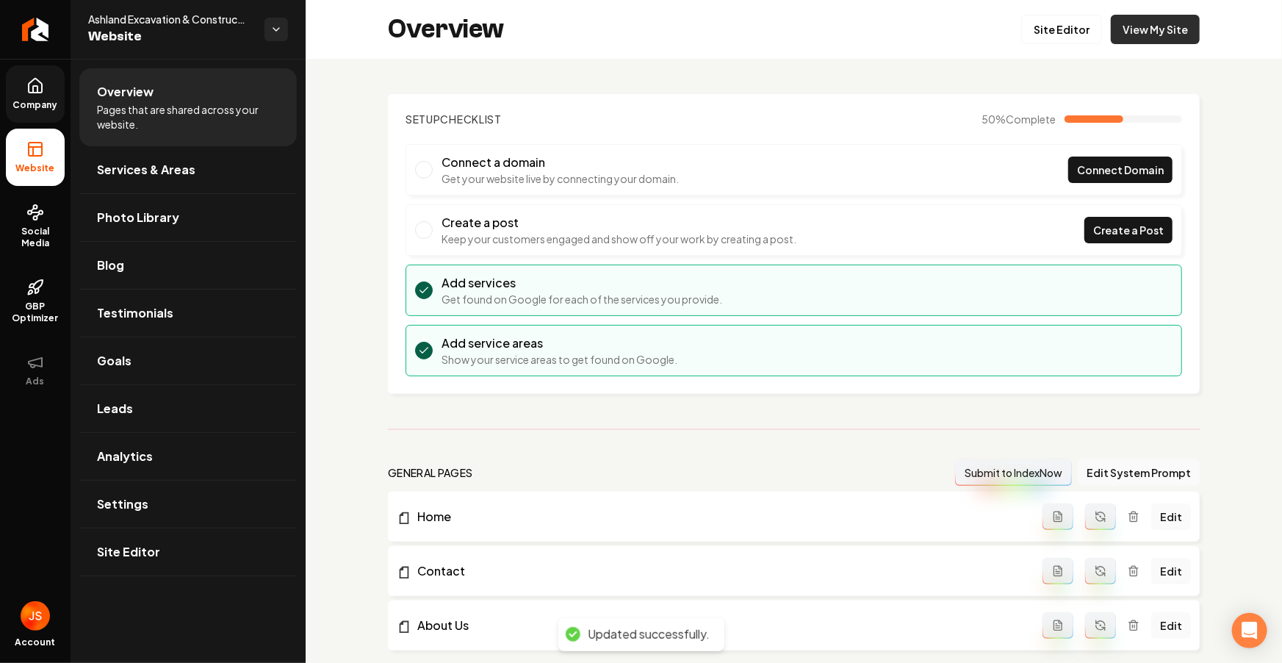
click at [1123, 27] on link "View My Site" at bounding box center [1155, 29] width 89 height 29
click at [137, 494] on link "Settings" at bounding box center [187, 503] width 217 height 47
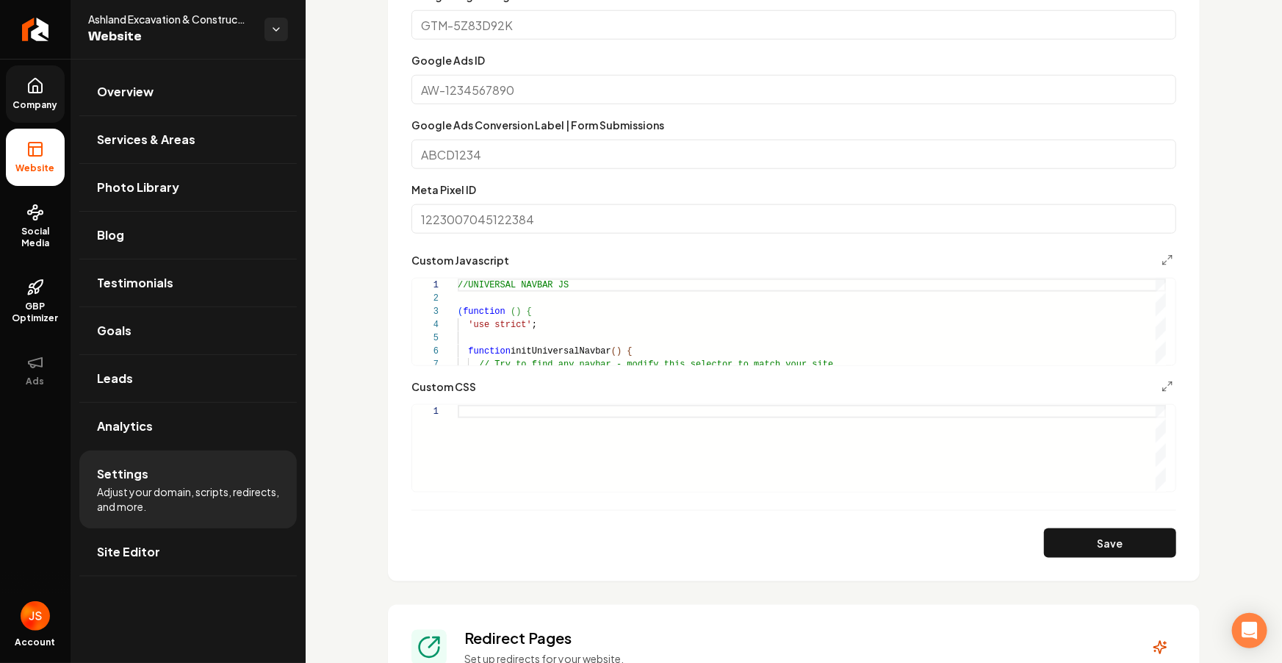
scroll to position [935, 0]
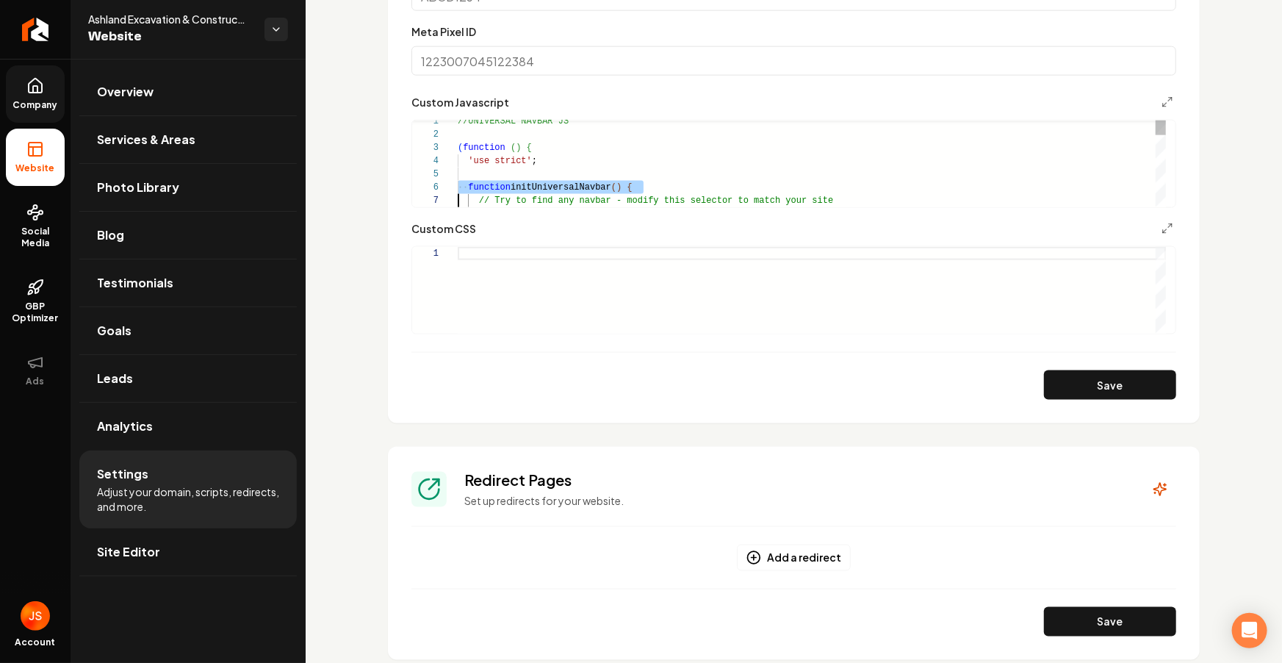
type textarea "**********"
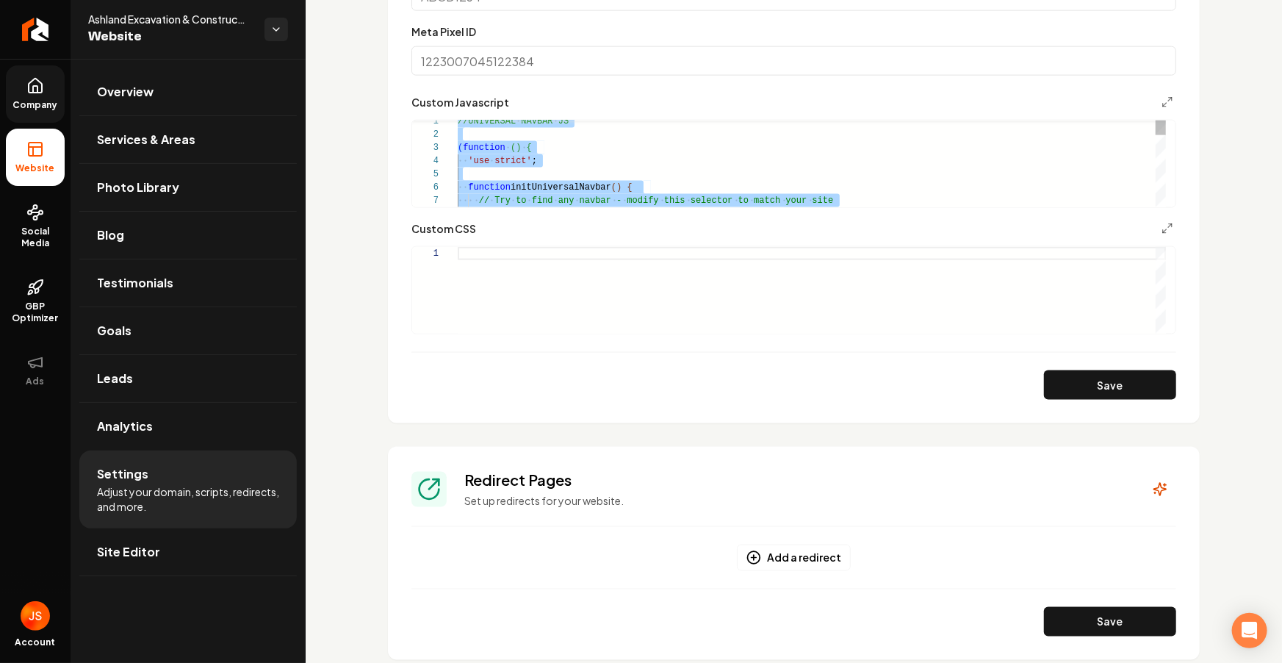
scroll to position [0, 0]
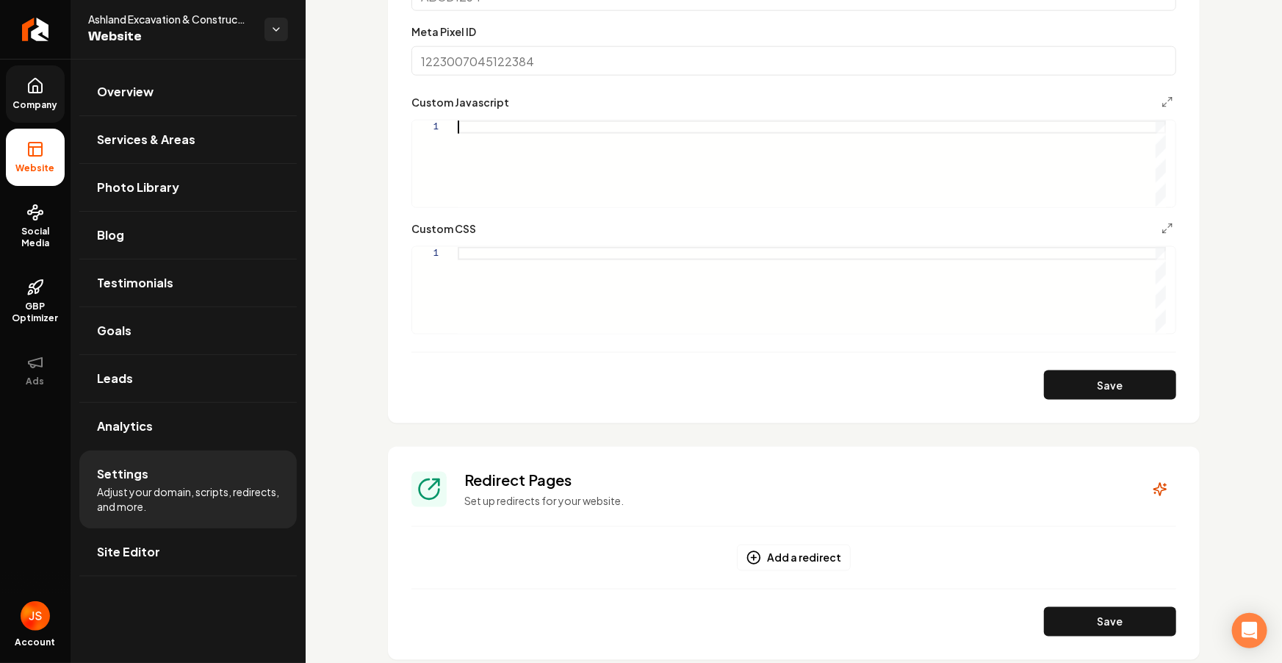
click at [509, 134] on div "Main content area" at bounding box center [812, 163] width 708 height 87
click at [508, 124] on div "Main content area" at bounding box center [812, 163] width 708 height 87
type textarea "**********"
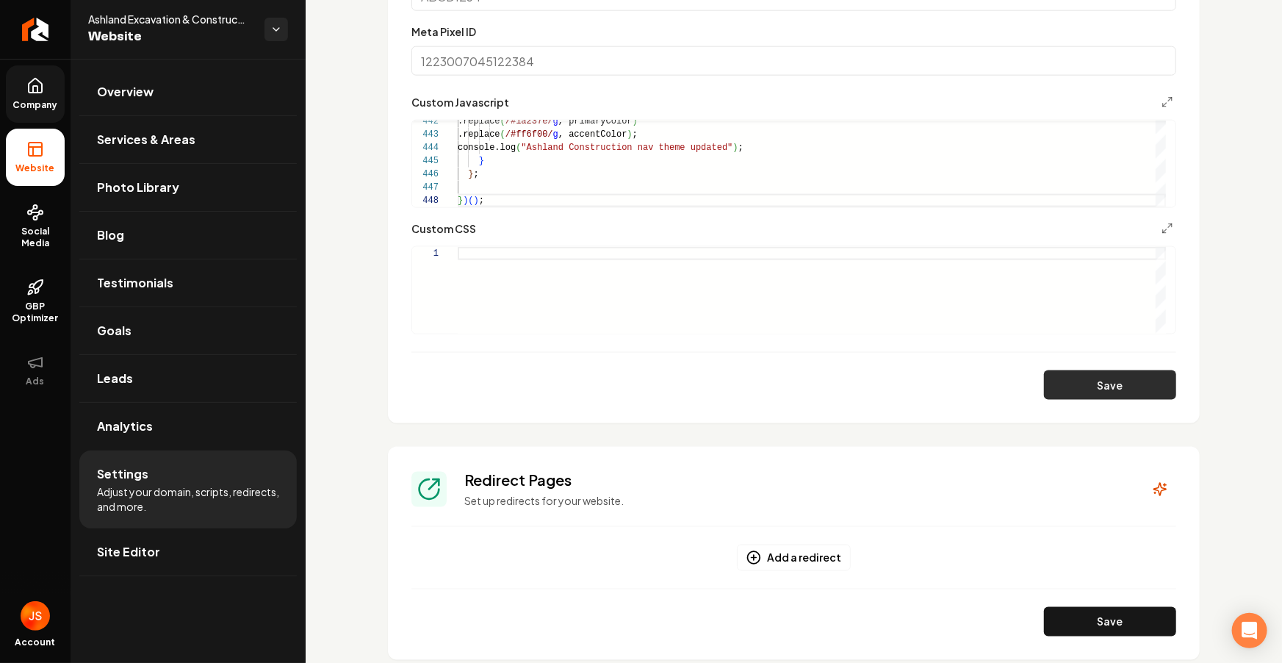
click at [1090, 390] on button "Save" at bounding box center [1110, 384] width 132 height 29
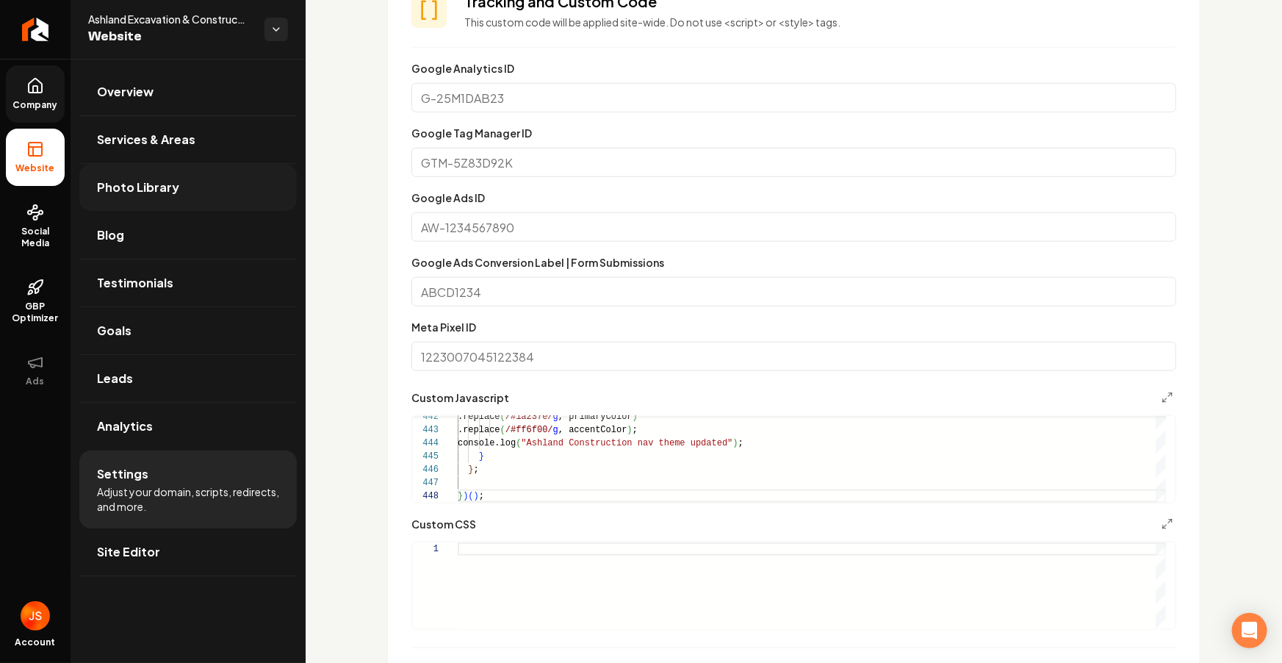
scroll to position [463, 0]
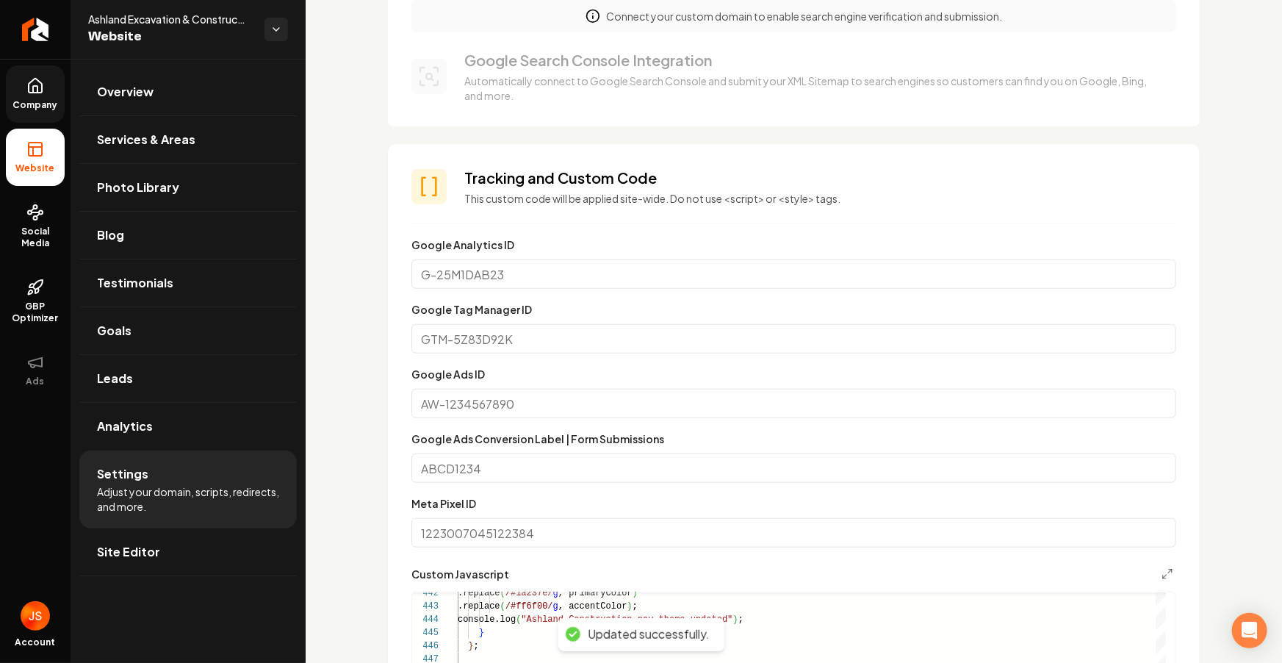
click at [32, 101] on span "Company" at bounding box center [35, 105] width 57 height 12
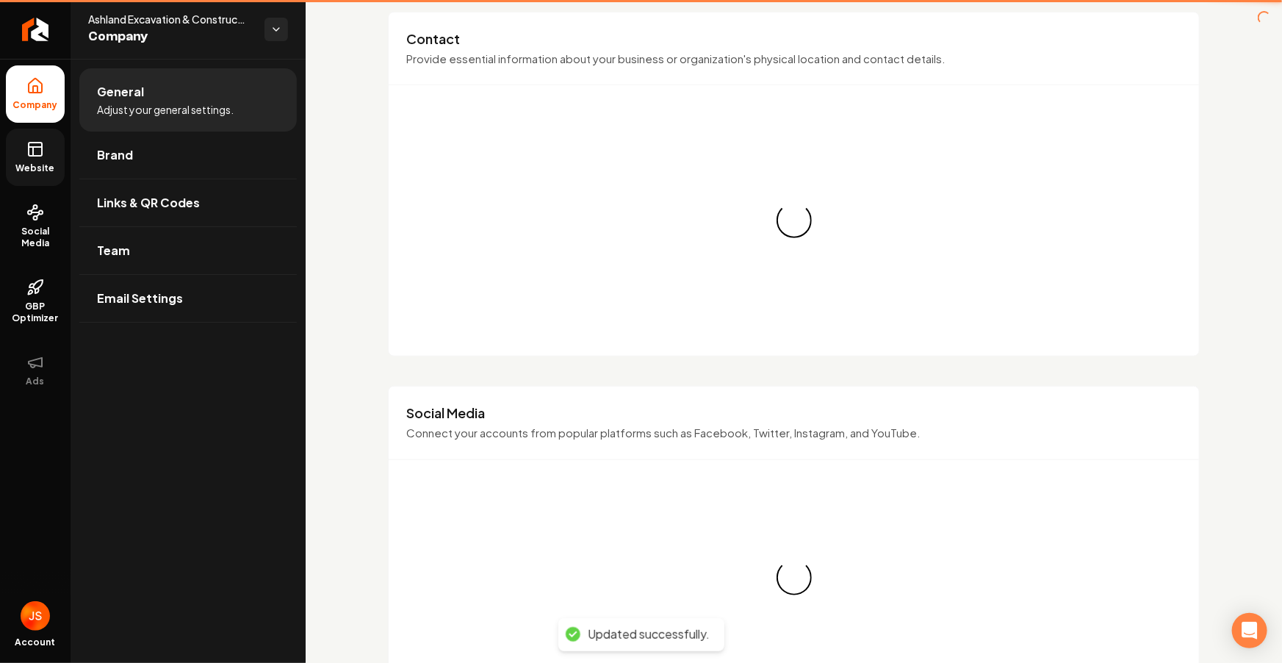
click at [26, 162] on span "Website" at bounding box center [35, 168] width 51 height 12
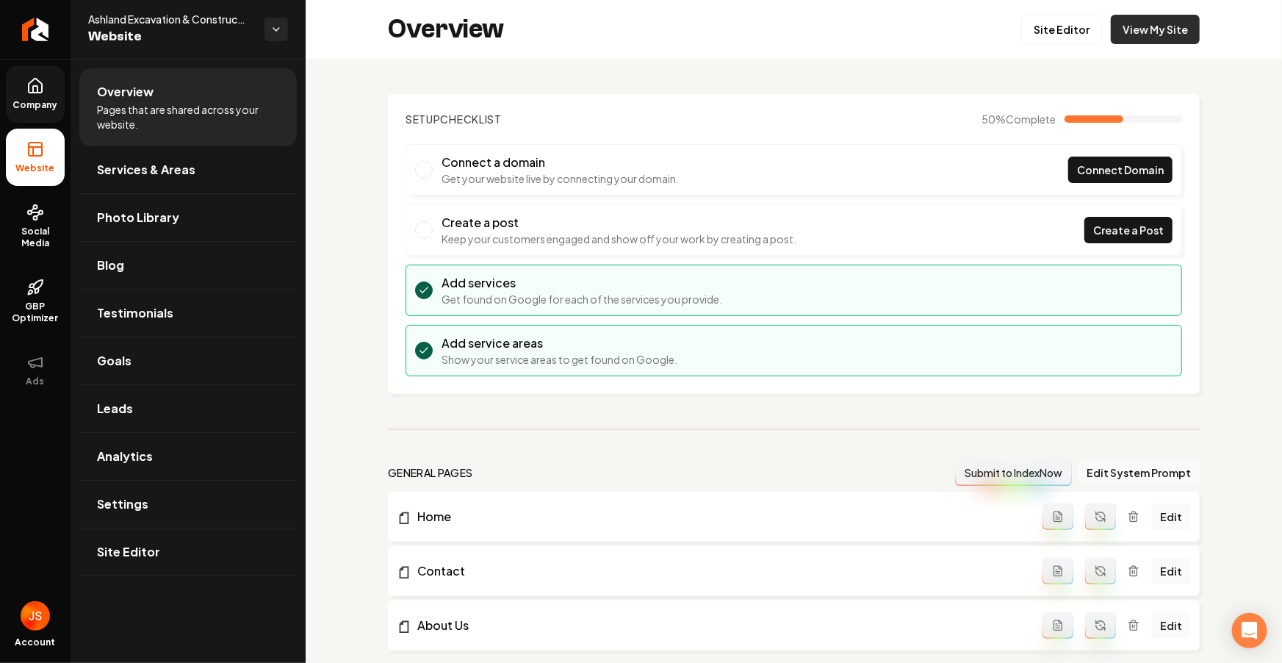
click at [1153, 25] on link "View My Site" at bounding box center [1155, 29] width 89 height 29
click at [1050, 29] on link "Site Editor" at bounding box center [1061, 29] width 81 height 29
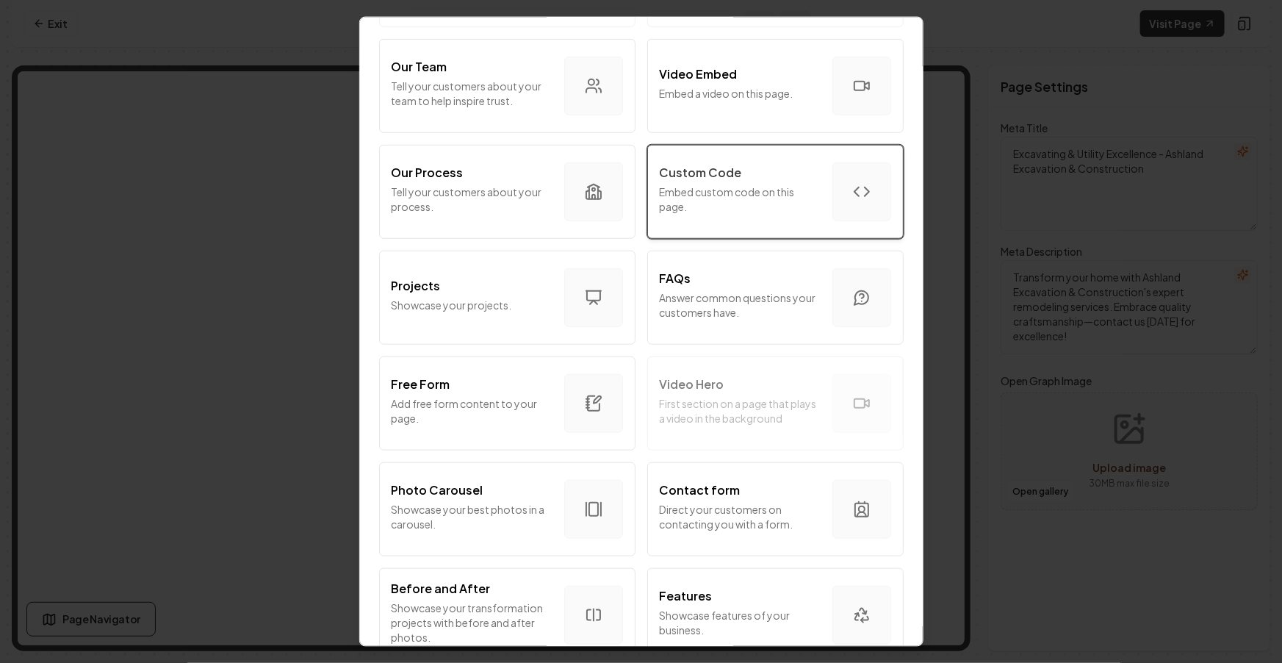
scroll to position [508, 0]
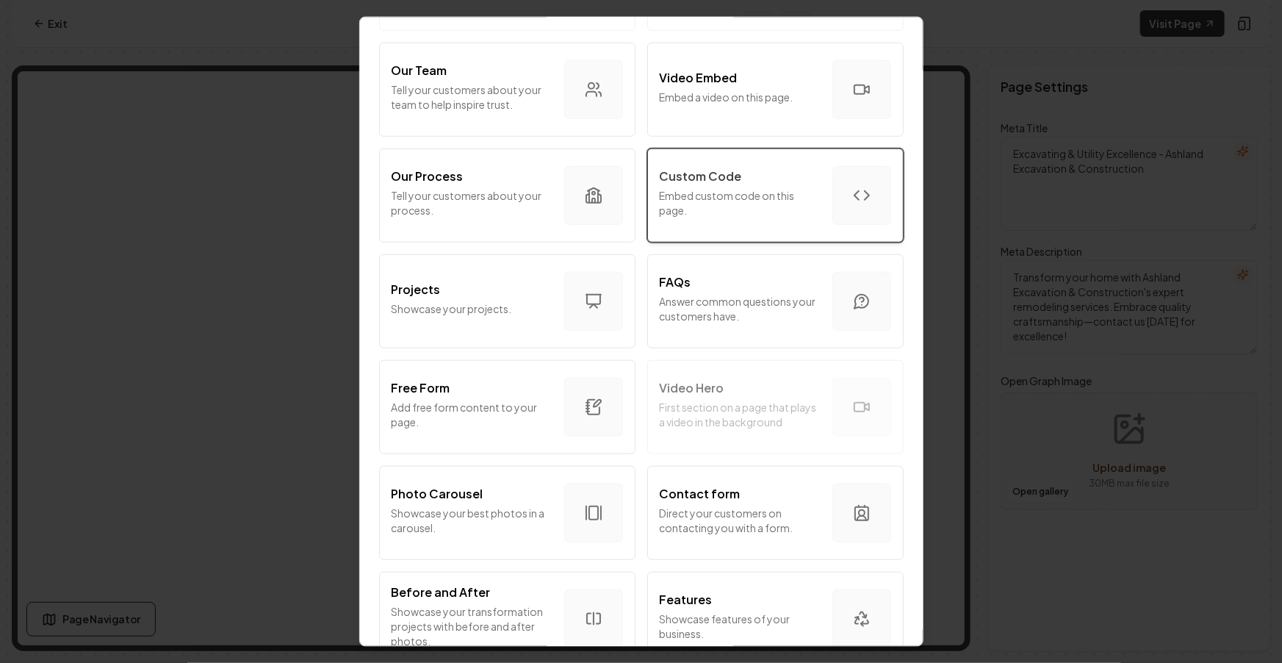
click at [766, 191] on p "Embed custom code on this page." at bounding box center [740, 202] width 161 height 29
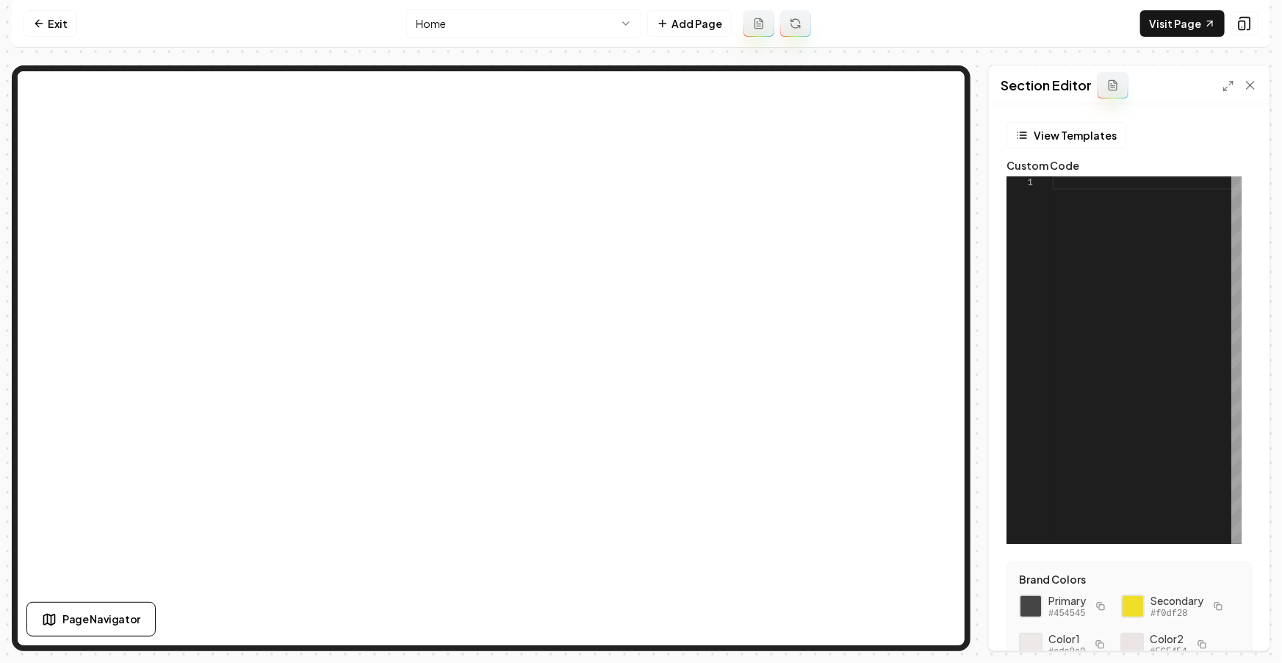
click at [1068, 190] on div at bounding box center [1147, 359] width 190 height 367
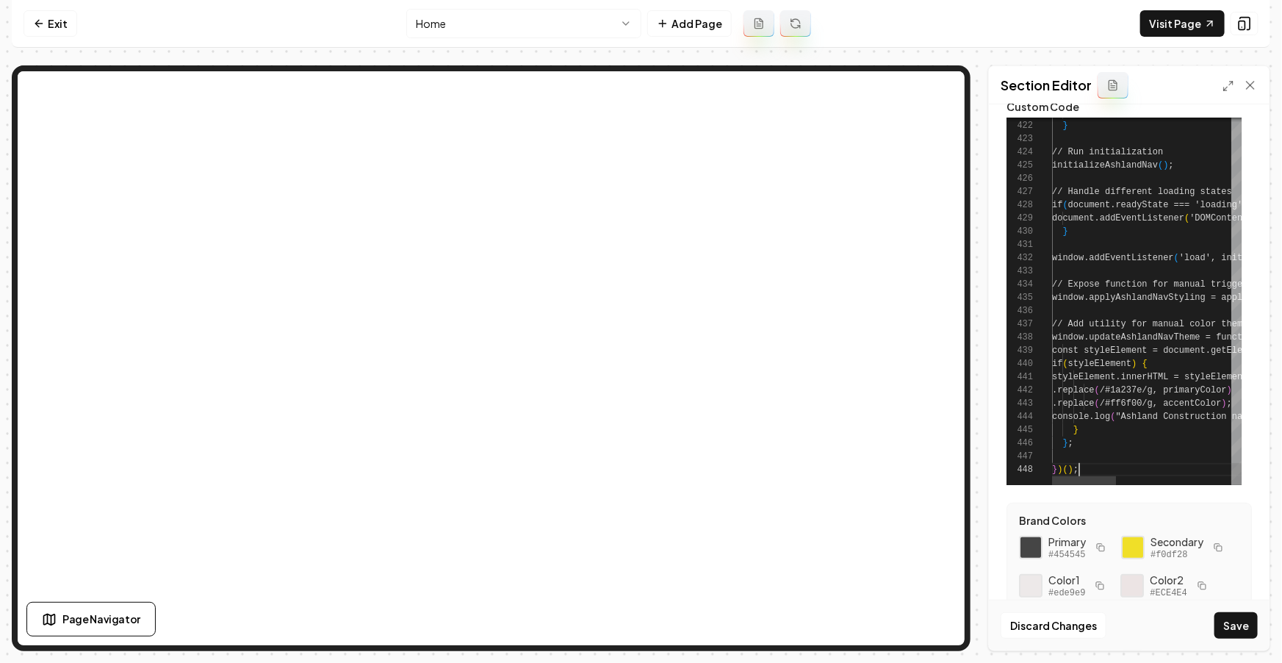
scroll to position [125, 0]
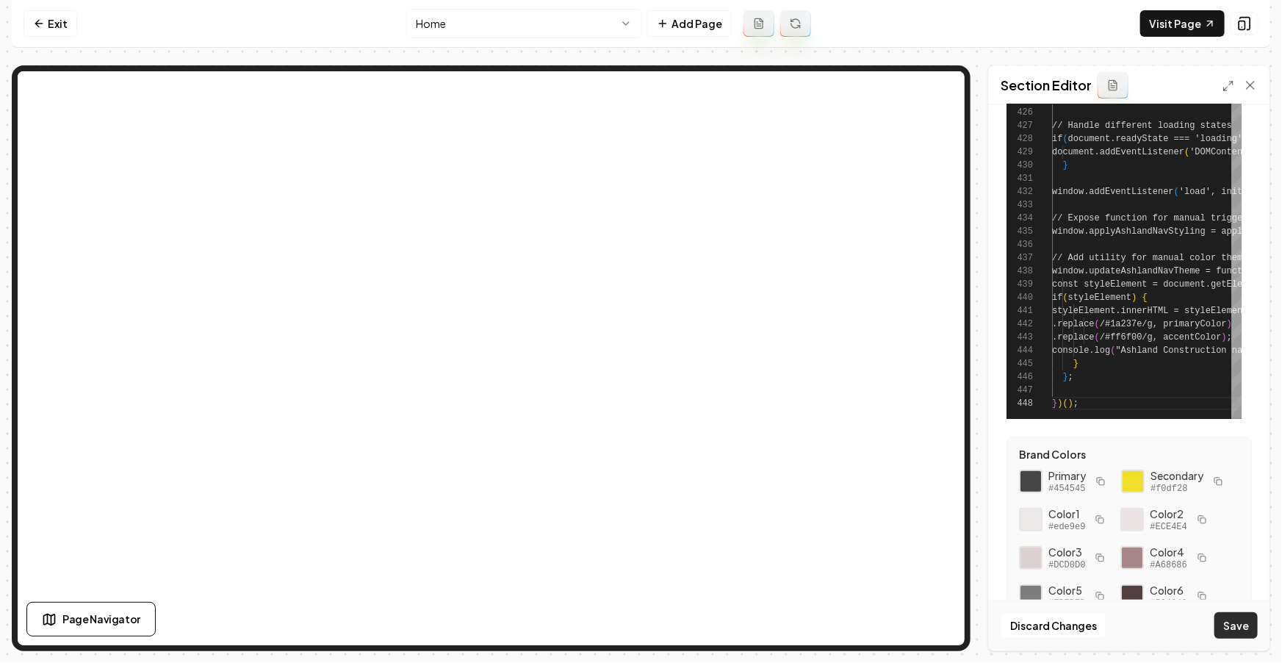
click at [1234, 629] on button "Save" at bounding box center [1235, 625] width 43 height 26
type textarea "**********"
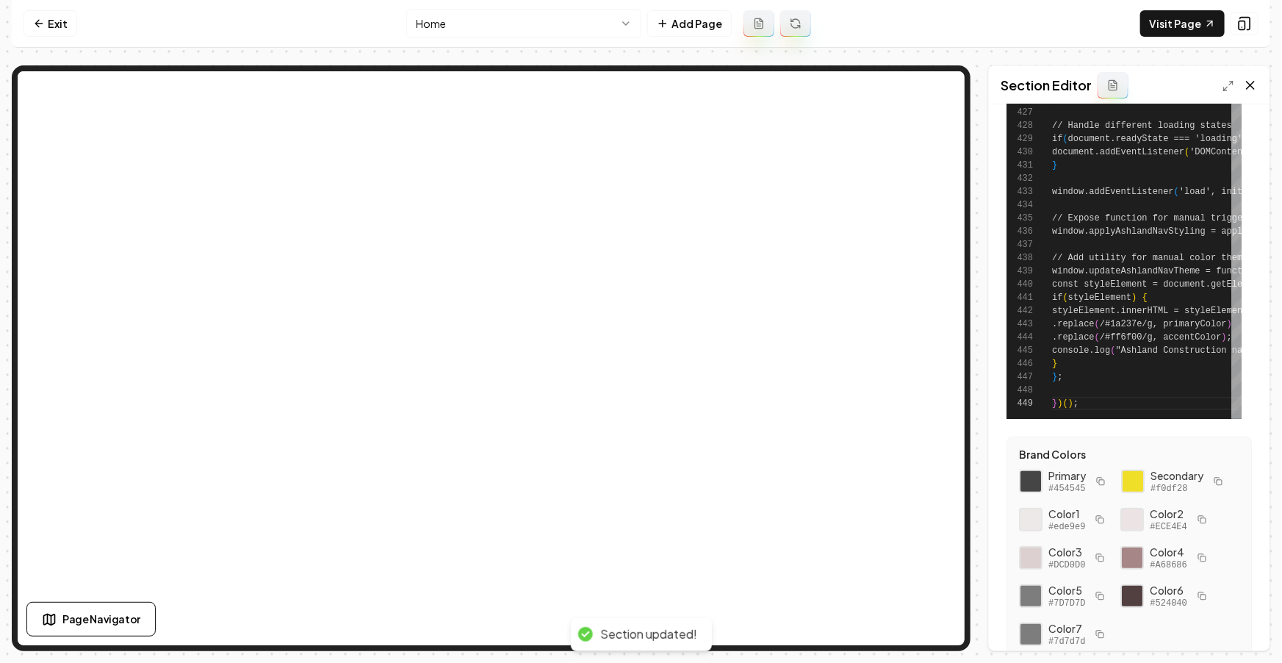
click at [1250, 83] on icon at bounding box center [1250, 85] width 15 height 15
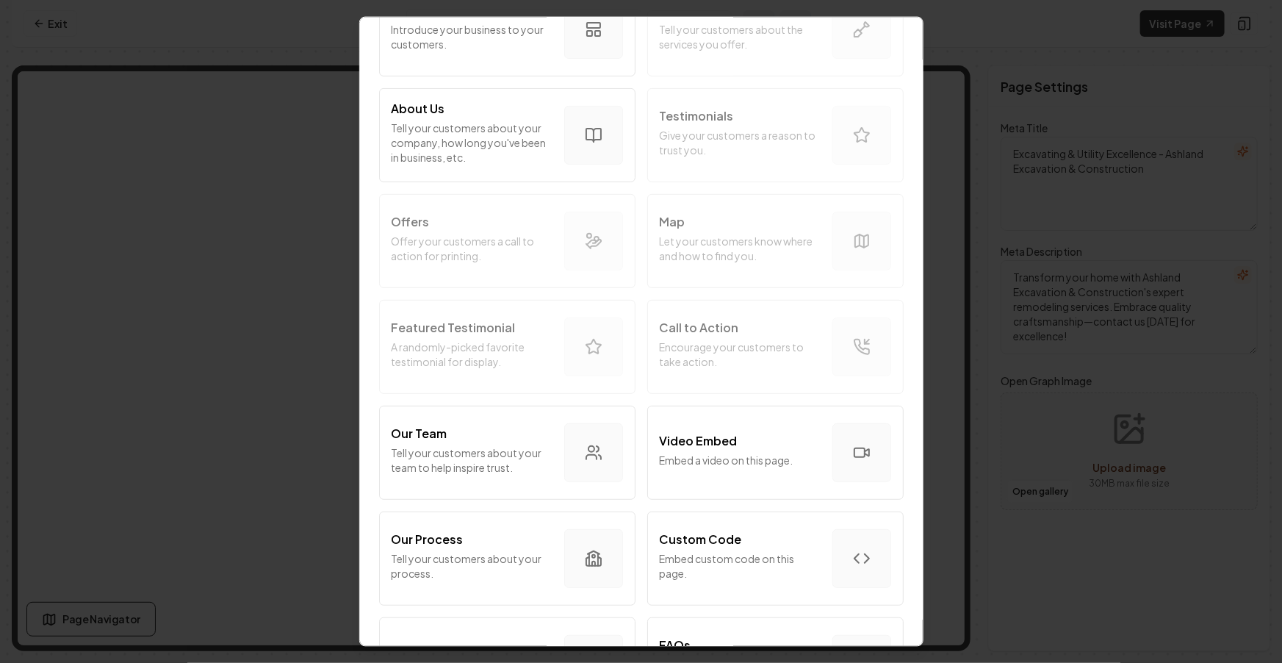
scroll to position [422, 0]
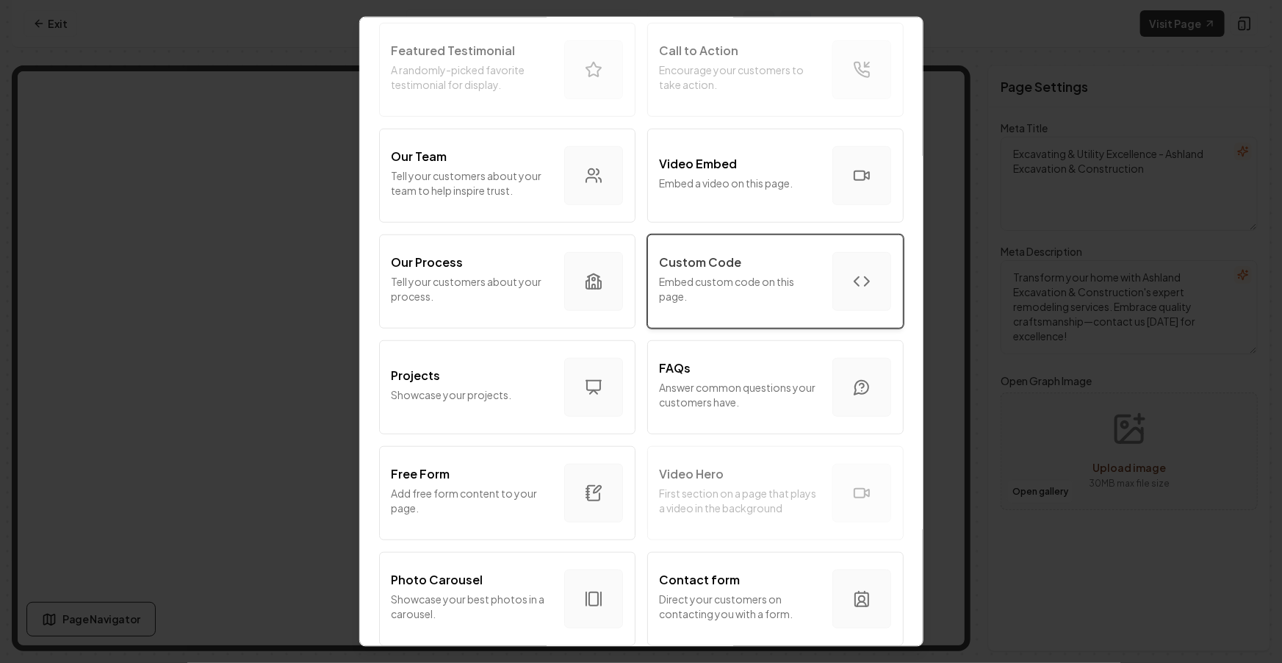
click at [733, 298] on p "Embed custom code on this page." at bounding box center [740, 288] width 161 height 29
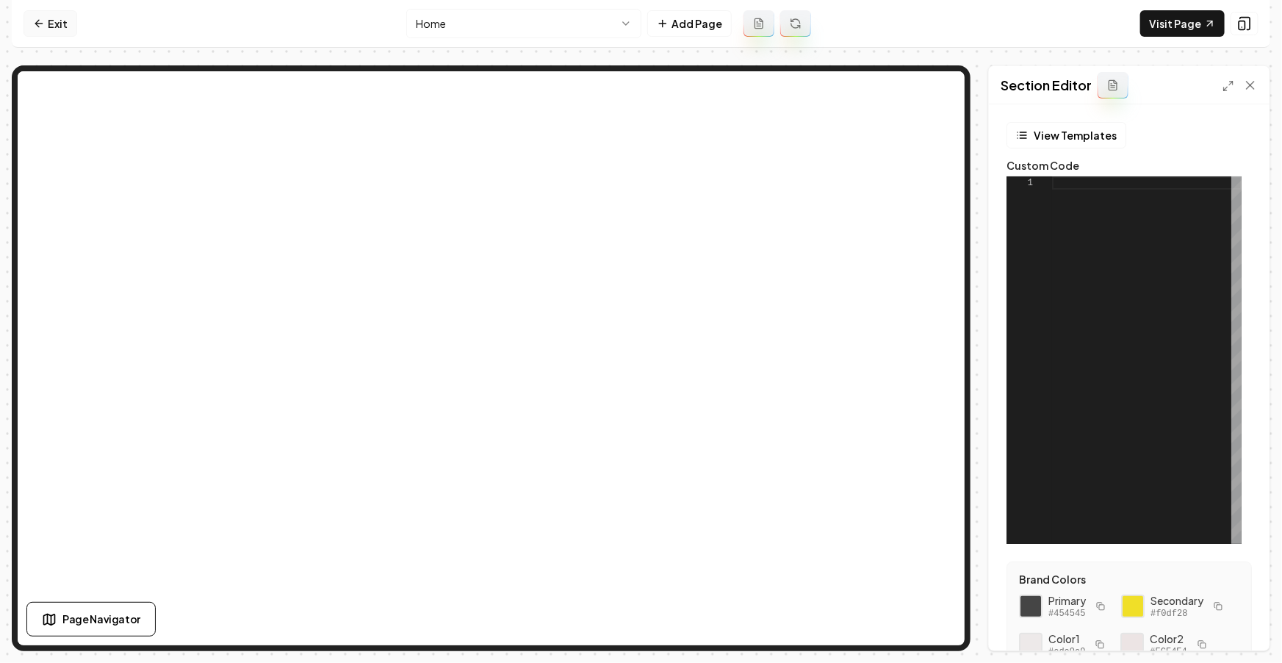
click at [43, 26] on icon at bounding box center [39, 24] width 12 height 12
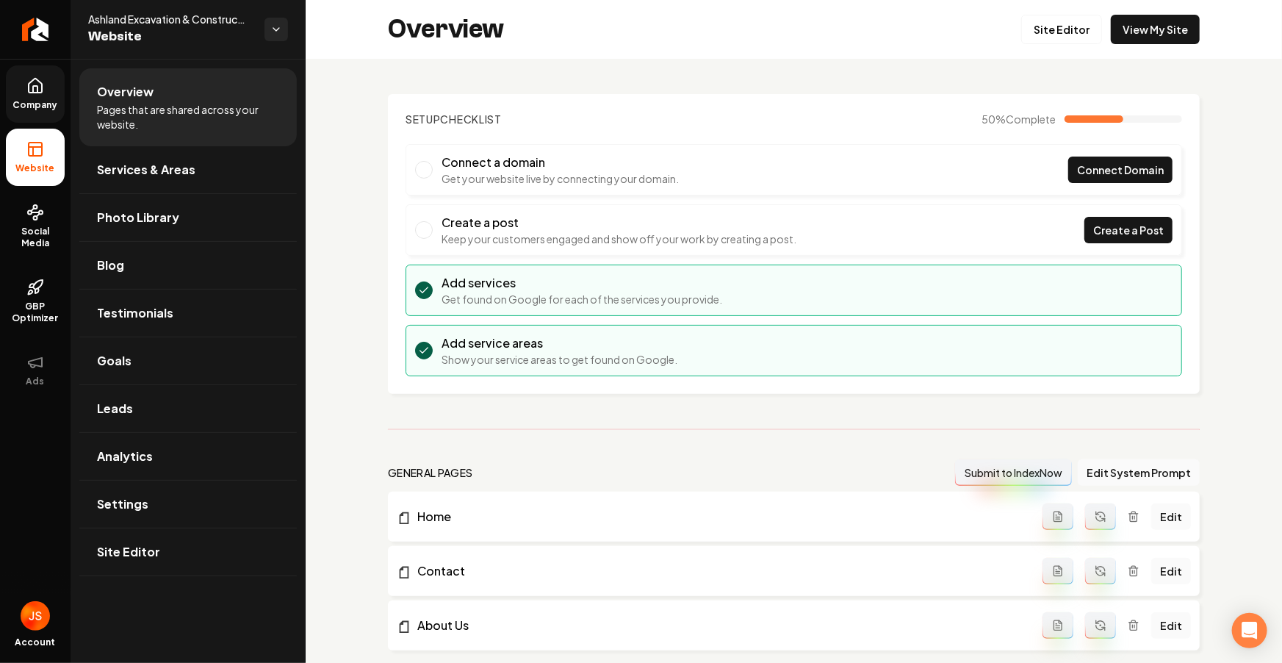
click at [32, 91] on icon at bounding box center [35, 86] width 13 height 14
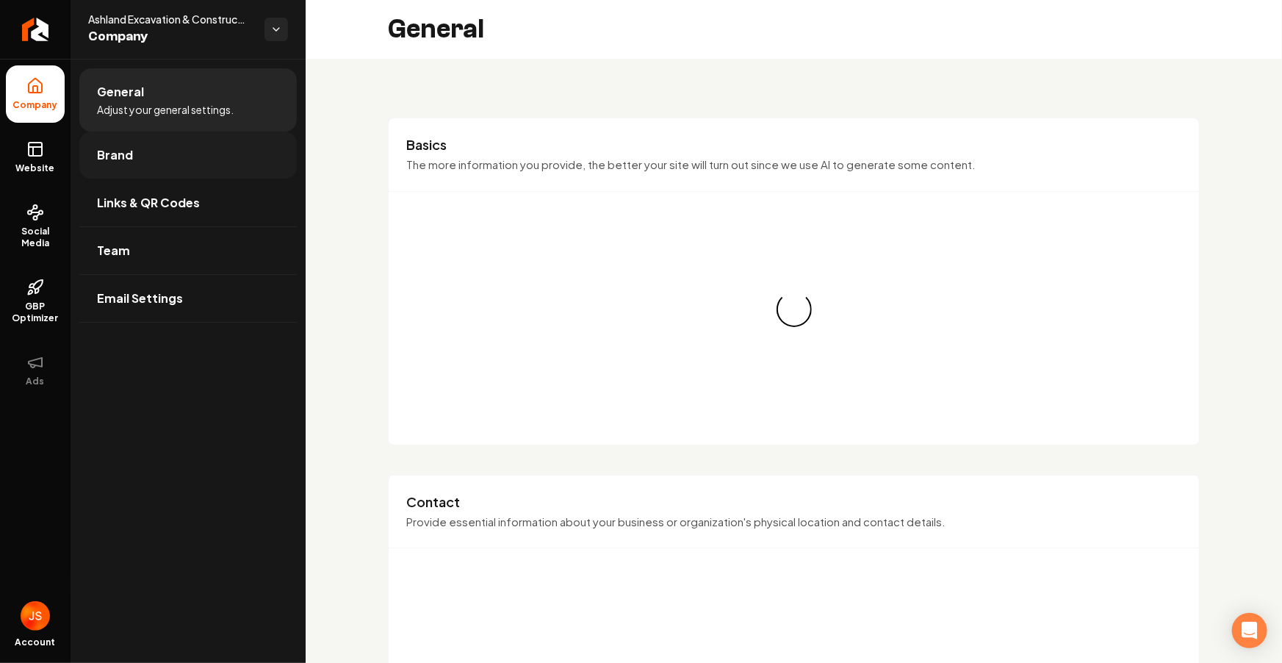
click at [150, 156] on link "Brand" at bounding box center [187, 155] width 217 height 47
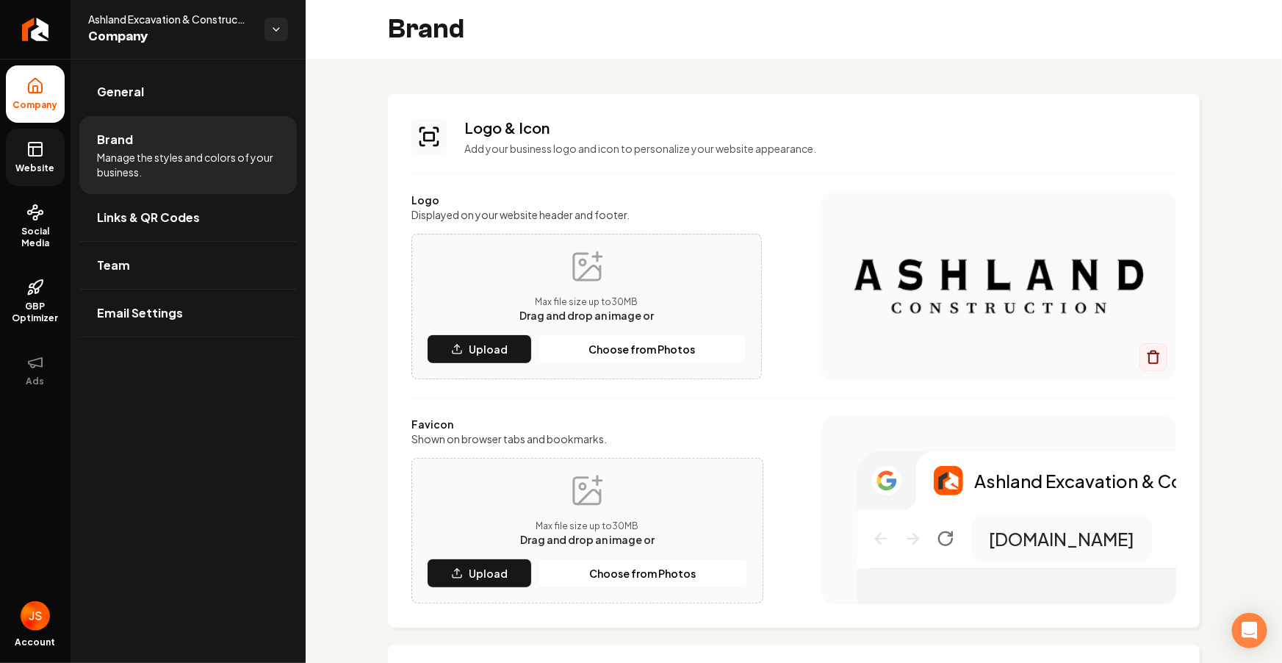
click at [41, 159] on link "Website" at bounding box center [35, 157] width 59 height 57
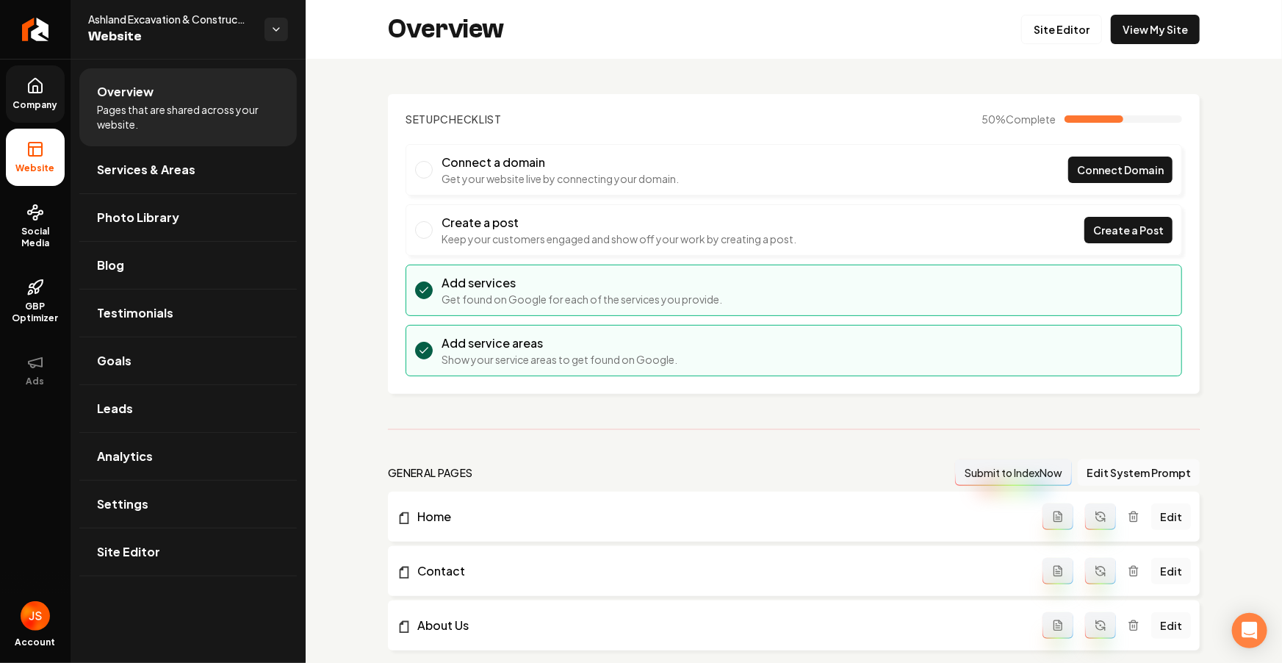
click at [54, 109] on span "Company" at bounding box center [35, 105] width 57 height 12
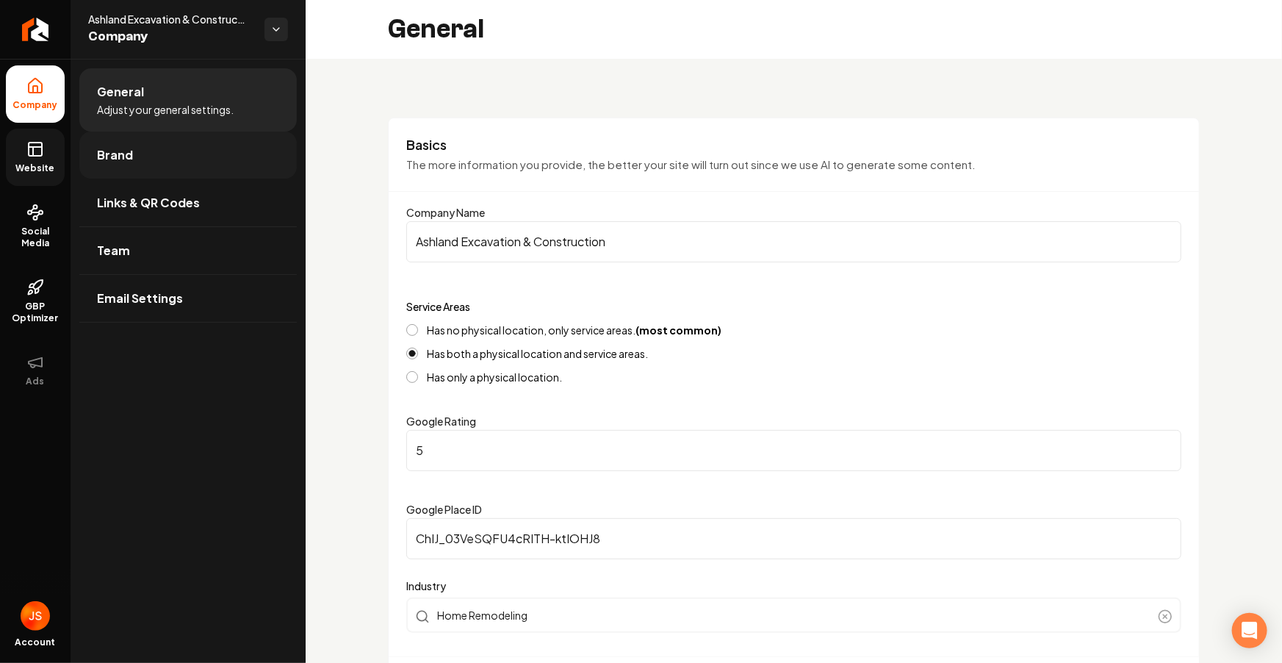
click at [110, 157] on span "Brand" at bounding box center [115, 155] width 36 height 18
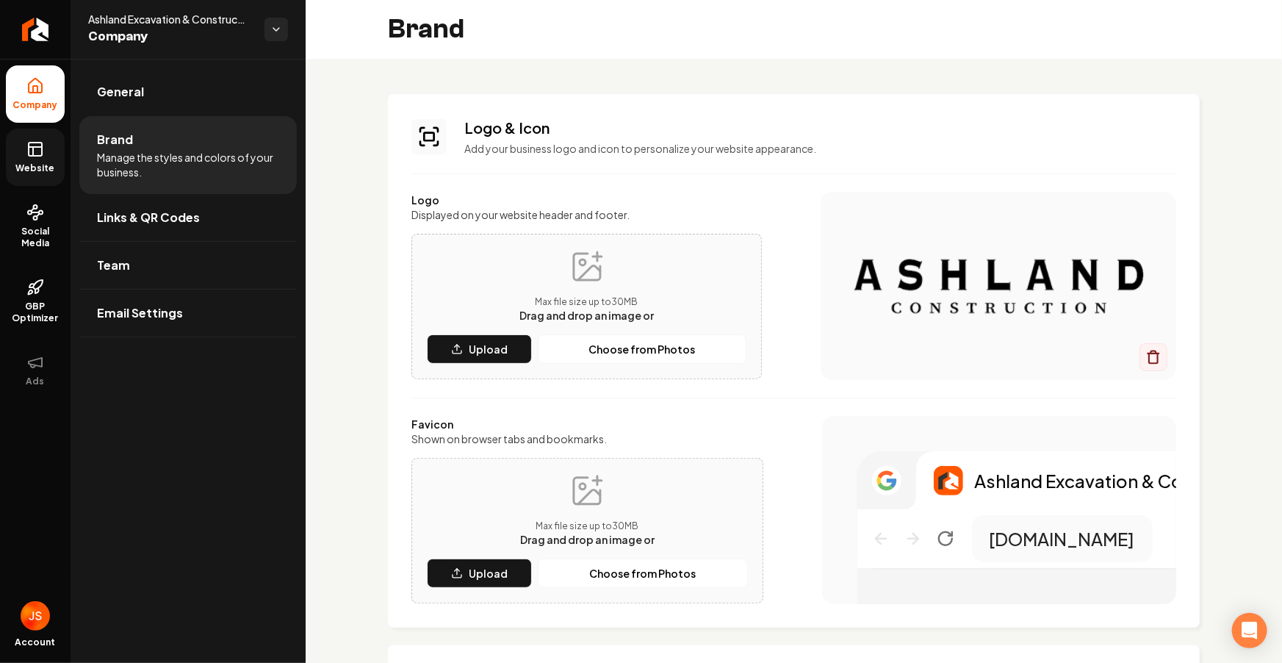
drag, startPoint x: 32, startPoint y: 151, endPoint x: 56, endPoint y: 145, distance: 24.8
click at [32, 151] on icon at bounding box center [35, 149] width 18 height 18
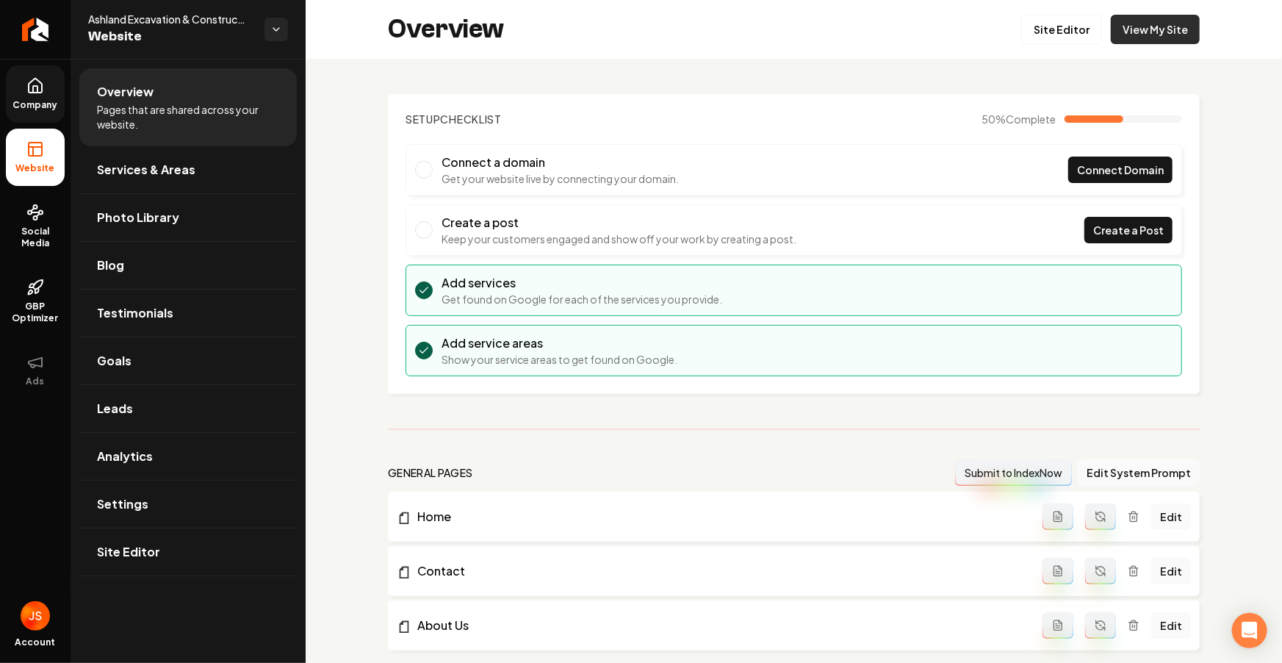
click at [1115, 23] on link "View My Site" at bounding box center [1155, 29] width 89 height 29
click at [1164, 34] on link "View My Site" at bounding box center [1155, 29] width 89 height 29
click at [38, 99] on span "Company" at bounding box center [35, 105] width 57 height 12
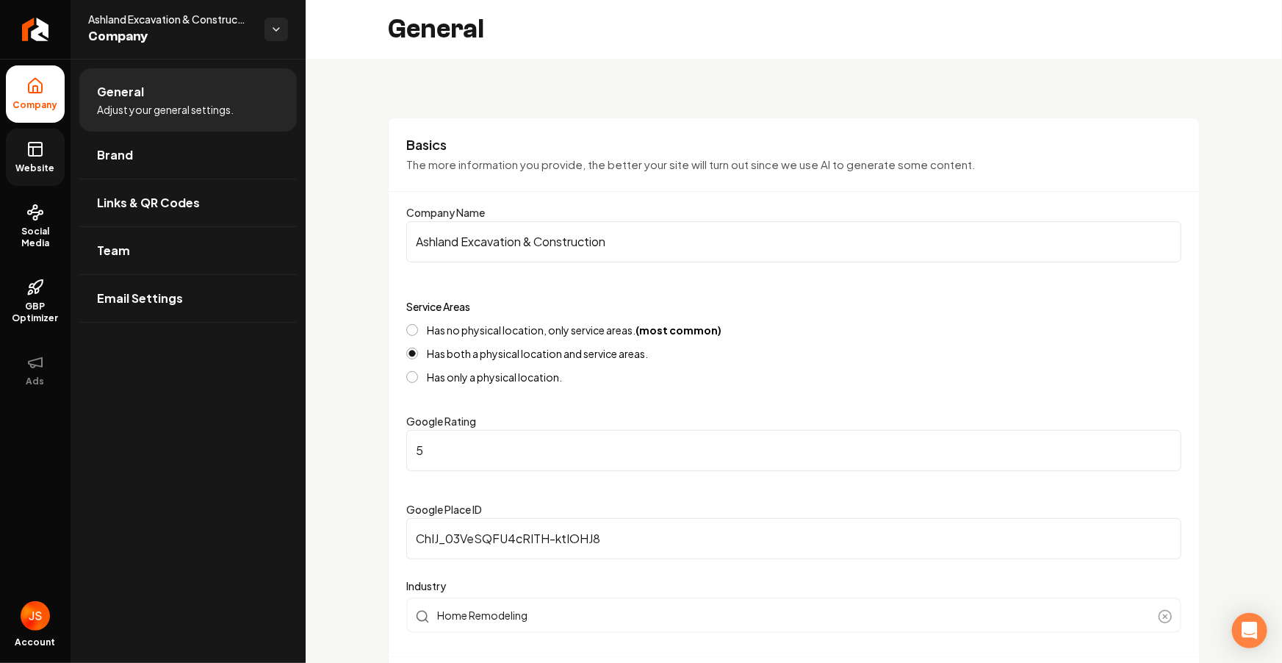
click at [31, 160] on link "Website" at bounding box center [35, 157] width 59 height 57
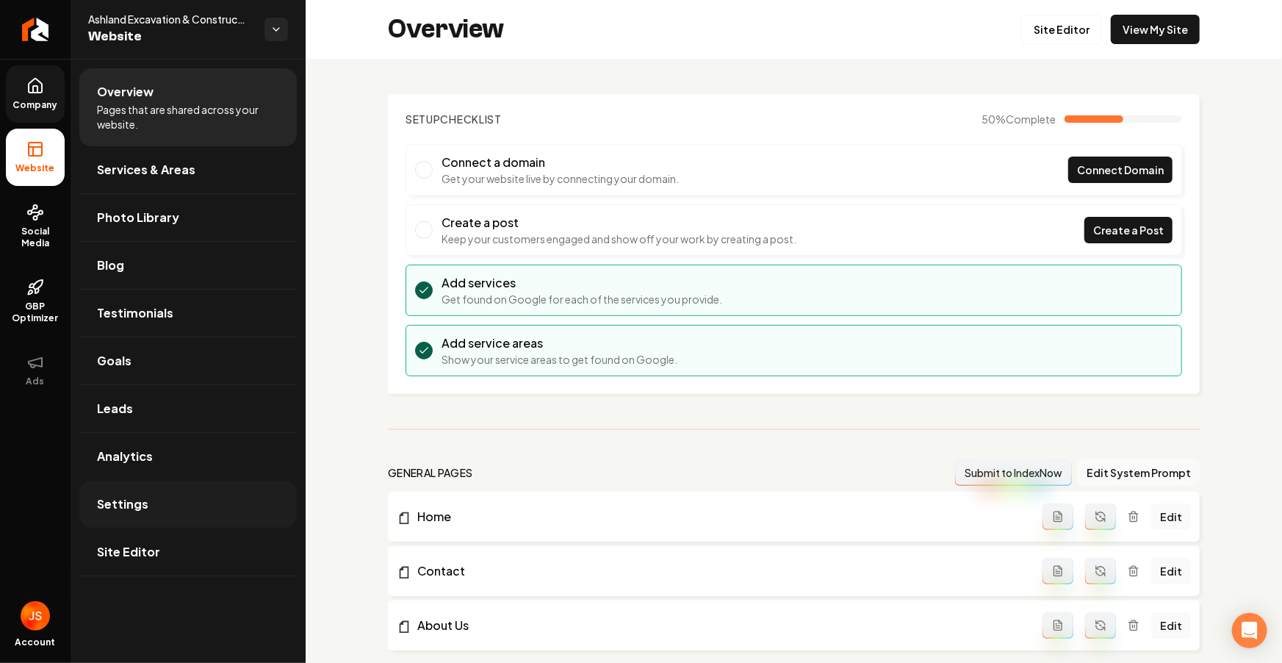
click at [142, 511] on span "Settings" at bounding box center [122, 504] width 51 height 18
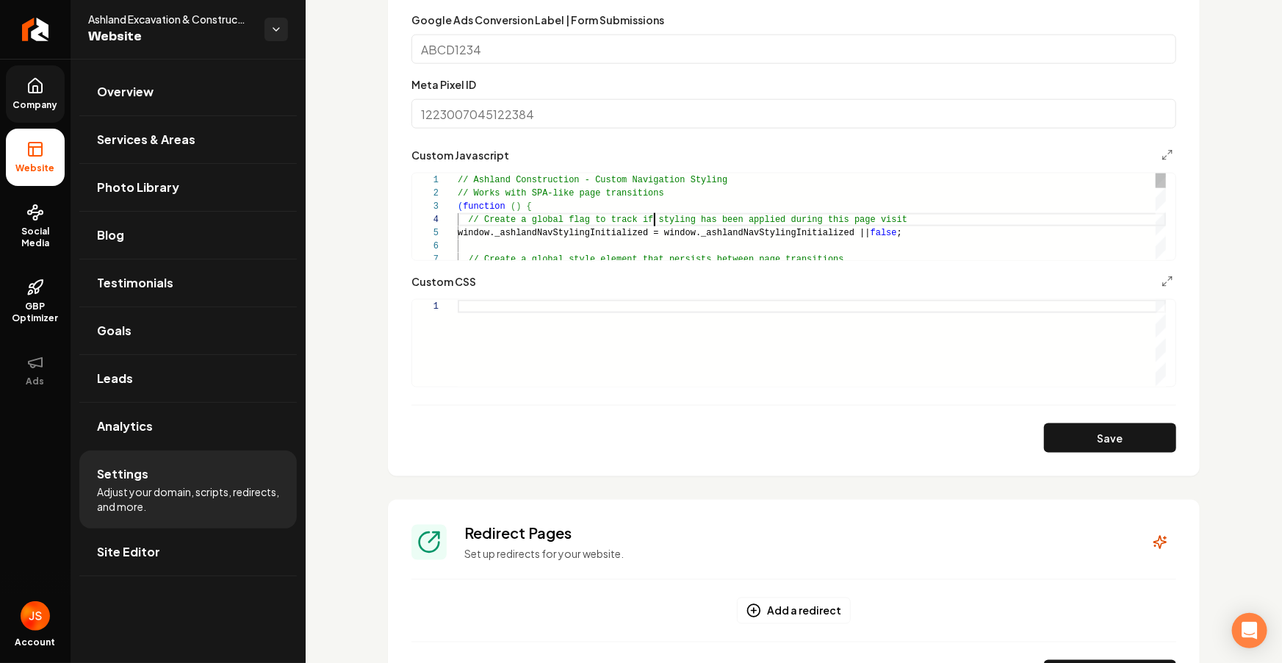
scroll to position [39, 196]
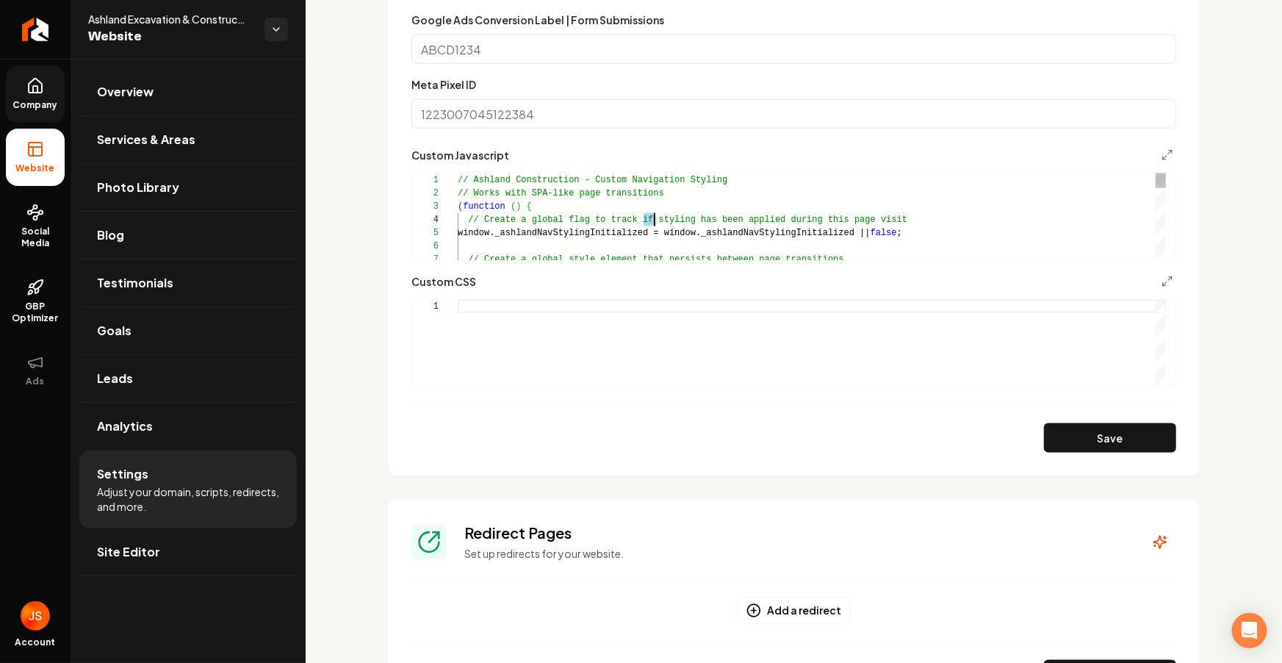
type textarea "**********"
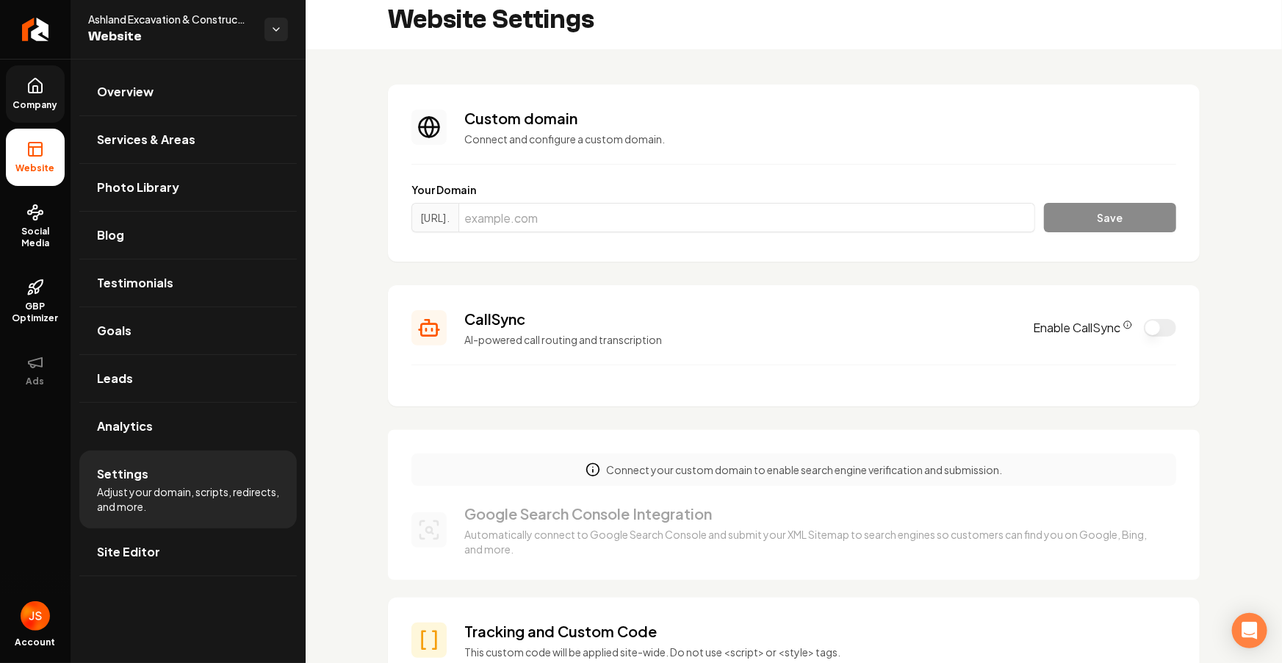
scroll to position [0, 0]
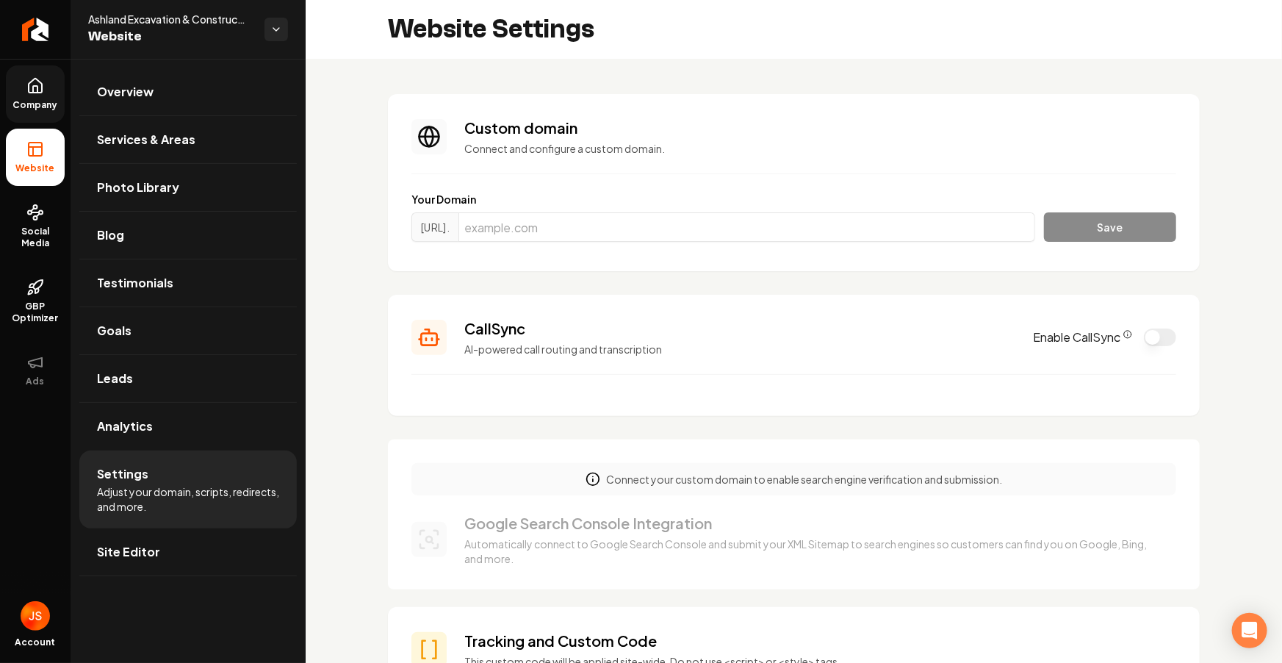
click at [38, 105] on span "Company" at bounding box center [35, 105] width 57 height 12
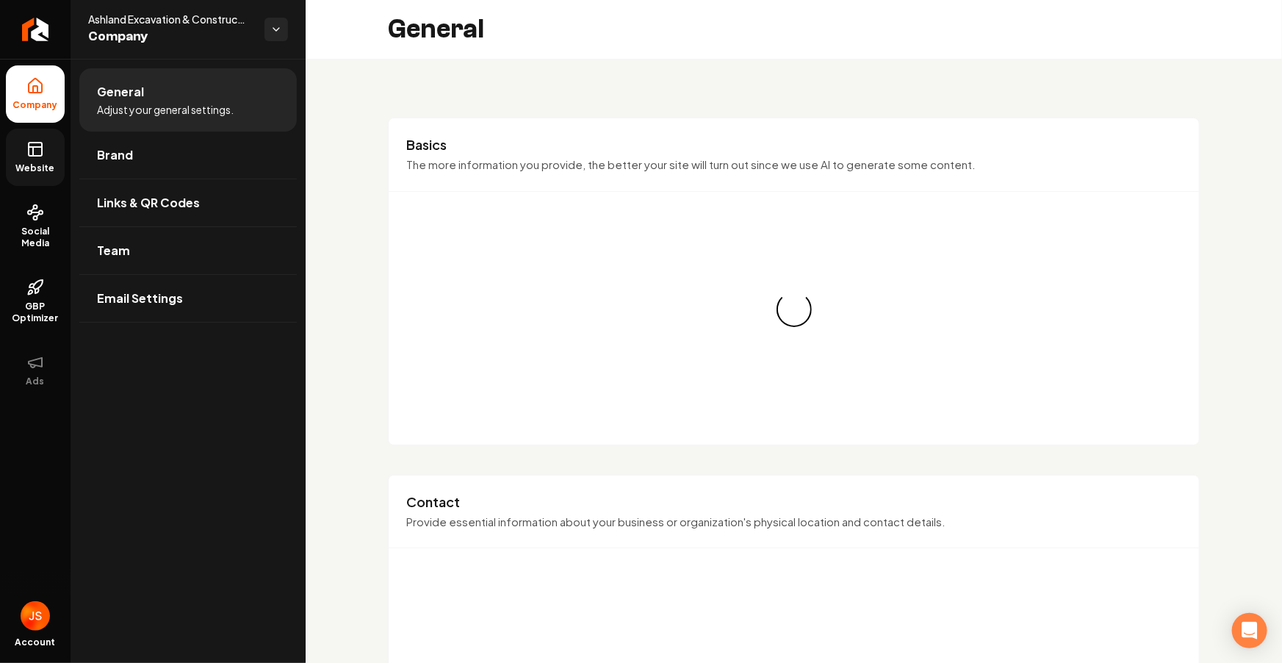
click at [39, 134] on link "Website" at bounding box center [35, 157] width 59 height 57
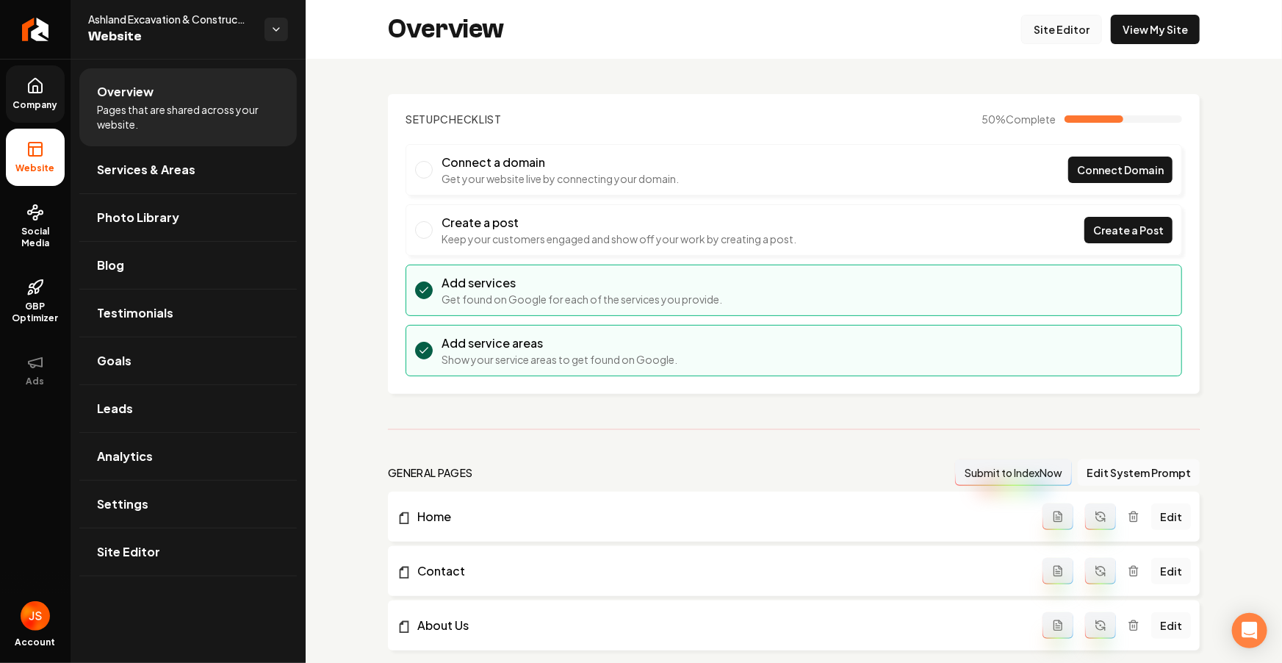
click at [1031, 26] on link "Site Editor" at bounding box center [1061, 29] width 81 height 29
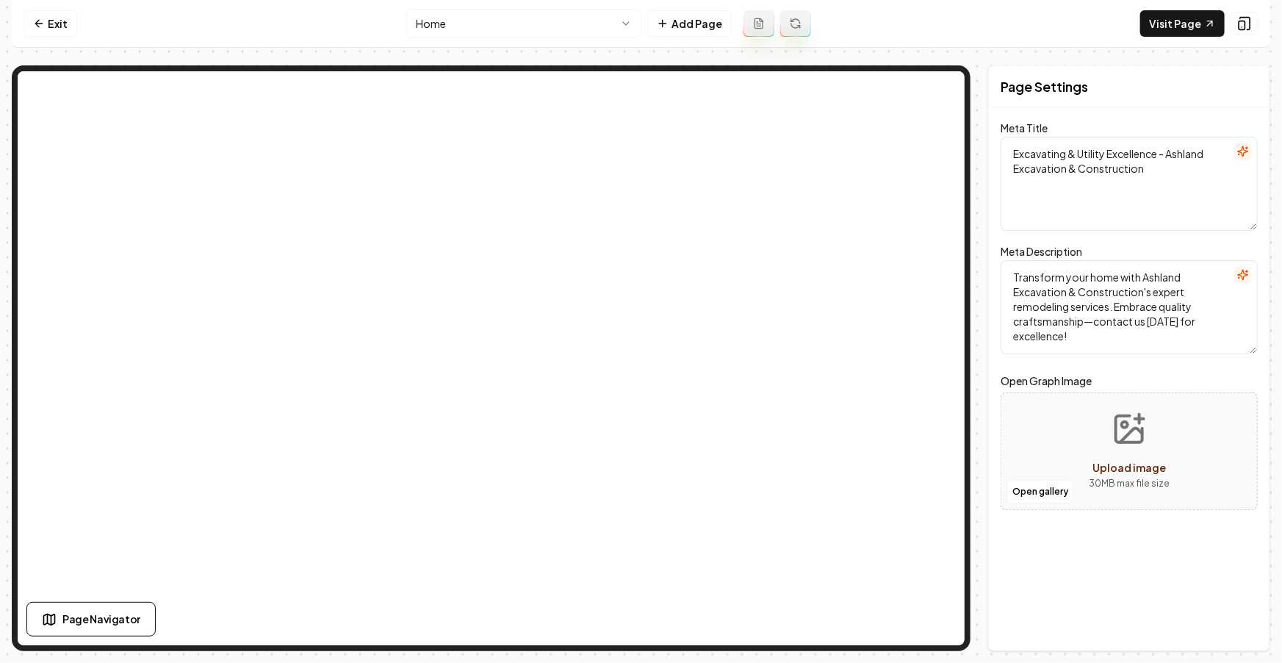
click at [31, 40] on nav "Exit Home Add Page Visit Page" at bounding box center [641, 24] width 1258 height 48
click at [44, 20] on link "Exit" at bounding box center [51, 23] width 54 height 26
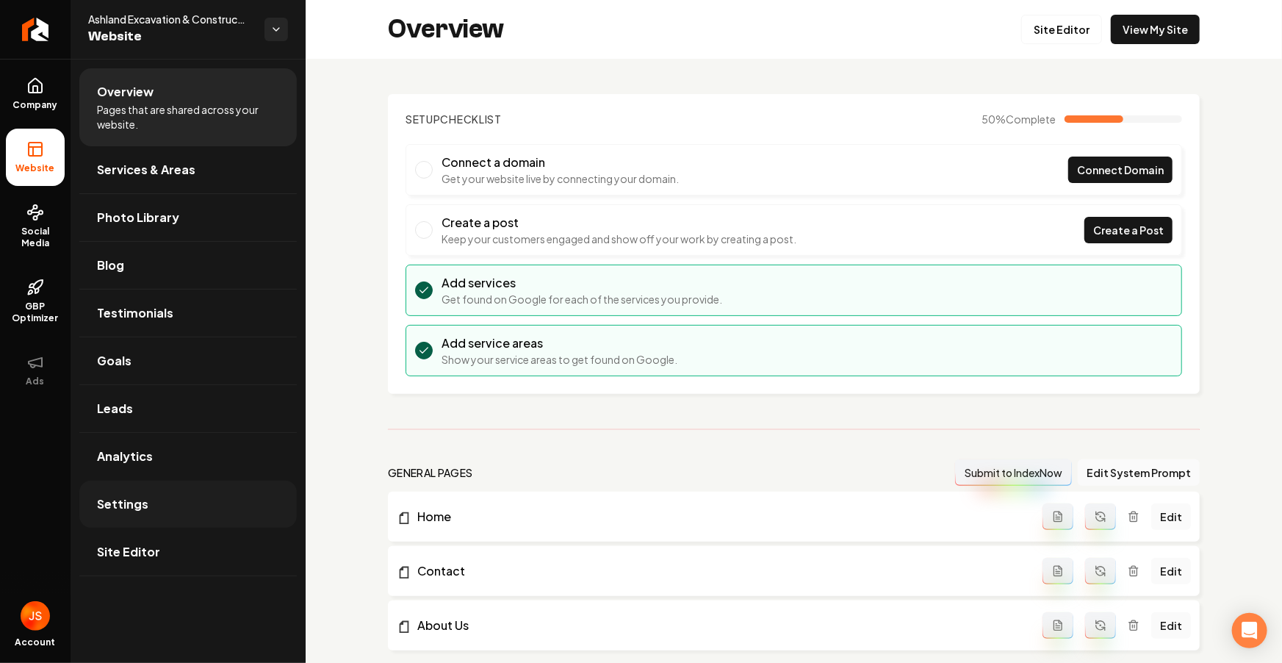
click at [129, 498] on span "Settings" at bounding box center [122, 504] width 51 height 18
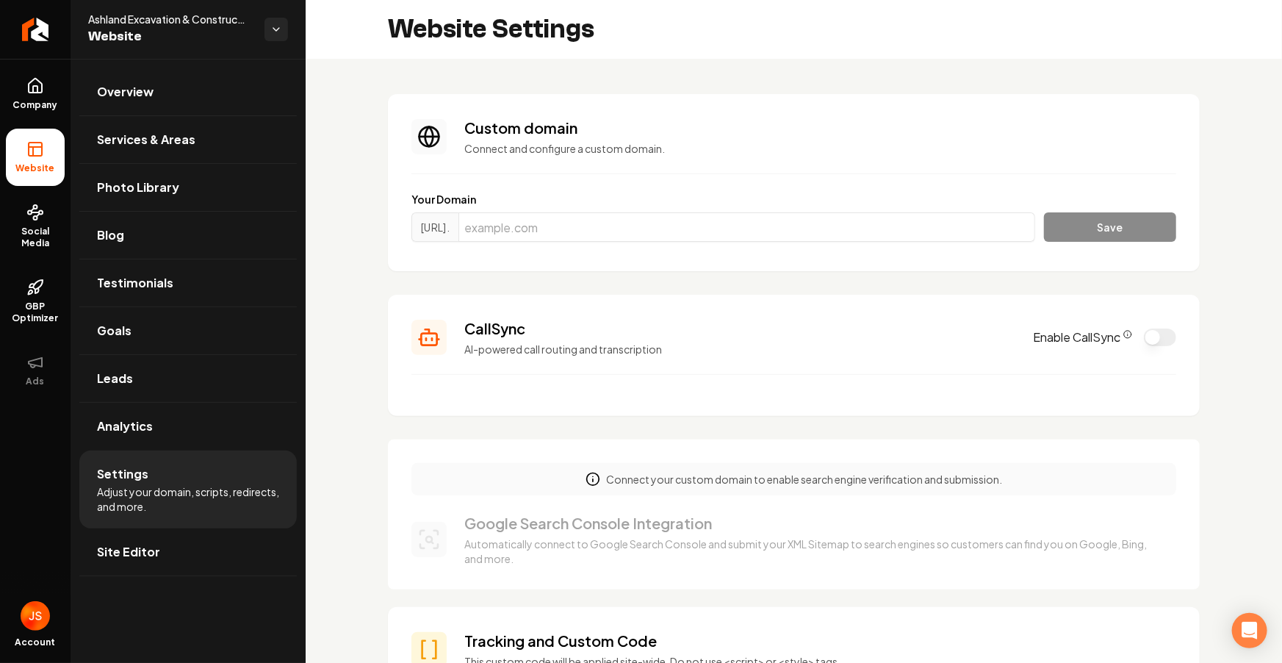
scroll to position [875, 0]
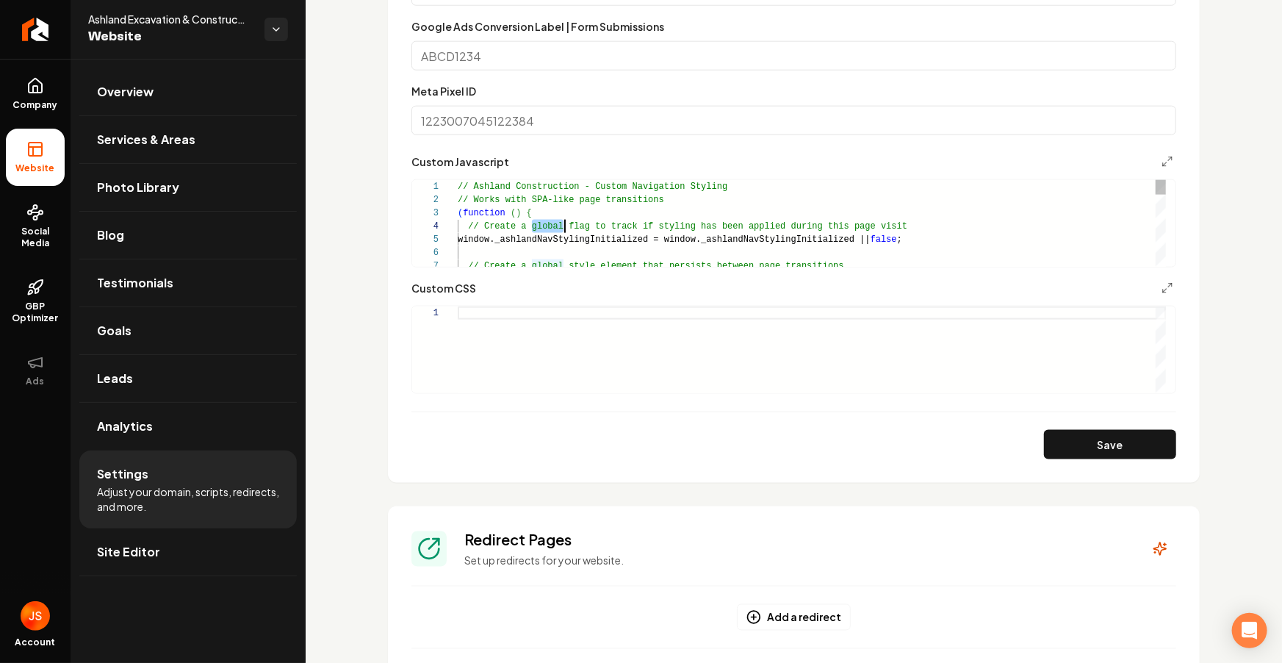
type textarea "**********"
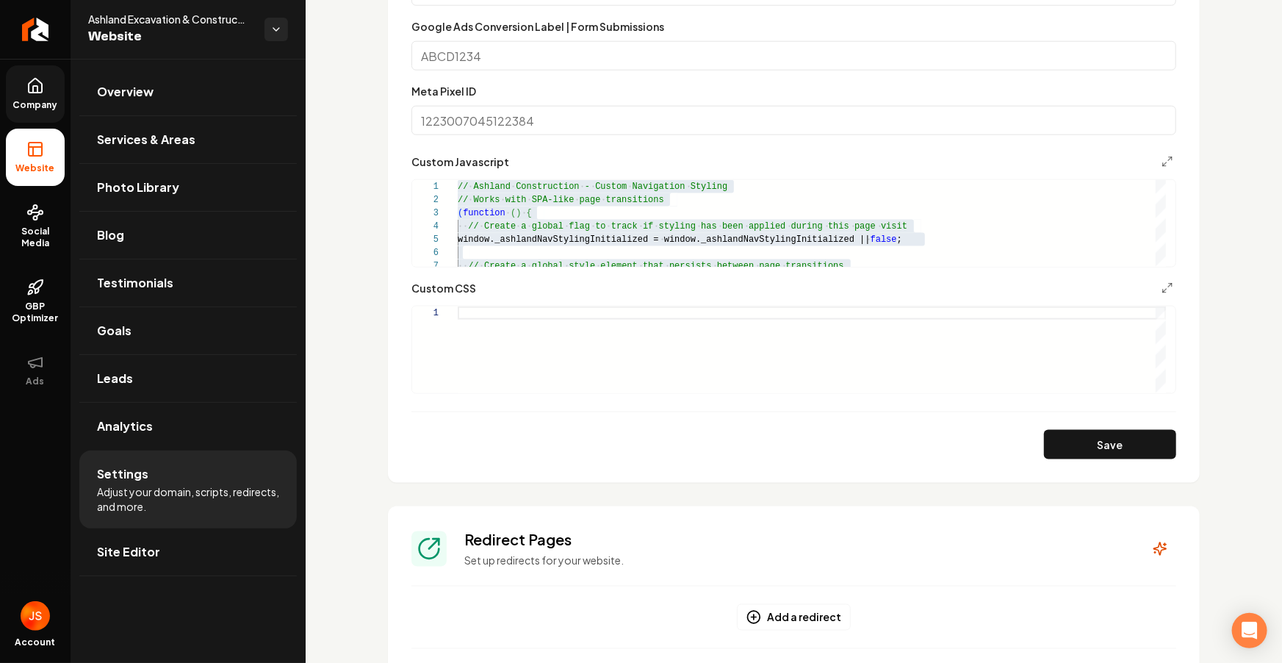
click at [32, 97] on link "Company" at bounding box center [35, 93] width 59 height 57
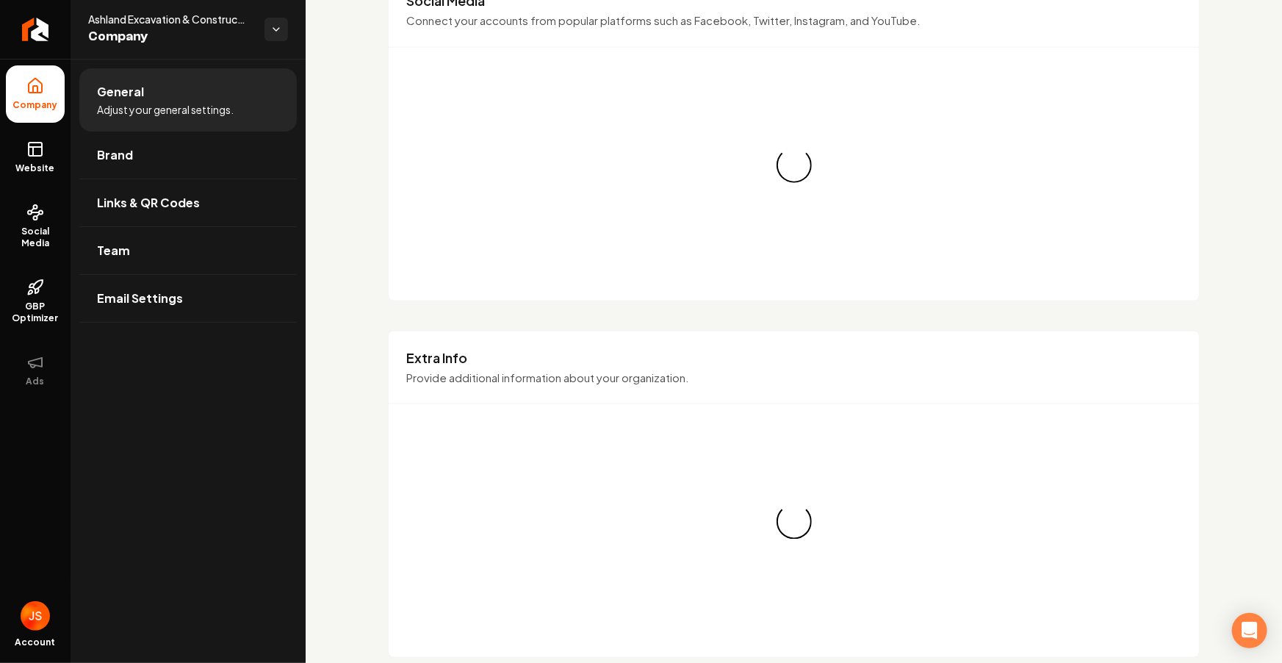
click at [27, 151] on icon at bounding box center [35, 149] width 18 height 18
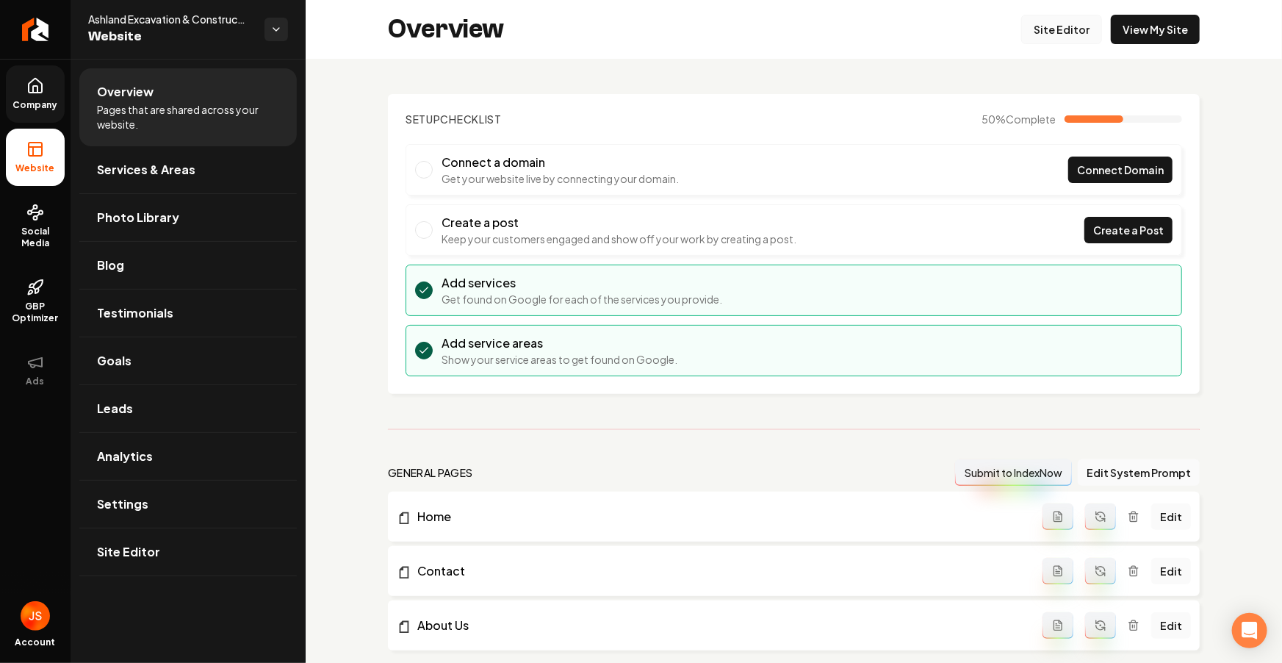
click at [1055, 35] on link "Site Editor" at bounding box center [1061, 29] width 81 height 29
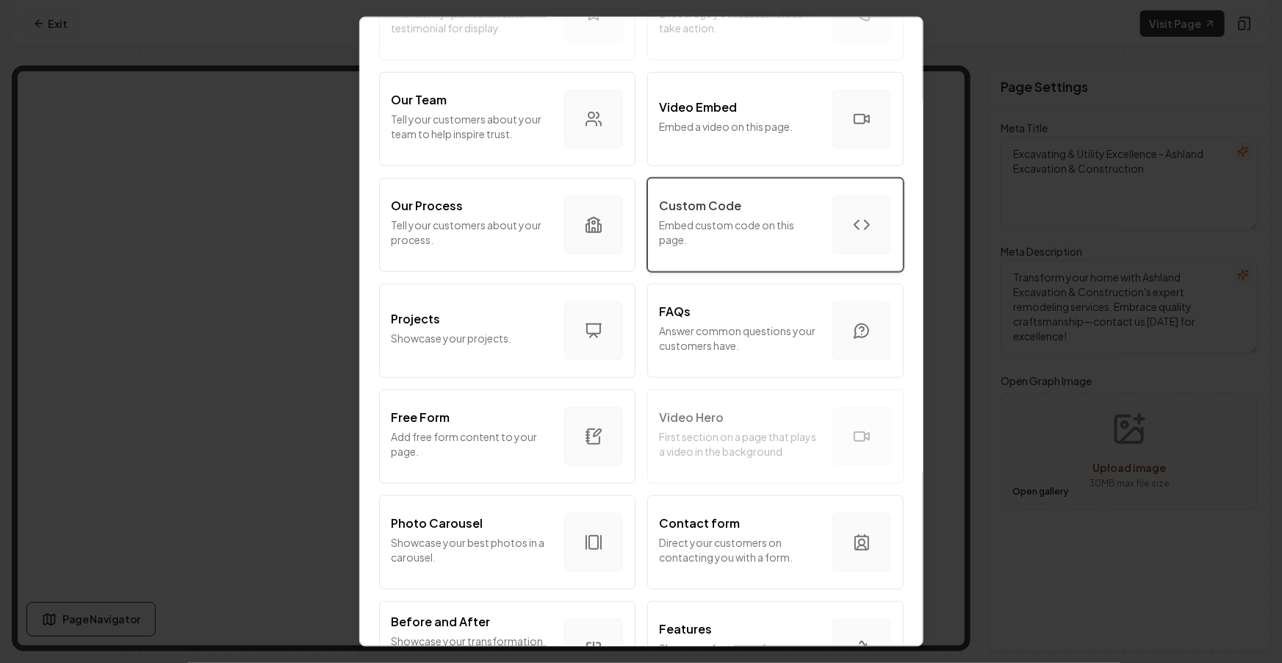
scroll to position [466, 0]
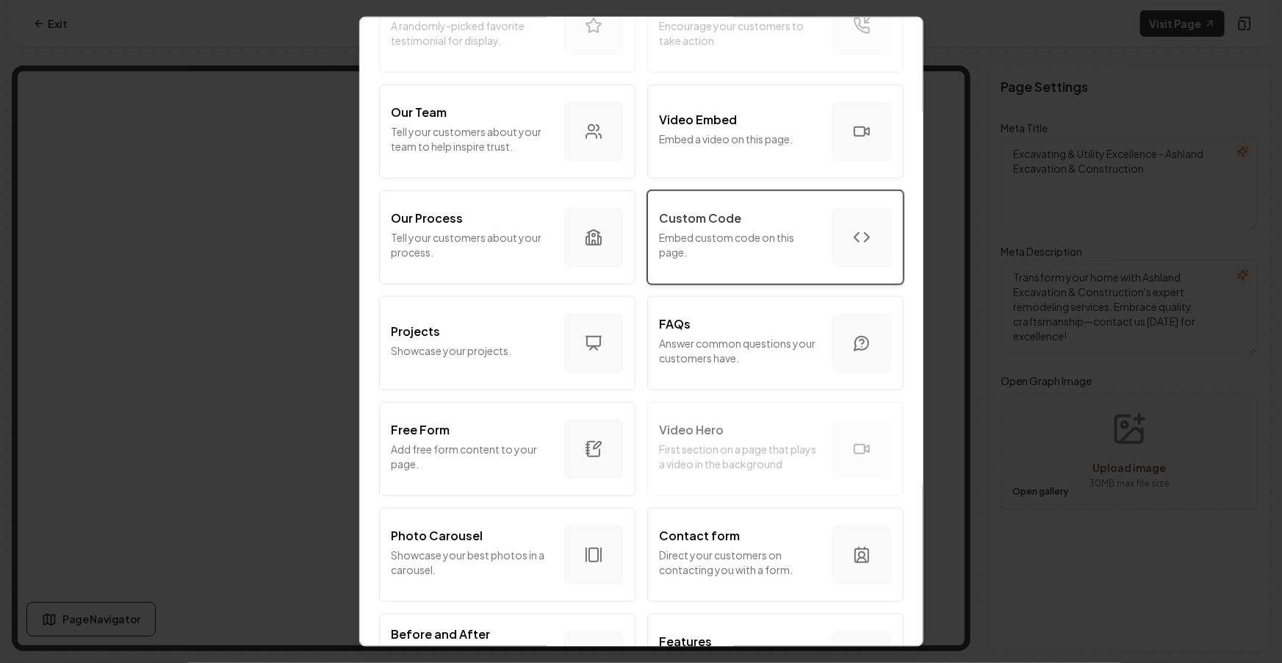
click at [719, 263] on div "Custom Code Embed custom code on this page." at bounding box center [740, 237] width 161 height 56
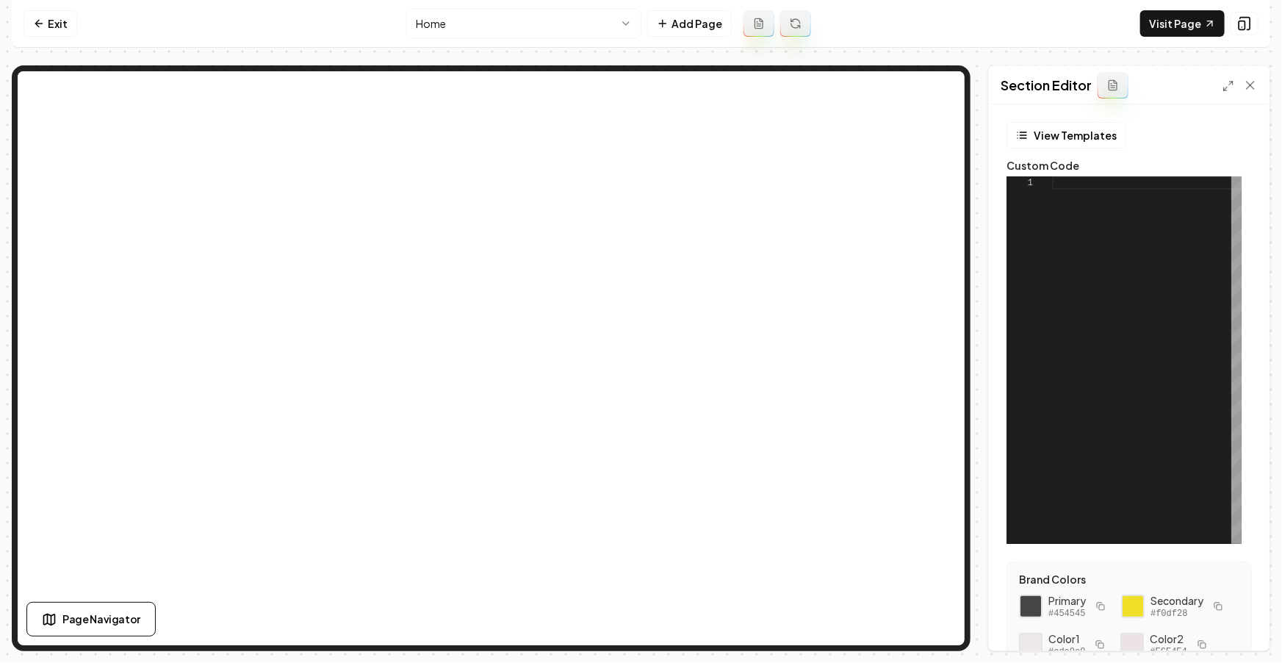
click at [1076, 201] on div at bounding box center [1147, 359] width 190 height 367
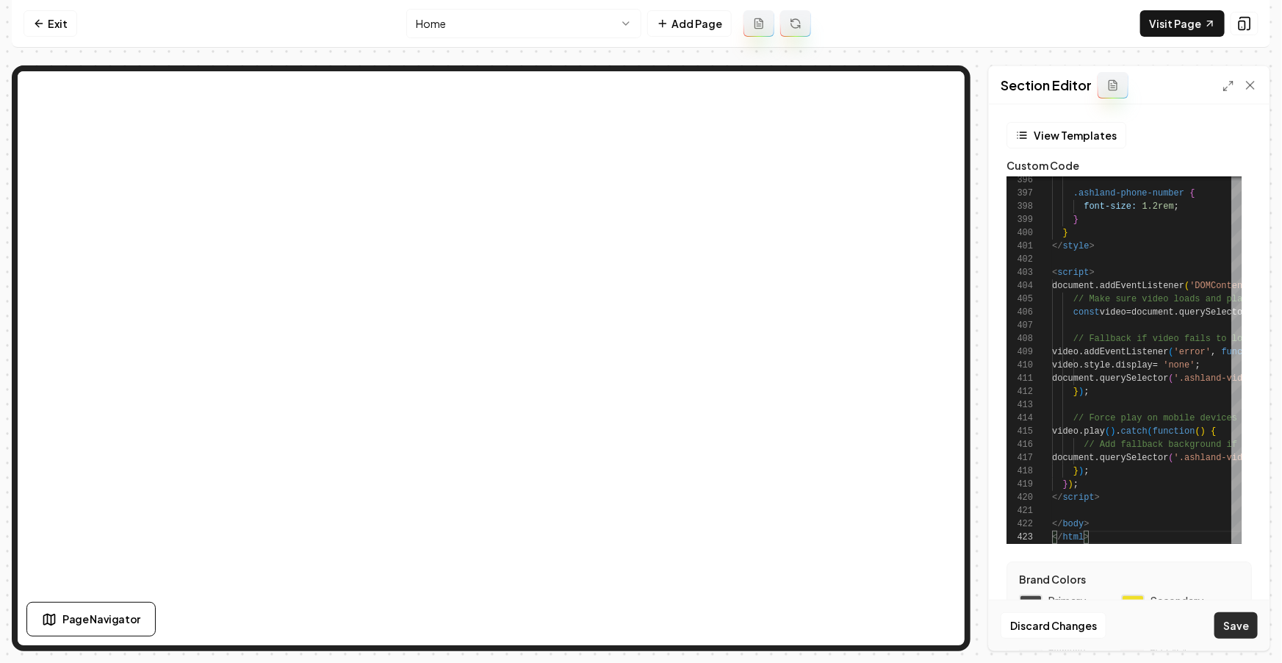
click at [1234, 624] on button "Save" at bounding box center [1235, 625] width 43 height 26
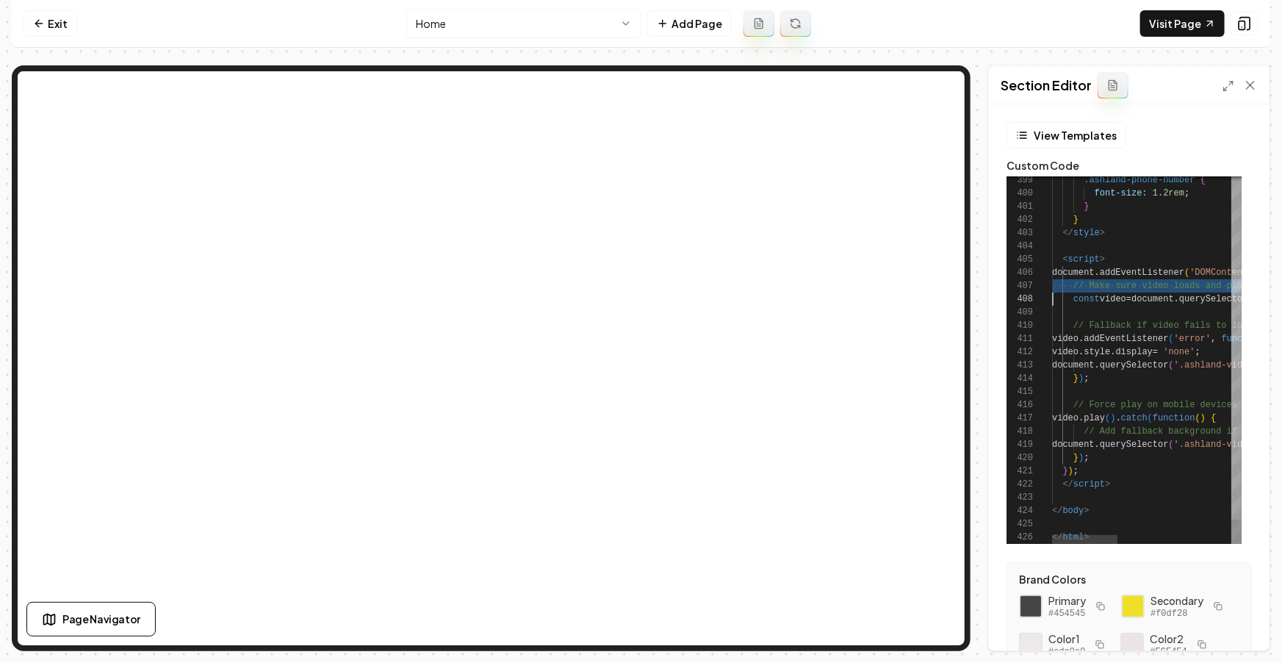
type textarea "**********"
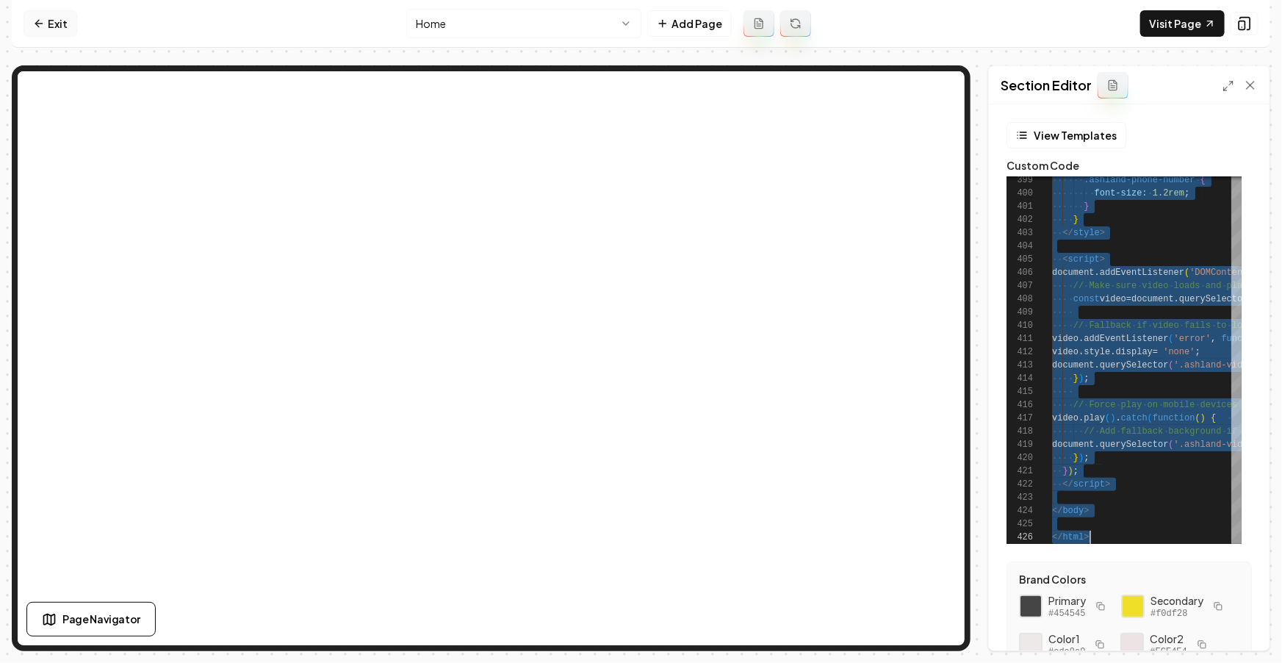
click at [42, 21] on icon at bounding box center [39, 24] width 12 height 12
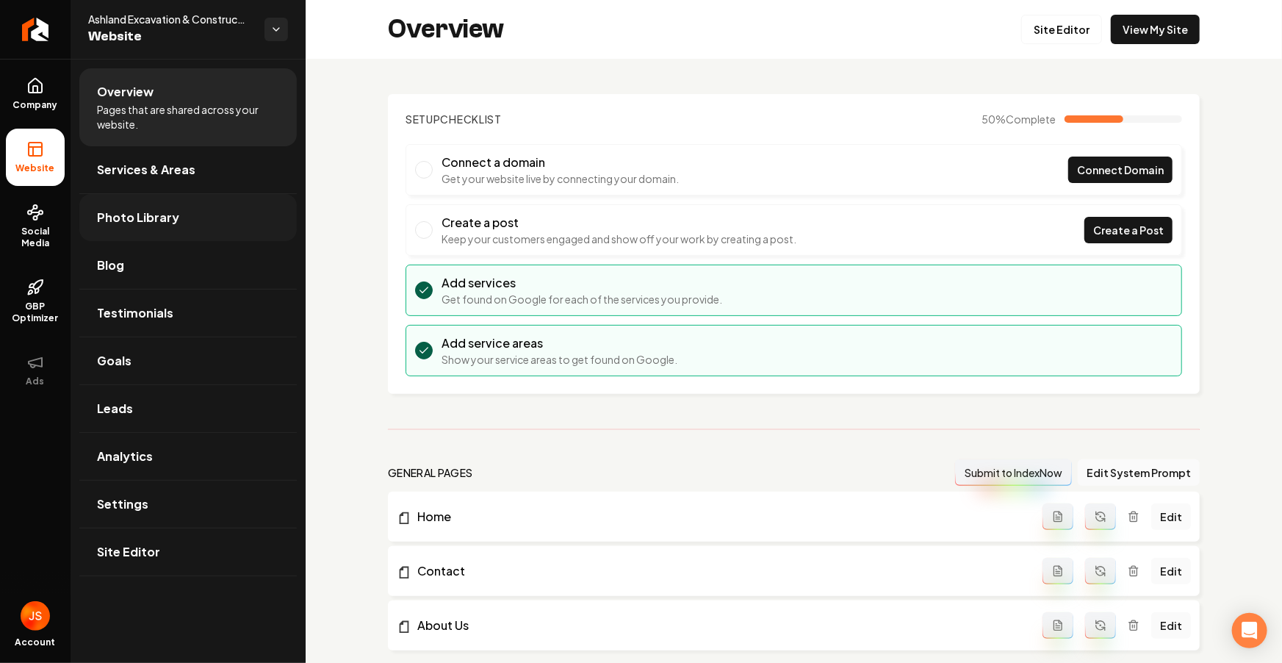
click at [147, 211] on span "Photo Library" at bounding box center [138, 218] width 82 height 18
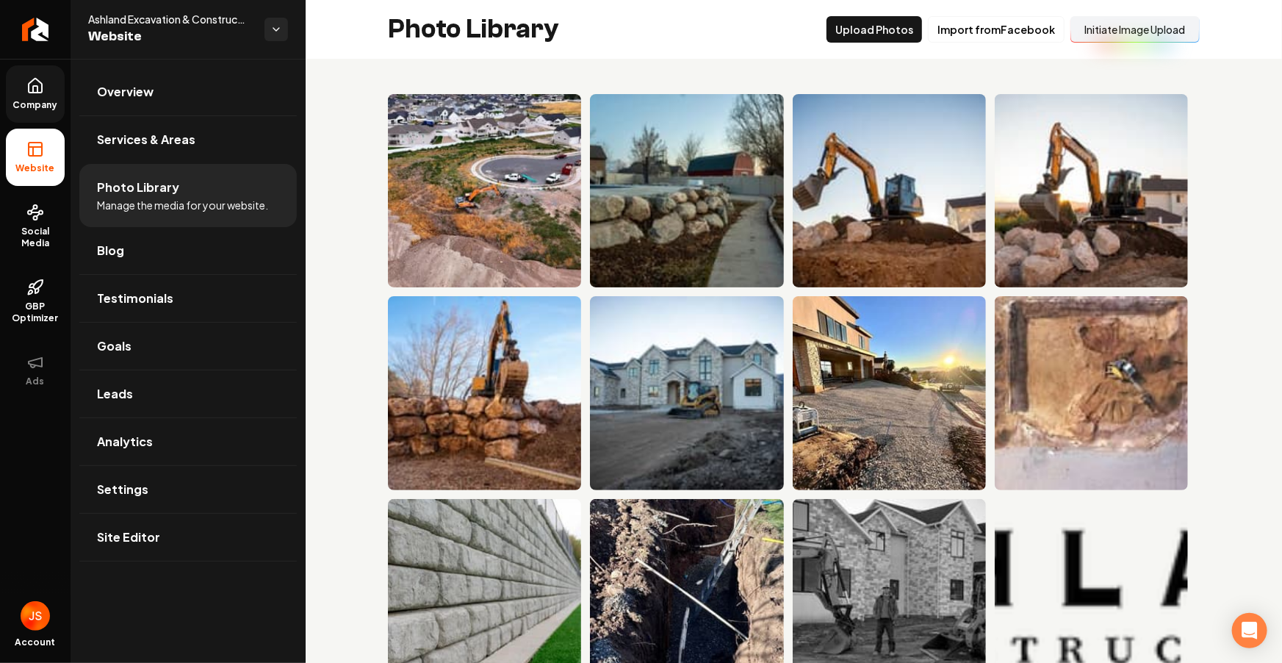
click at [24, 86] on link "Company" at bounding box center [35, 93] width 59 height 57
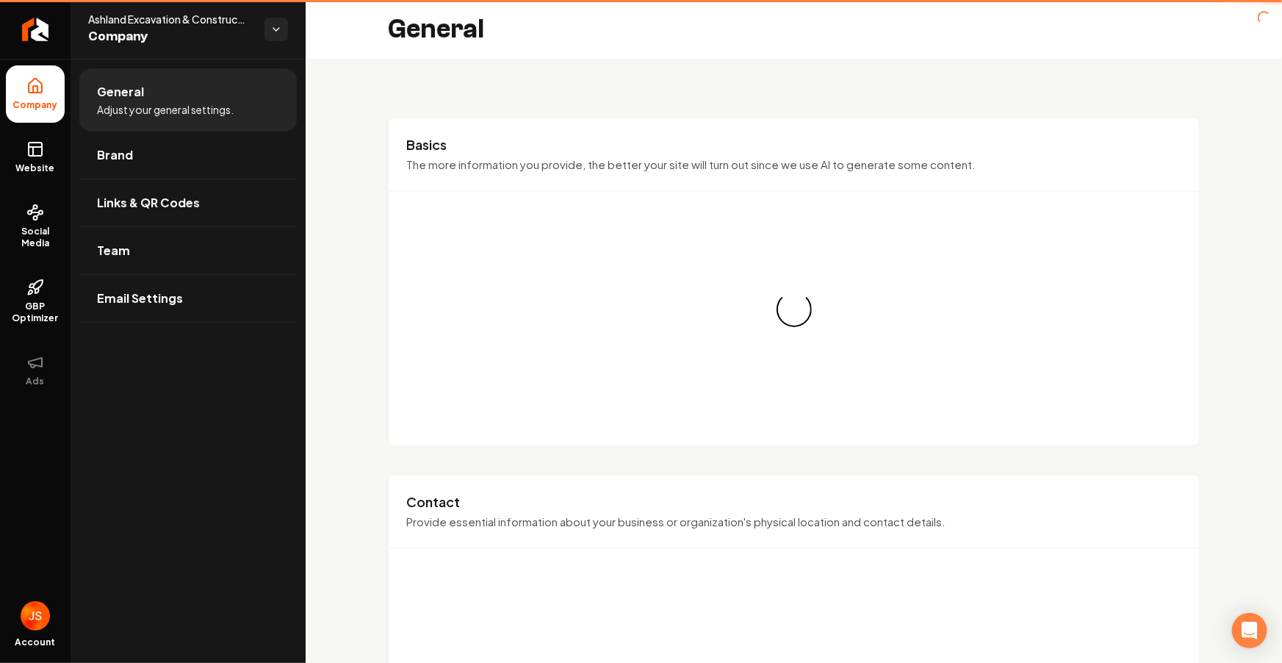
click at [29, 134] on link "Website" at bounding box center [35, 157] width 59 height 57
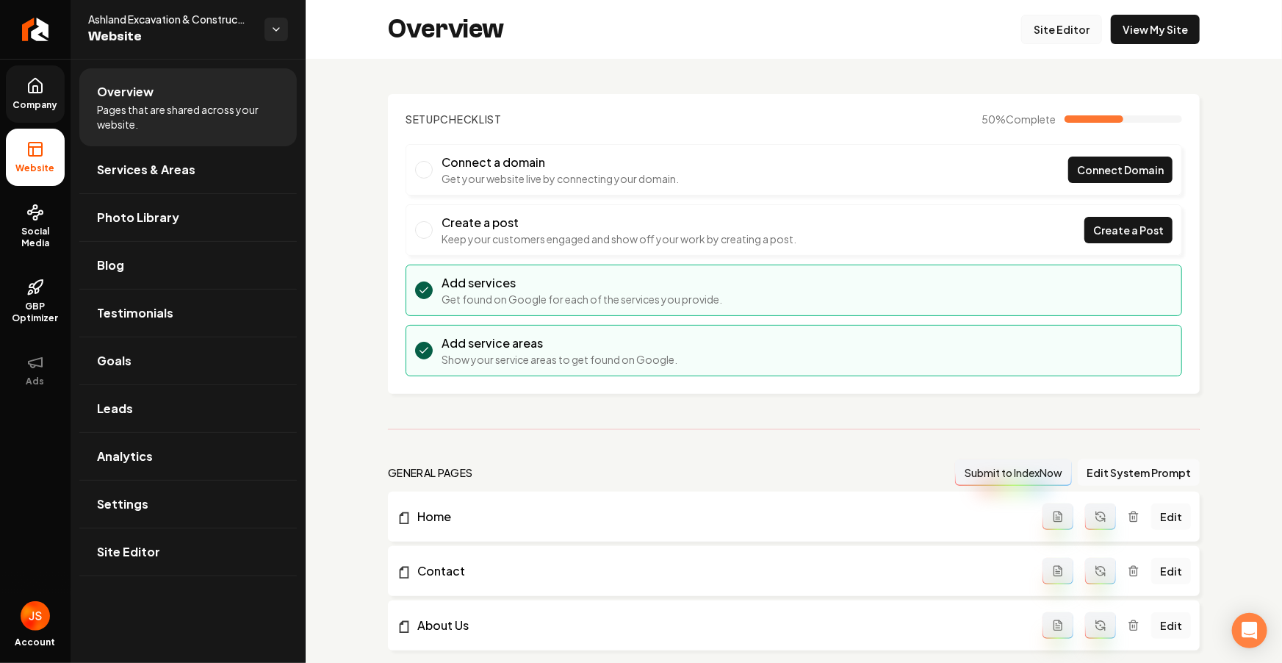
click at [1054, 30] on link "Site Editor" at bounding box center [1061, 29] width 81 height 29
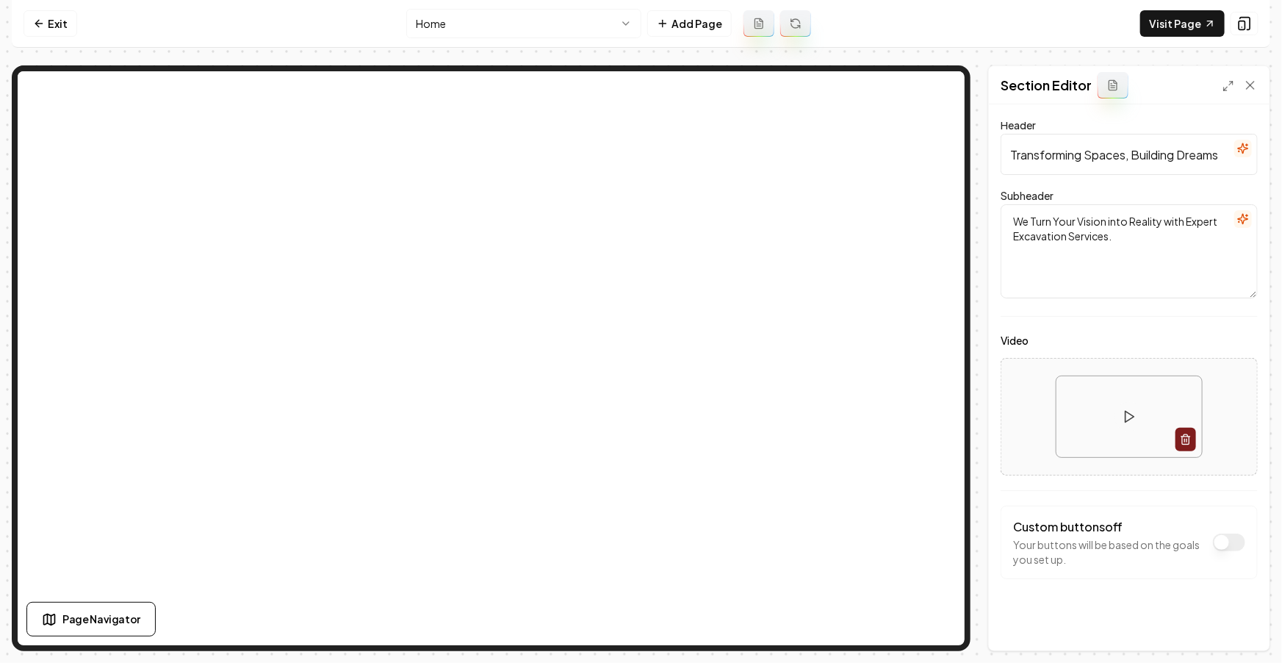
click at [1095, 152] on input "Transforming Spaces, Building Dreams" at bounding box center [1129, 154] width 257 height 41
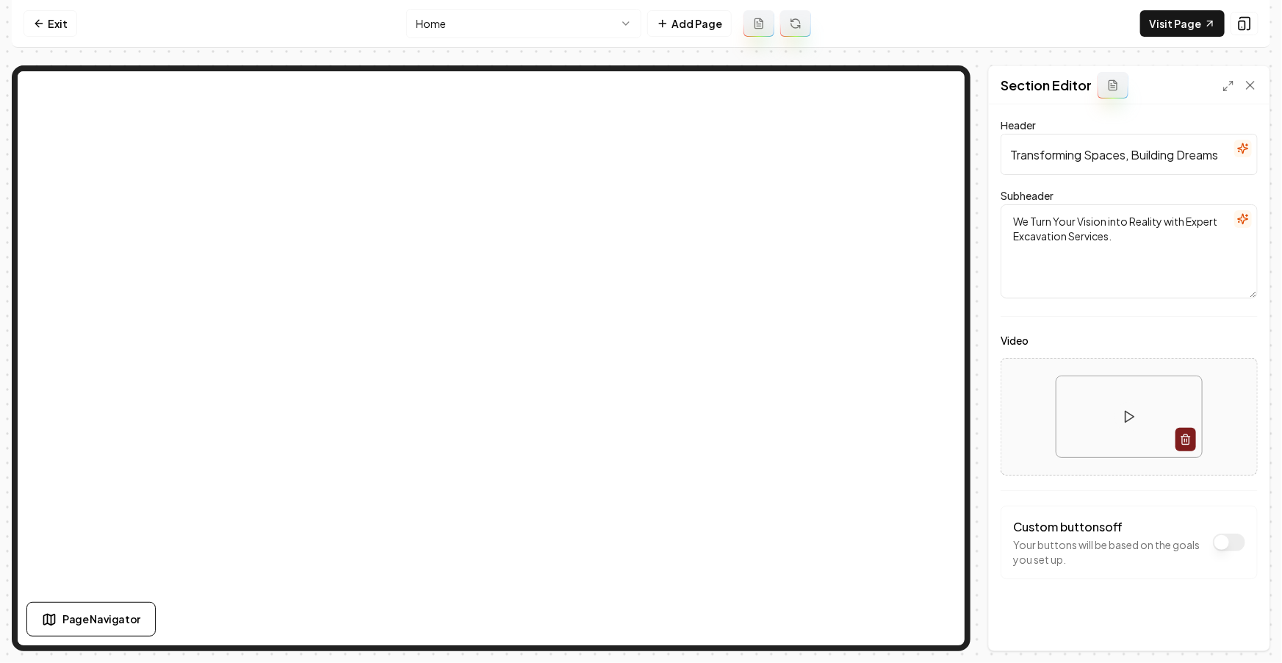
click at [1095, 152] on input "Transforming Spaces, Building Dreams" at bounding box center [1129, 154] width 257 height 41
type input "="
type input "ASHLAND CONSTRUCTION"
click at [1242, 627] on button "Save" at bounding box center [1235, 625] width 43 height 26
click at [1173, 161] on input "ASHLAND CONSTRUCTION" at bounding box center [1129, 154] width 257 height 41
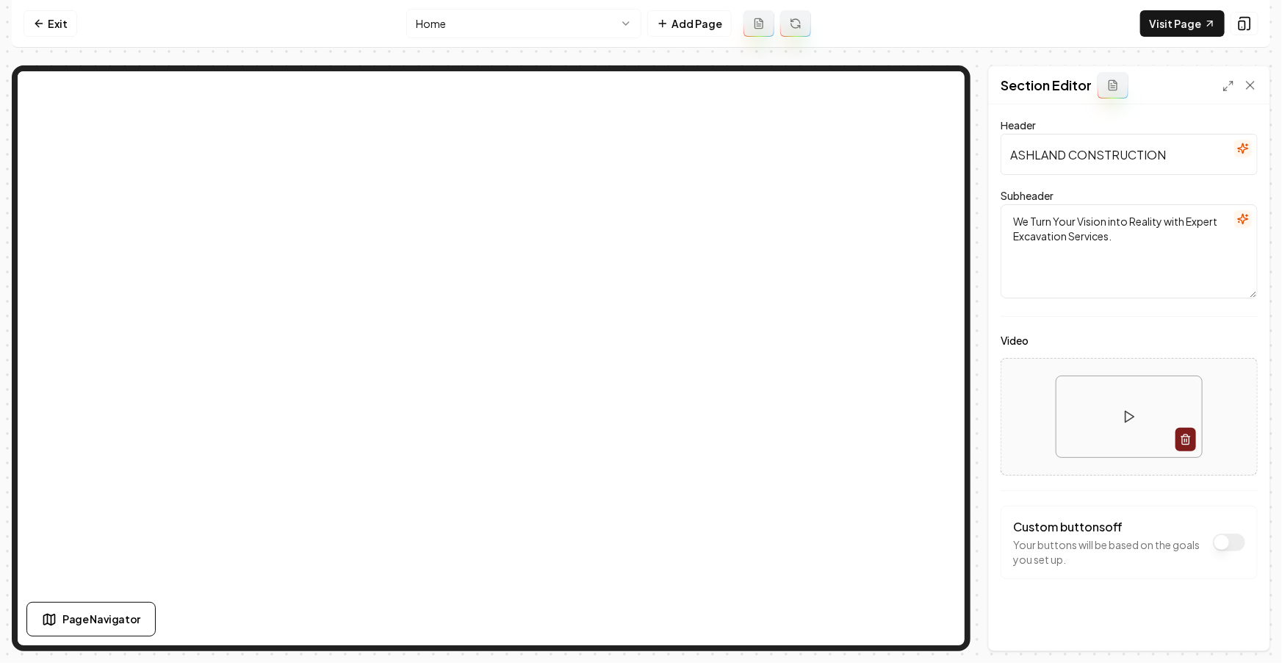
click at [1238, 148] on icon "button" at bounding box center [1243, 148] width 10 height 10
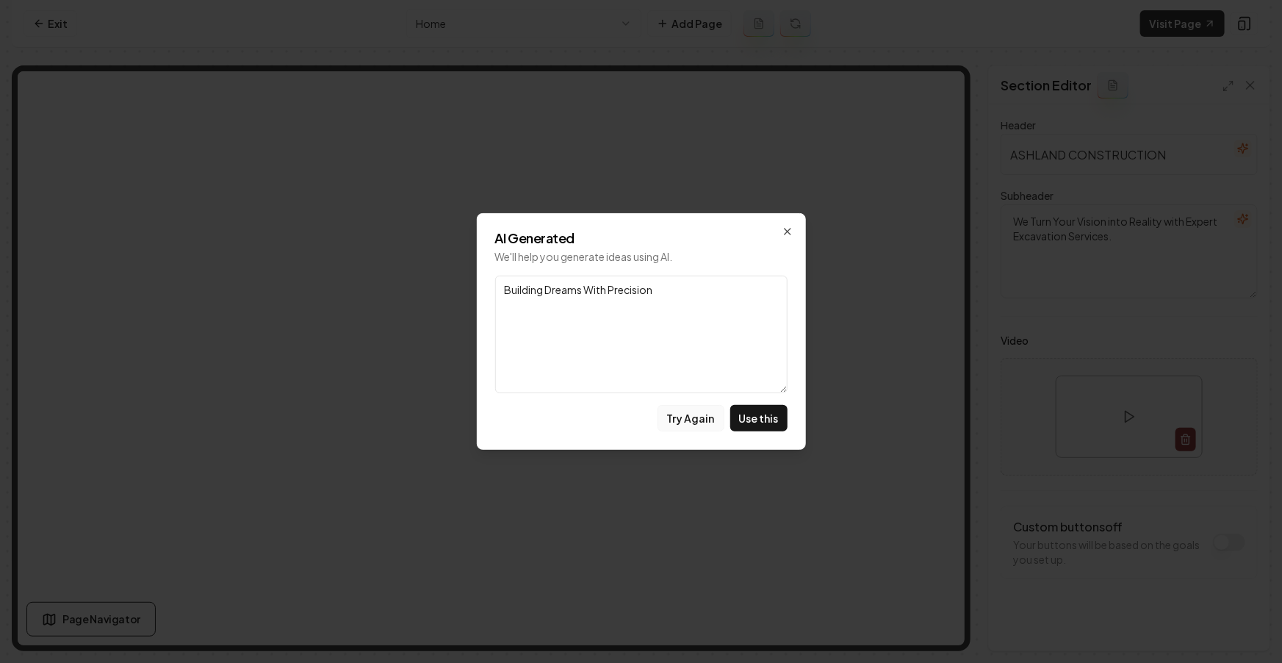
click at [696, 417] on button "Try Again" at bounding box center [691, 418] width 67 height 26
click at [791, 228] on icon "button" at bounding box center [788, 232] width 12 height 12
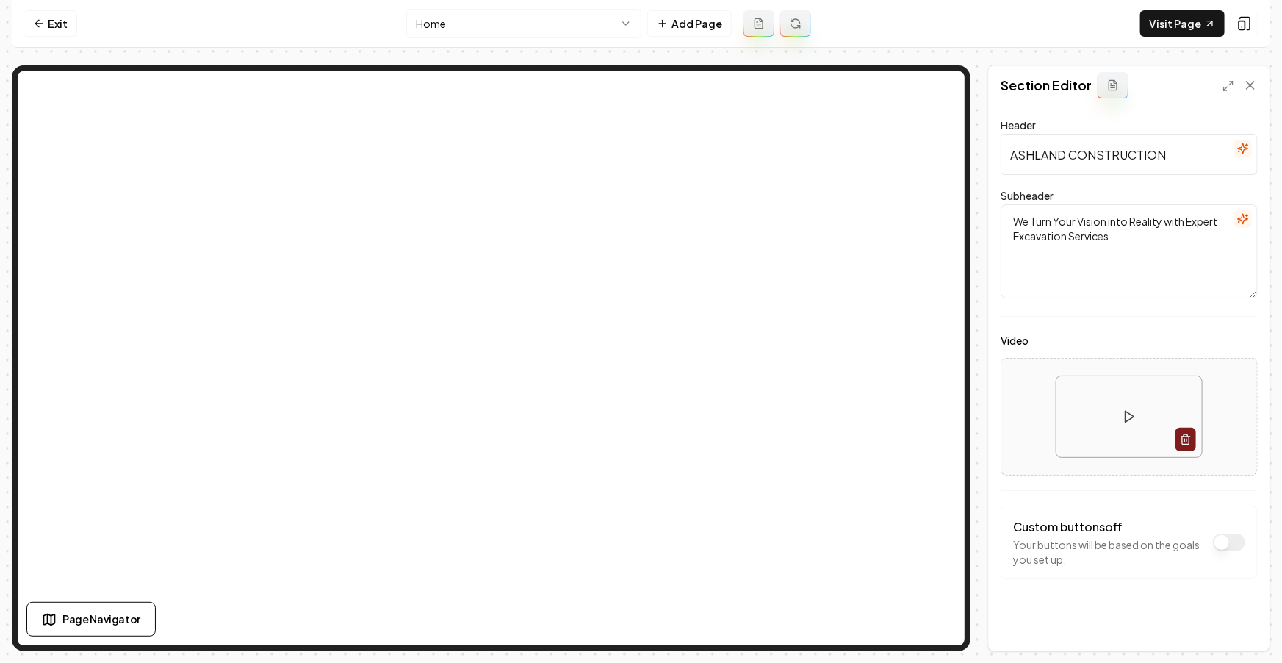
drag, startPoint x: 1073, startPoint y: 408, endPoint x: 1064, endPoint y: 396, distance: 15.1
click at [1064, 396] on video at bounding box center [1128, 417] width 145 height 82
click at [1109, 399] on video at bounding box center [1128, 417] width 145 height 82
click at [52, 24] on link "Exit" at bounding box center [51, 23] width 54 height 26
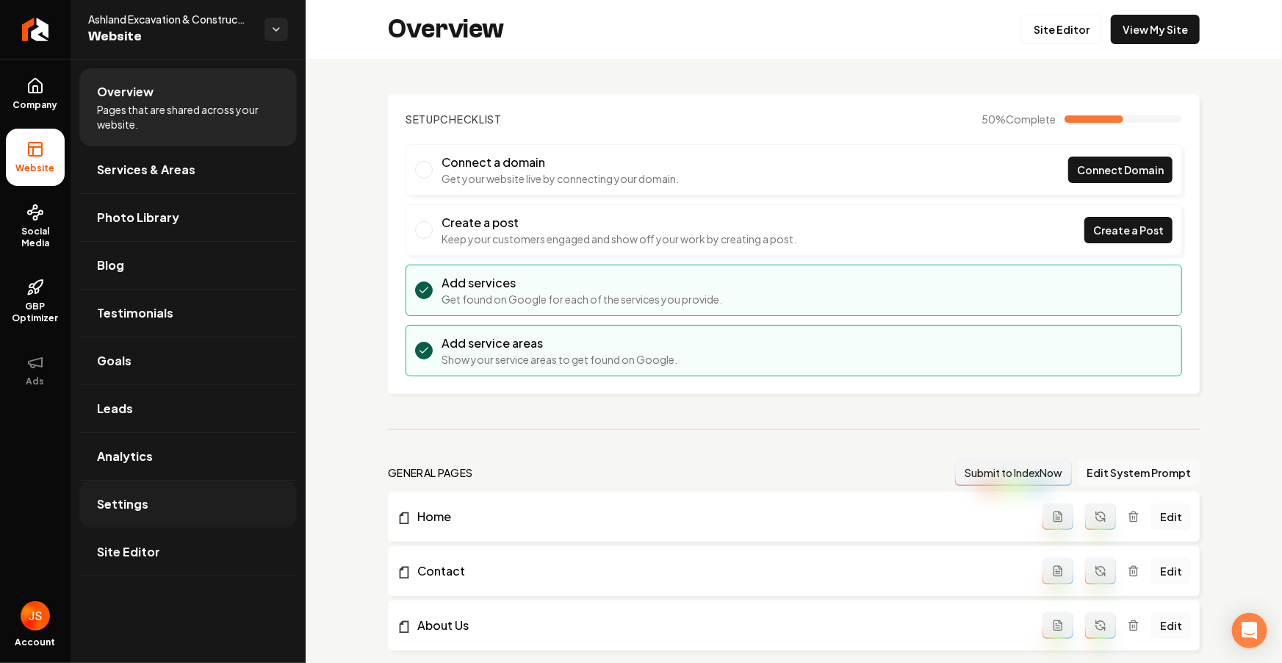
click at [133, 513] on link "Settings" at bounding box center [187, 503] width 217 height 47
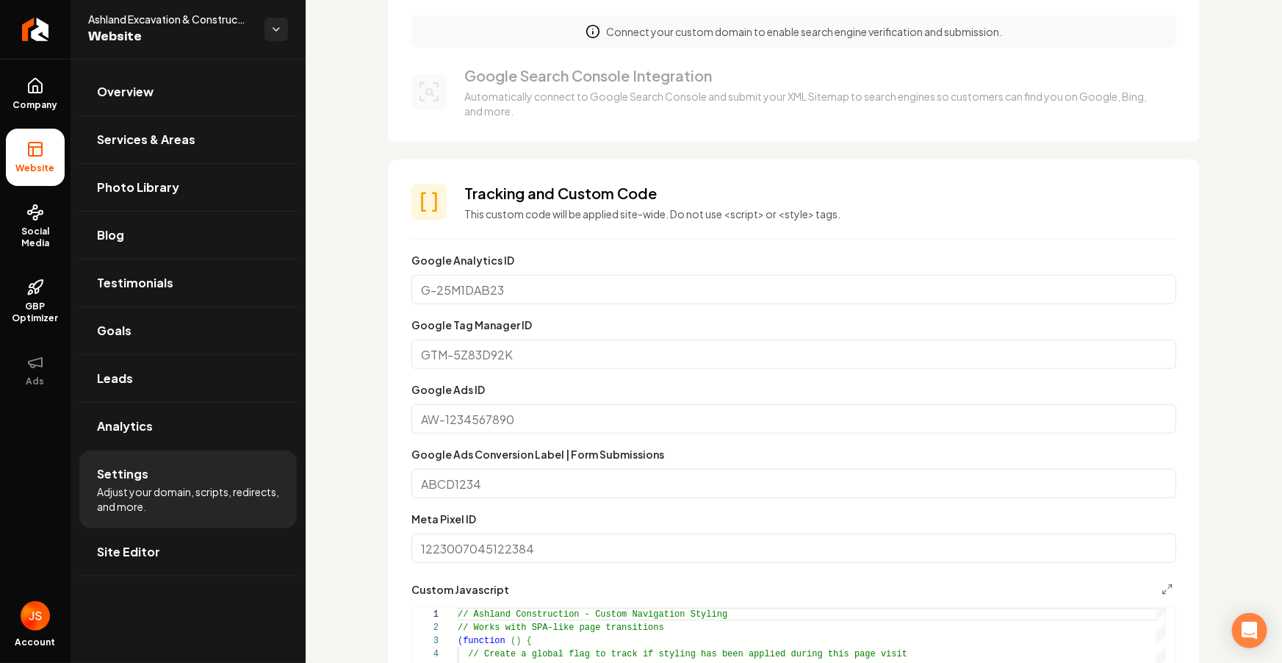
scroll to position [583, 0]
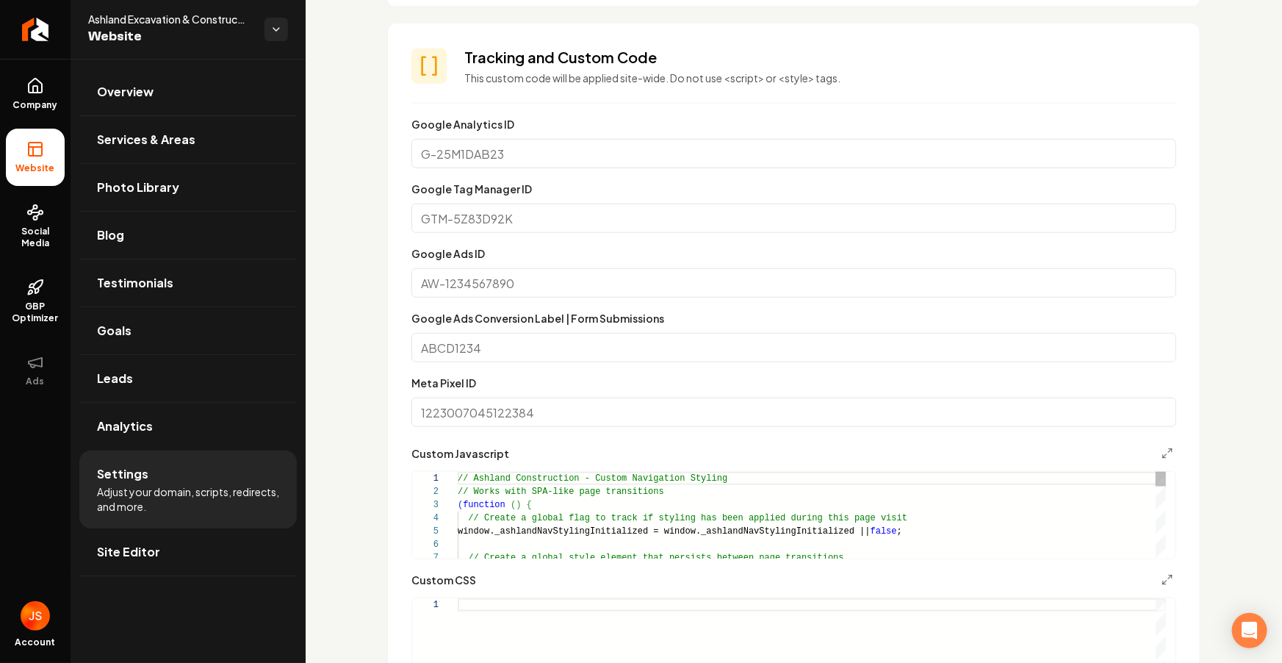
type textarea "**********"
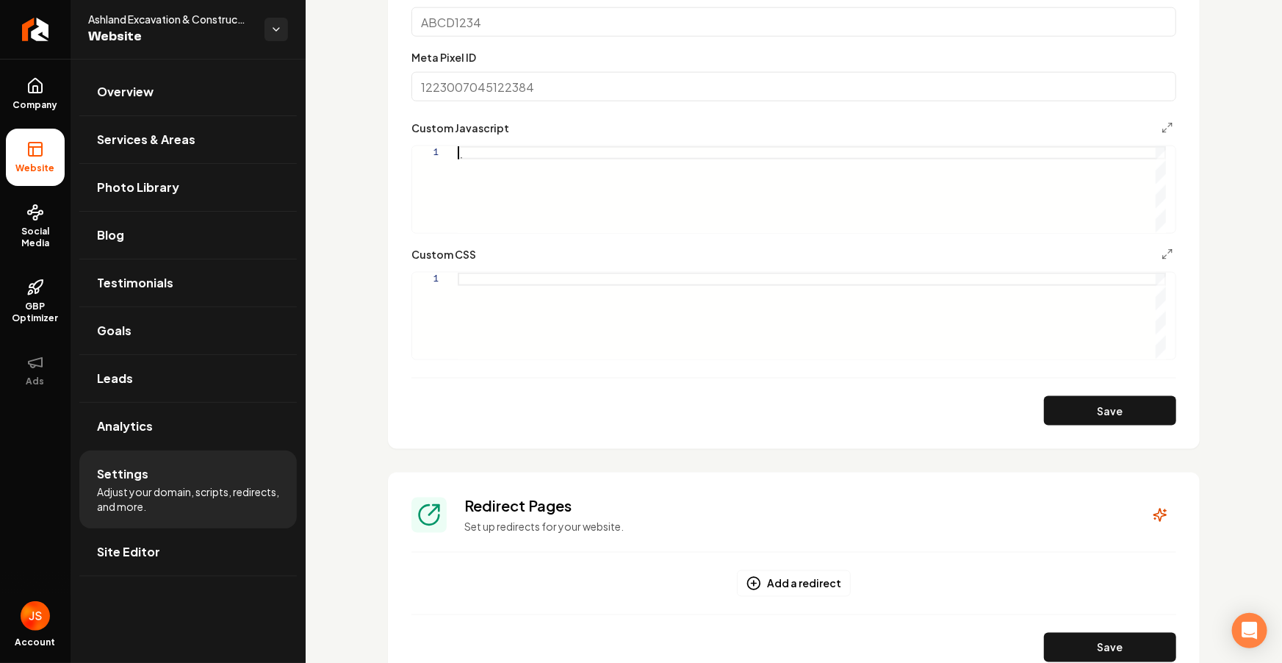
scroll to position [1218, 0]
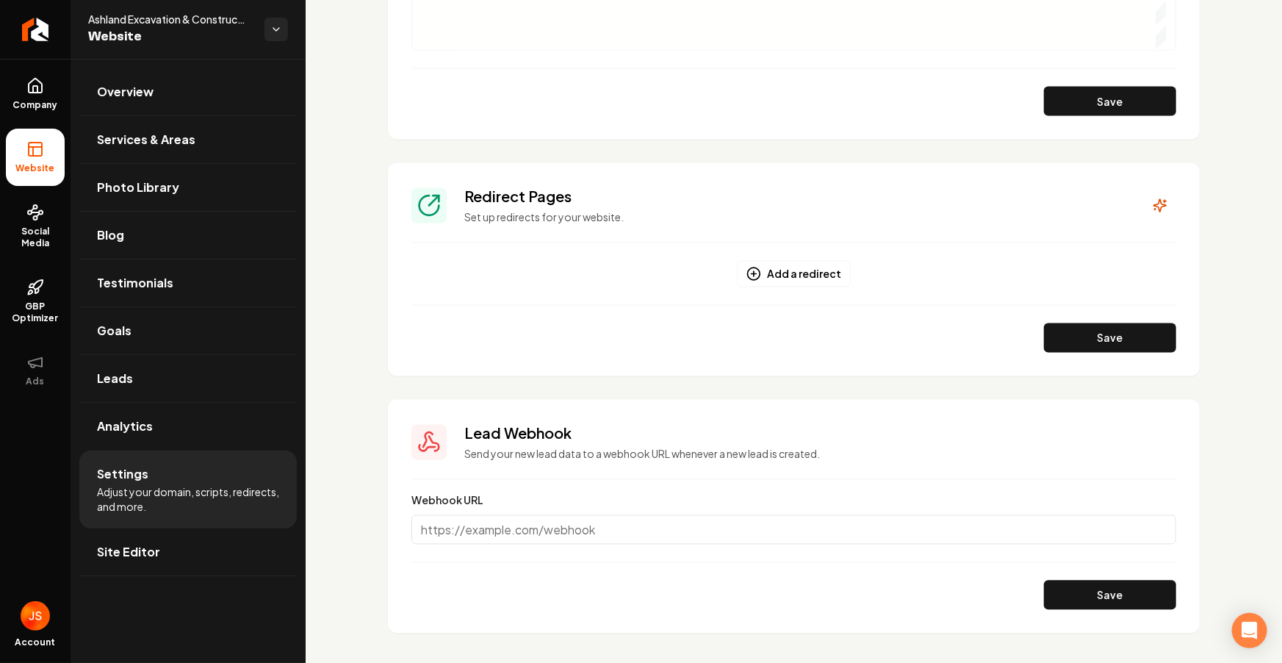
click at [1081, 109] on button "Save" at bounding box center [1110, 101] width 132 height 29
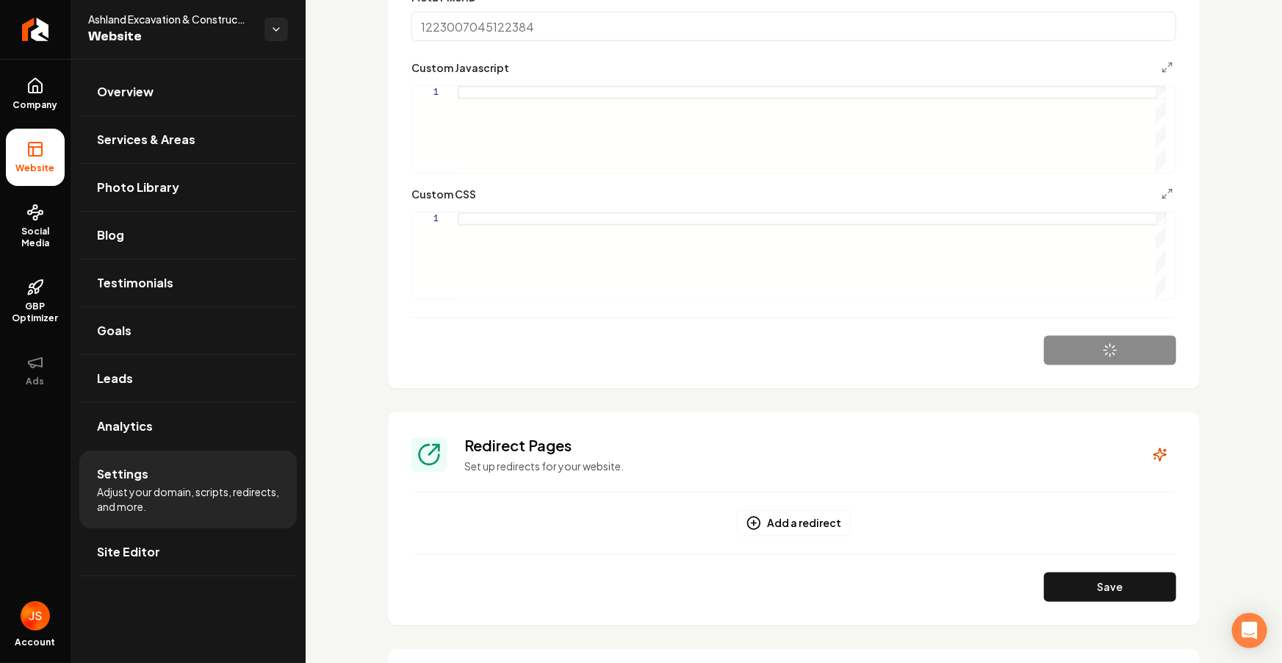
scroll to position [757, 0]
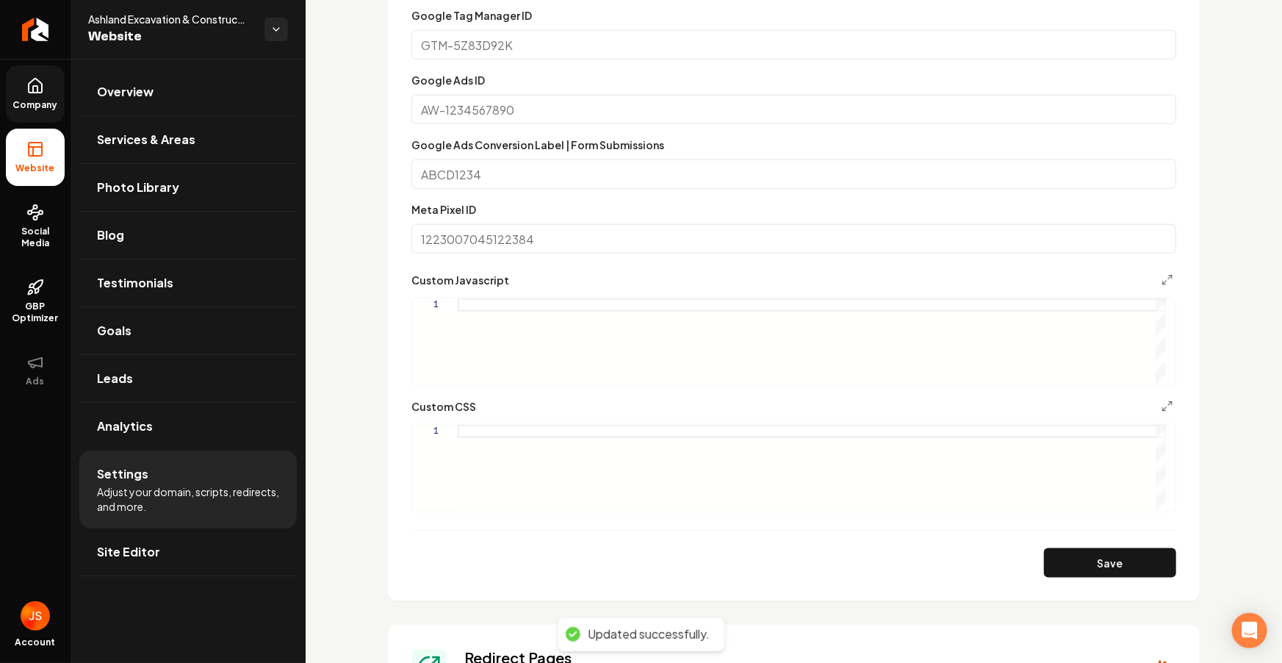
click at [37, 96] on link "Company" at bounding box center [35, 93] width 59 height 57
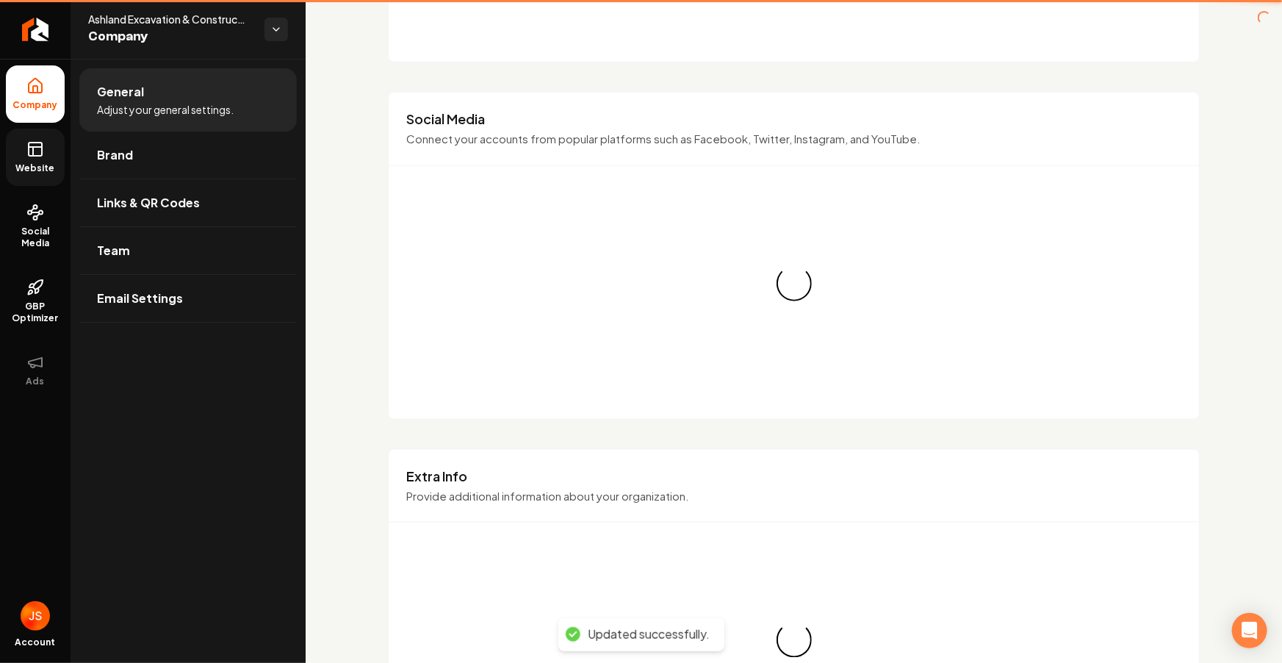
click at [29, 143] on rect at bounding box center [35, 149] width 13 height 13
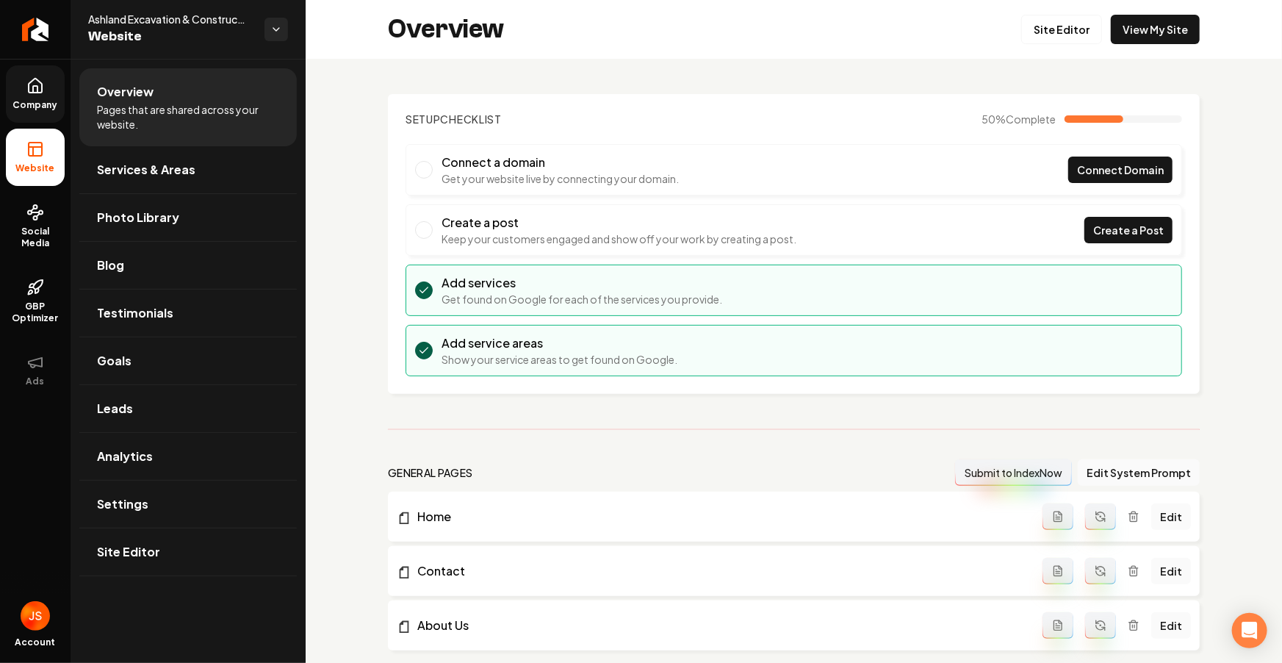
click at [1142, 45] on div "Overview Site Editor View My Site" at bounding box center [794, 29] width 976 height 59
click at [1142, 36] on link "View My Site" at bounding box center [1155, 29] width 89 height 29
click at [1053, 34] on link "Site Editor" at bounding box center [1061, 29] width 81 height 29
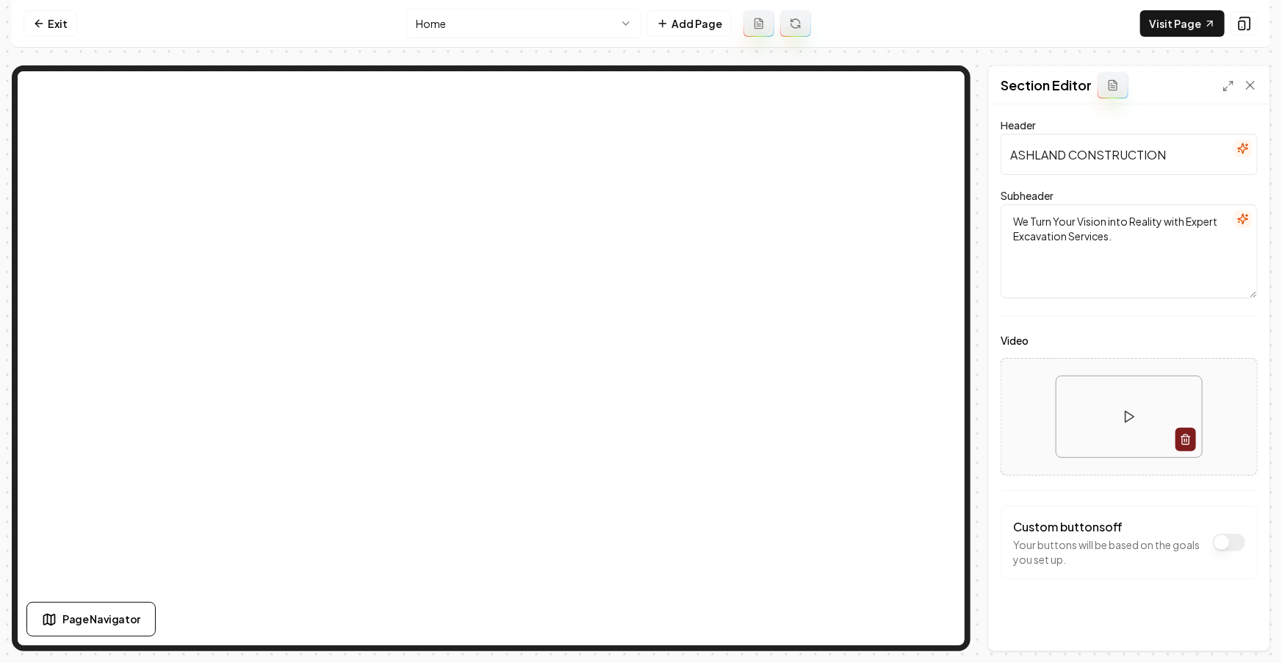
click at [1165, 149] on input "ASHLAND CONSTRUCTION" at bounding box center [1129, 154] width 257 height 41
click at [1237, 148] on icon "button" at bounding box center [1243, 149] width 12 height 12
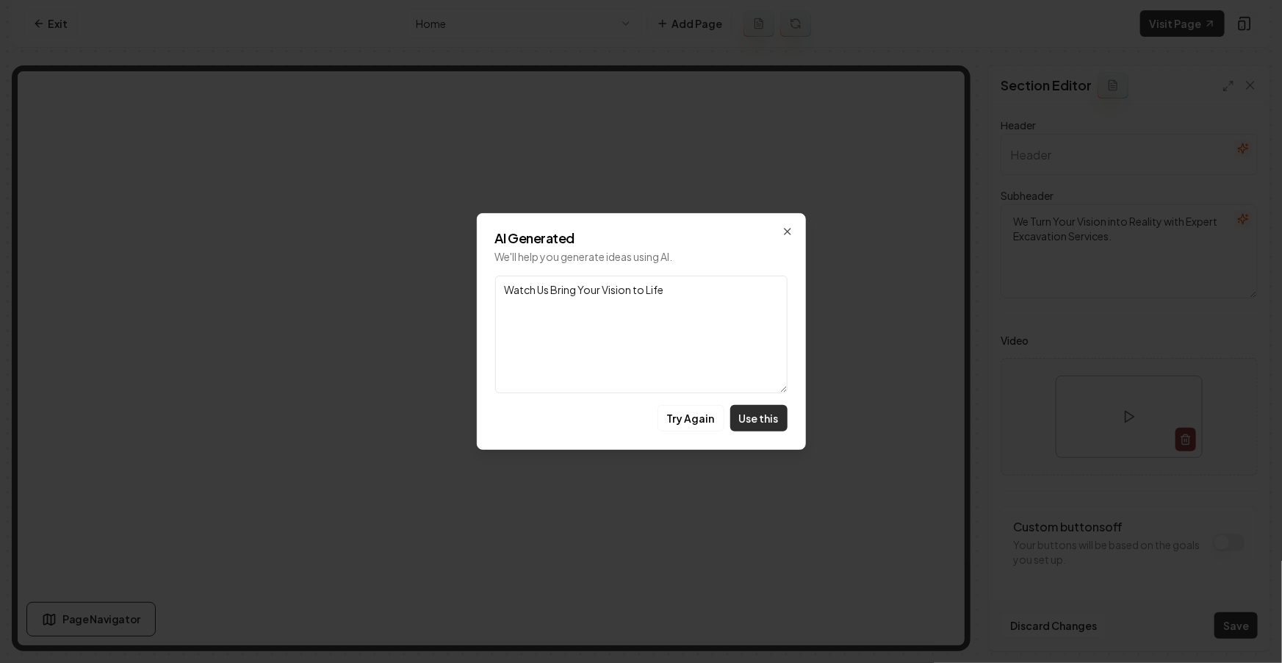
click at [752, 425] on button "Use this" at bounding box center [758, 418] width 57 height 26
type input "Watch Us Bring Your Vision to Life"
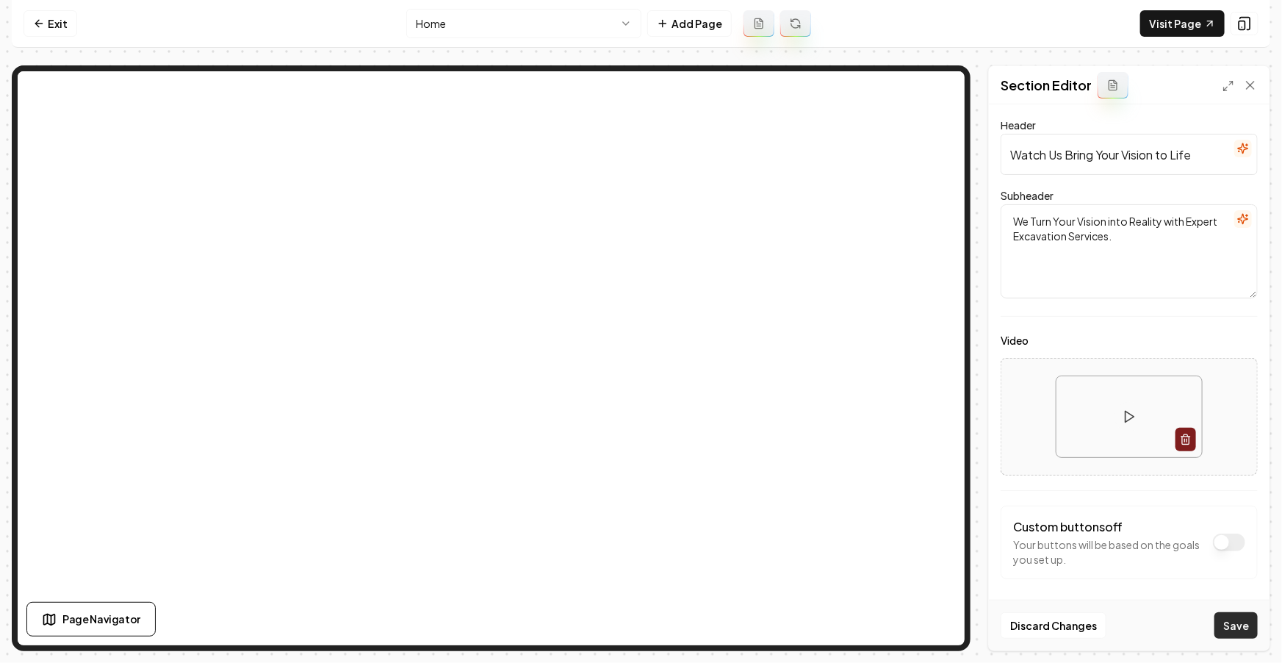
click at [1234, 621] on button "Save" at bounding box center [1235, 625] width 43 height 26
click at [48, 27] on link "Exit" at bounding box center [51, 23] width 54 height 26
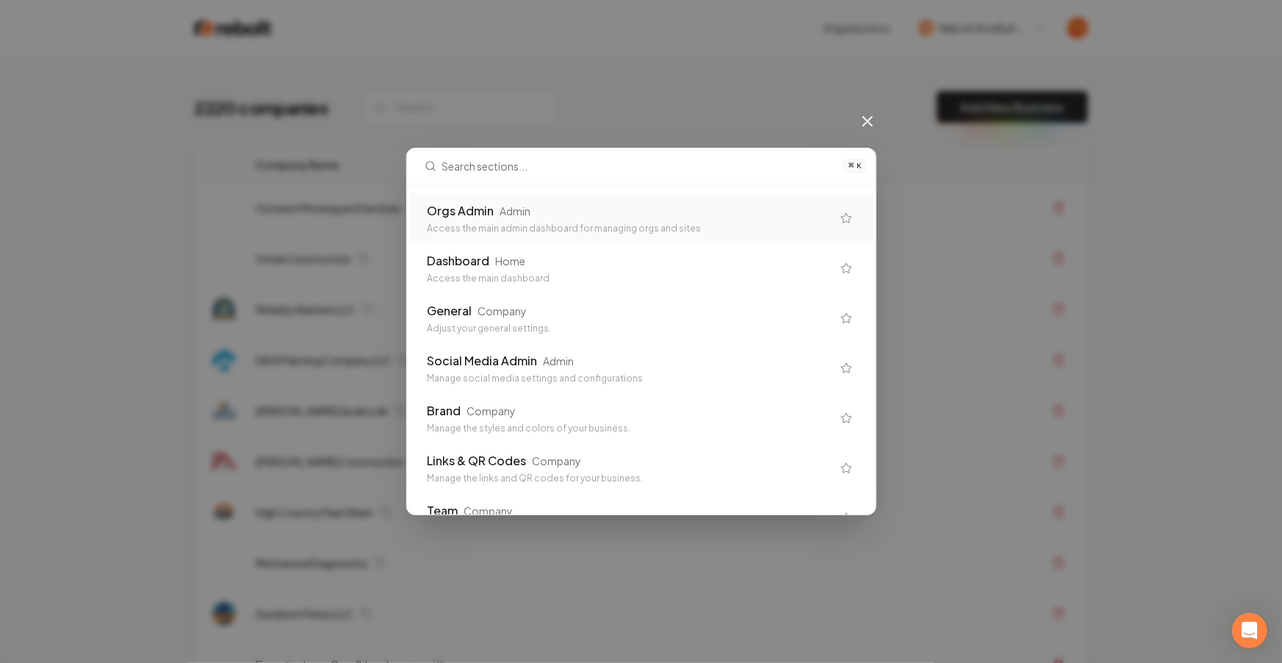
click at [493, 182] on input "text" at bounding box center [638, 165] width 393 height 35
click at [488, 204] on div "Orgs Admin" at bounding box center [461, 211] width 67 height 18
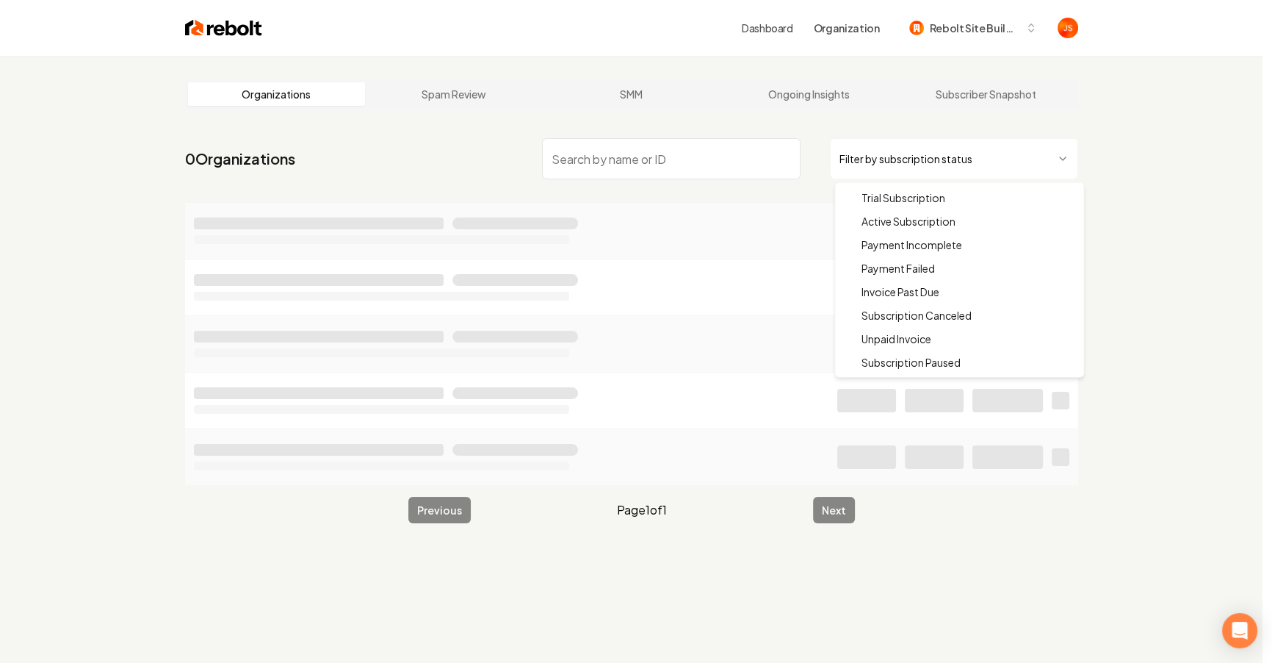
click at [857, 153] on html "Dashboard Organization Rebolt Site Builder Organizations Spam Review SMM Ongoin…" at bounding box center [636, 331] width 1272 height 663
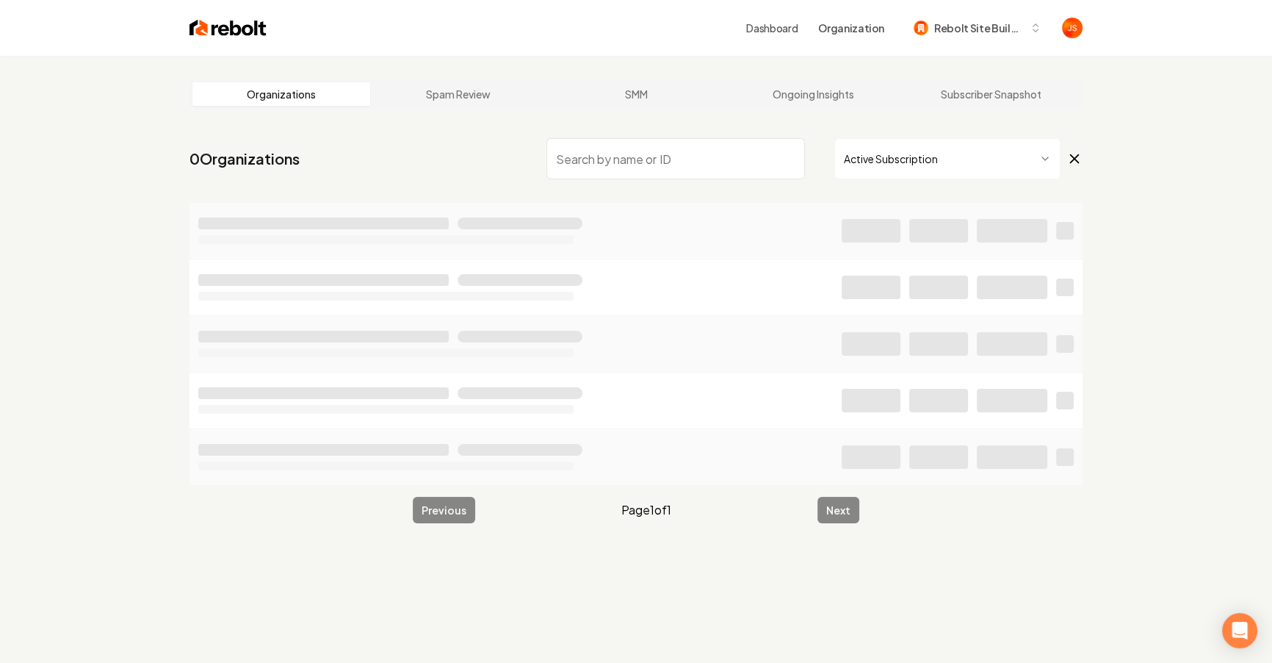
click at [691, 161] on input "search" at bounding box center [676, 158] width 259 height 41
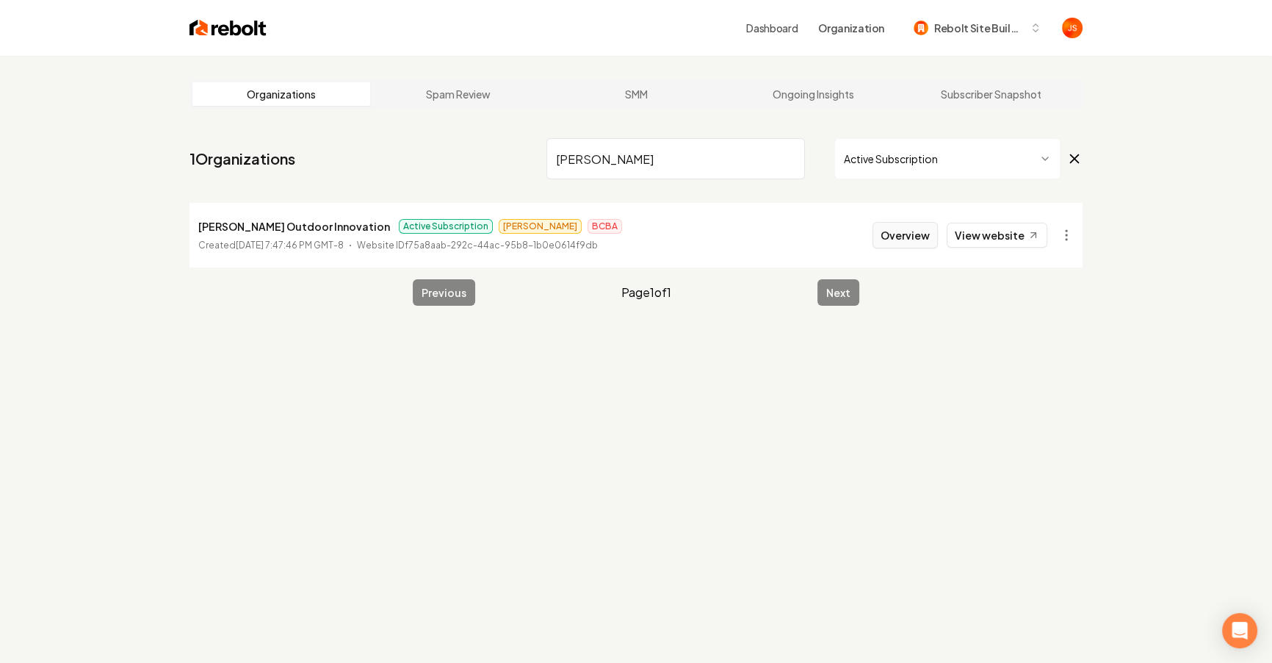
type input "[PERSON_NAME]"
click at [905, 238] on button "Overview" at bounding box center [905, 235] width 65 height 26
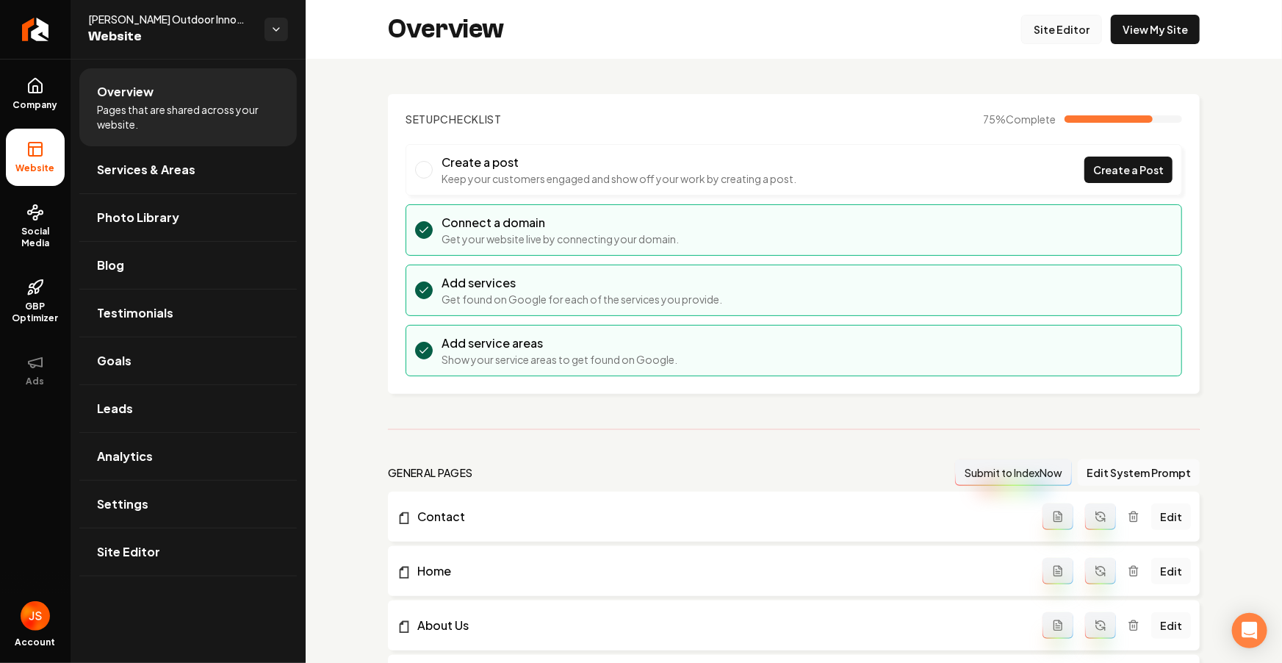
click at [1042, 32] on link "Site Editor" at bounding box center [1061, 29] width 81 height 29
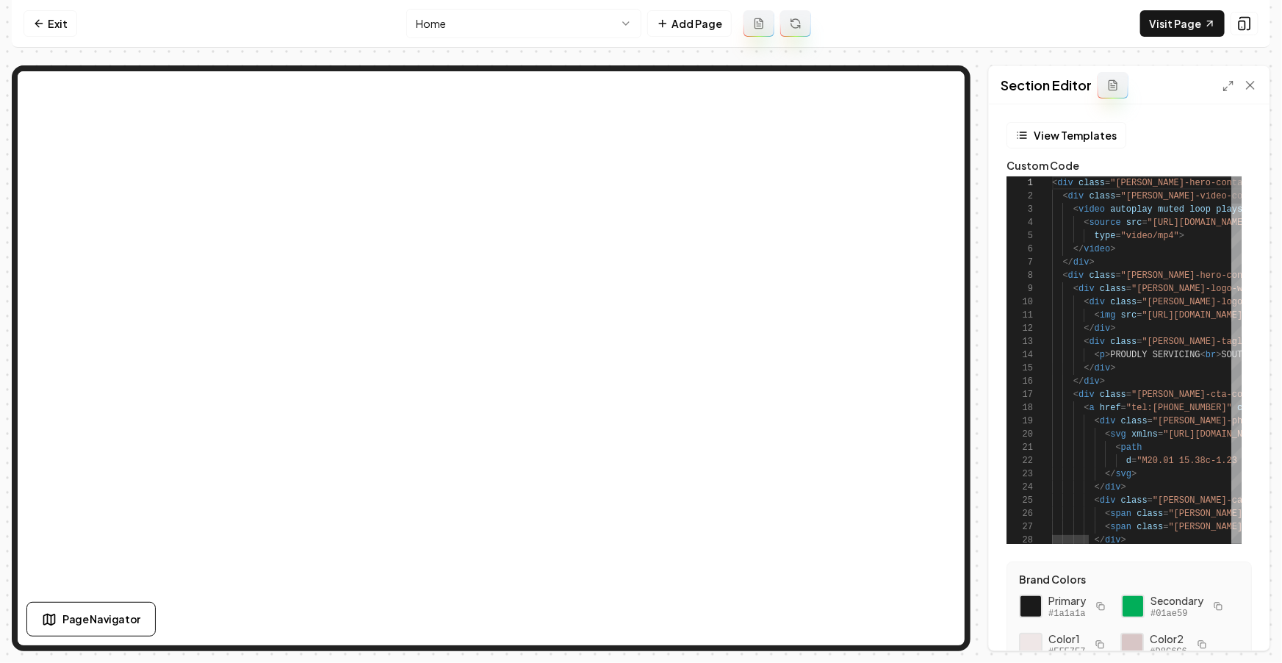
scroll to position [132, 0]
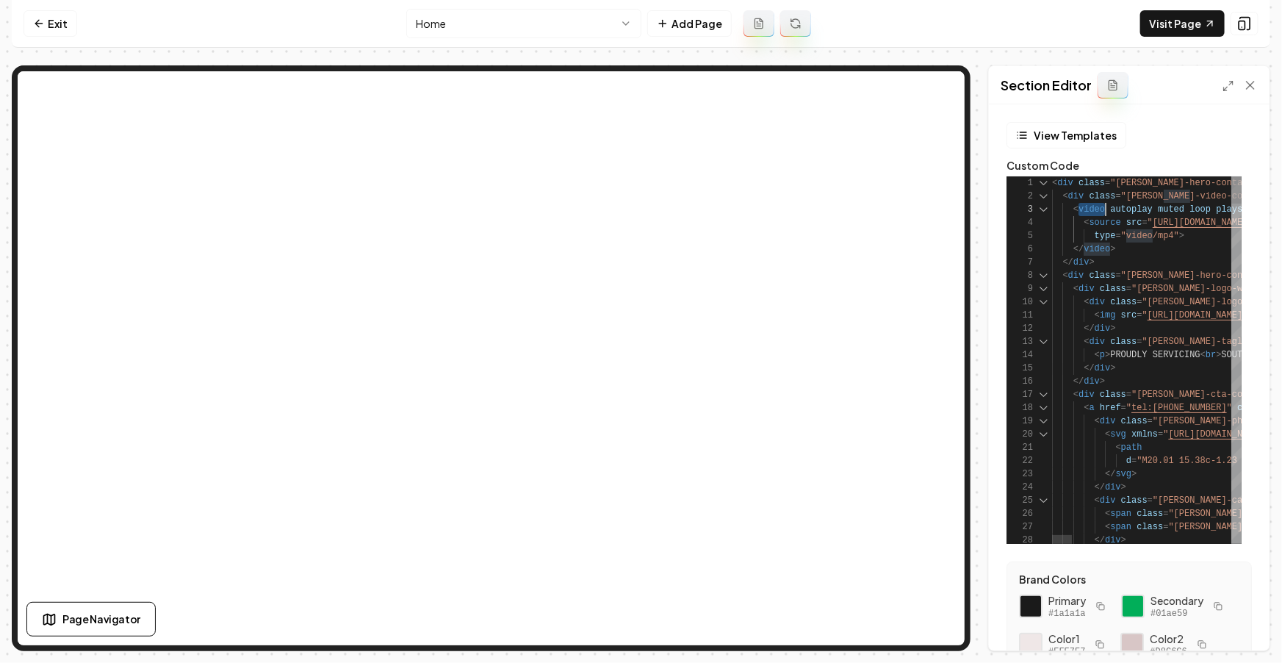
scroll to position [26, 0]
type textarea "**********"
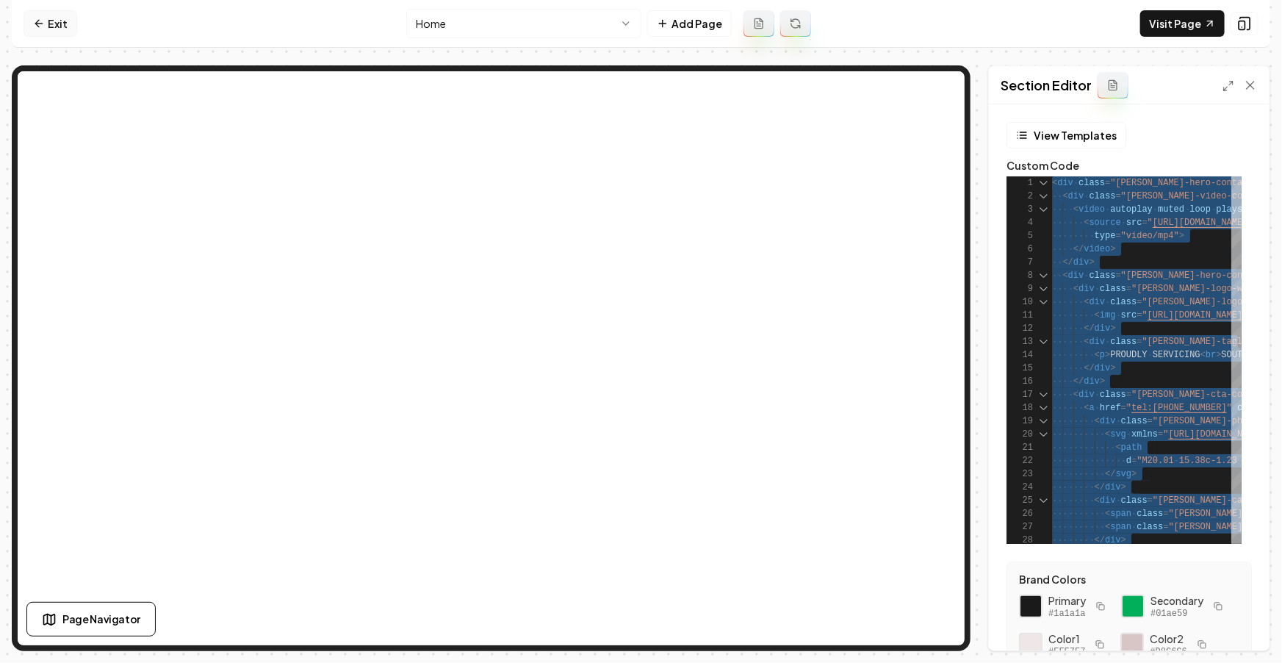
click at [67, 23] on link "Exit" at bounding box center [51, 23] width 54 height 26
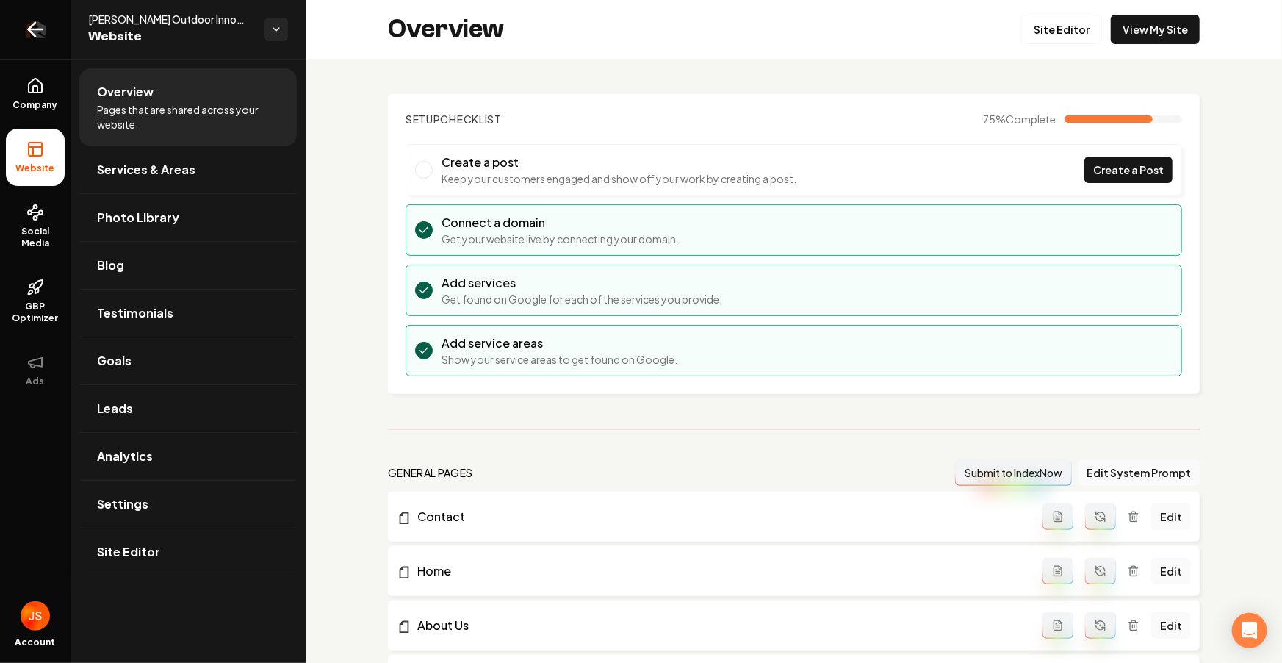
click at [30, 35] on icon "Return to dashboard" at bounding box center [36, 30] width 24 height 24
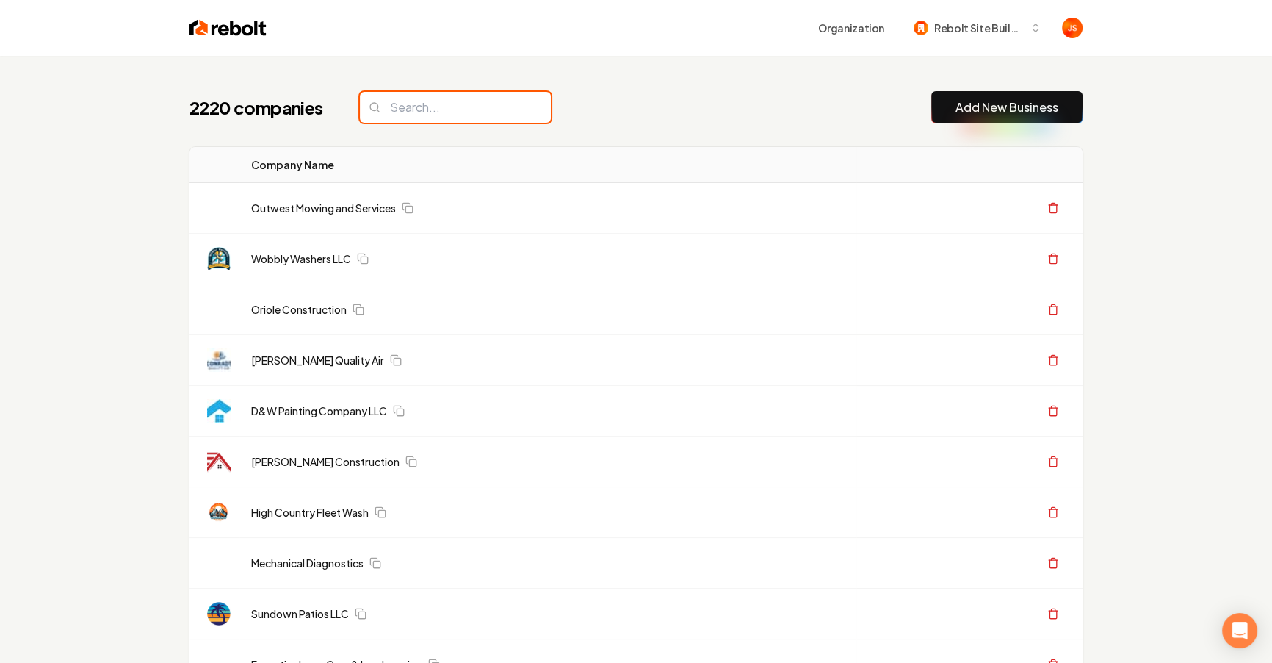
click at [422, 98] on input "search" at bounding box center [455, 107] width 191 height 31
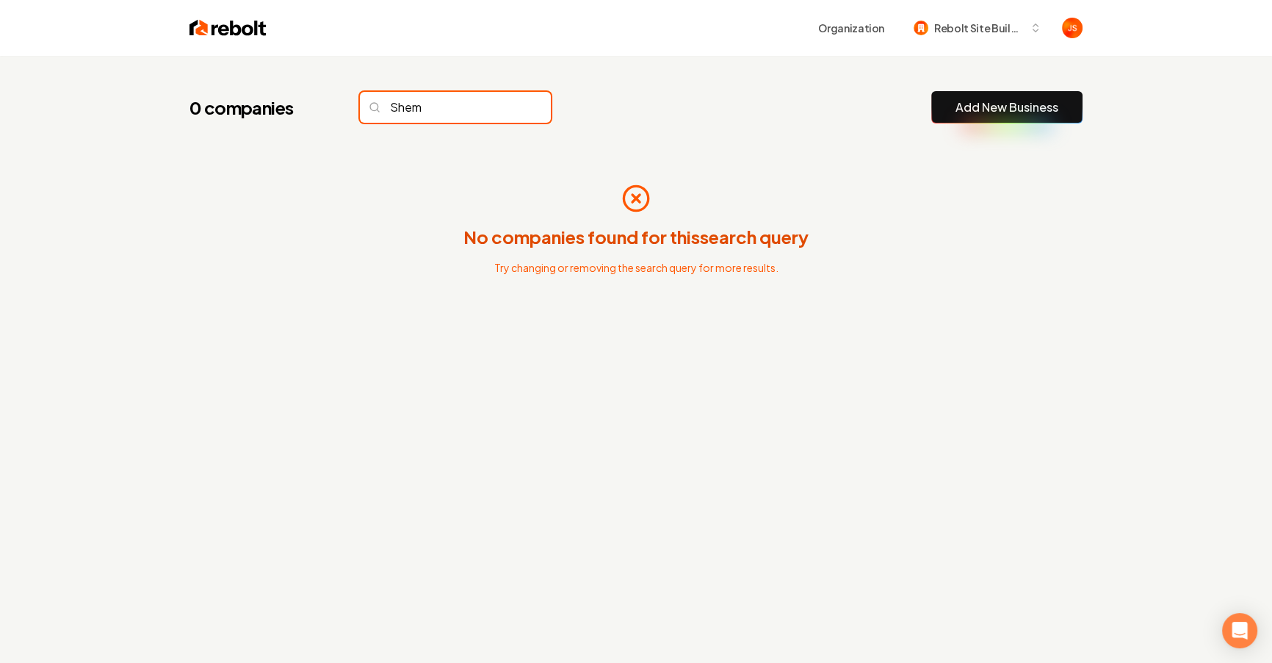
type input "Shem"
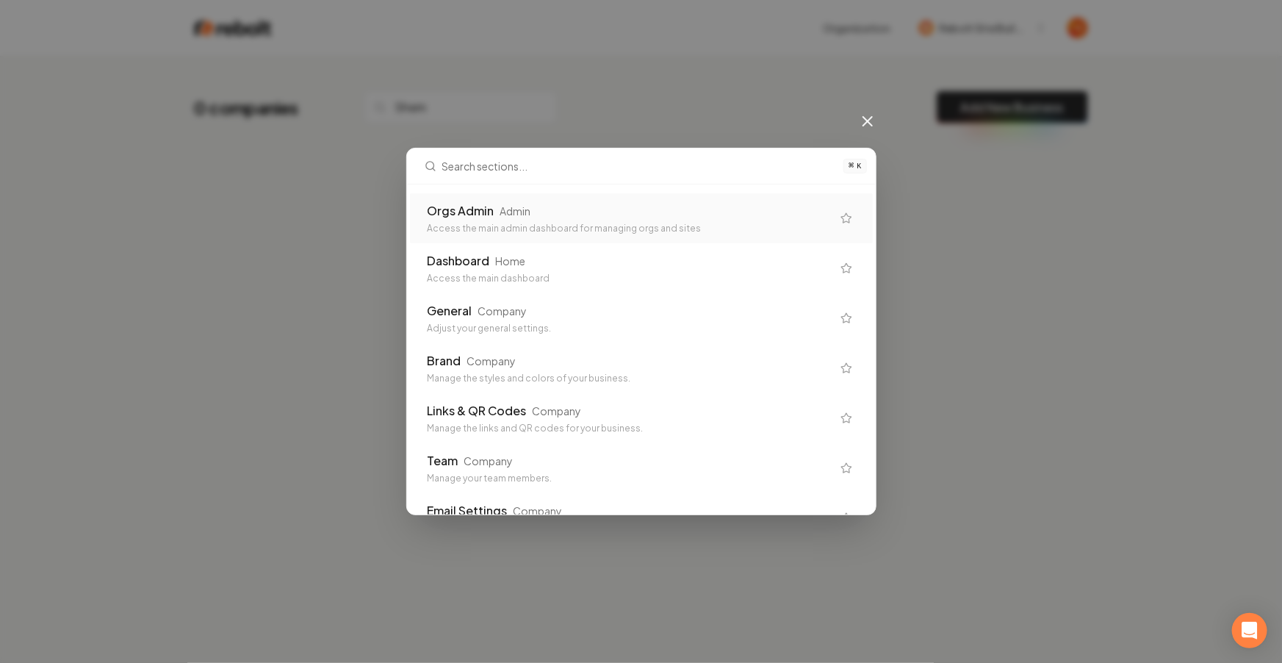
click at [478, 204] on div "Orgs Admin" at bounding box center [461, 211] width 67 height 18
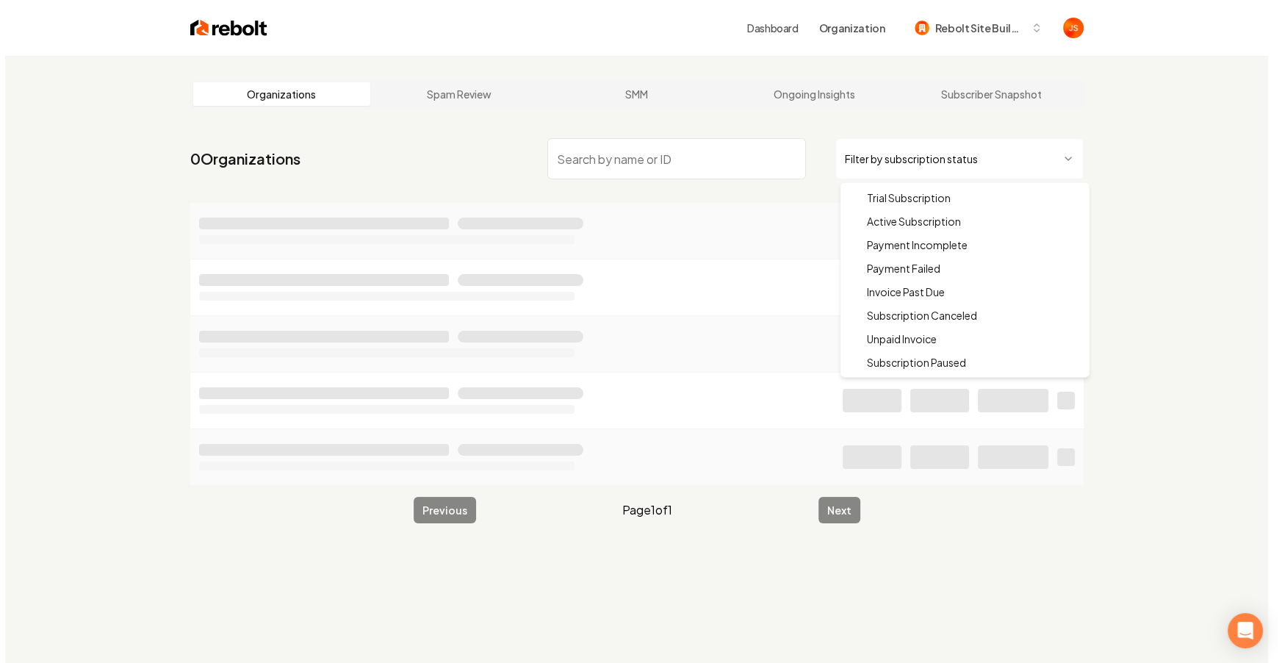
click at [901, 171] on html "Dashboard Organization Rebolt Site Builder Organizations Spam Review SMM Ongoin…" at bounding box center [636, 331] width 1272 height 663
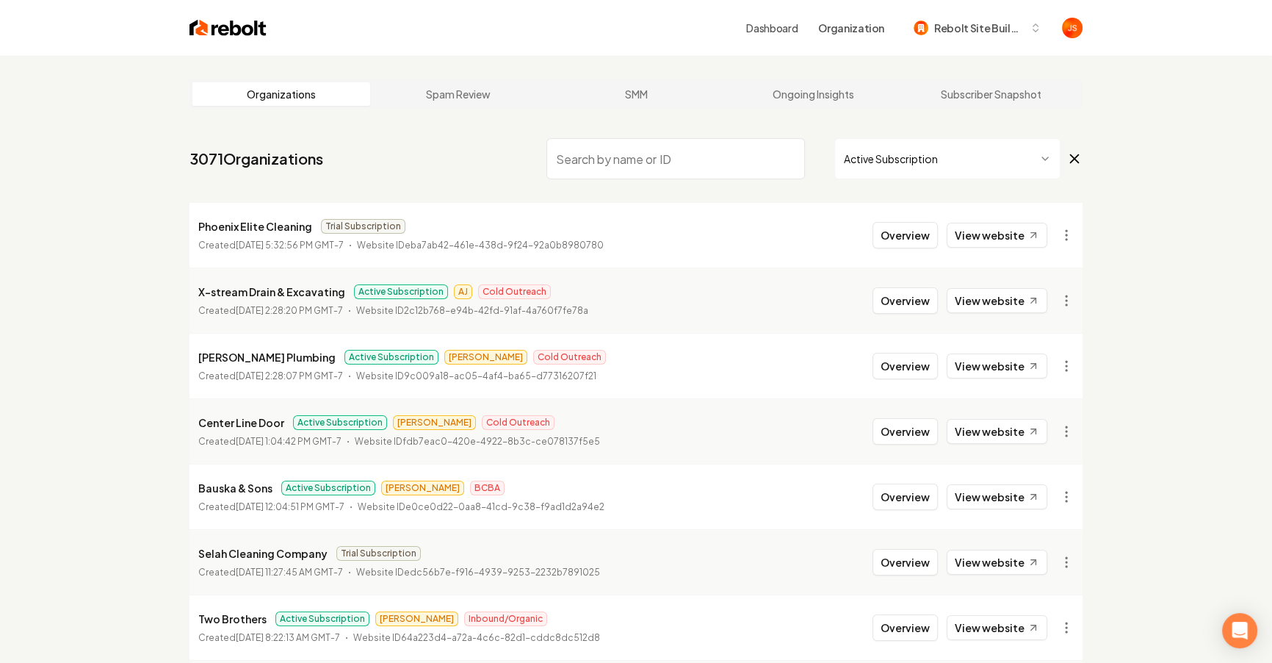
click at [755, 162] on input "search" at bounding box center [676, 158] width 259 height 41
click at [732, 161] on input "search" at bounding box center [676, 158] width 259 height 41
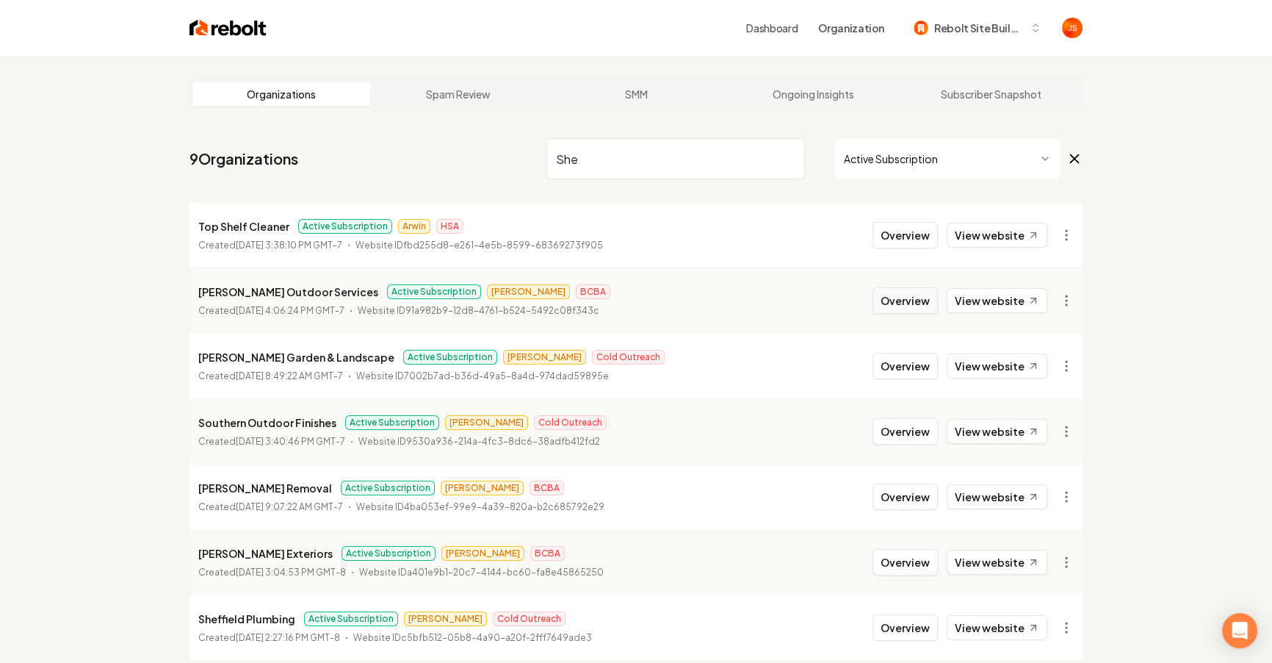
type input "She"
click at [892, 293] on button "Overview" at bounding box center [905, 300] width 65 height 26
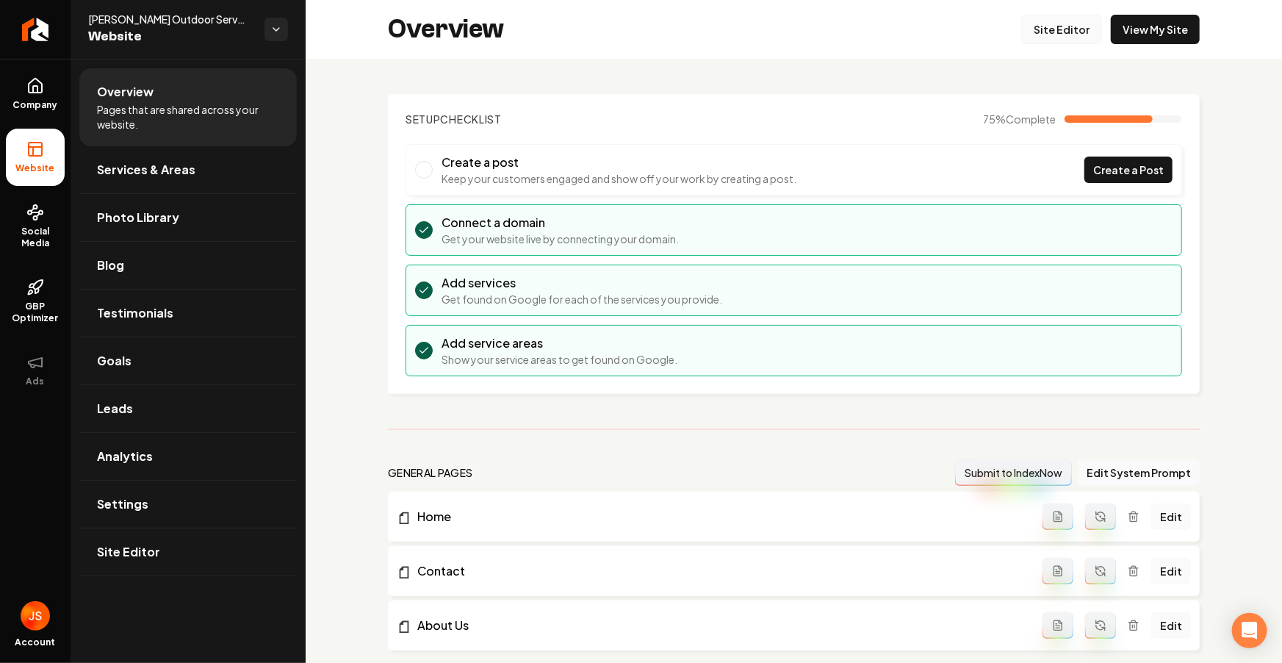
click at [1076, 34] on link "Site Editor" at bounding box center [1061, 29] width 81 height 29
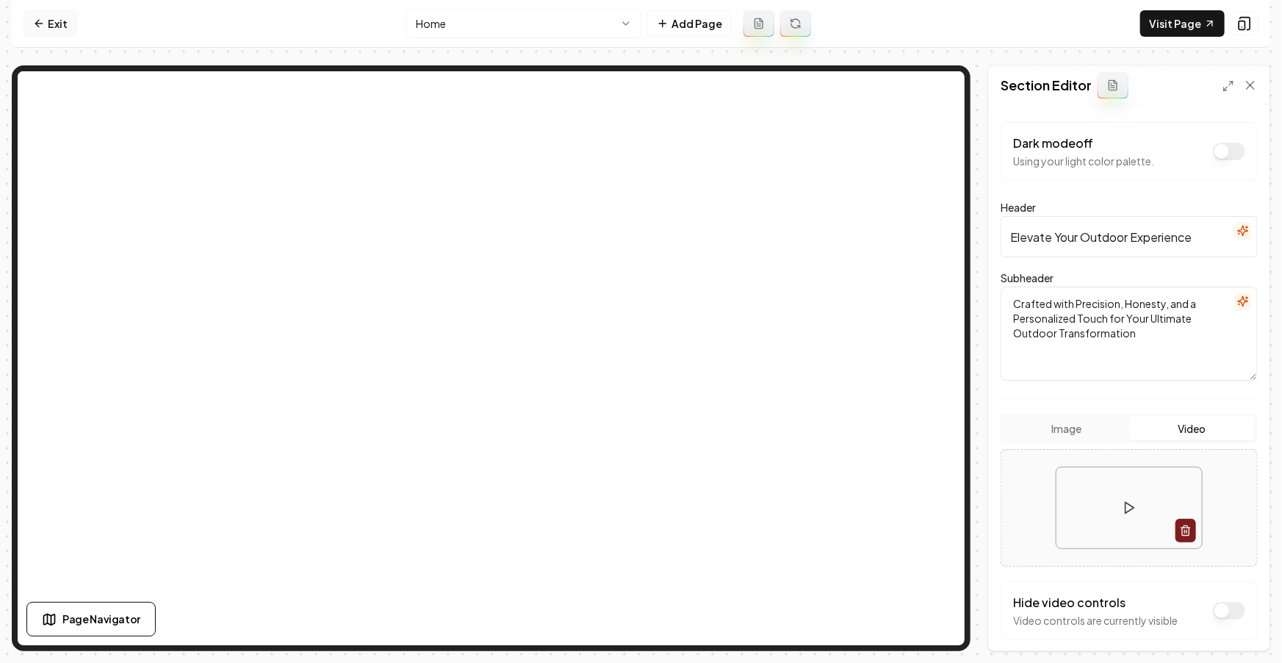
click at [50, 23] on link "Exit" at bounding box center [51, 23] width 54 height 26
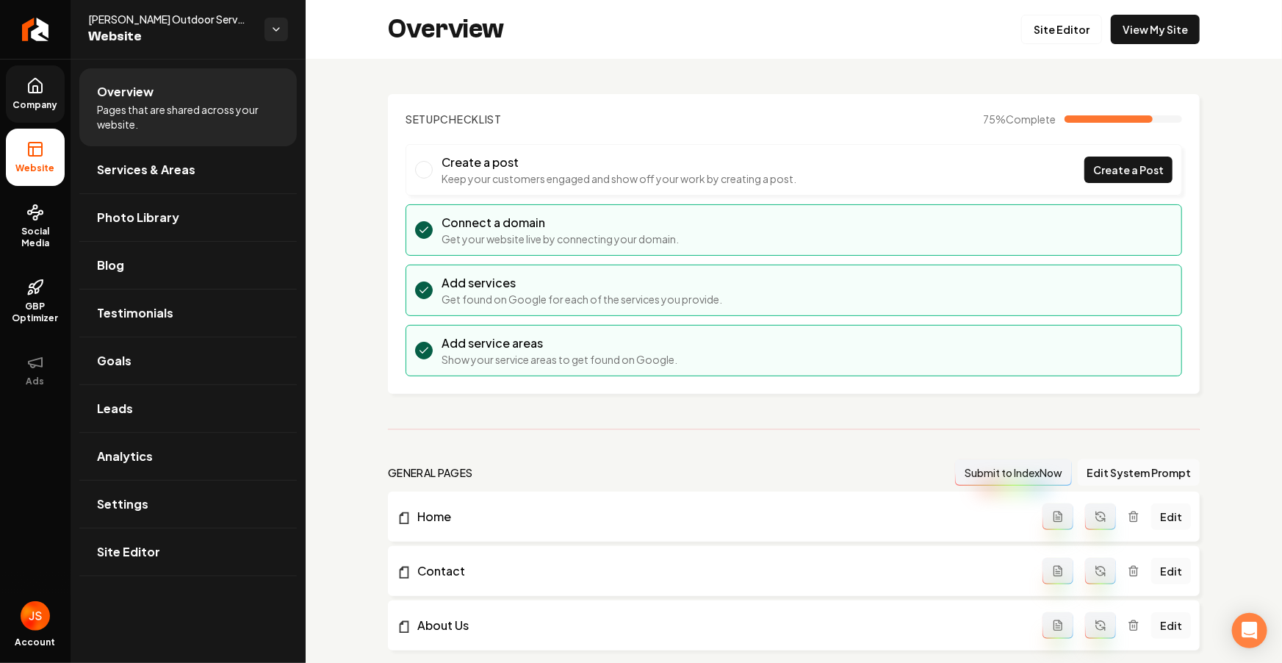
click at [24, 84] on link "Company" at bounding box center [35, 93] width 59 height 57
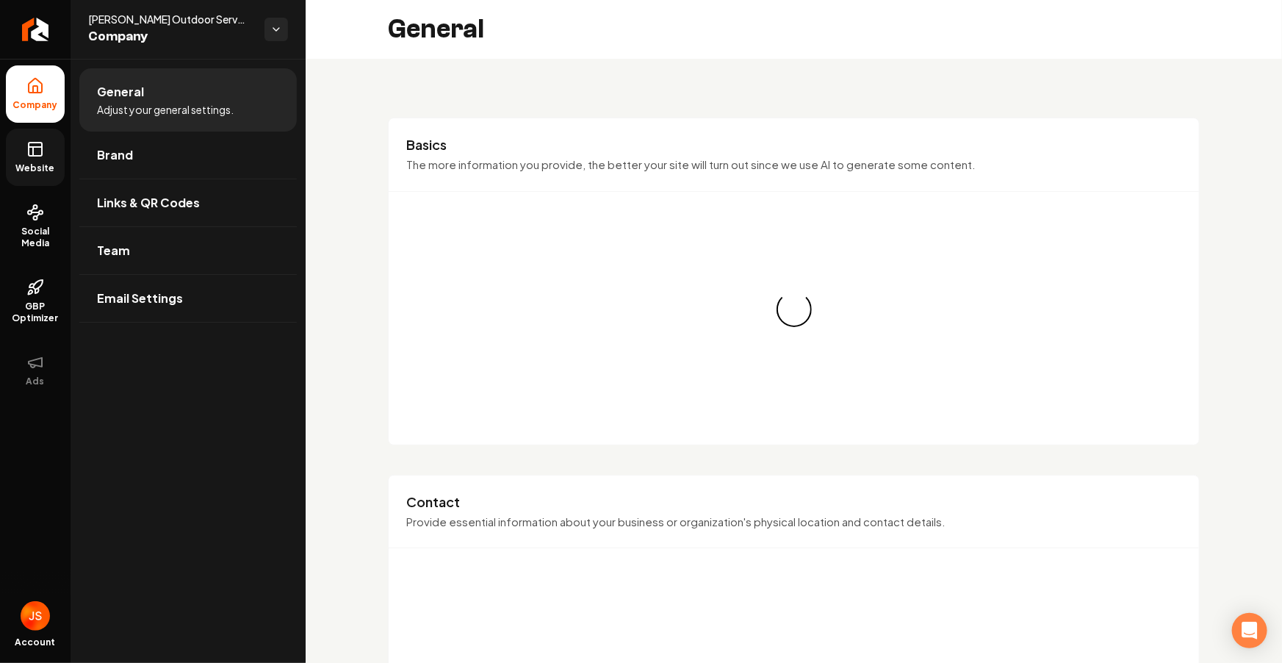
click at [21, 137] on link "Website" at bounding box center [35, 157] width 59 height 57
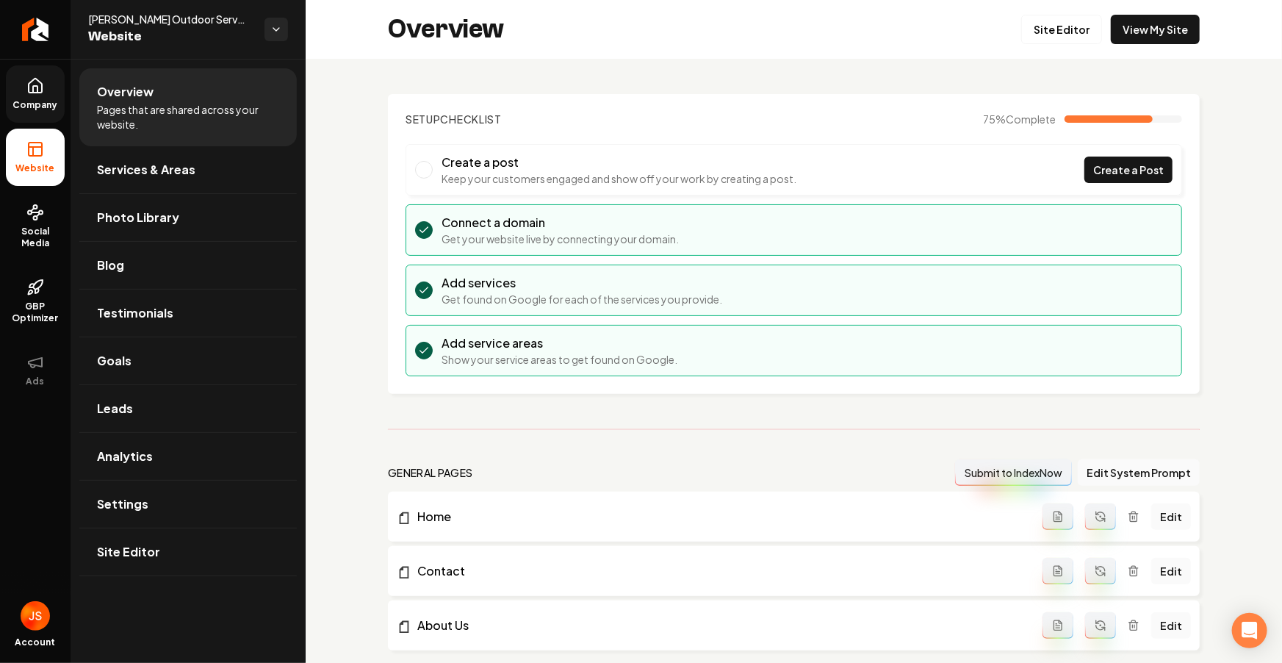
click at [33, 90] on icon at bounding box center [35, 89] width 4 height 7
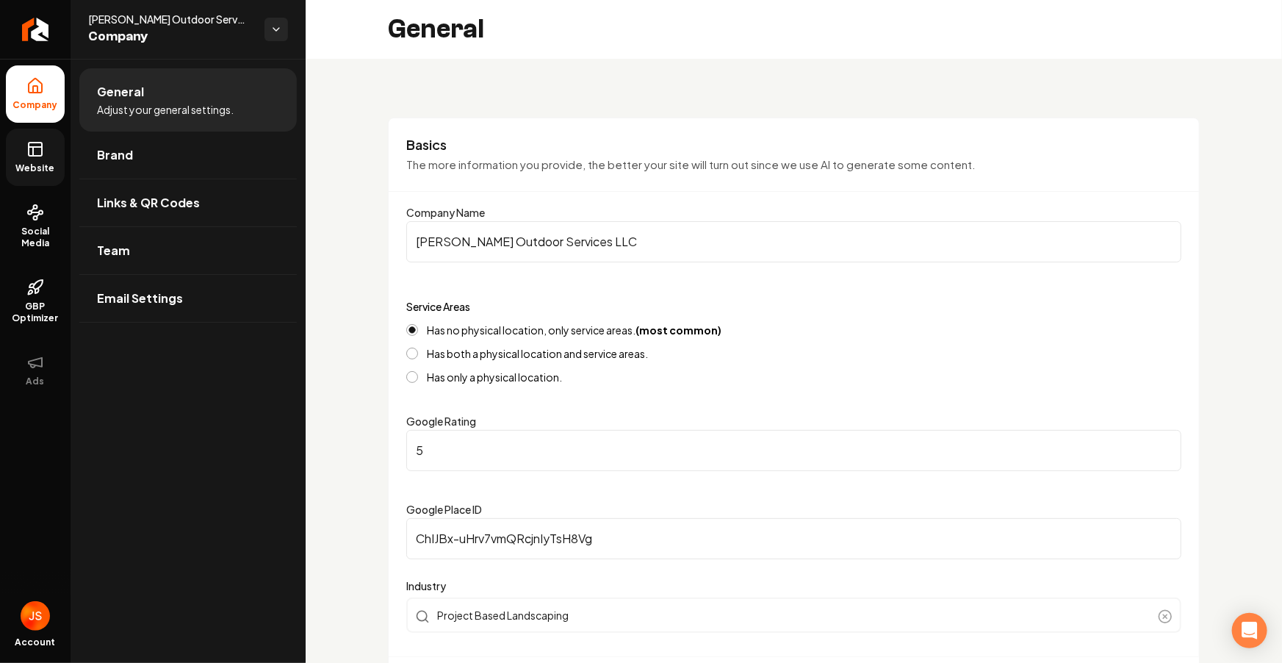
click at [33, 144] on icon at bounding box center [35, 149] width 18 height 18
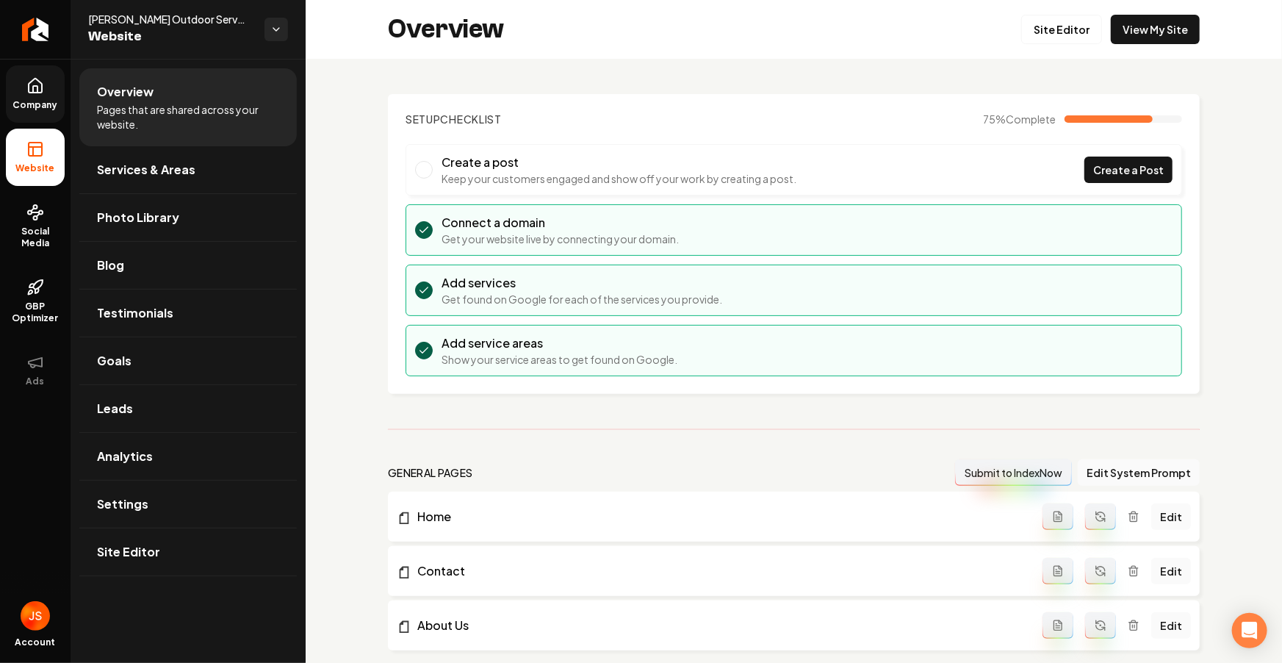
click at [38, 93] on icon at bounding box center [35, 86] width 18 height 18
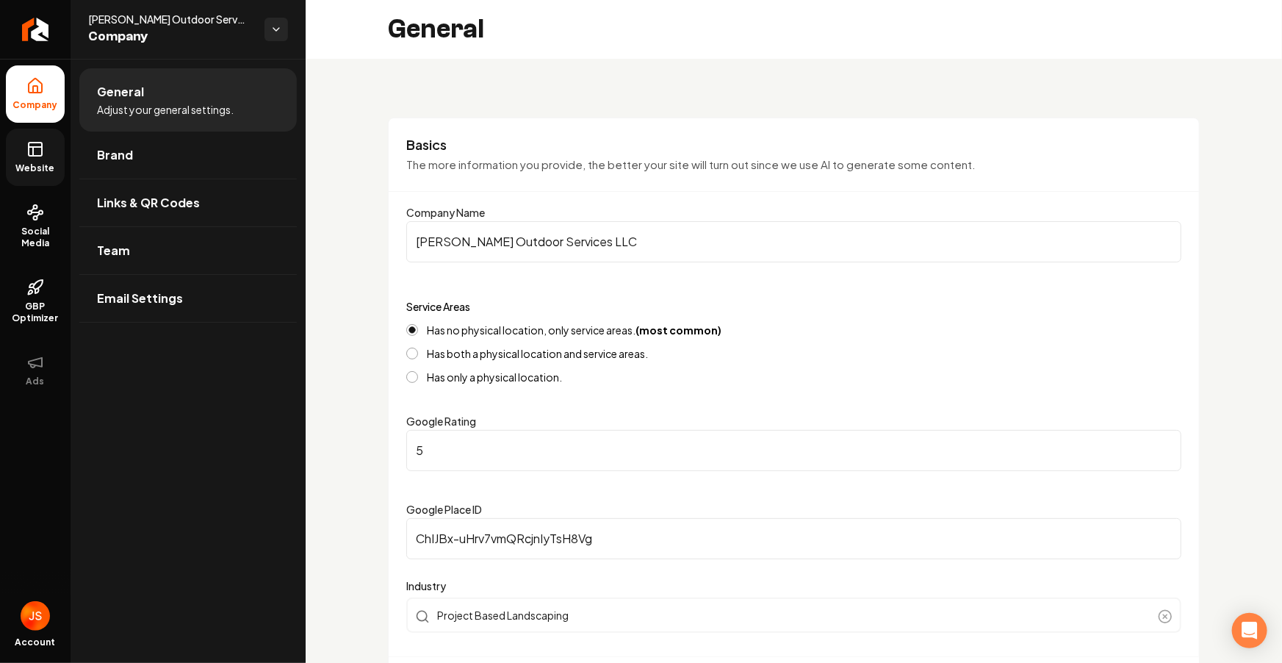
click at [30, 148] on icon at bounding box center [35, 149] width 18 height 18
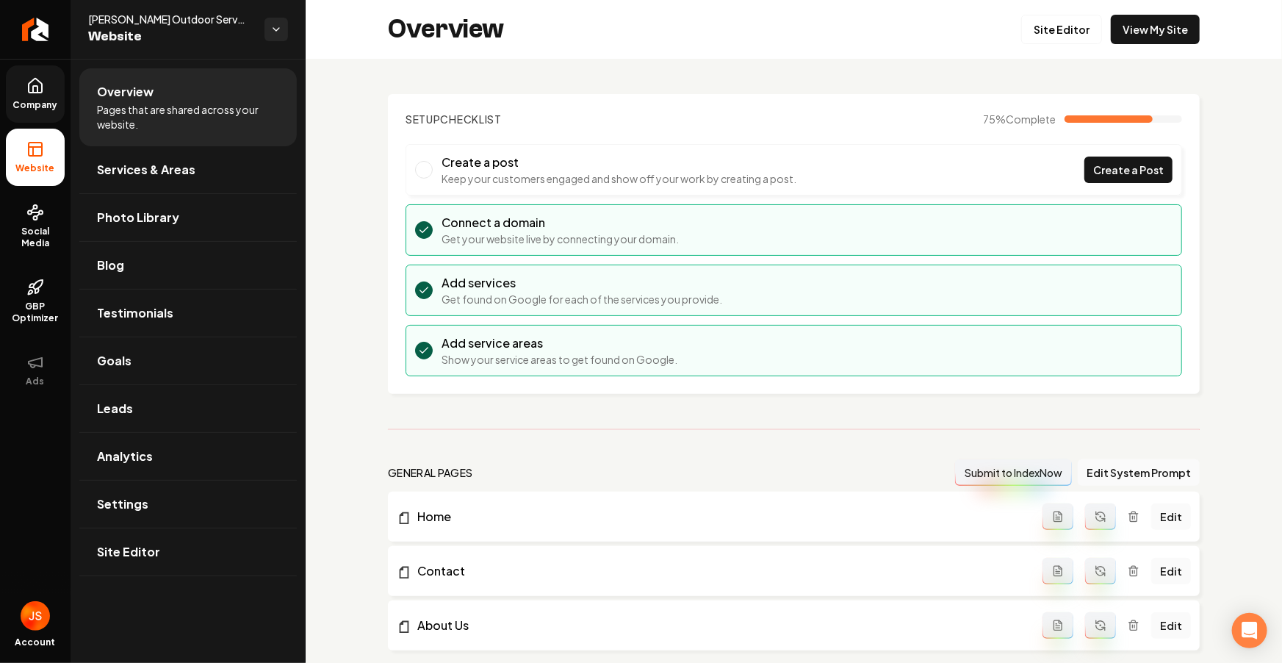
click at [48, 121] on link "Company" at bounding box center [35, 93] width 59 height 57
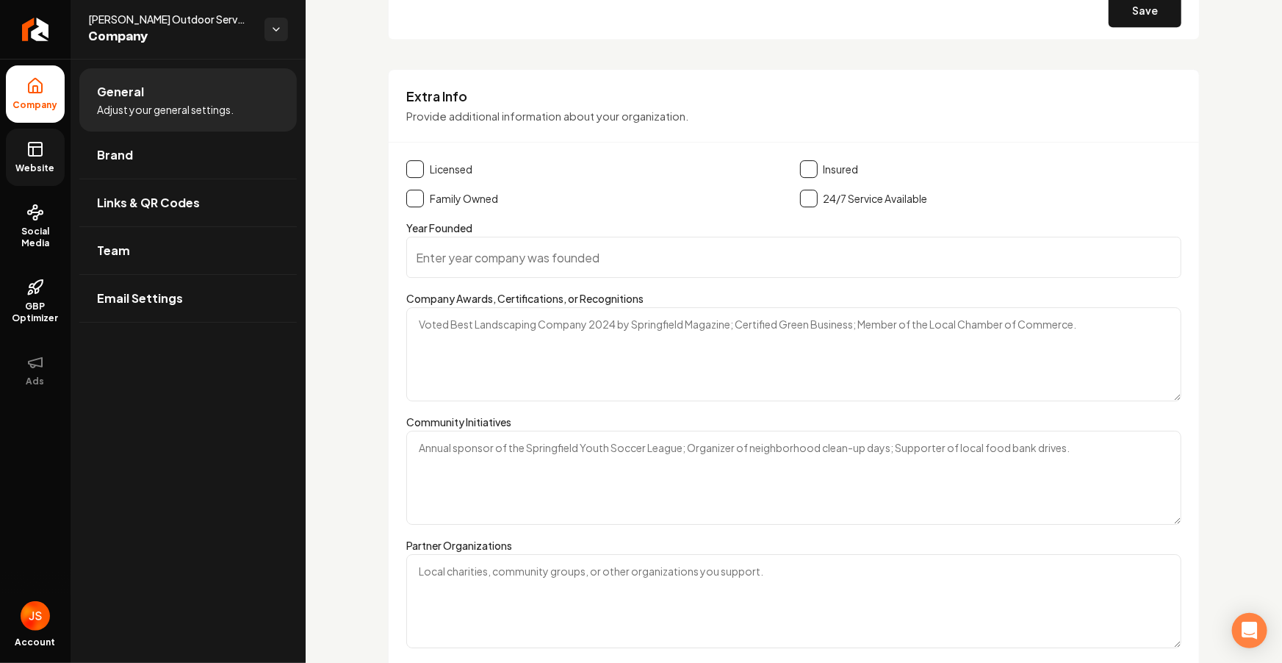
scroll to position [2109, 0]
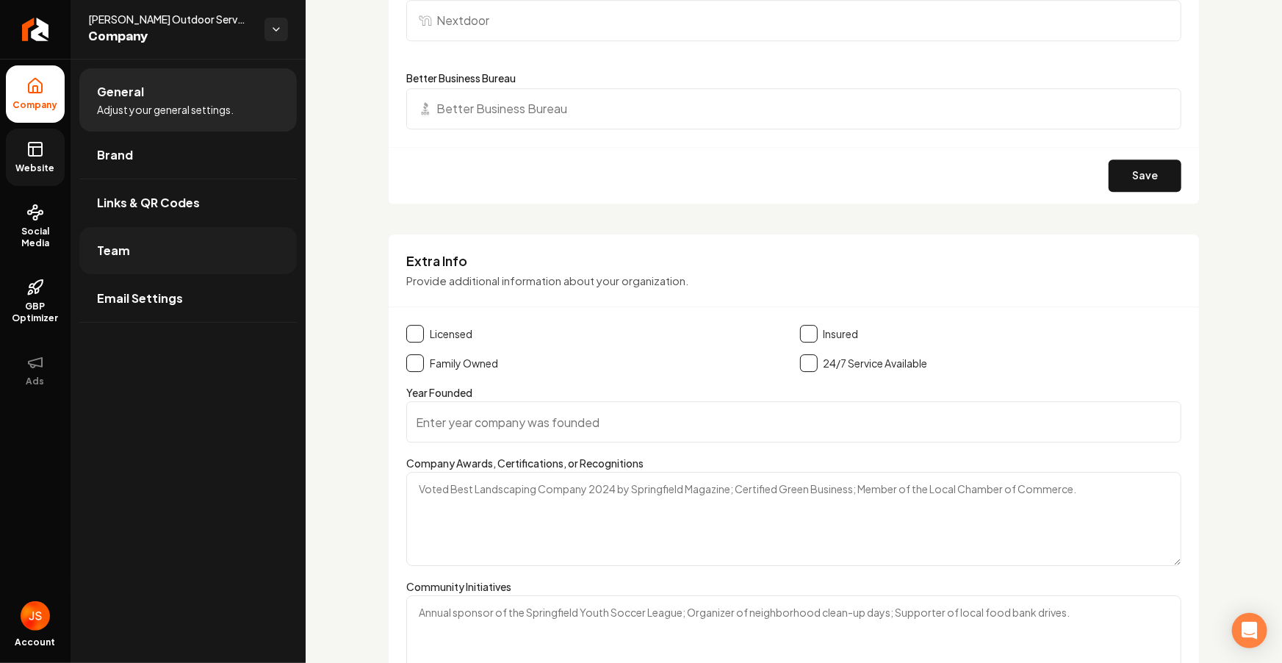
click at [129, 254] on link "Team" at bounding box center [187, 250] width 217 height 47
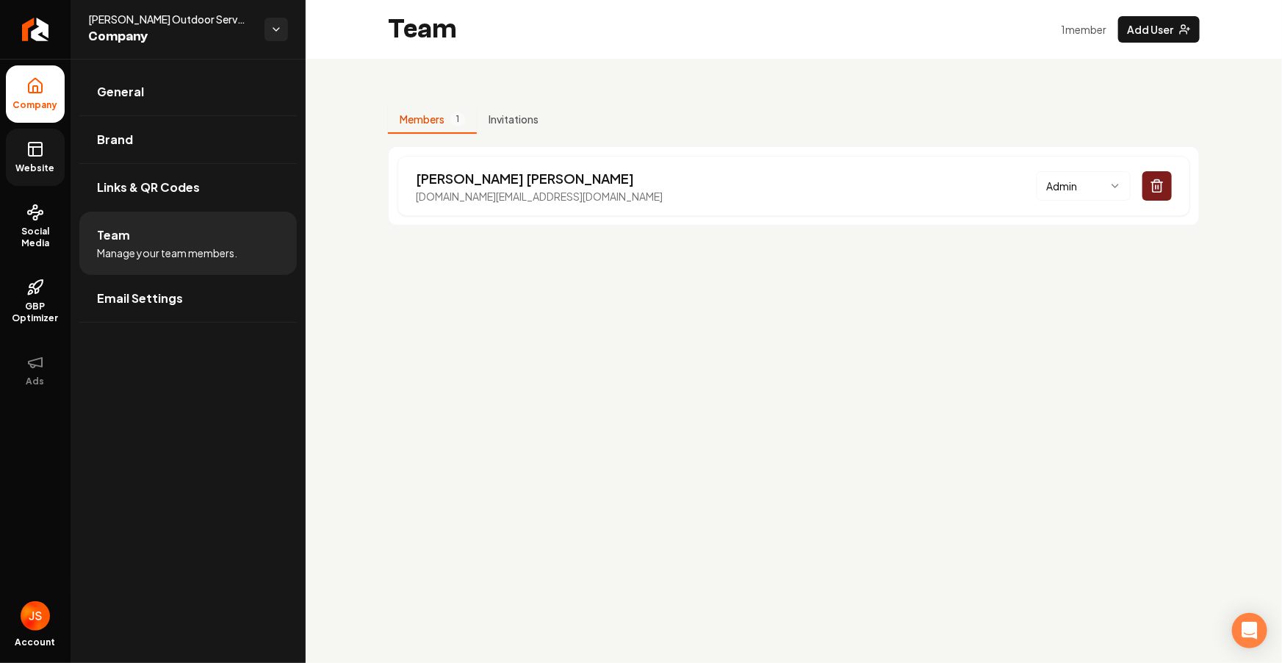
click at [32, 158] on link "Website" at bounding box center [35, 157] width 59 height 57
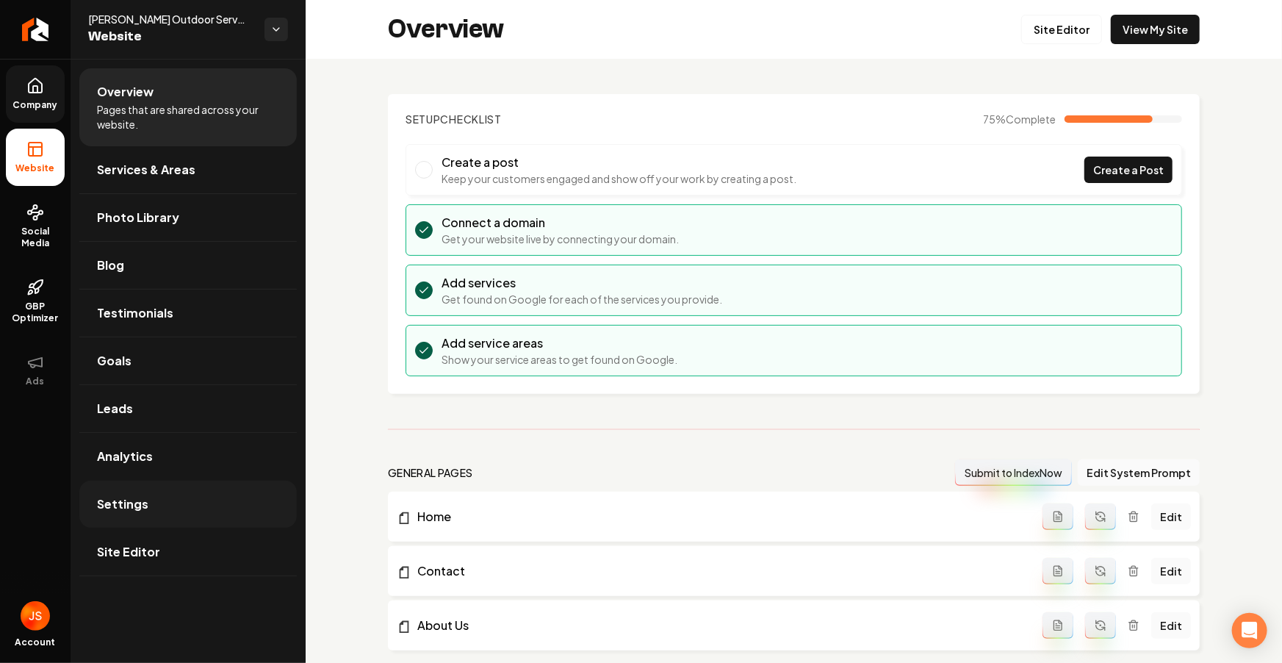
click at [143, 492] on link "Settings" at bounding box center [187, 503] width 217 height 47
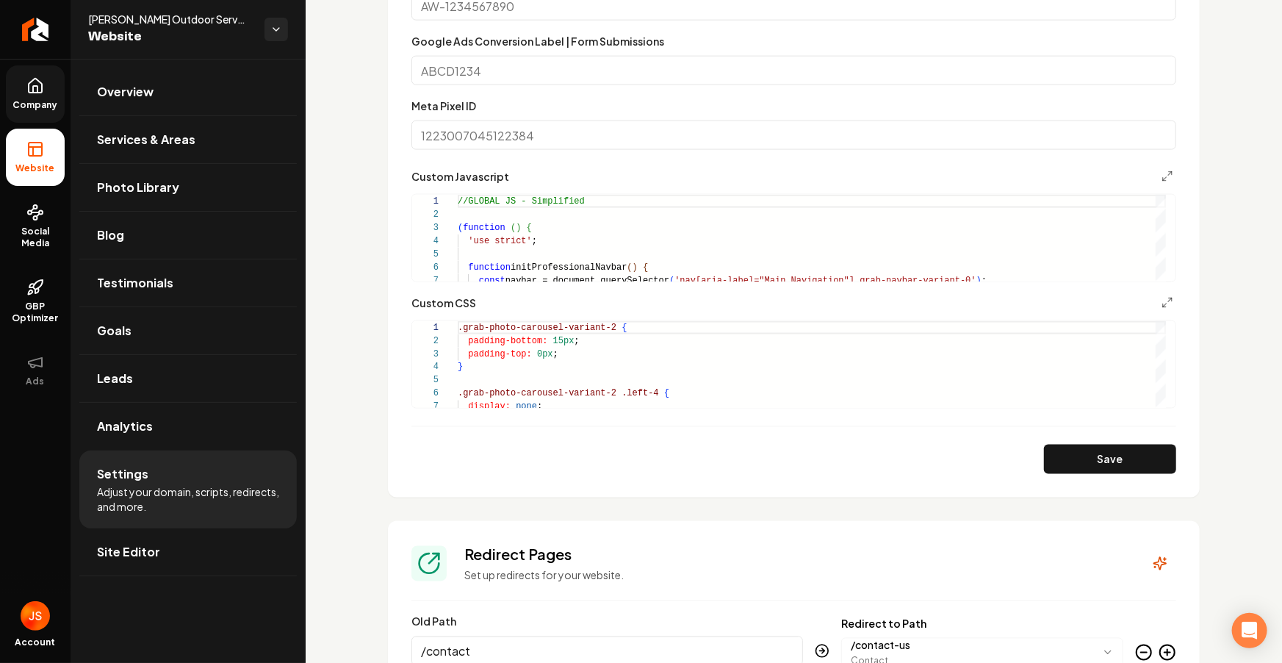
scroll to position [1032, 0]
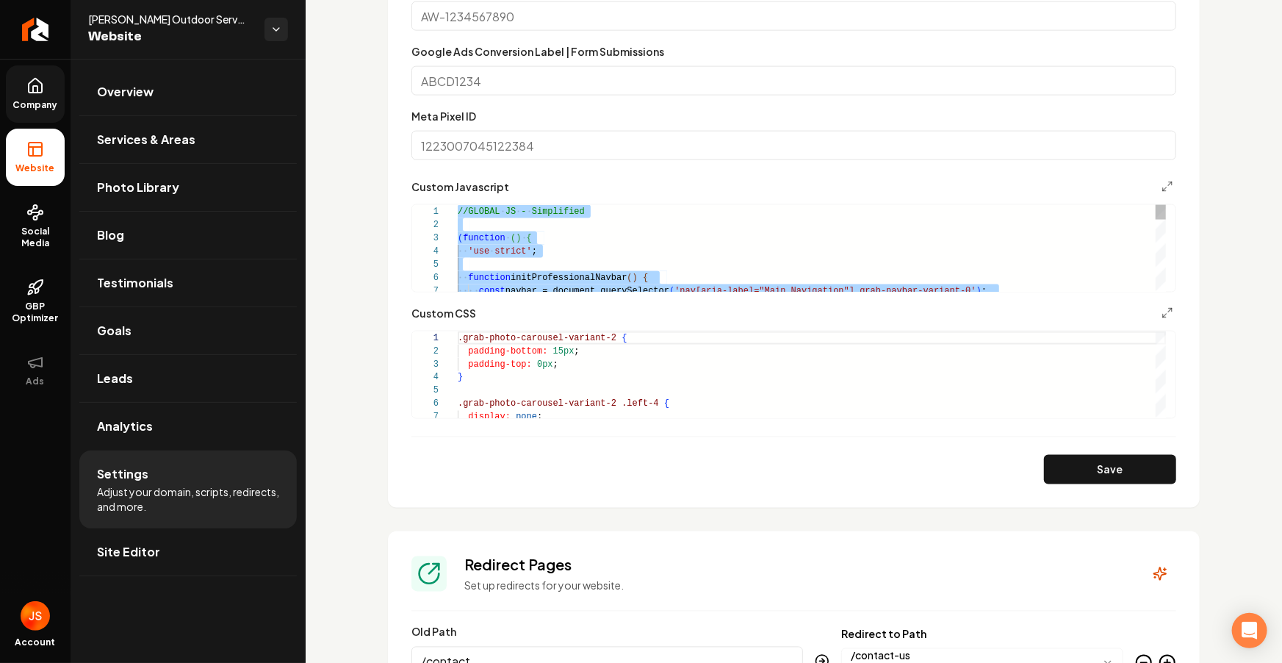
type textarea "**********"
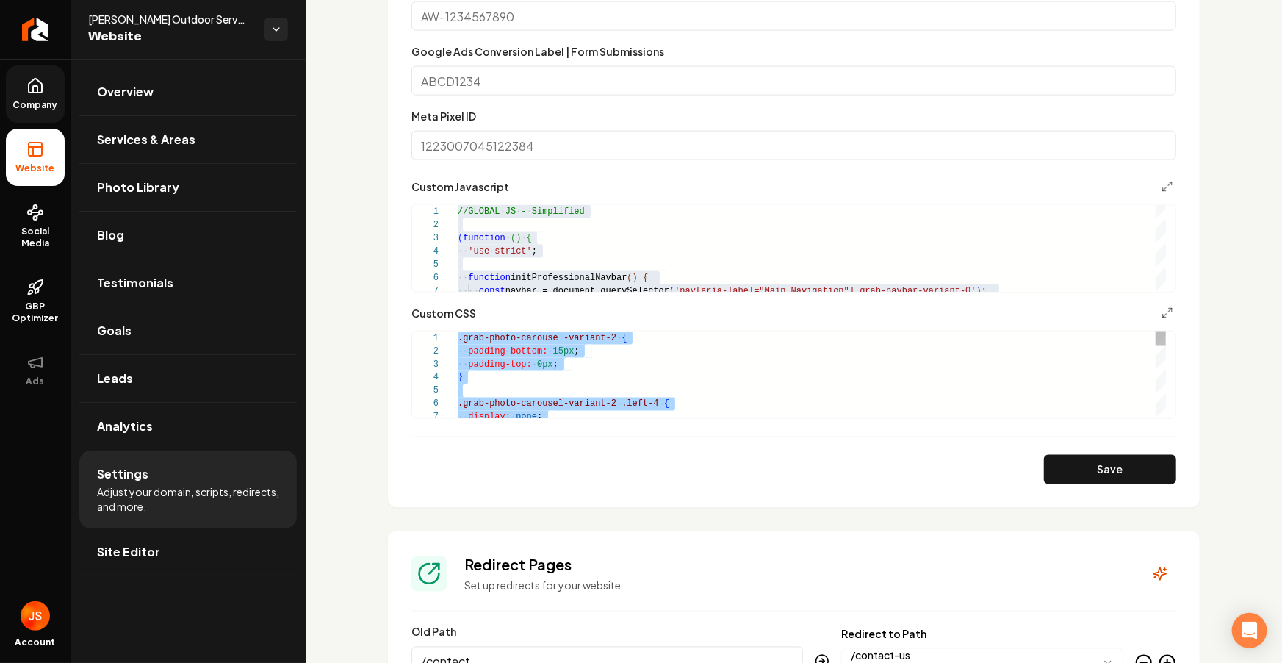
type textarea "**********"
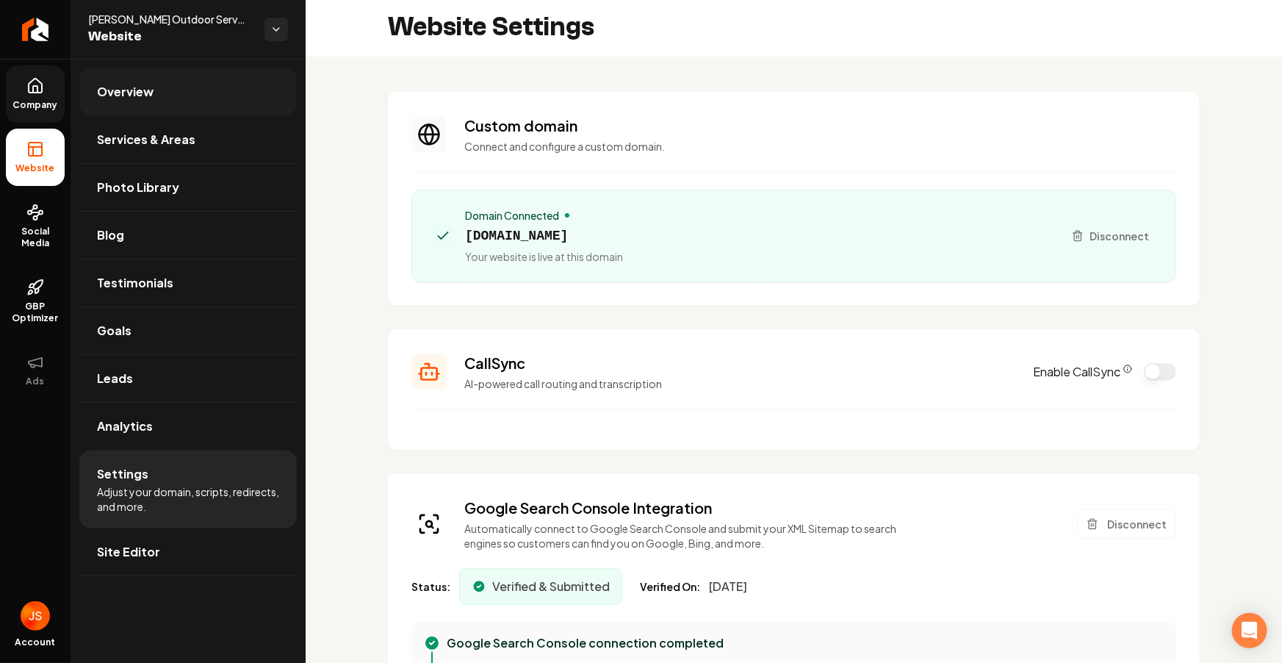
scroll to position [0, 0]
drag, startPoint x: 43, startPoint y: 94, endPoint x: 37, endPoint y: 117, distance: 23.5
click at [43, 94] on icon at bounding box center [35, 86] width 18 height 18
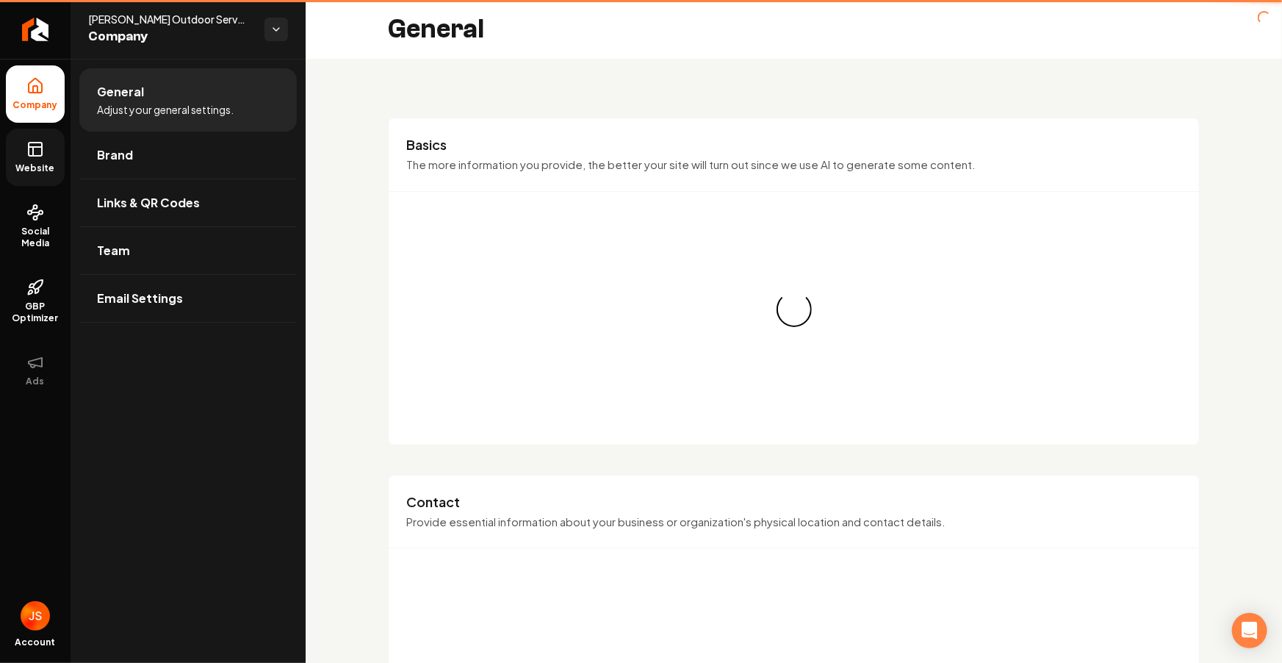
click at [35, 143] on icon at bounding box center [35, 149] width 18 height 18
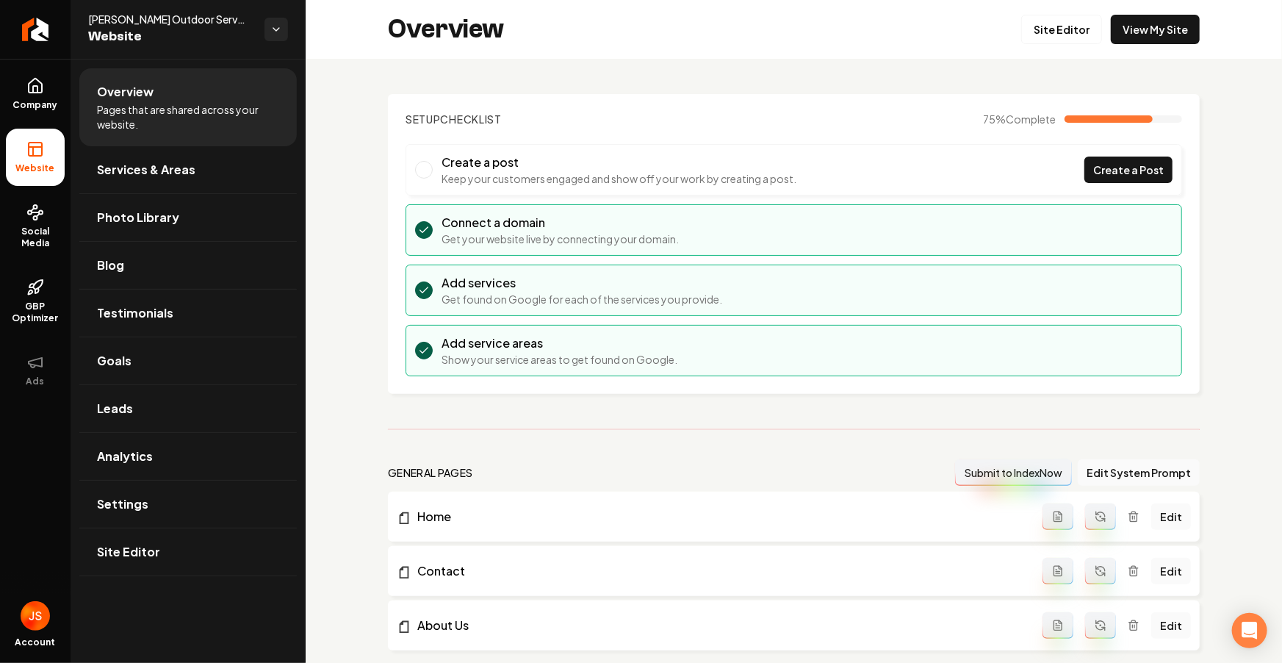
click at [1059, 11] on div "Overview Site Editor View My Site" at bounding box center [794, 29] width 976 height 59
click at [1059, 20] on link "Site Editor" at bounding box center [1061, 29] width 81 height 29
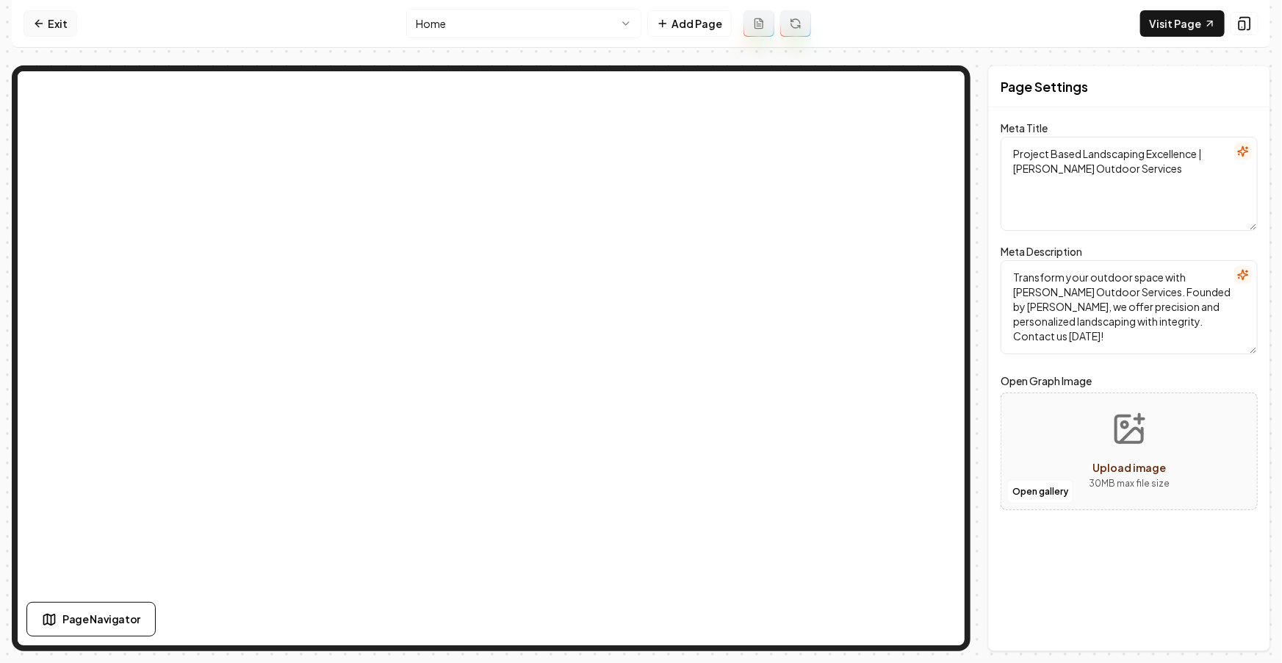
click at [52, 20] on link "Exit" at bounding box center [51, 23] width 54 height 26
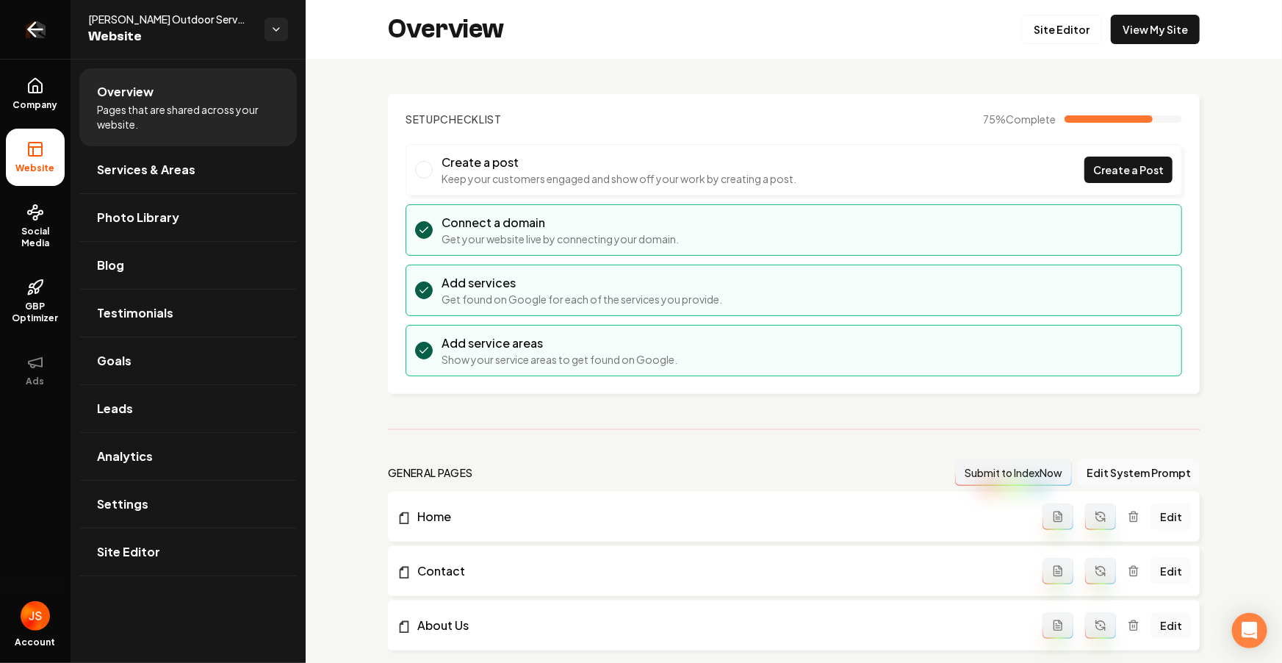
click at [41, 51] on link "Return to dashboard" at bounding box center [35, 29] width 71 height 59
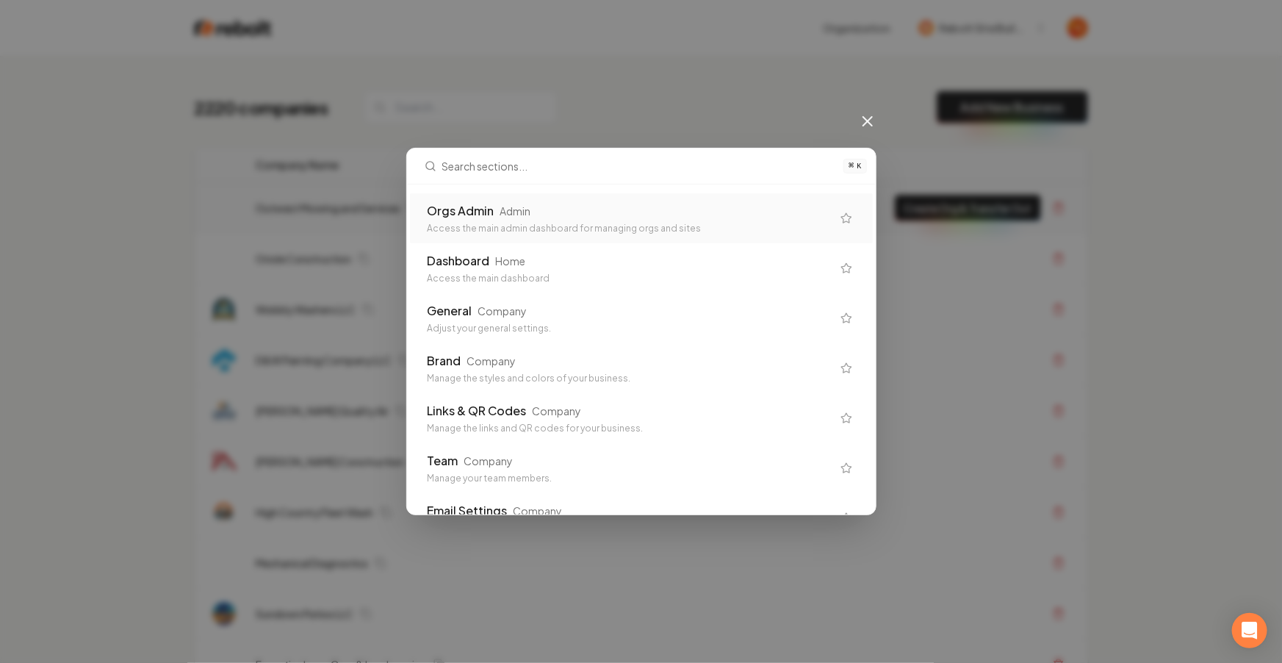
click at [522, 211] on div "Admin" at bounding box center [515, 211] width 31 height 15
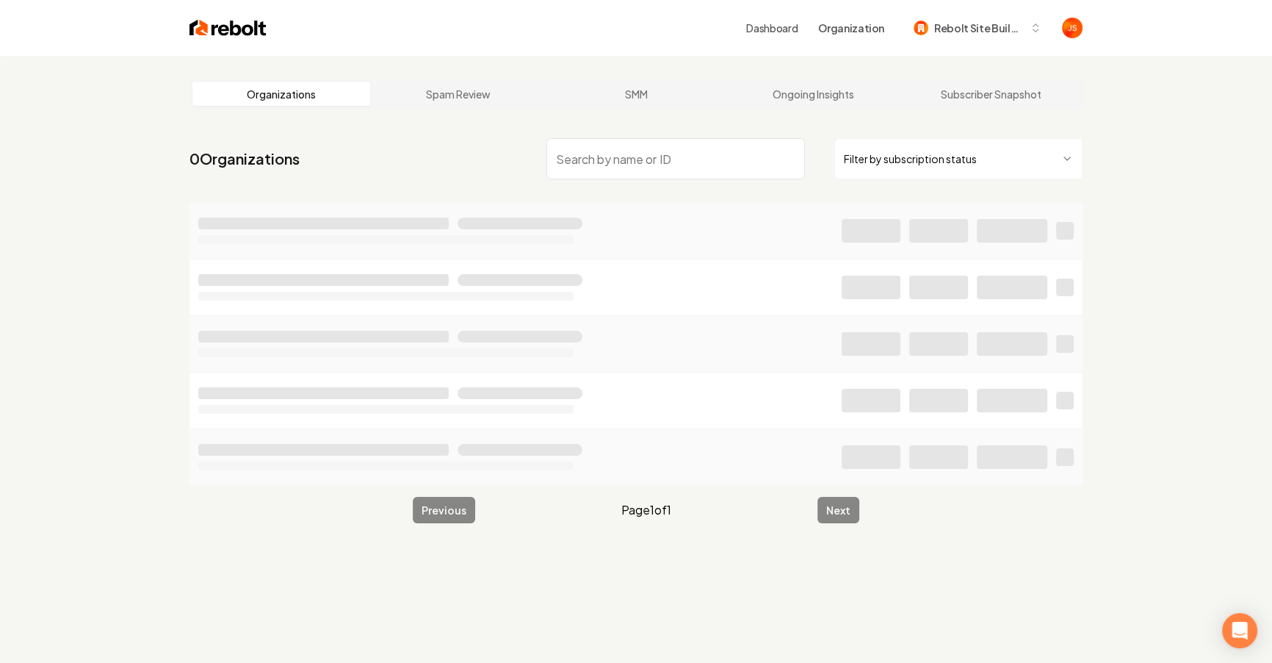
click at [889, 148] on html "Dashboard Organization Rebolt Site Builder Organizations Spam Review SMM Ongoin…" at bounding box center [636, 331] width 1272 height 663
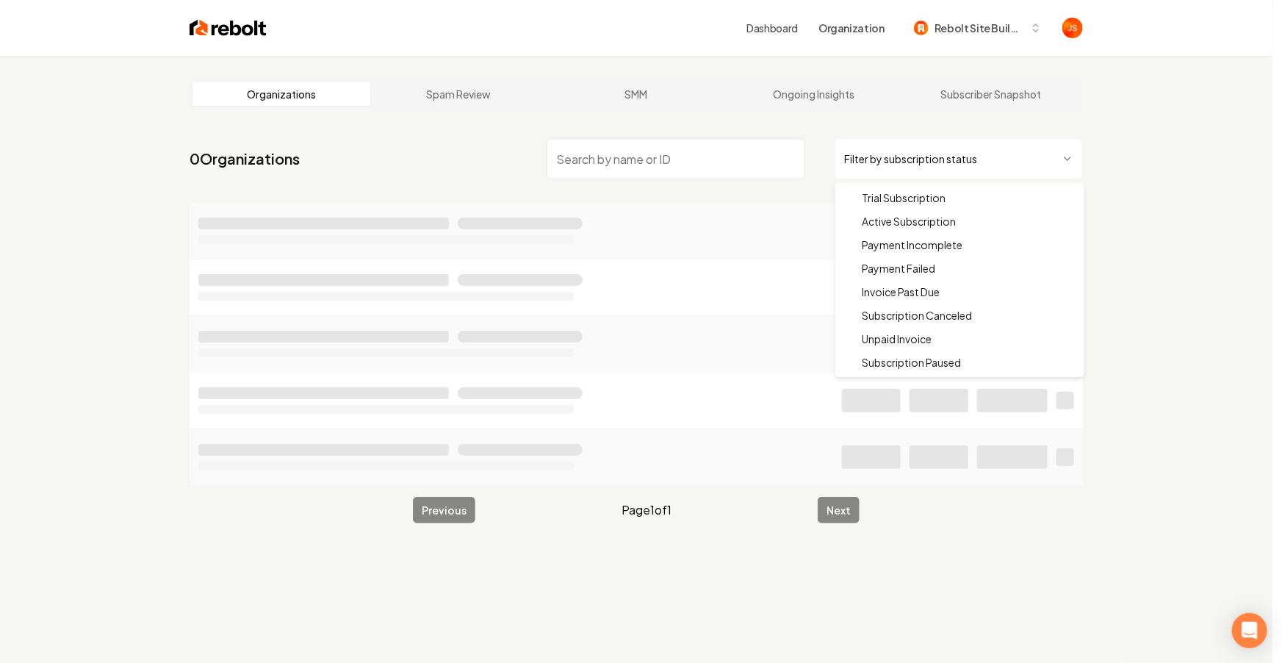
drag, startPoint x: 890, startPoint y: 223, endPoint x: 757, endPoint y: 169, distance: 143.4
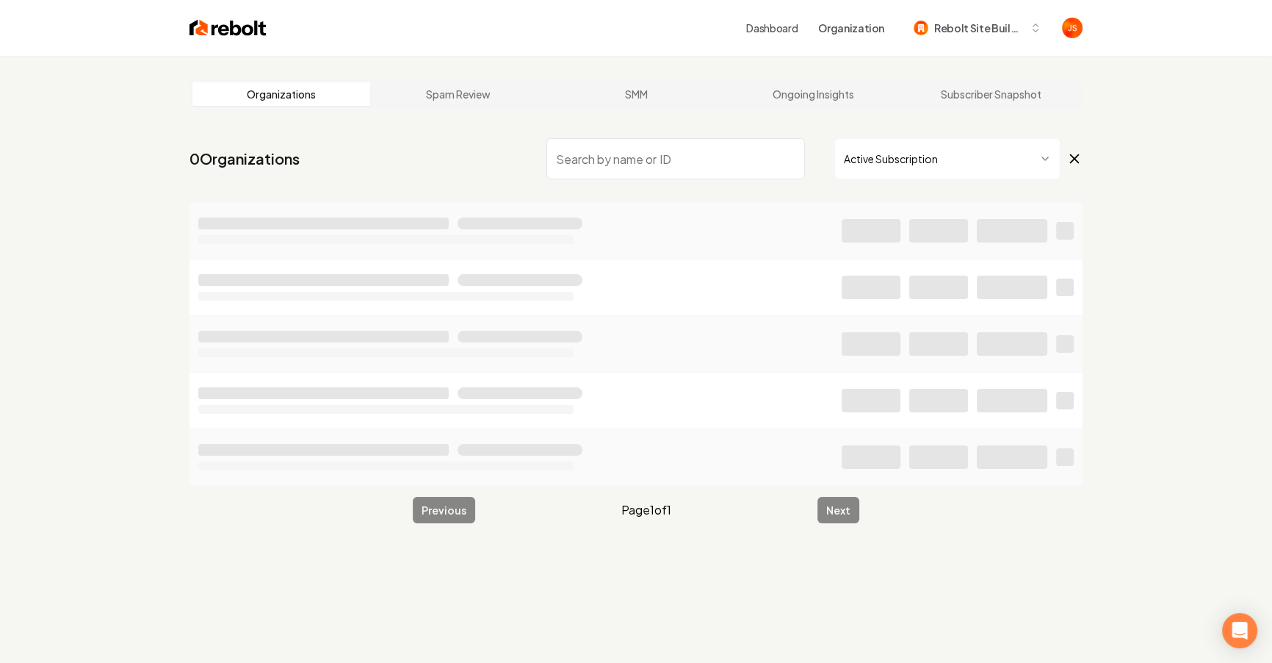
click at [743, 162] on input "search" at bounding box center [676, 158] width 259 height 41
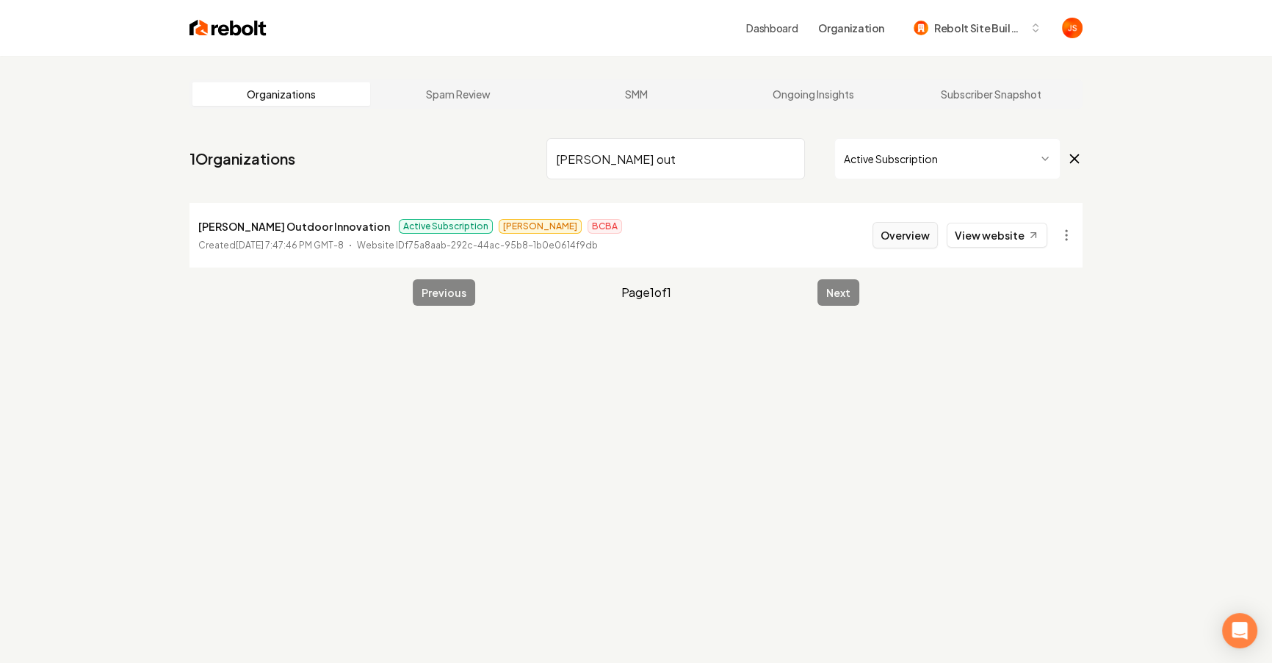
type input "[PERSON_NAME] out"
click at [905, 236] on button "Overview" at bounding box center [905, 235] width 65 height 26
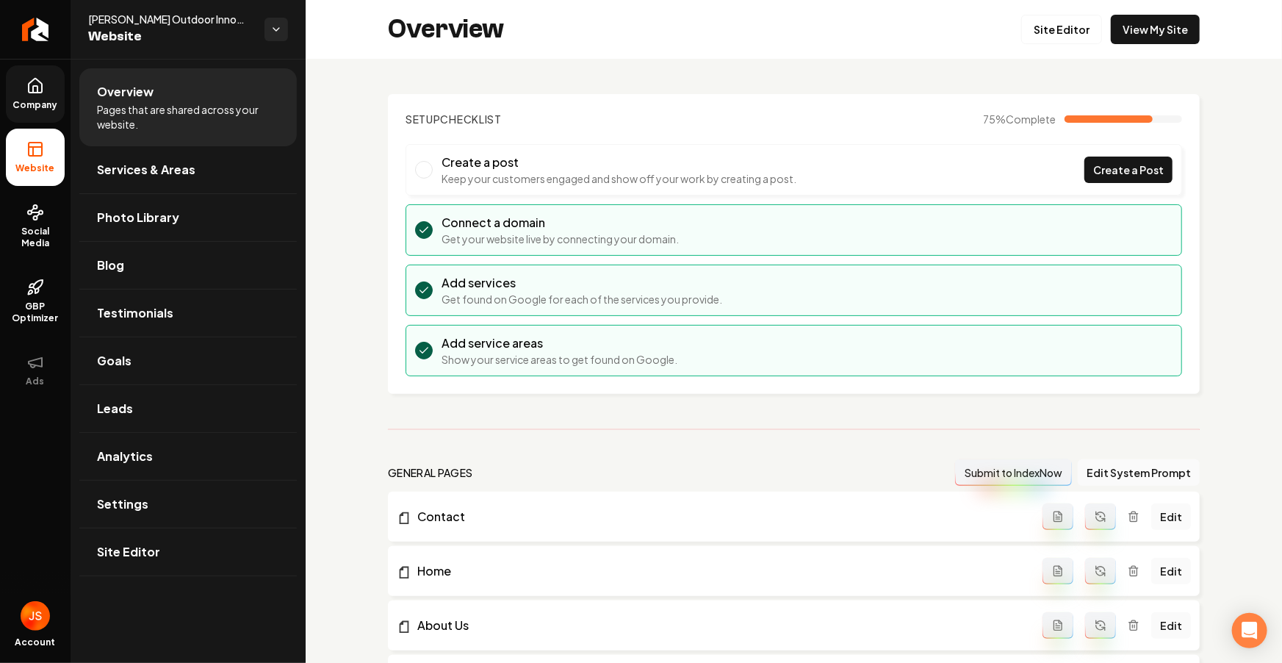
click at [41, 83] on icon at bounding box center [35, 86] width 13 height 14
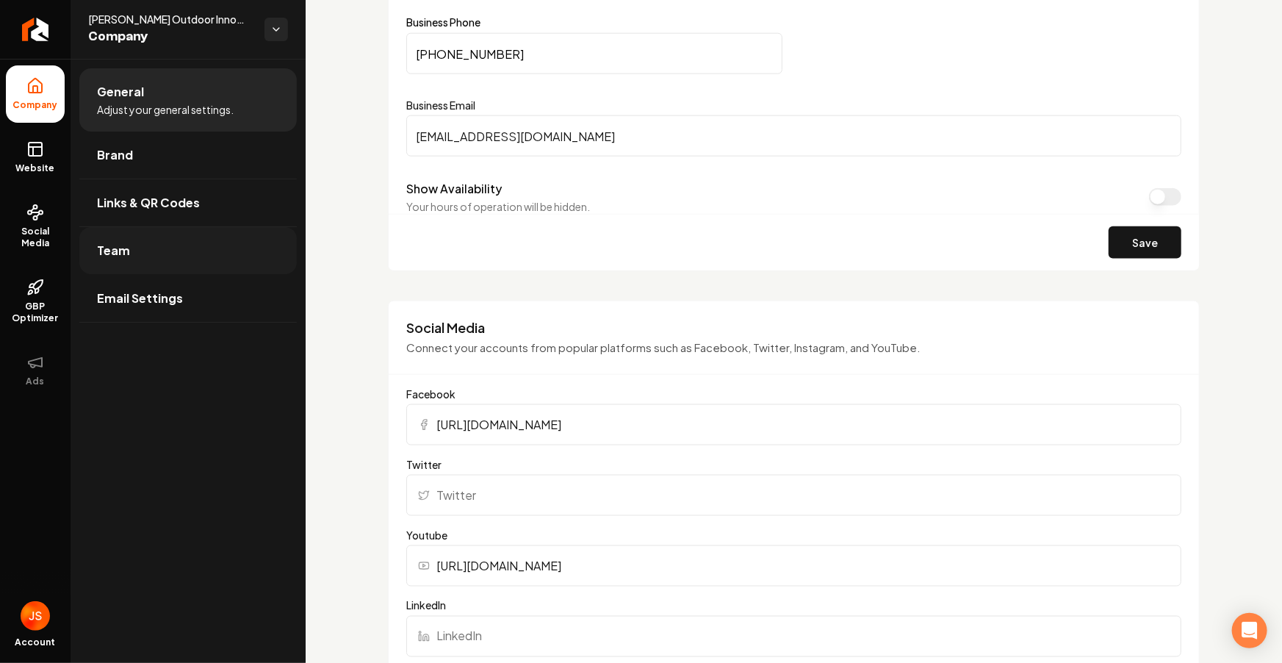
scroll to position [1329, 0]
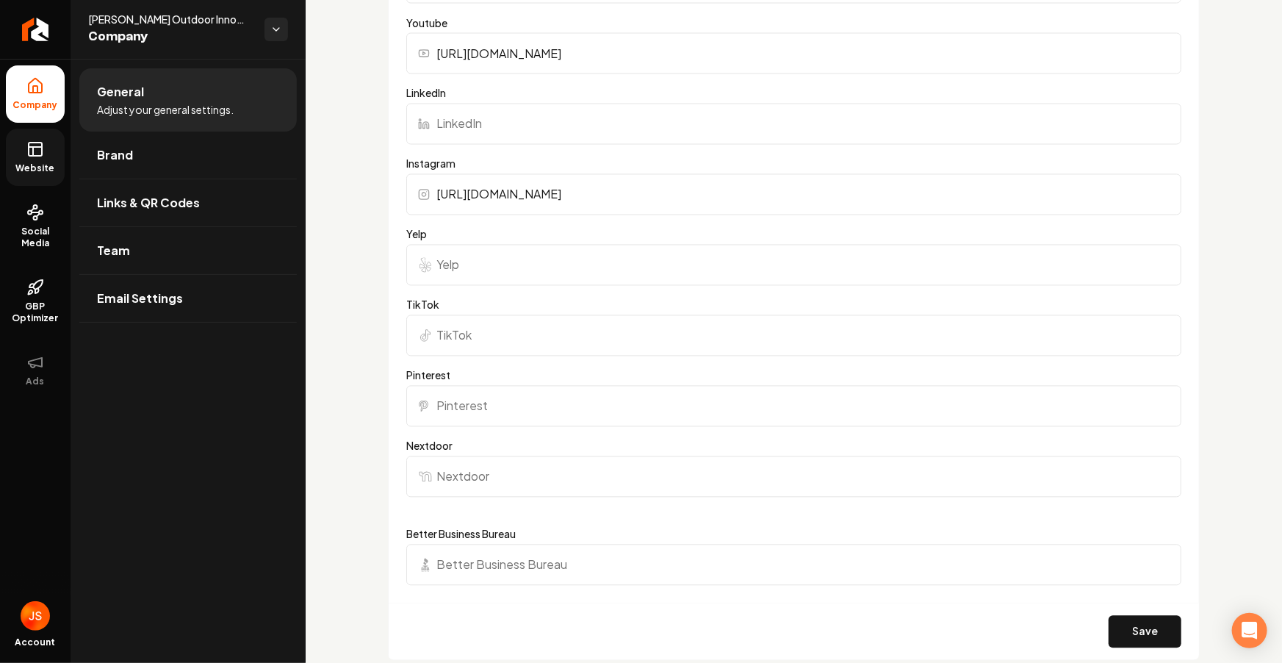
click at [37, 156] on icon at bounding box center [35, 149] width 18 height 18
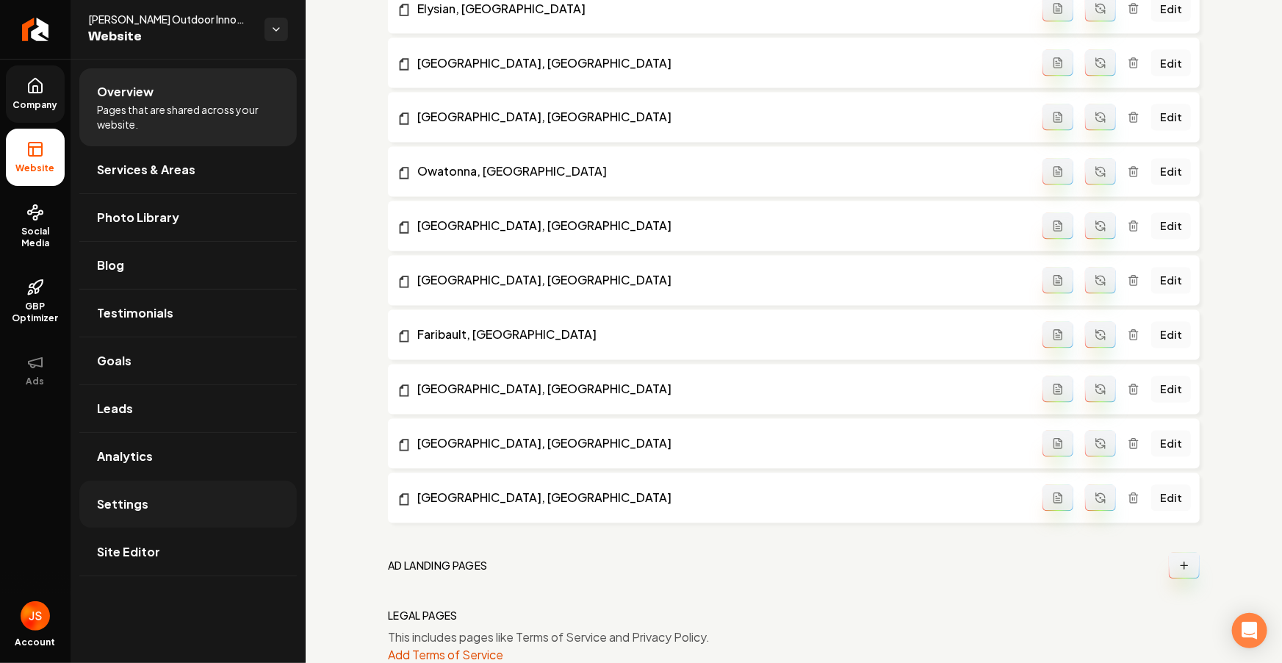
click at [133, 506] on span "Settings" at bounding box center [122, 504] width 51 height 18
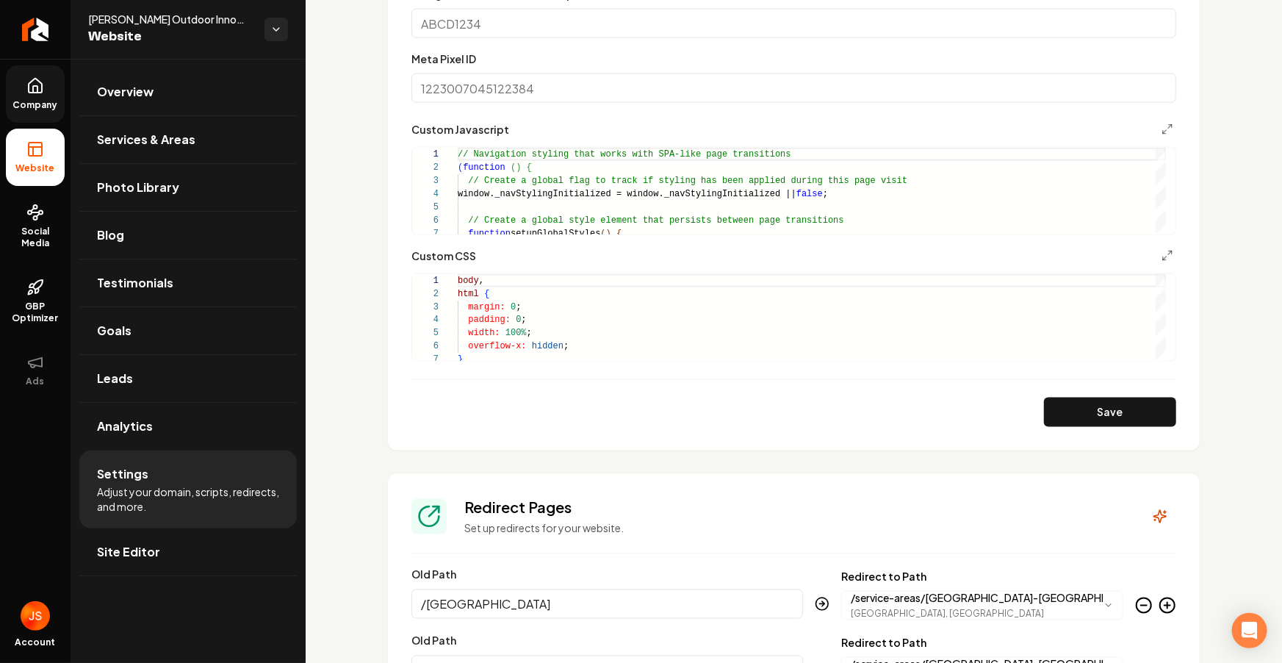
scroll to position [1109, 0]
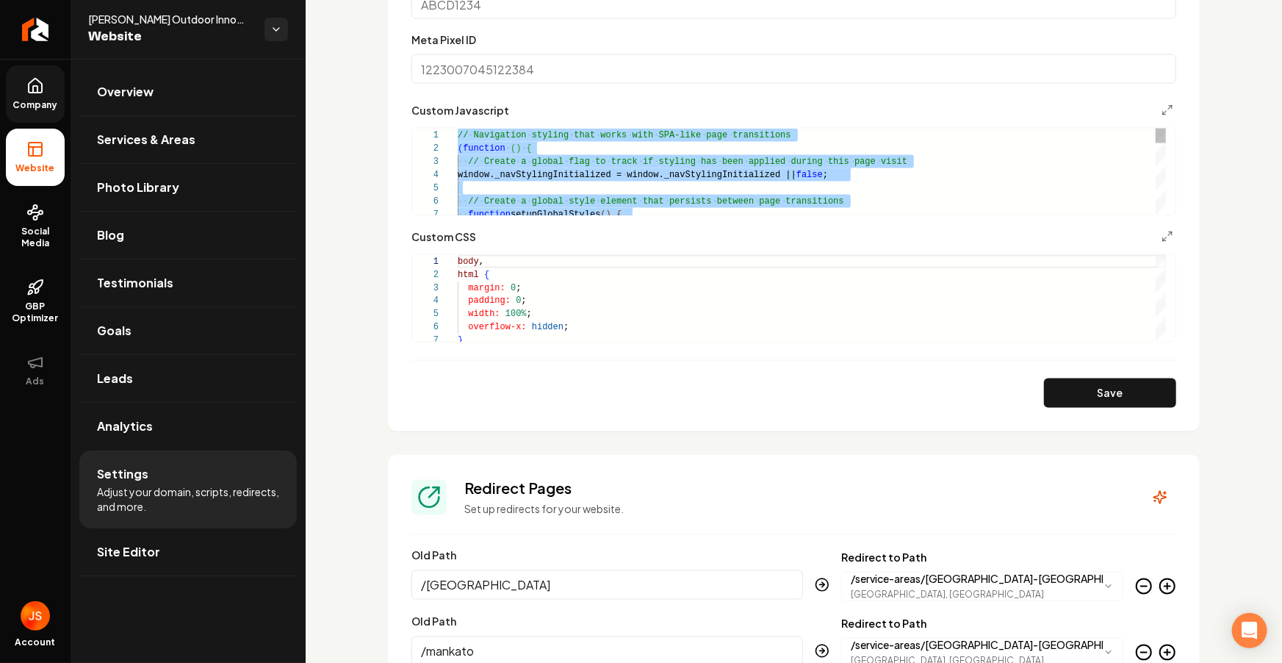
type textarea "**********"
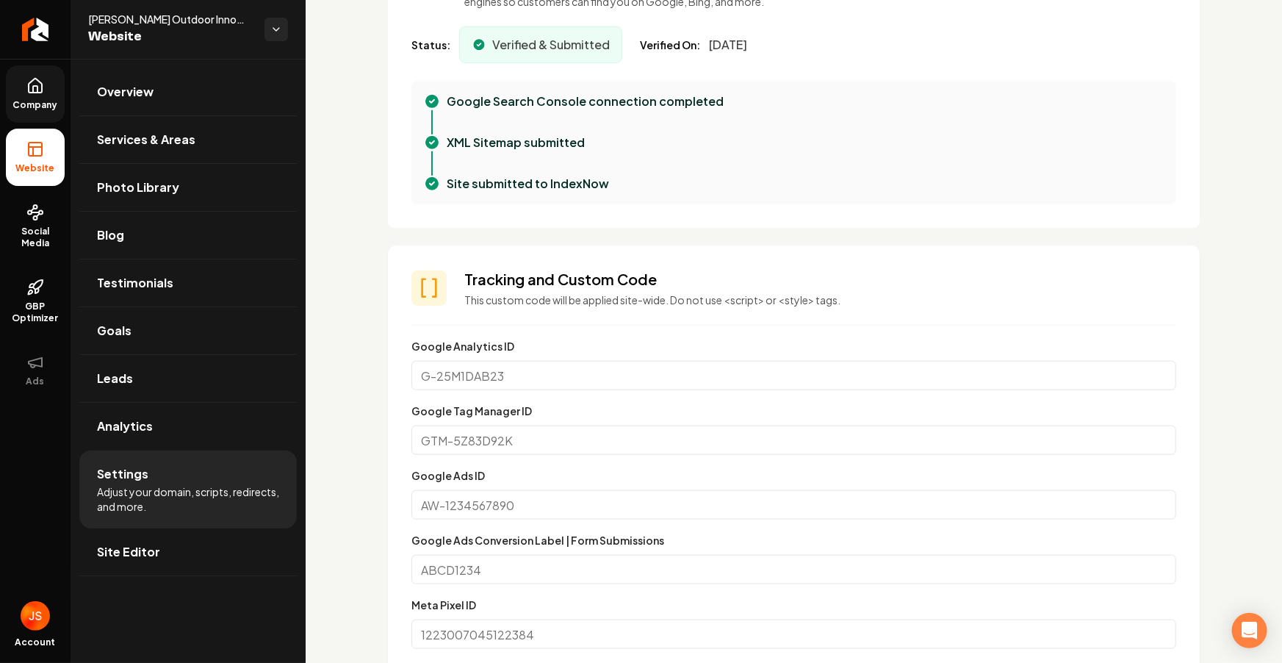
scroll to position [1010, 0]
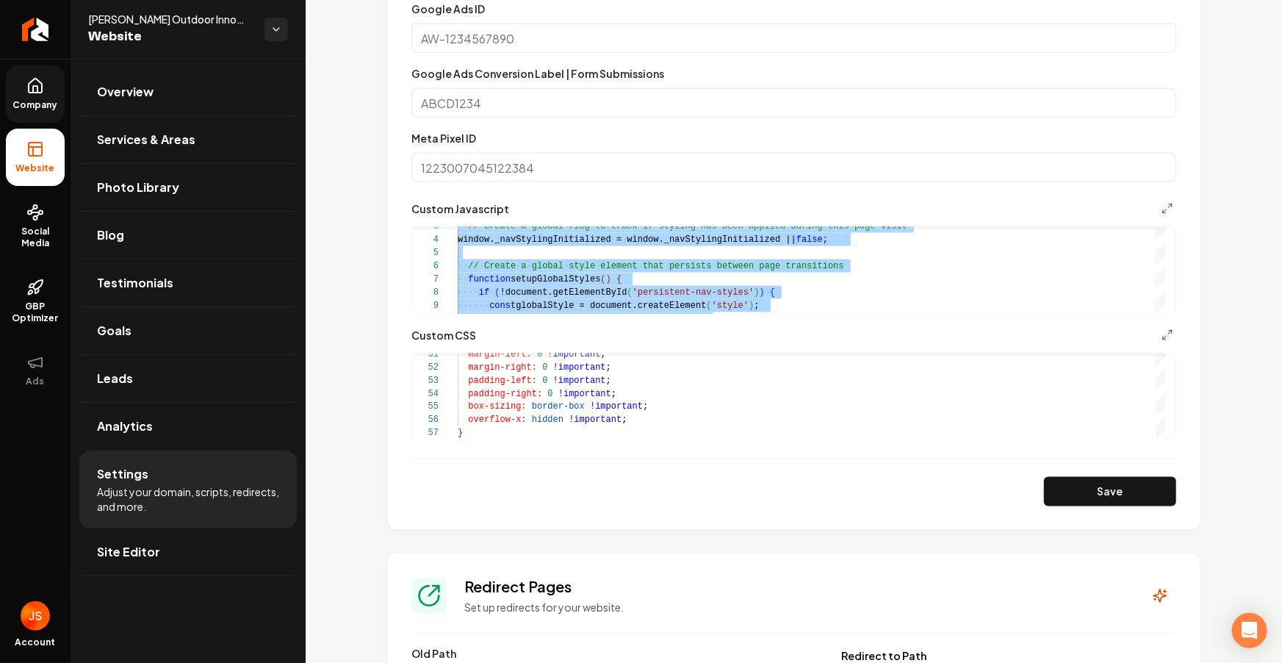
click at [35, 101] on span "Company" at bounding box center [35, 105] width 57 height 12
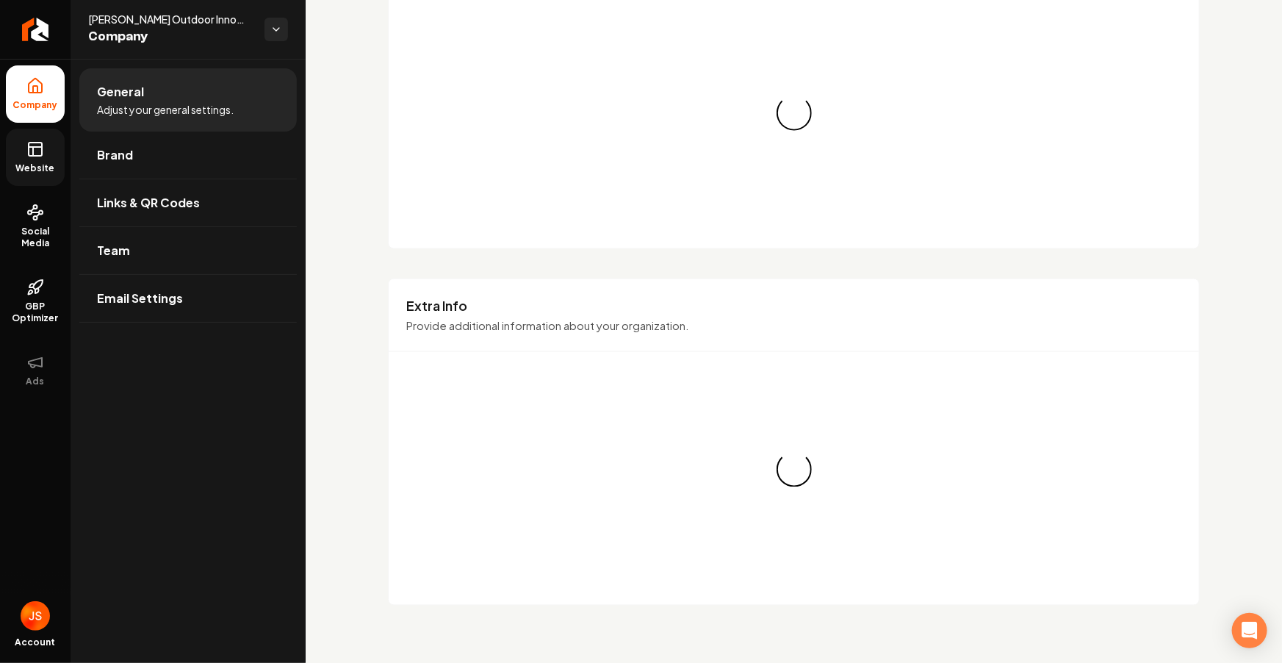
click at [29, 154] on icon at bounding box center [35, 149] width 18 height 18
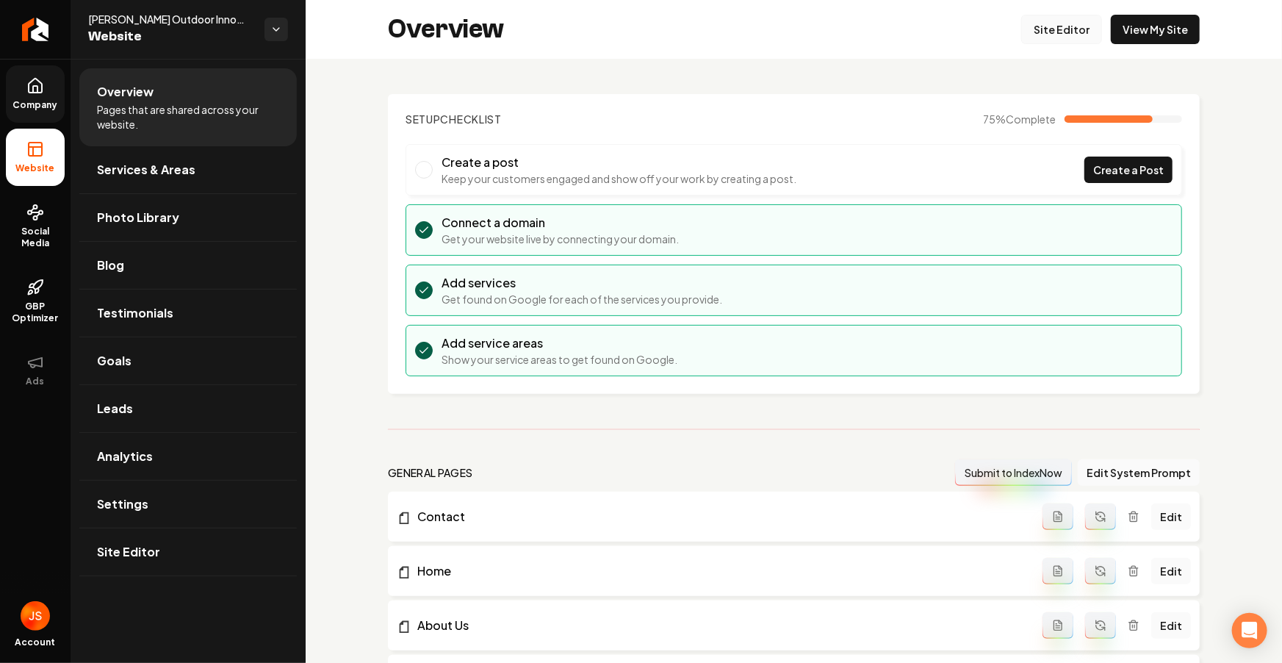
click at [1048, 36] on link "Site Editor" at bounding box center [1061, 29] width 81 height 29
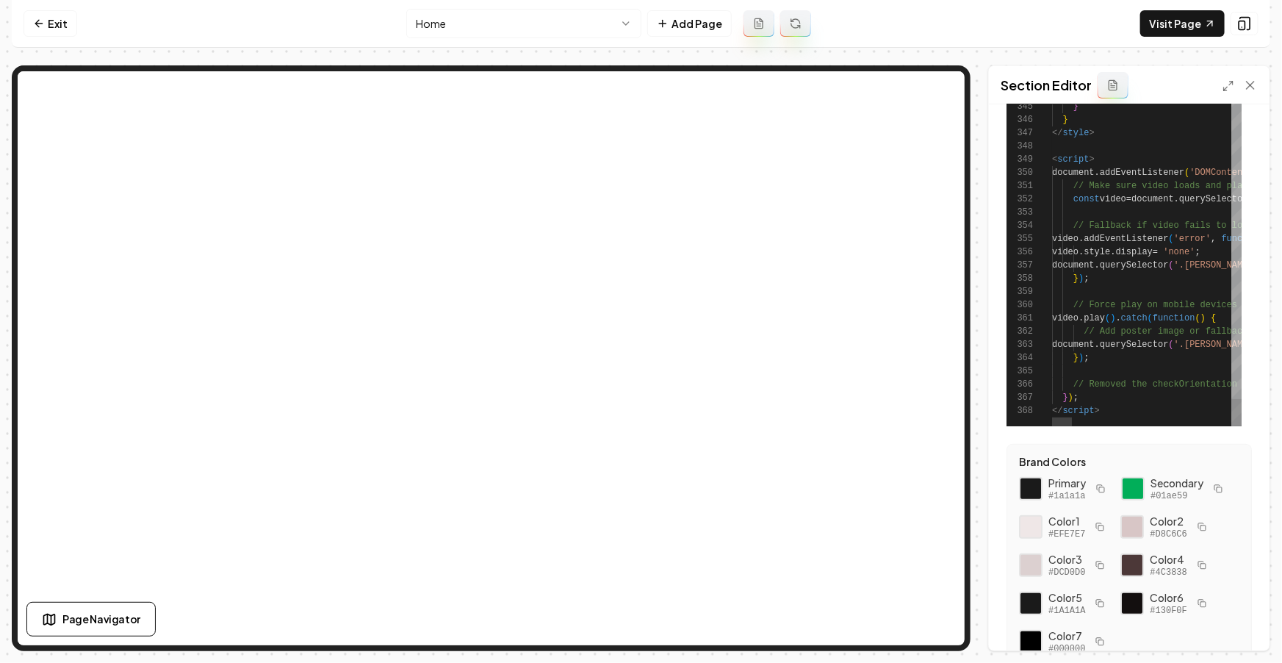
scroll to position [187, 0]
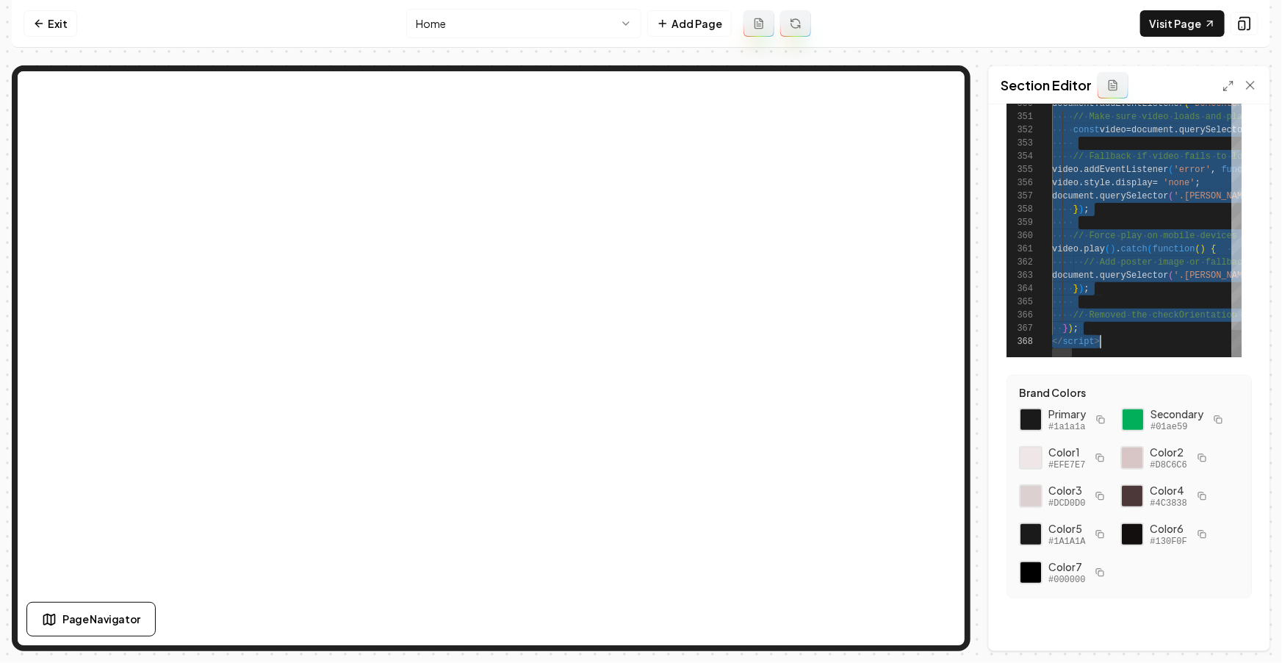
type textarea "**********"
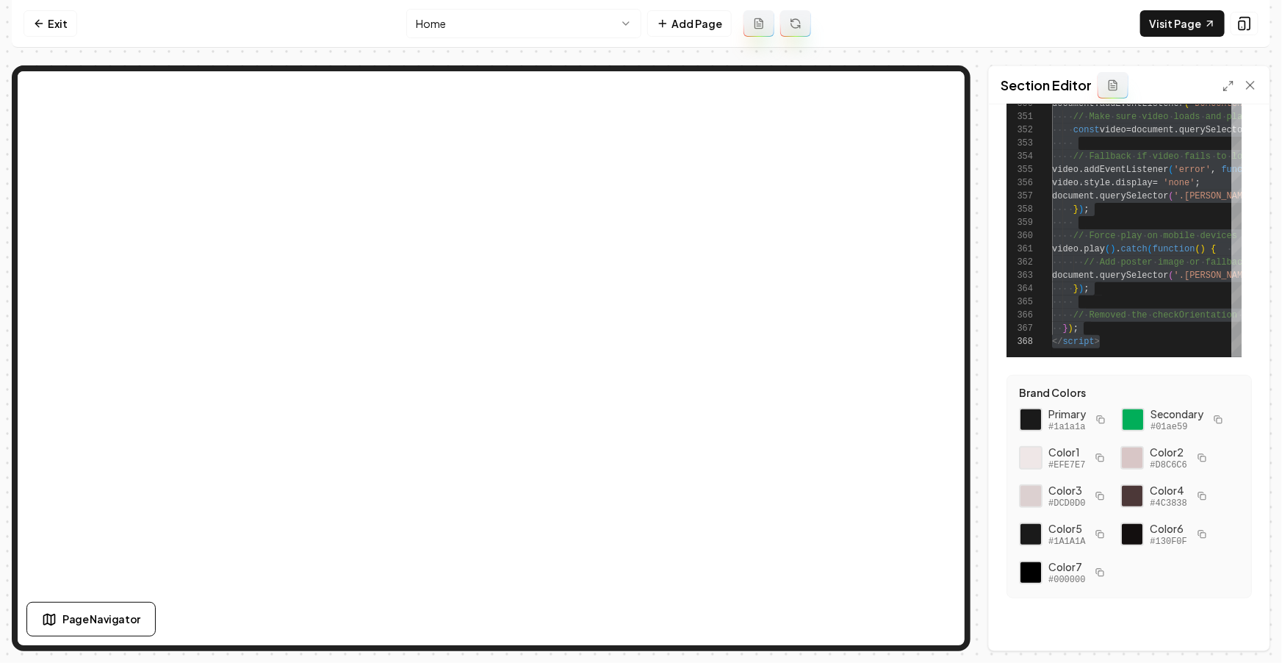
click at [1133, 367] on form "View Templates Custom Code 341 342 343 344 345 346 347 348 349 350 351 352 353 …" at bounding box center [1129, 284] width 257 height 698
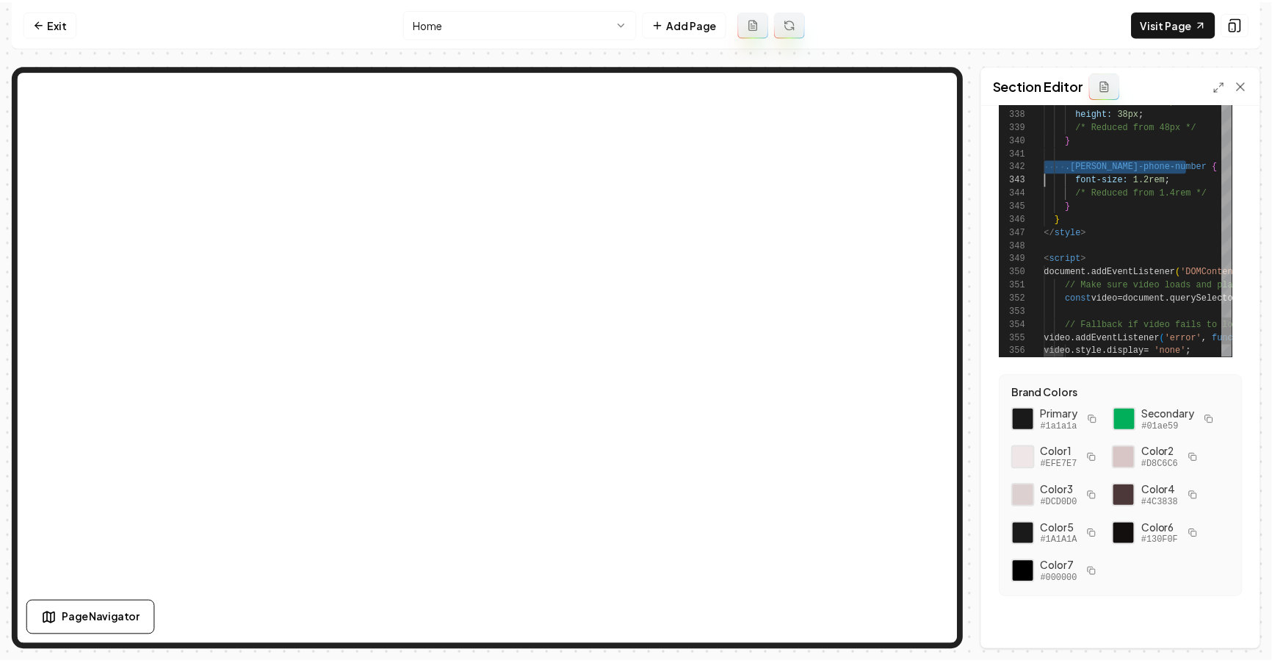
scroll to position [13, 0]
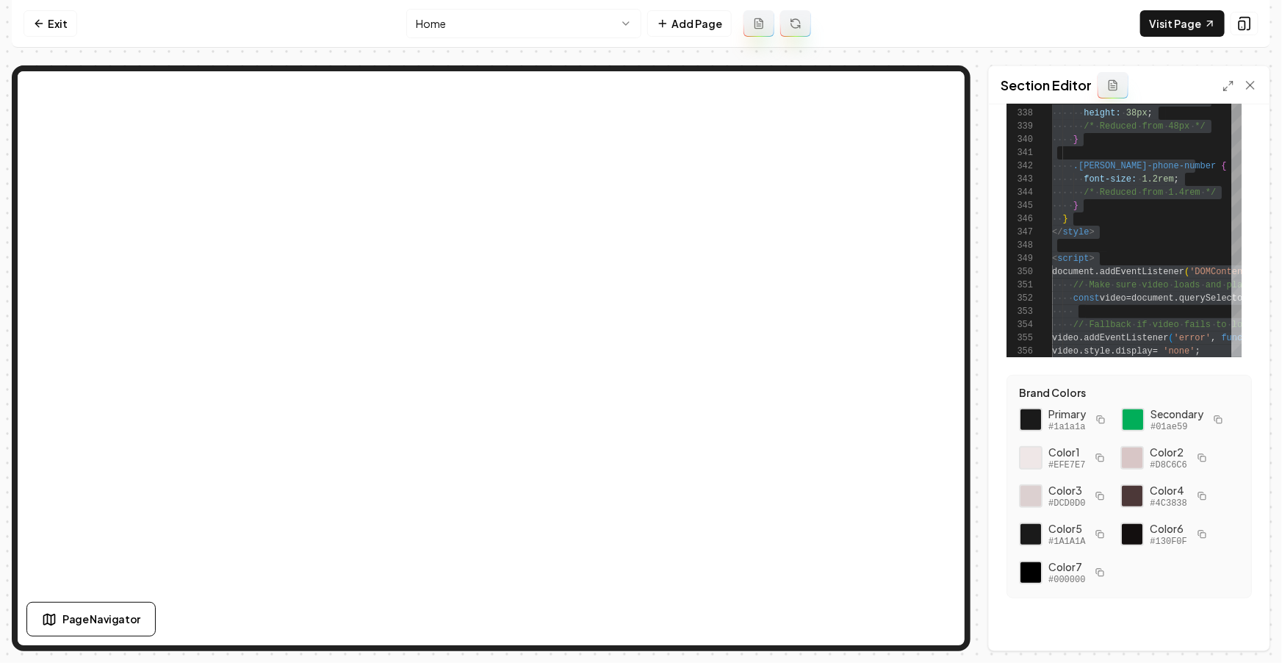
click at [76, 29] on nav "Exit Home Add Page Visit Page" at bounding box center [641, 24] width 1258 height 48
click at [68, 26] on link "Exit" at bounding box center [51, 23] width 54 height 26
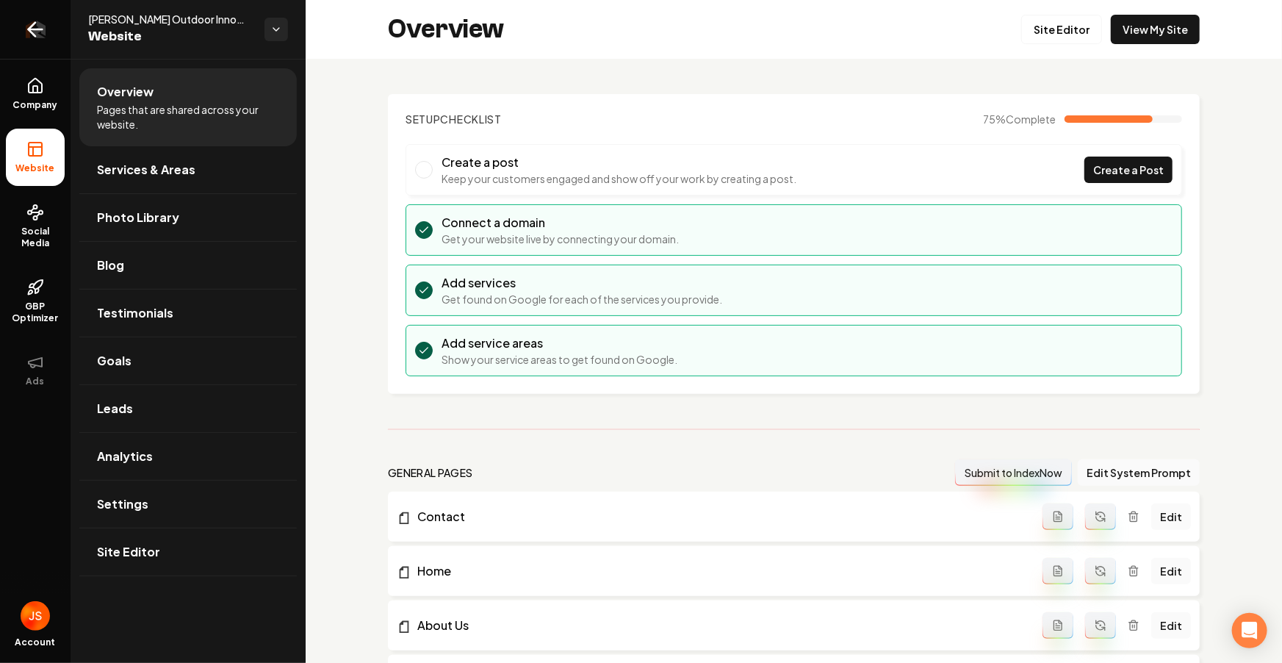
click at [40, 33] on icon "Return to dashboard" at bounding box center [36, 30] width 24 height 24
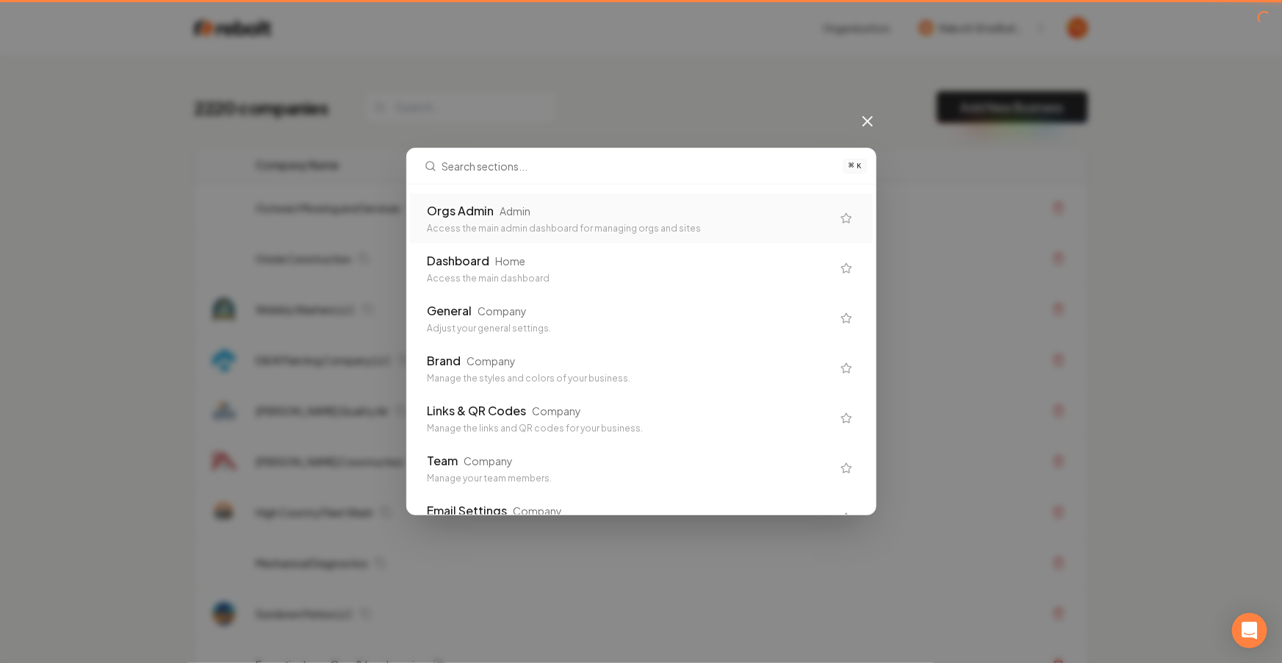
click at [629, 203] on div "Orgs Admin Admin Access the main admin dashboard for managing orgs and sites" at bounding box center [641, 218] width 463 height 50
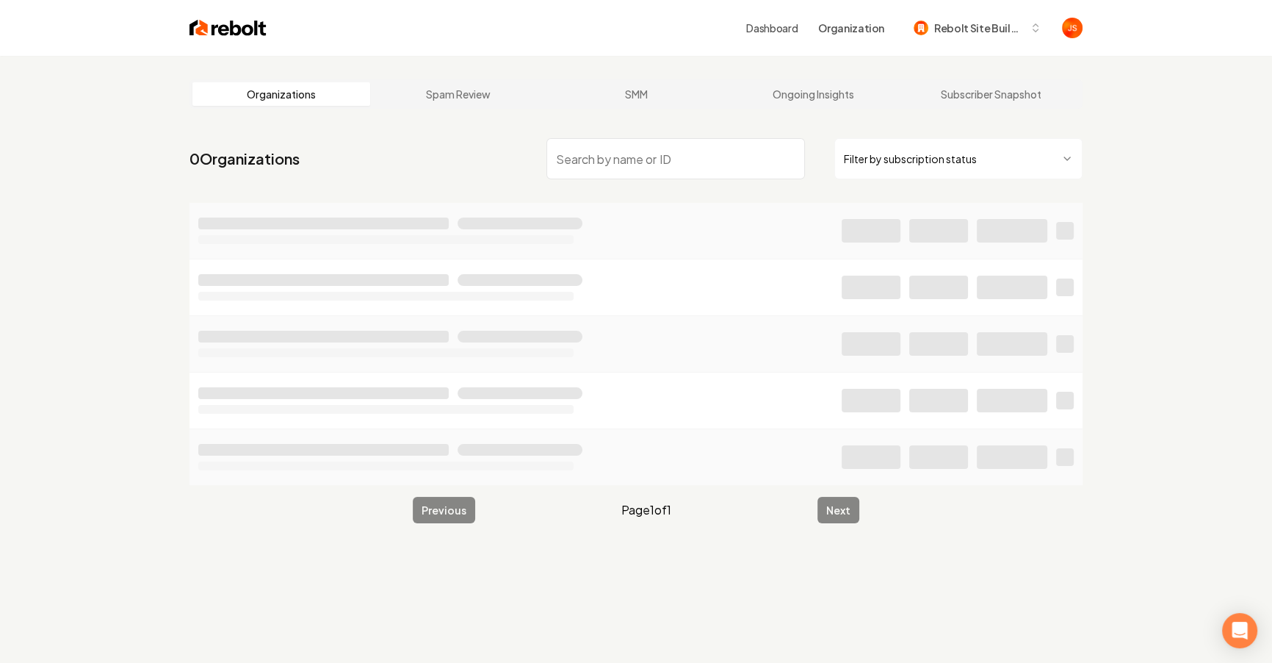
click at [936, 158] on html "Dashboard Organization Rebolt Site Builder Organizations Spam Review SMM Ongoin…" at bounding box center [636, 331] width 1272 height 663
click at [730, 163] on input "search" at bounding box center [676, 158] width 259 height 41
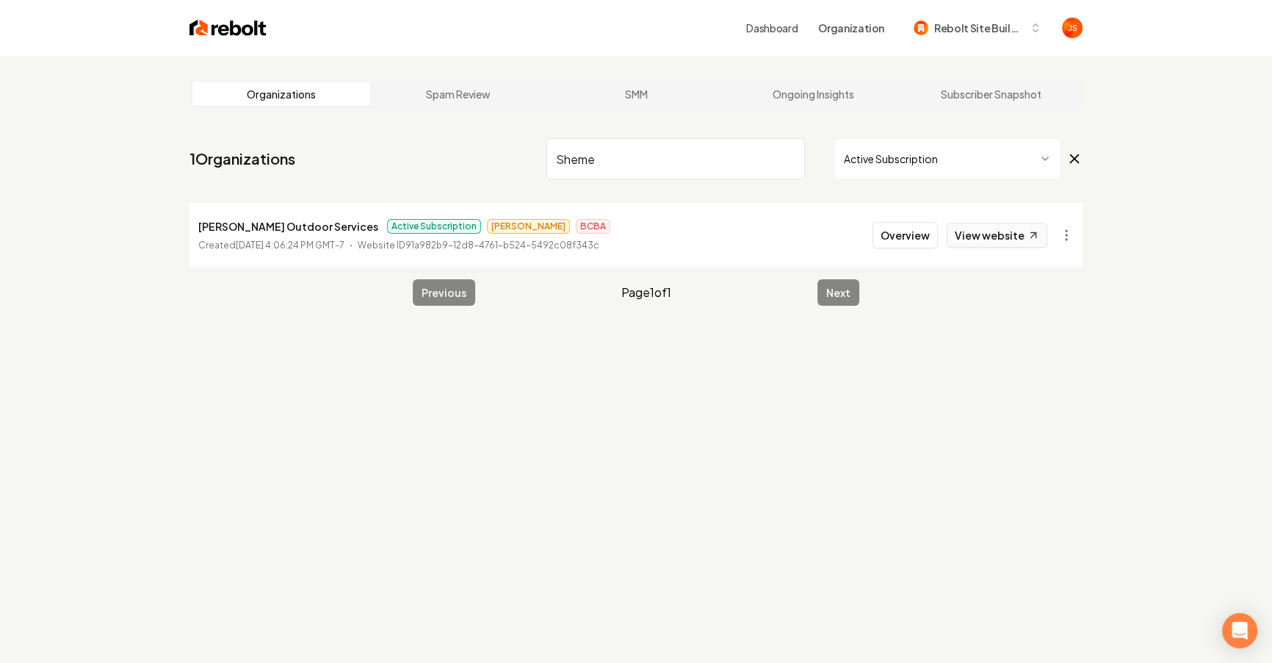
type input "Sheme"
click at [1001, 230] on link "View website" at bounding box center [997, 235] width 101 height 25
